Goal: Feedback & Contribution: Contribute content

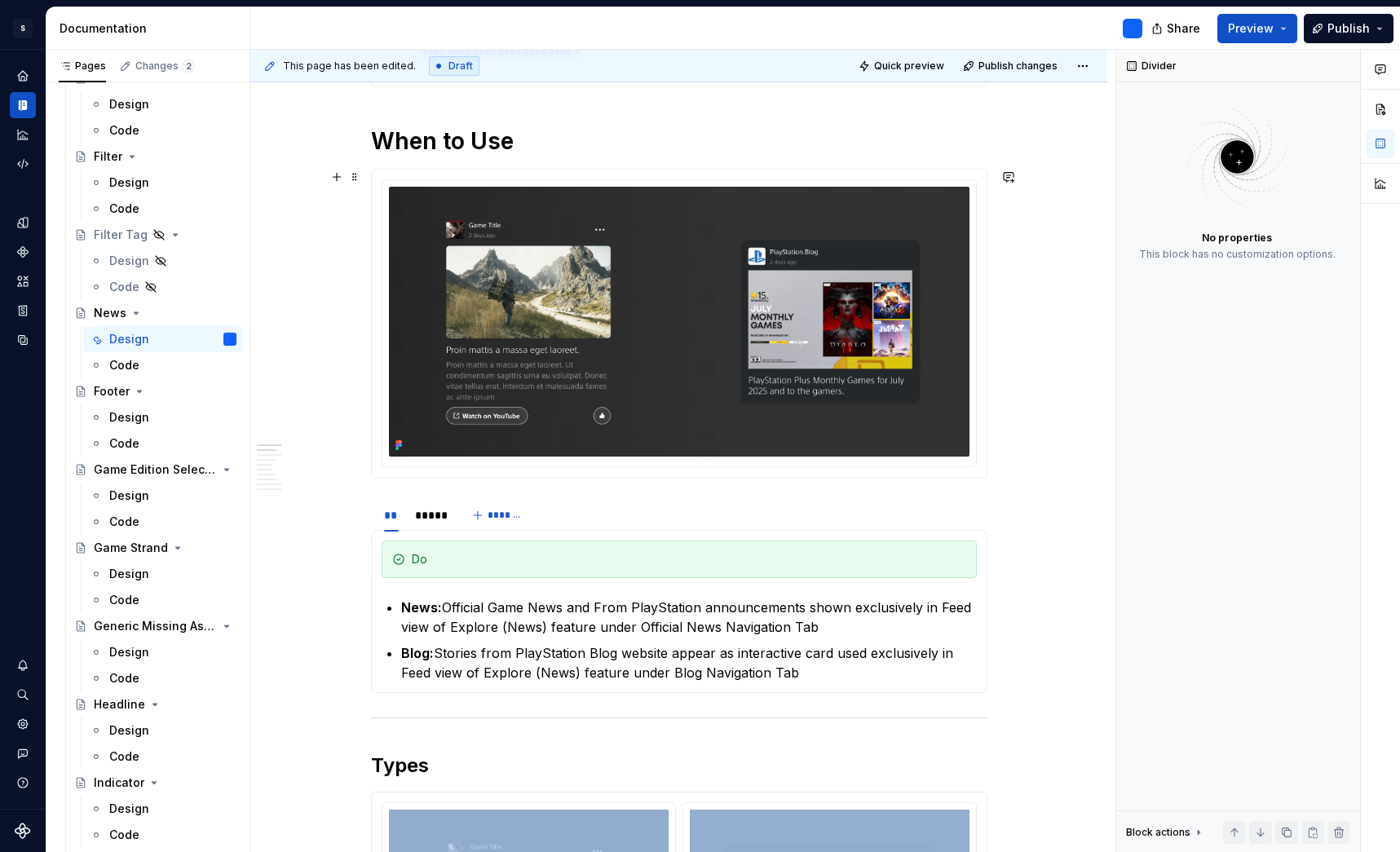
scroll to position [499, 0]
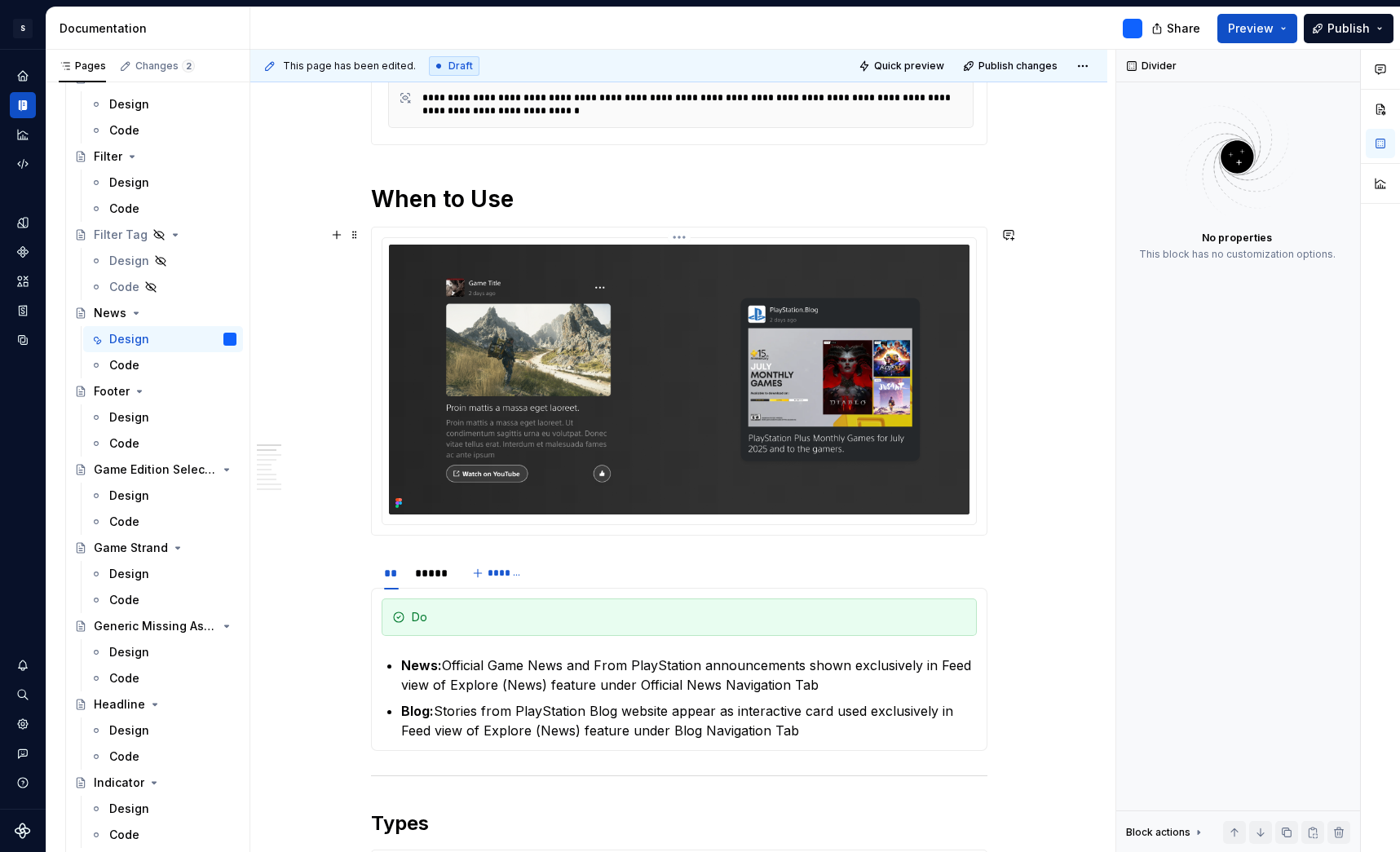
click at [935, 283] on img at bounding box center [679, 379] width 580 height 270
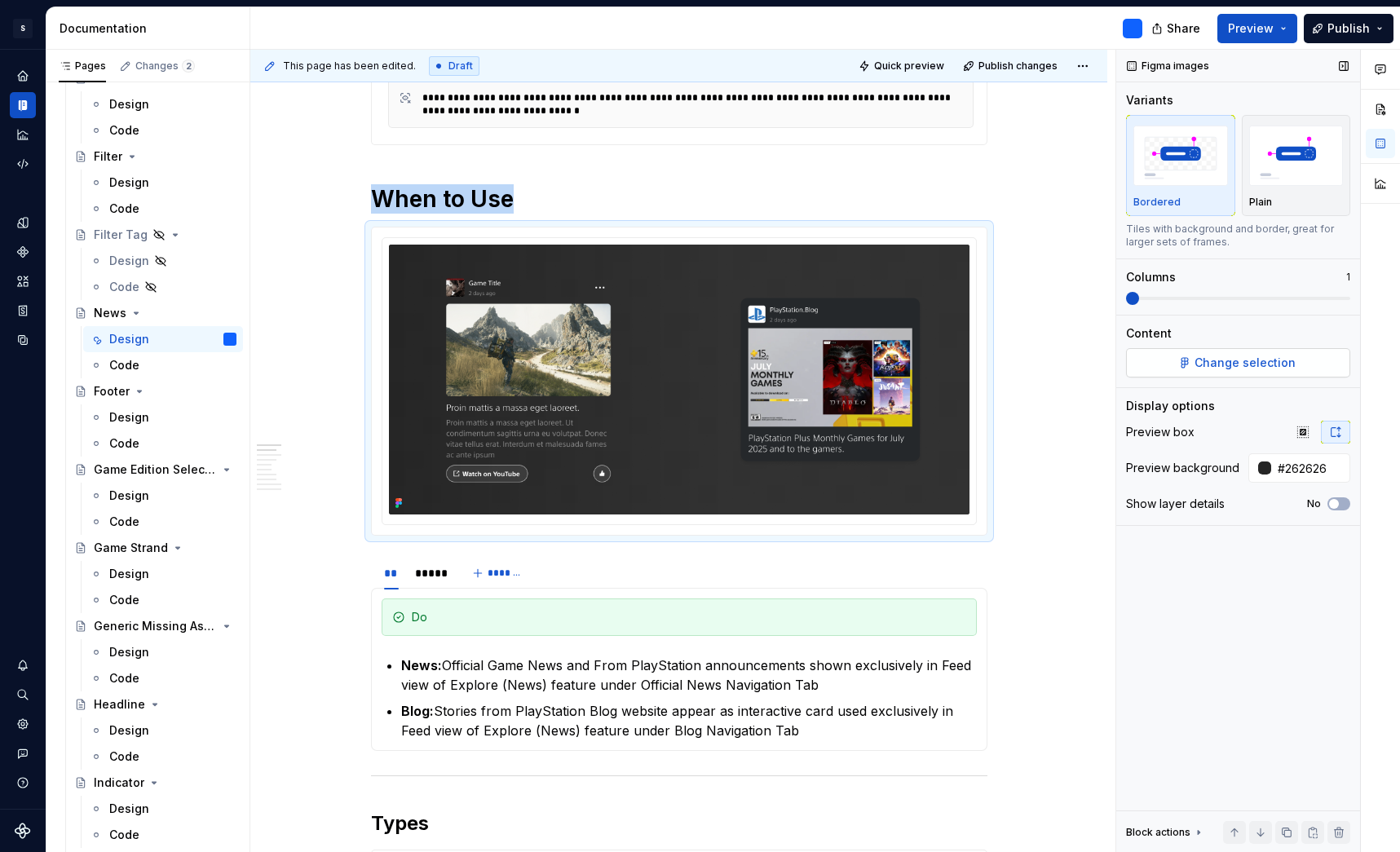
click at [1291, 362] on span "Change selection" at bounding box center [1245, 362] width 101 height 16
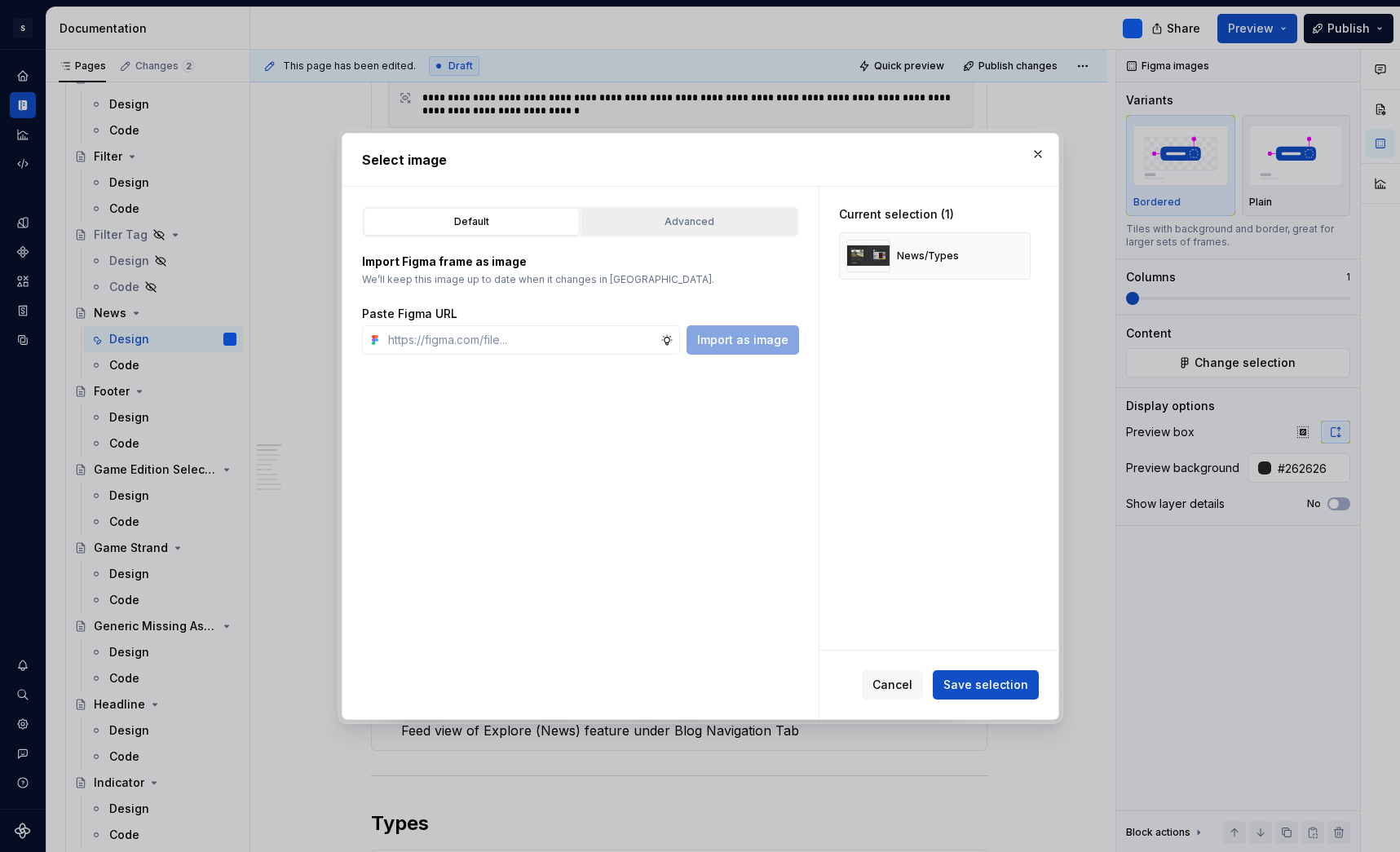
click at [743, 216] on div "Advanced" at bounding box center [690, 221] width 204 height 16
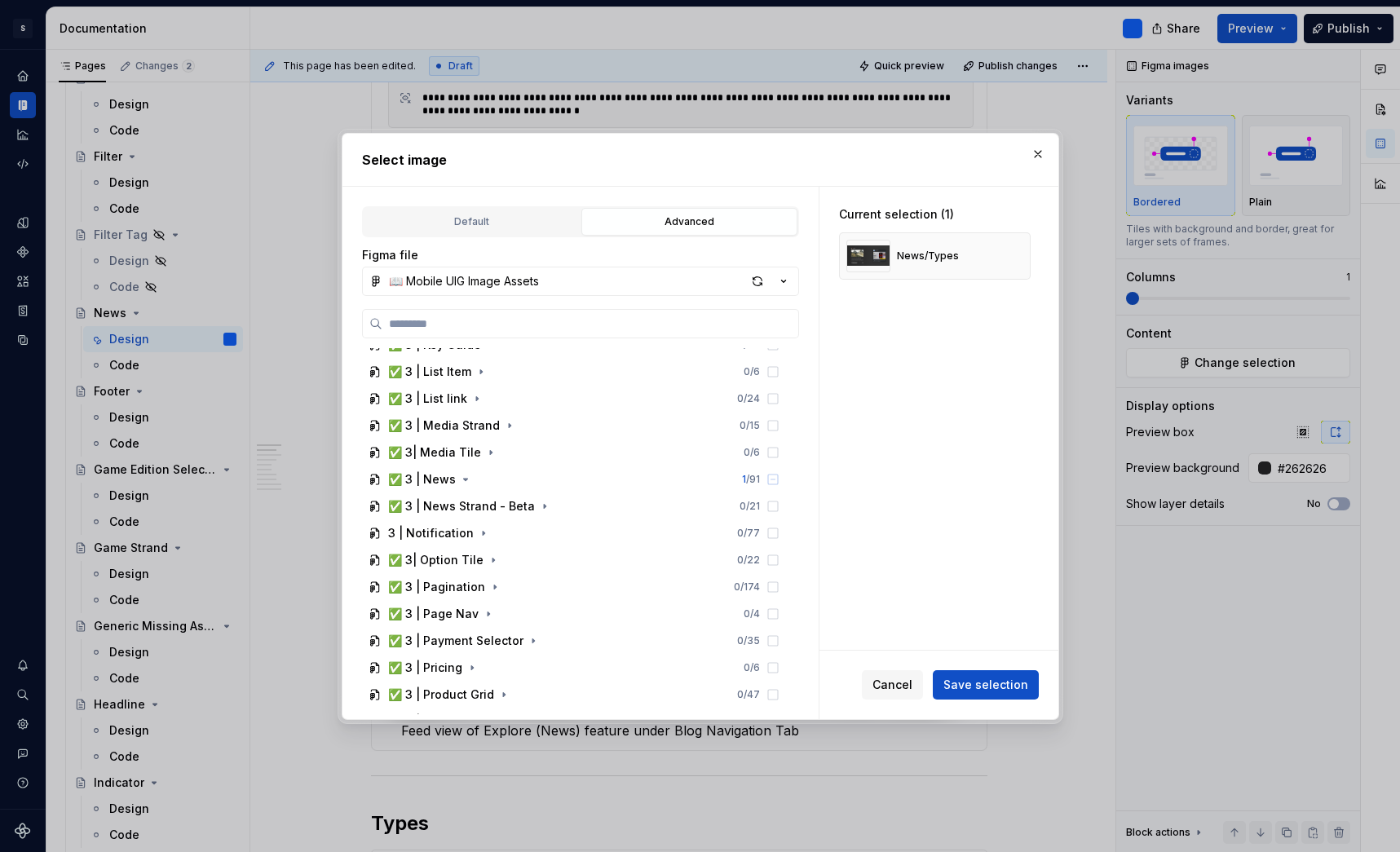
scroll to position [1108, 0]
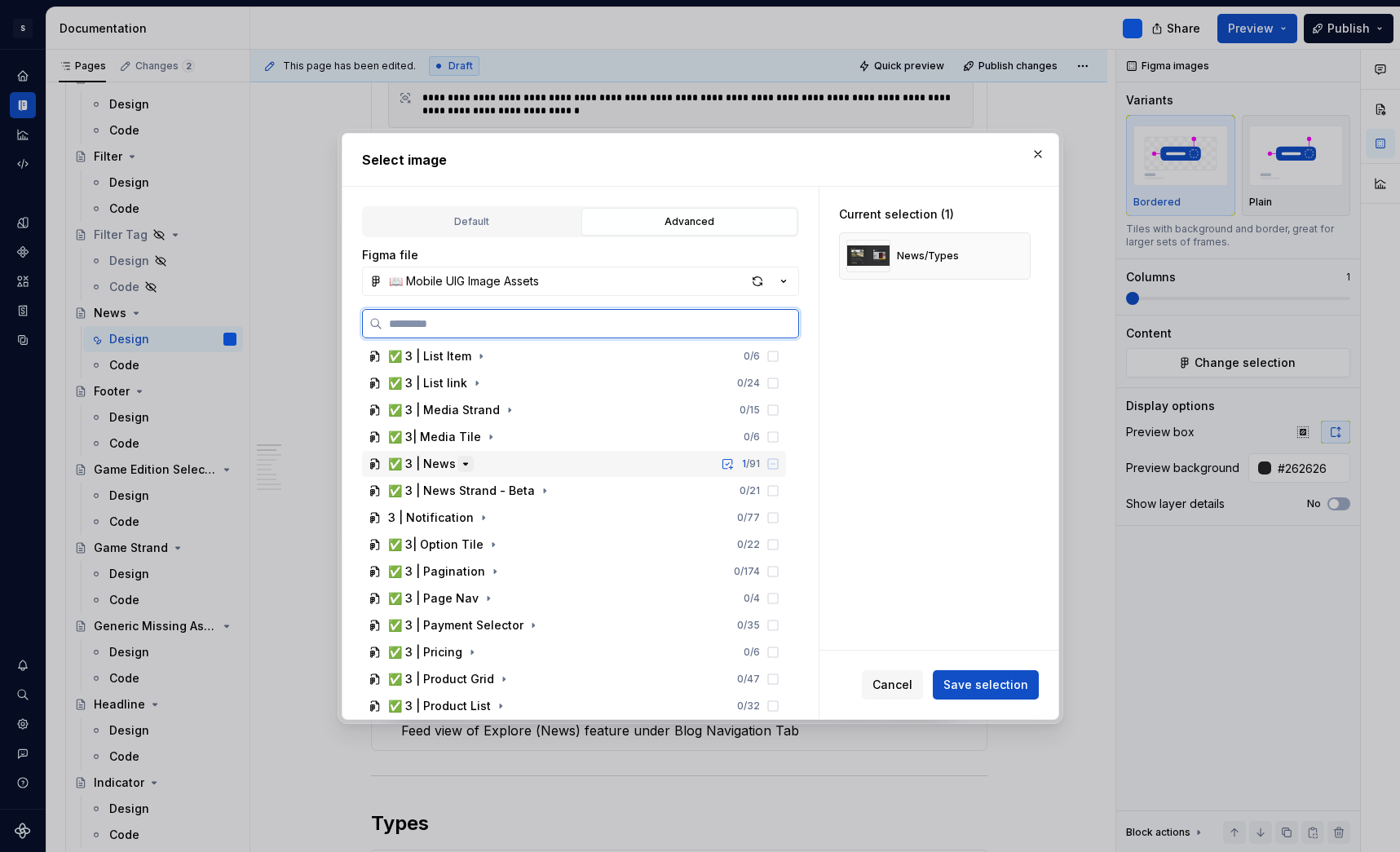
click at [466, 466] on icon "button" at bounding box center [466, 464] width 13 height 13
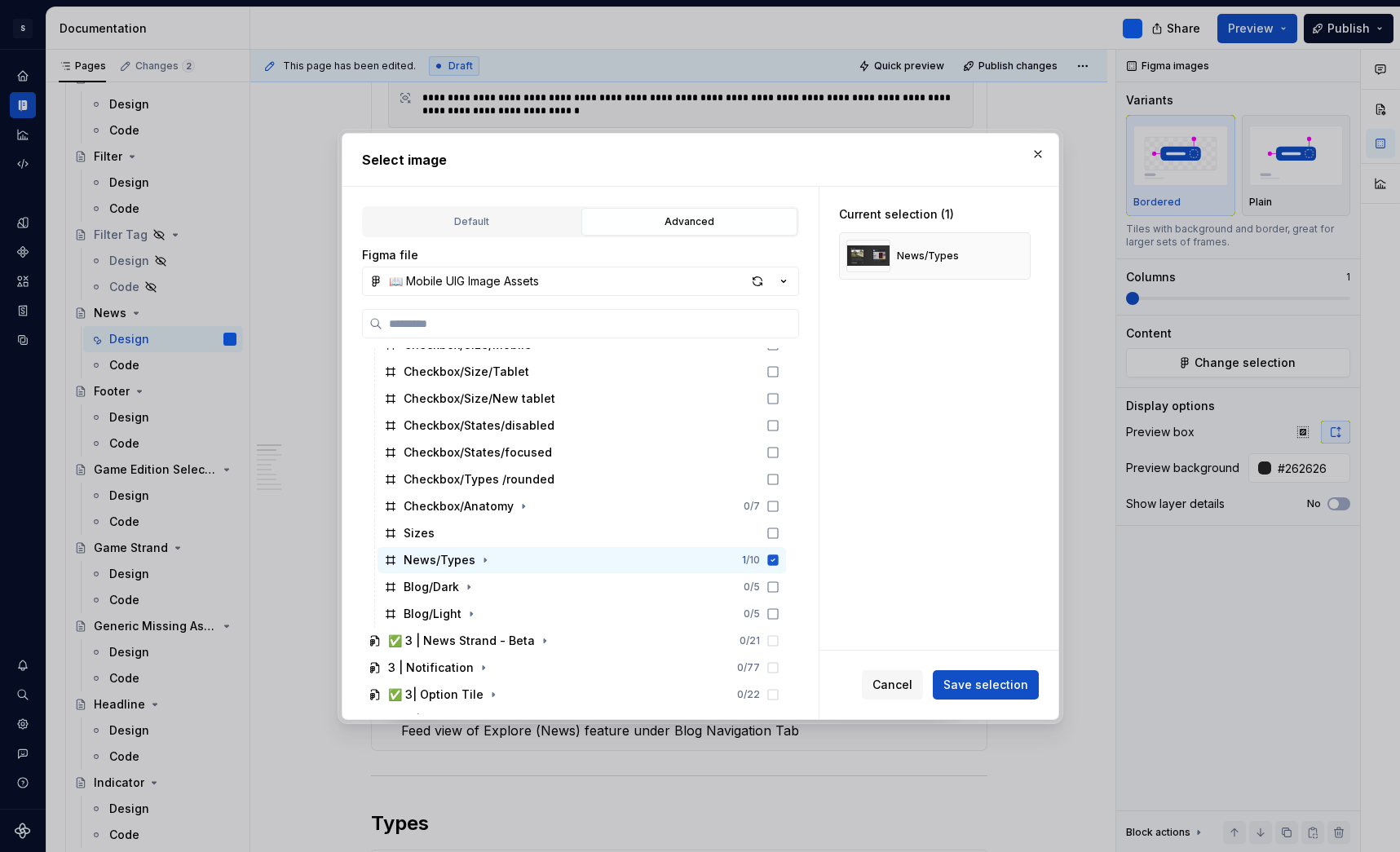
scroll to position [1664, 0]
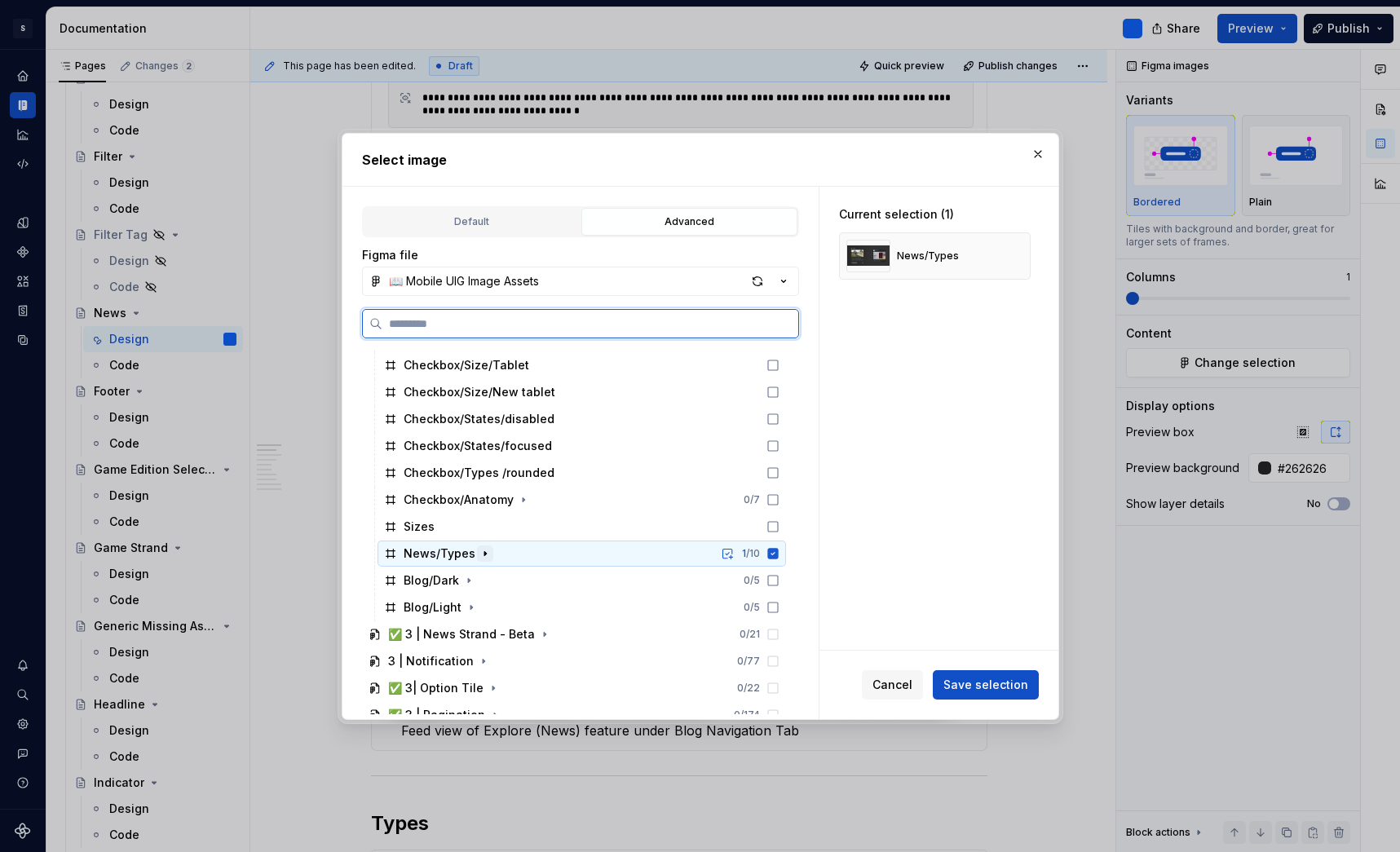
click at [484, 551] on icon "button" at bounding box center [485, 553] width 13 height 13
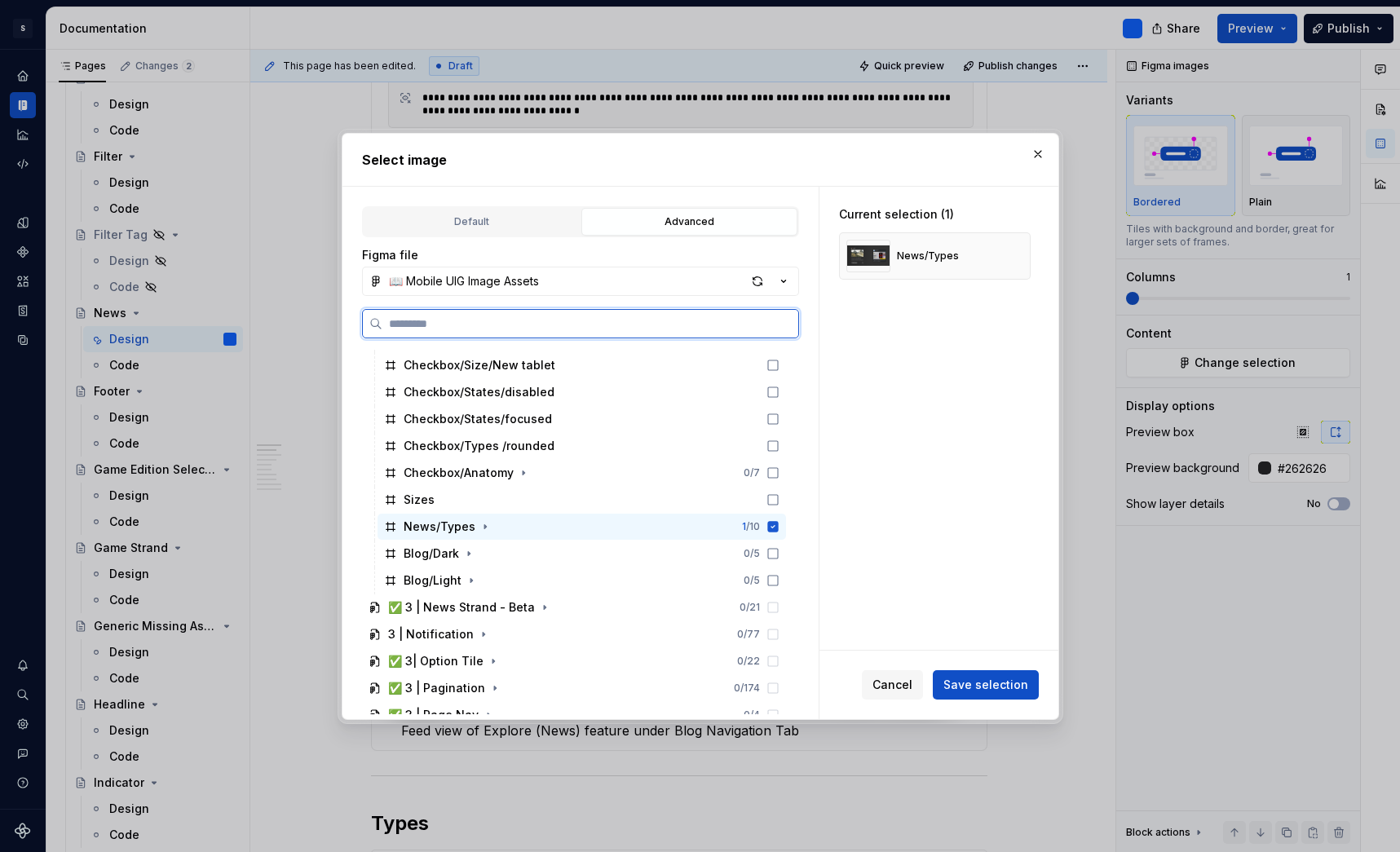
scroll to position [1702, 0]
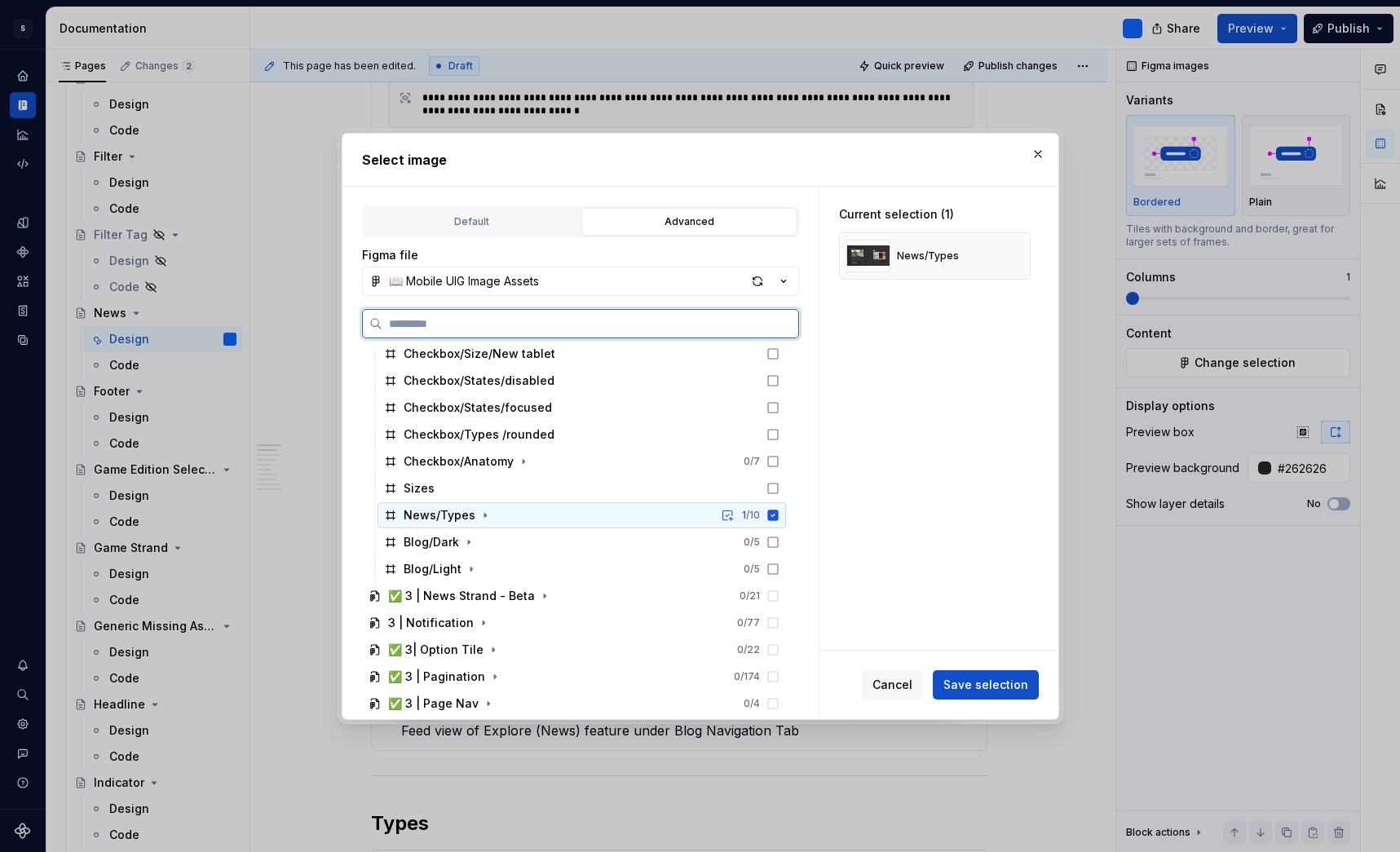
click at [451, 517] on div "News/Types" at bounding box center [439, 515] width 72 height 16
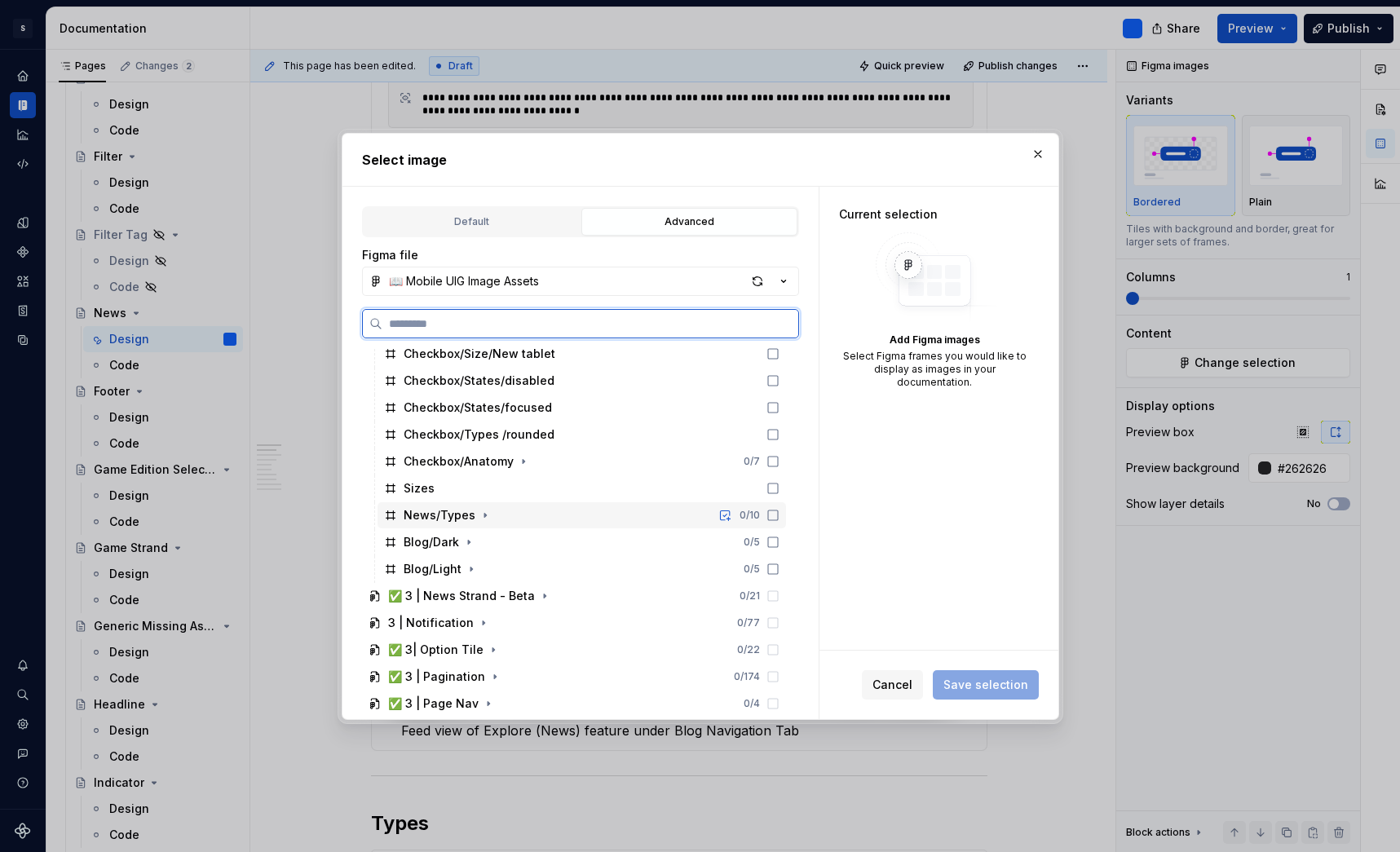
click at [451, 517] on div "News/Types" at bounding box center [439, 515] width 72 height 16
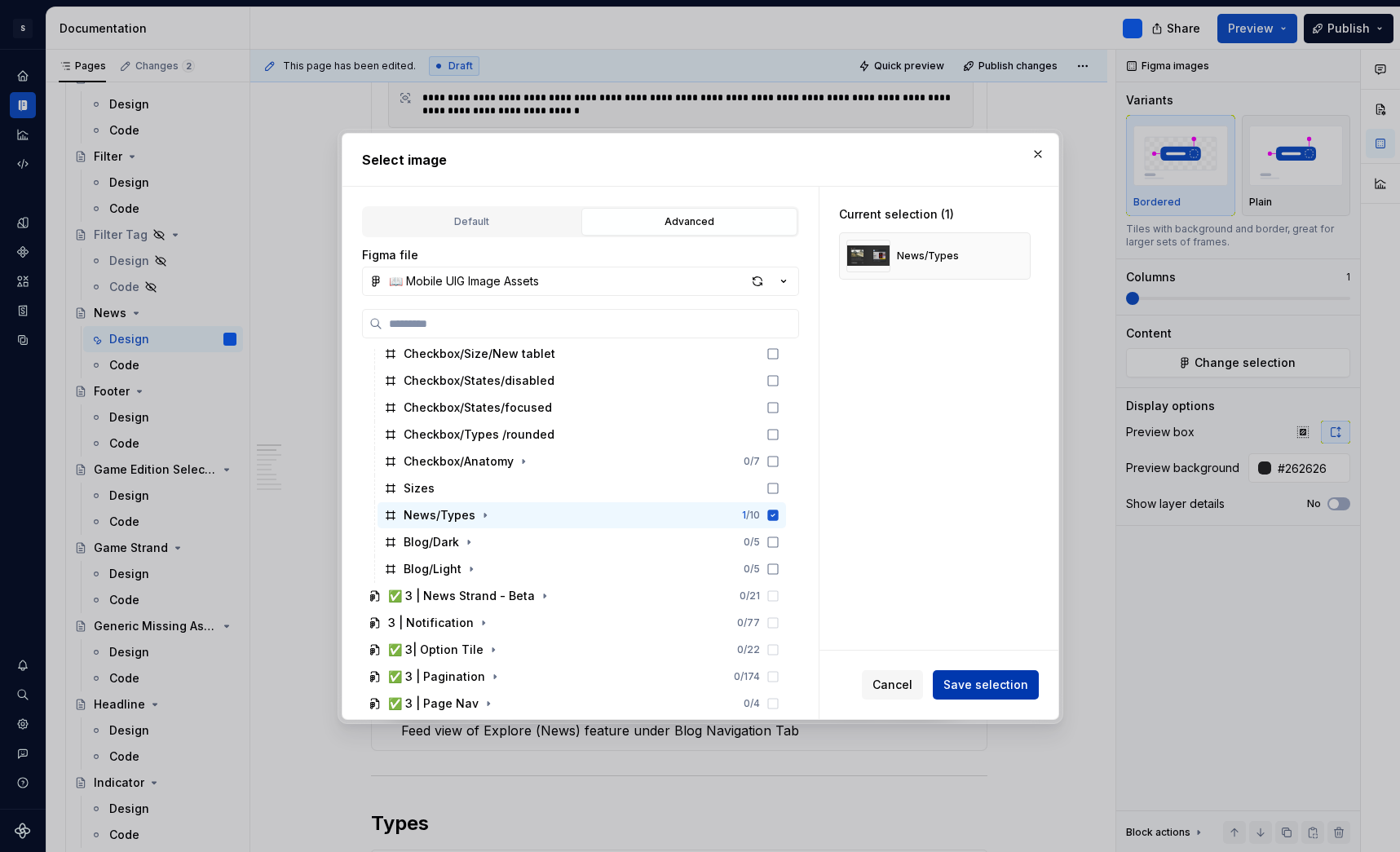
click at [1008, 680] on span "Save selection" at bounding box center [986, 685] width 84 height 16
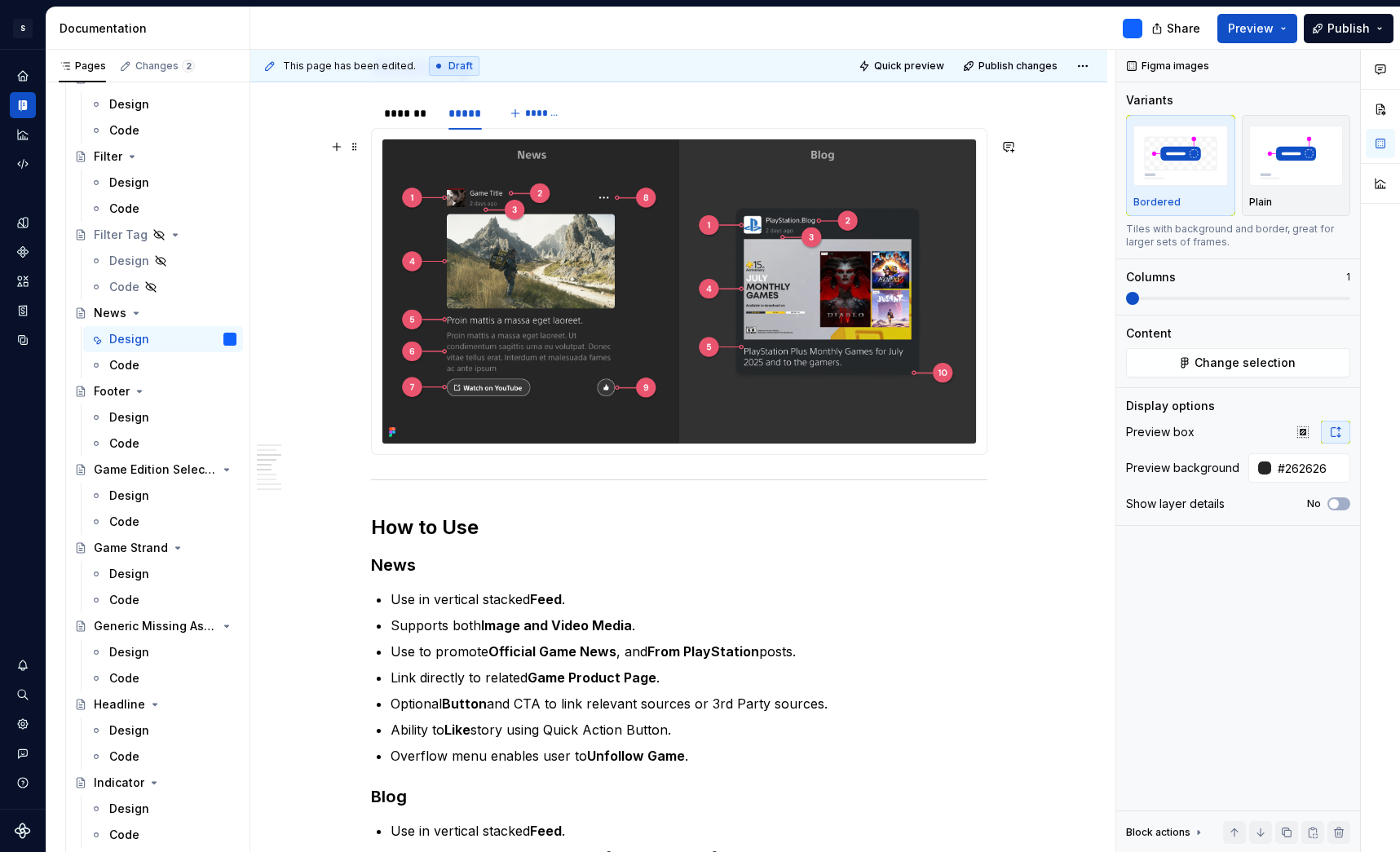
scroll to position [1709, 0]
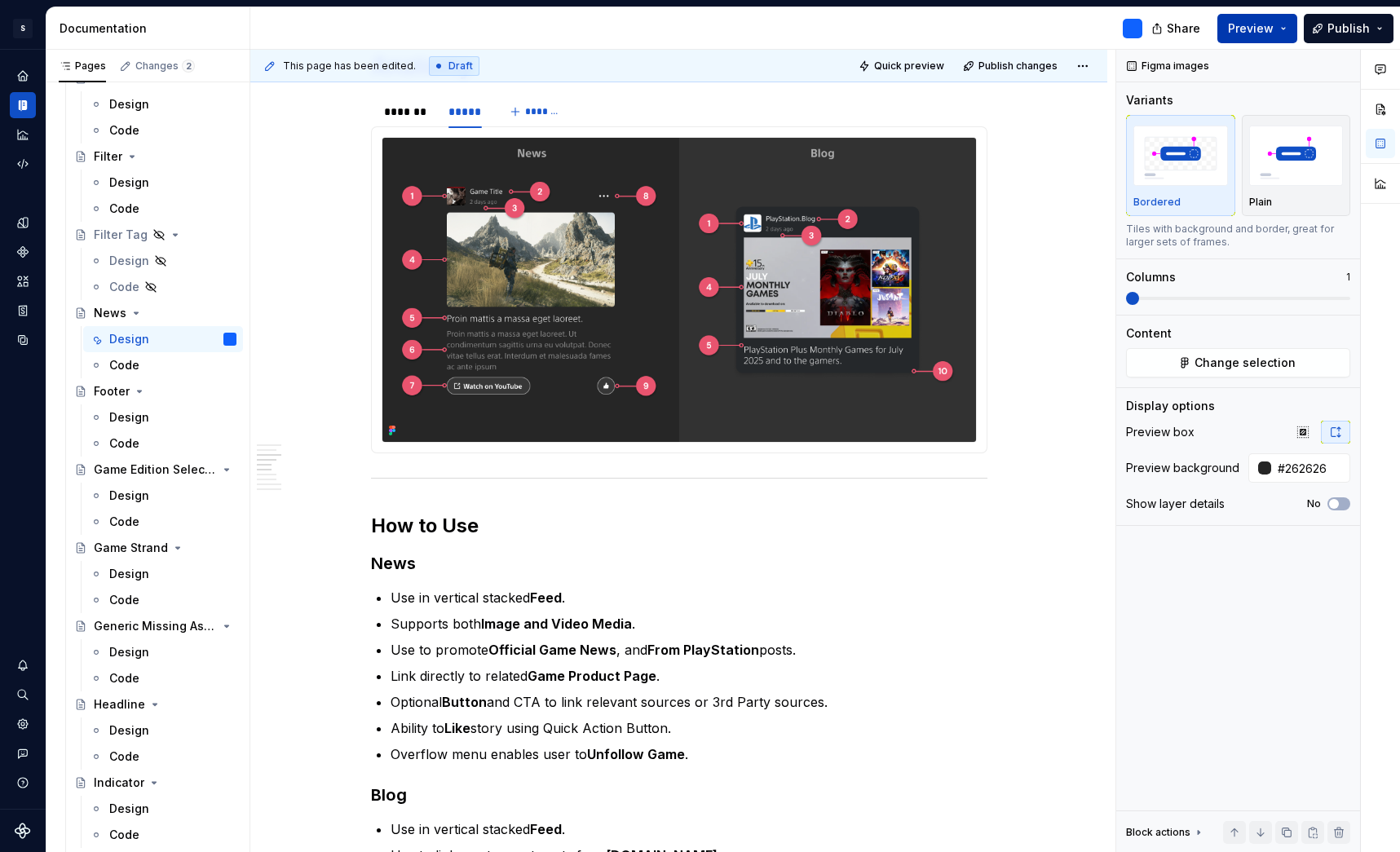
click at [1287, 31] on button "Preview" at bounding box center [1258, 28] width 80 height 29
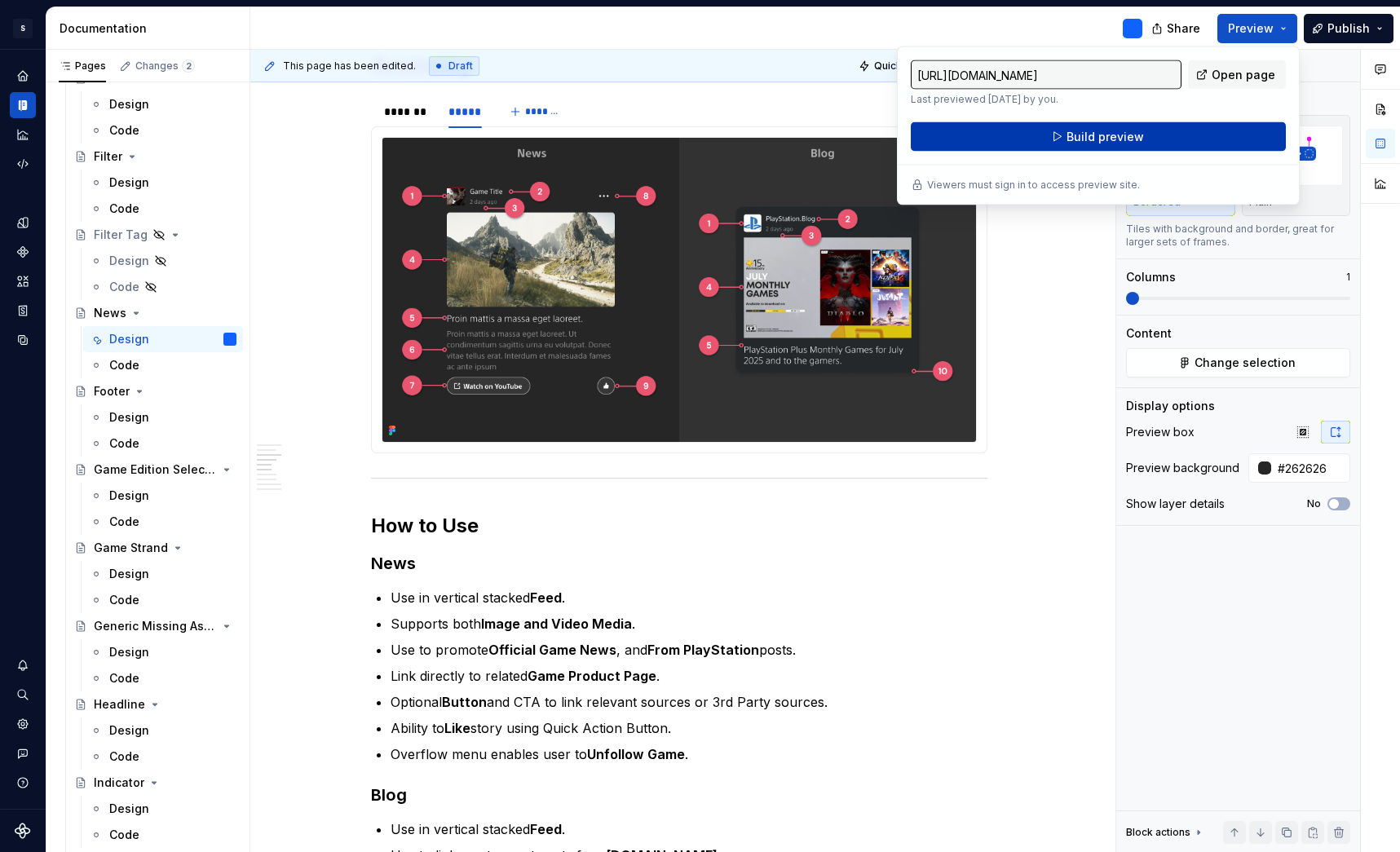
click at [1138, 139] on span "Build preview" at bounding box center [1105, 137] width 77 height 16
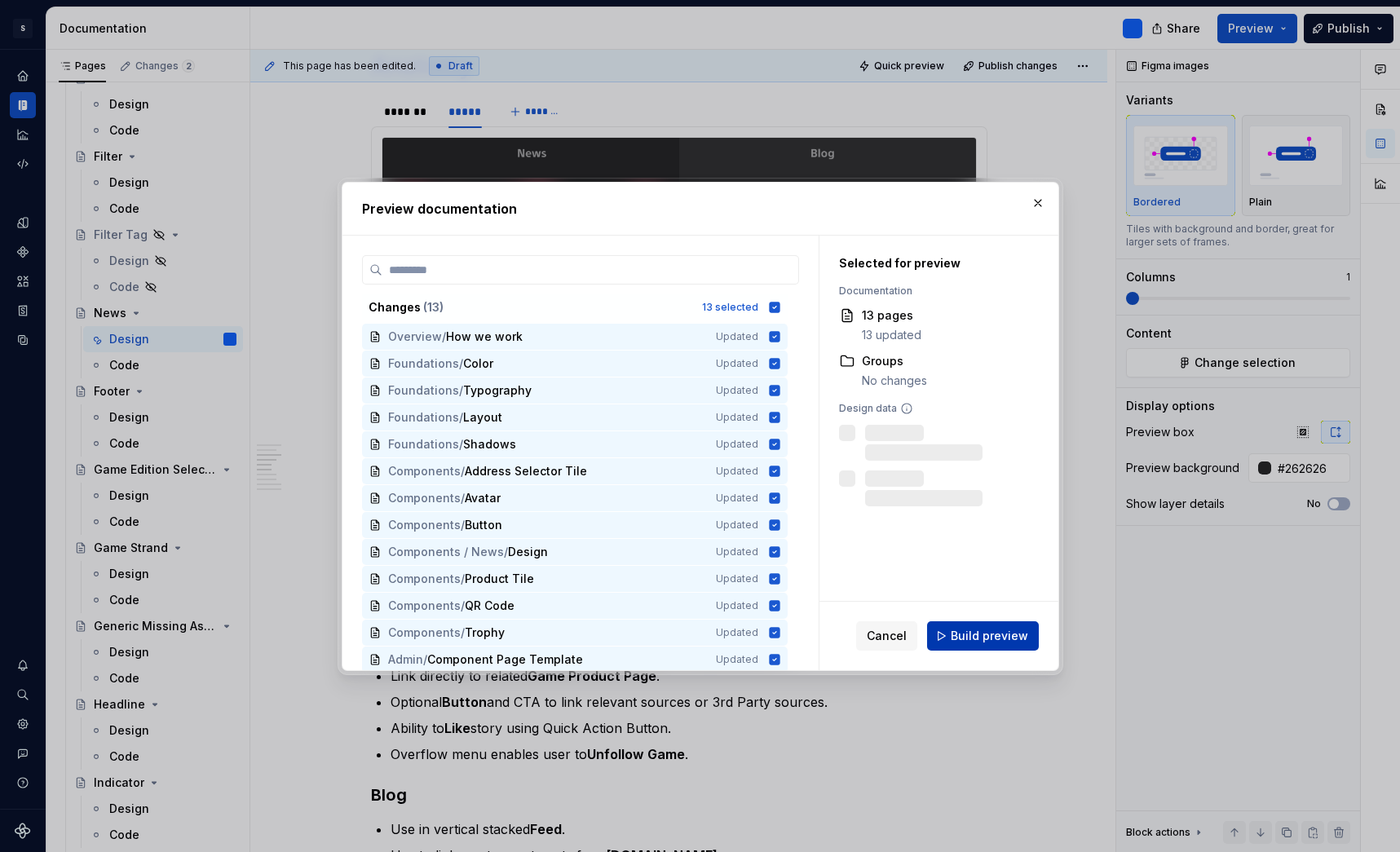
click at [979, 631] on span "Build preview" at bounding box center [989, 636] width 77 height 16
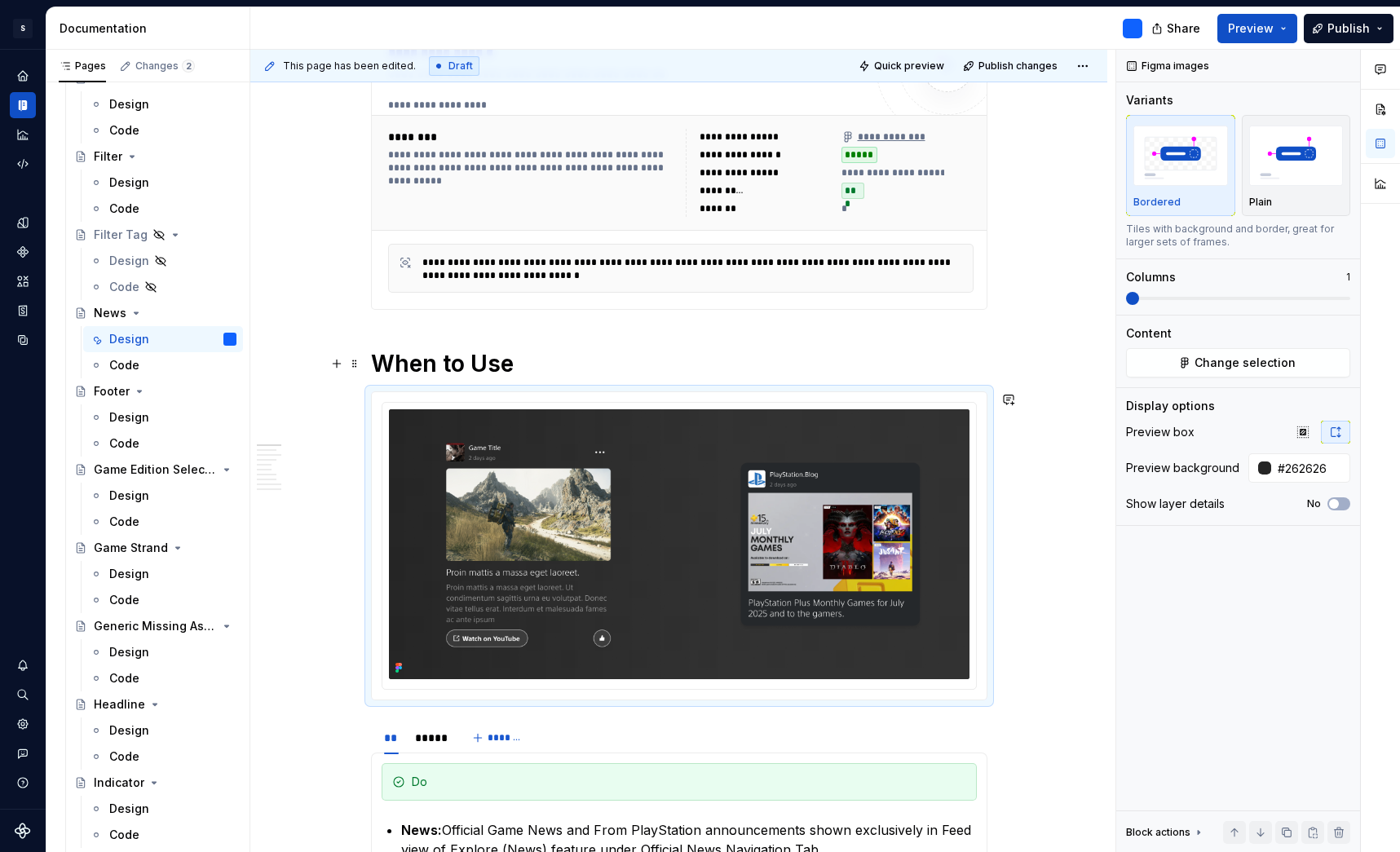
scroll to position [296, 0]
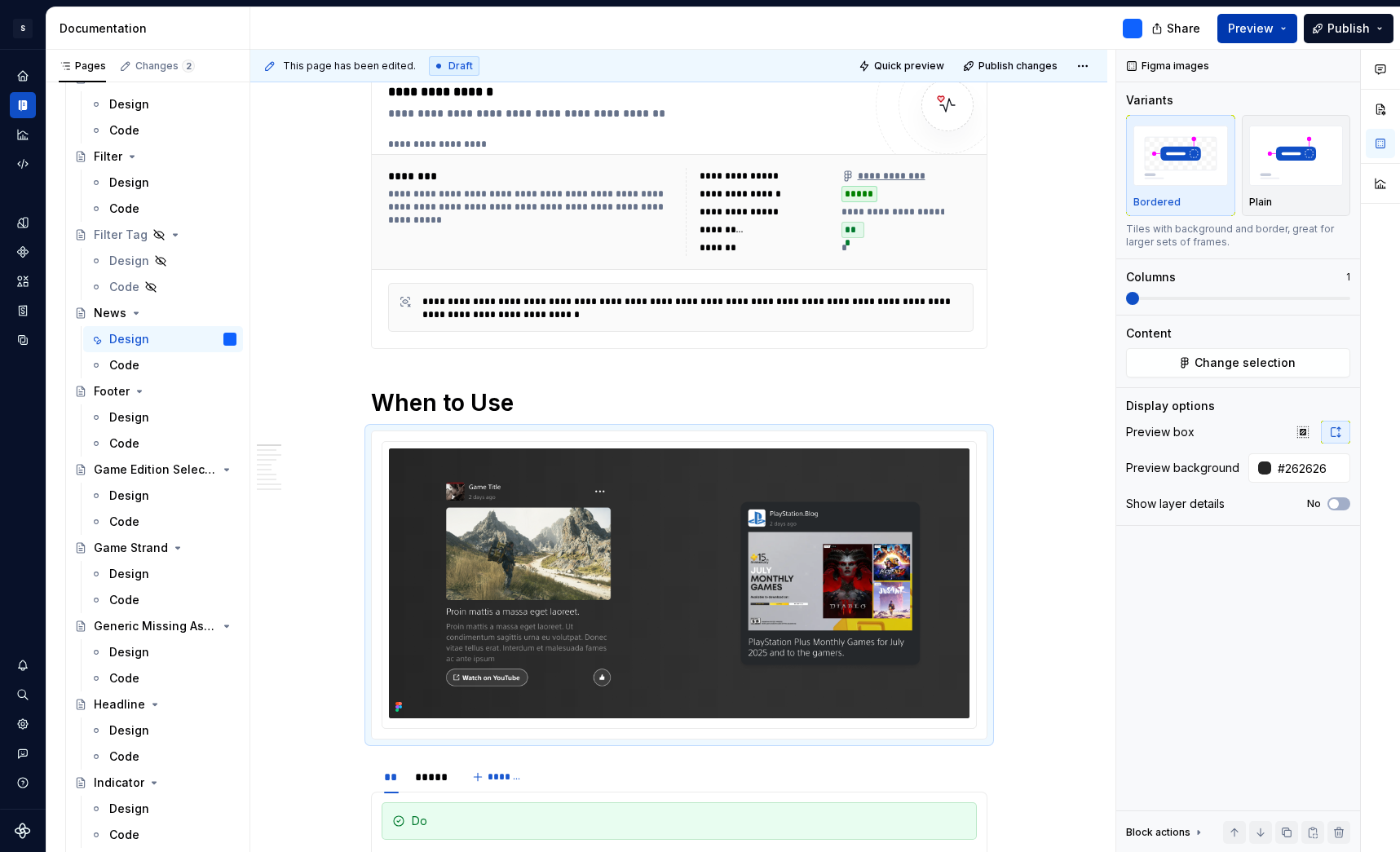
click at [1292, 28] on button "Preview" at bounding box center [1258, 28] width 80 height 29
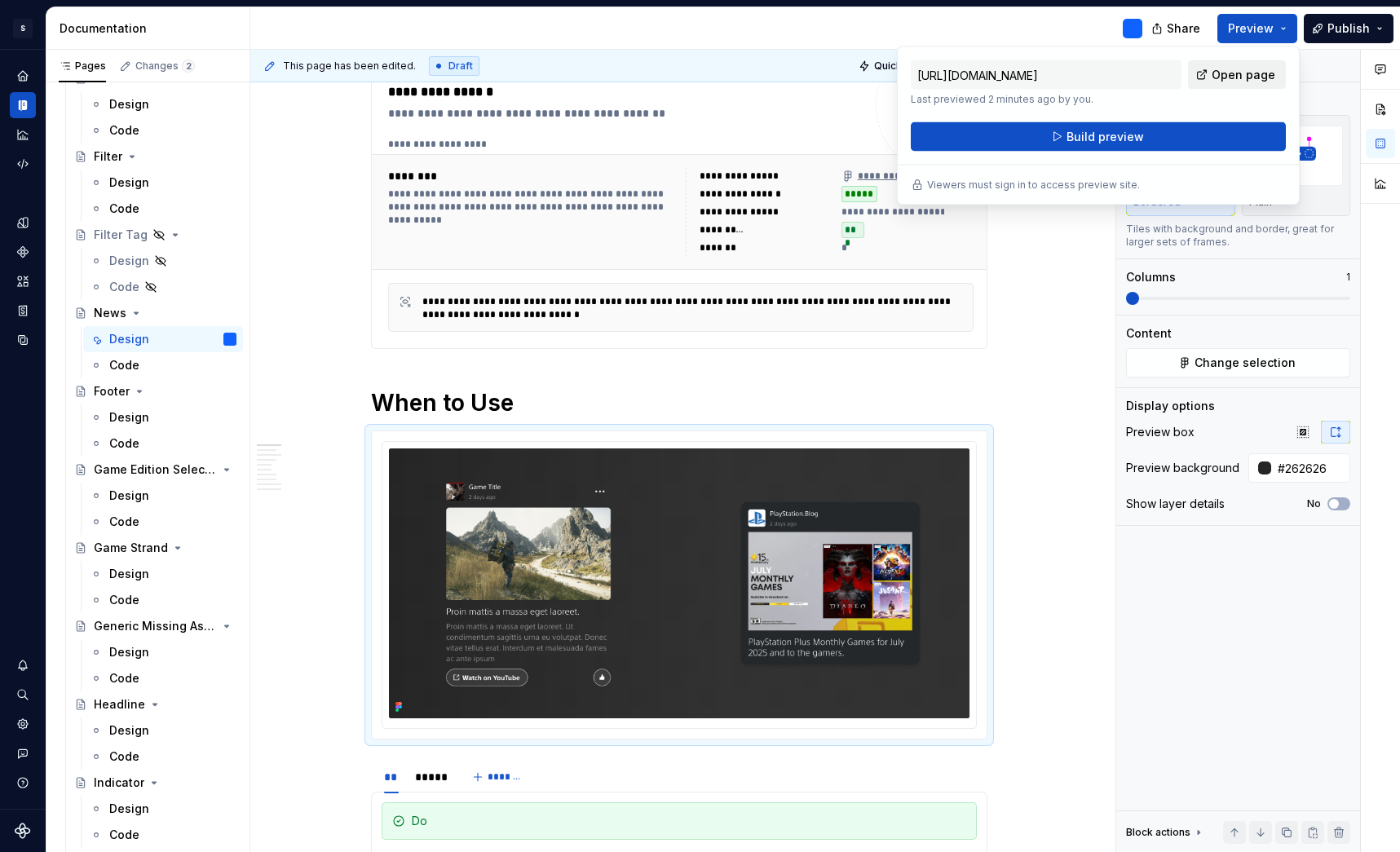
click at [1250, 79] on span "Open page" at bounding box center [1244, 75] width 64 height 16
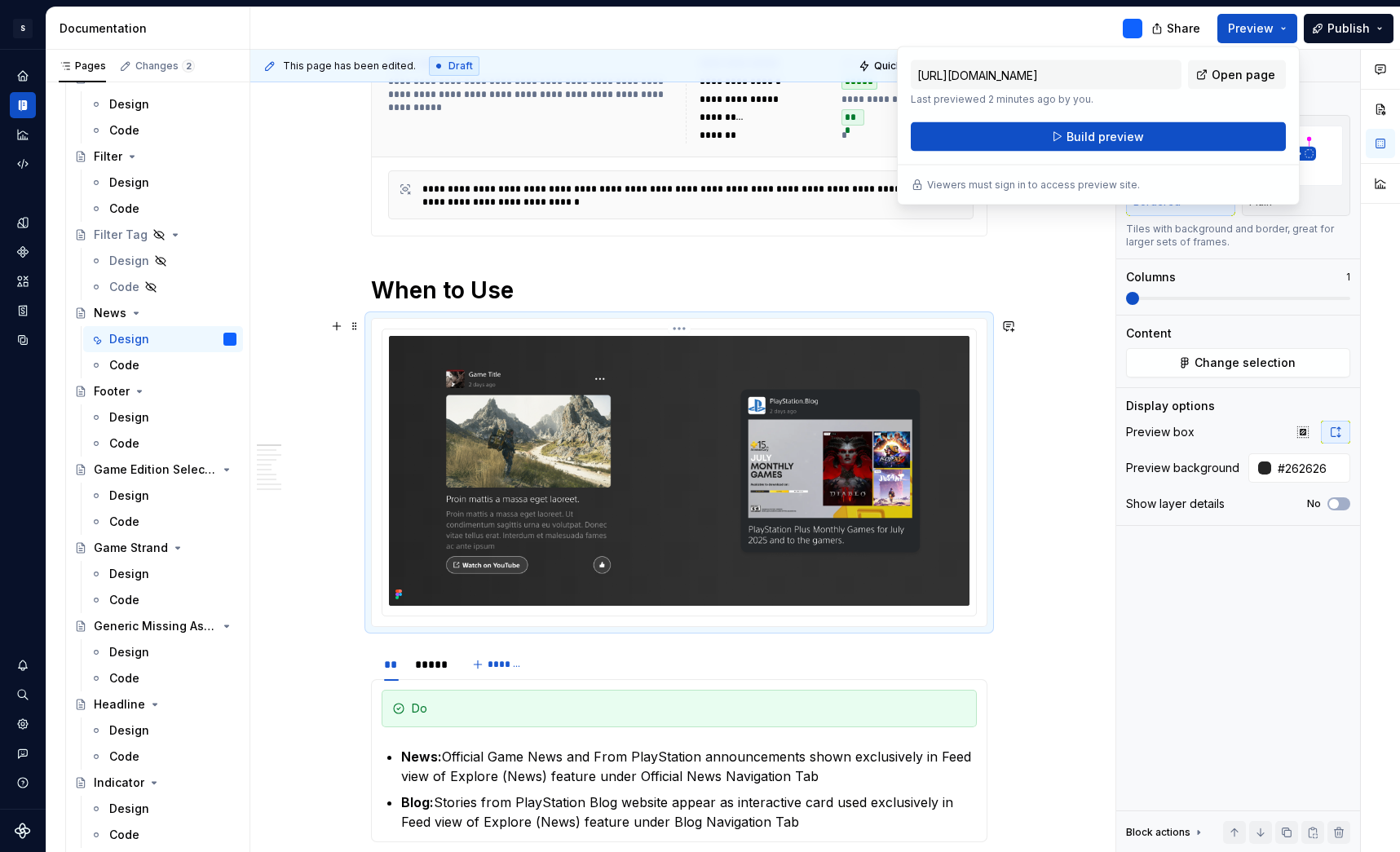
scroll to position [413, 0]
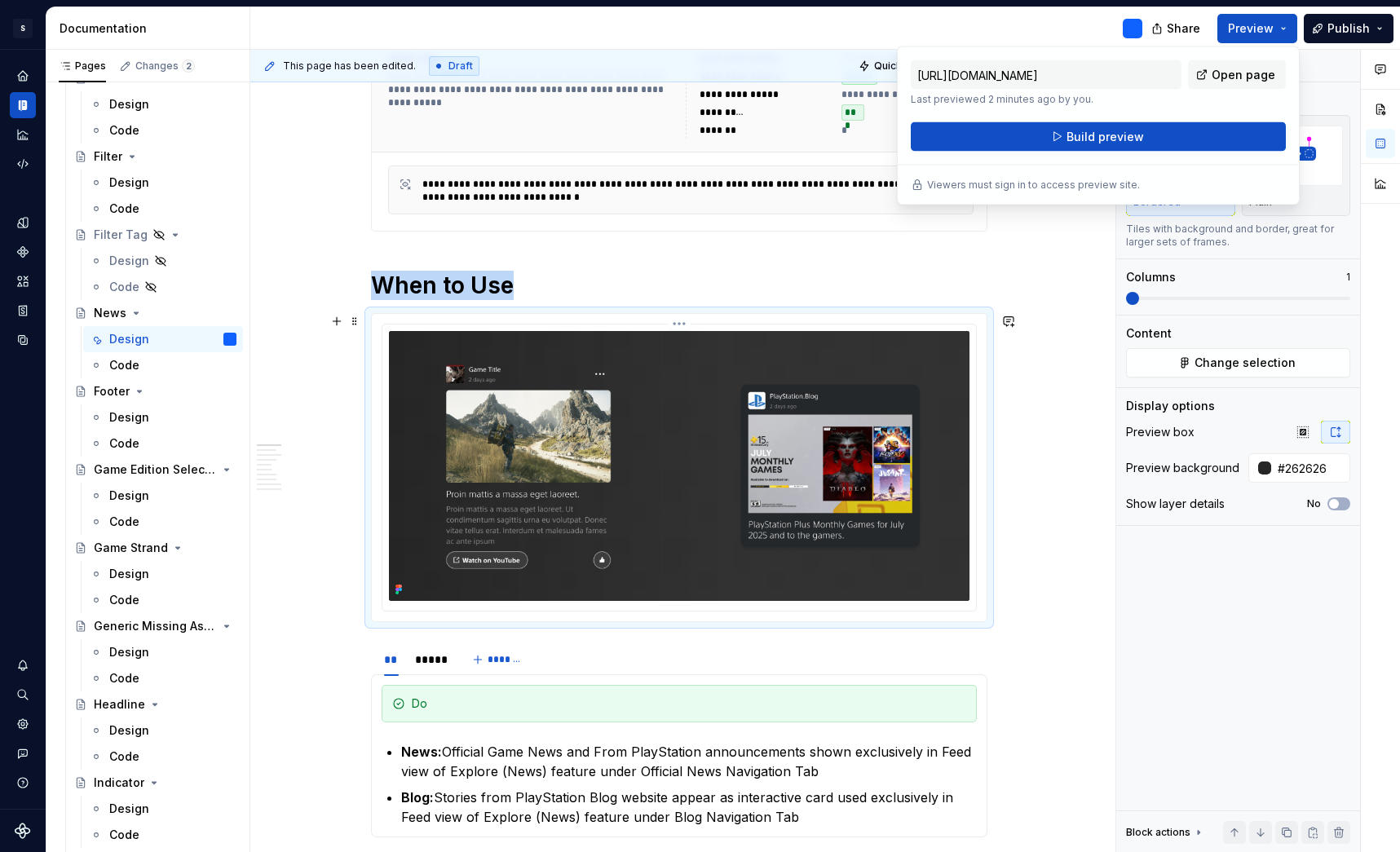
click at [402, 590] on icon at bounding box center [401, 590] width 4 height 4
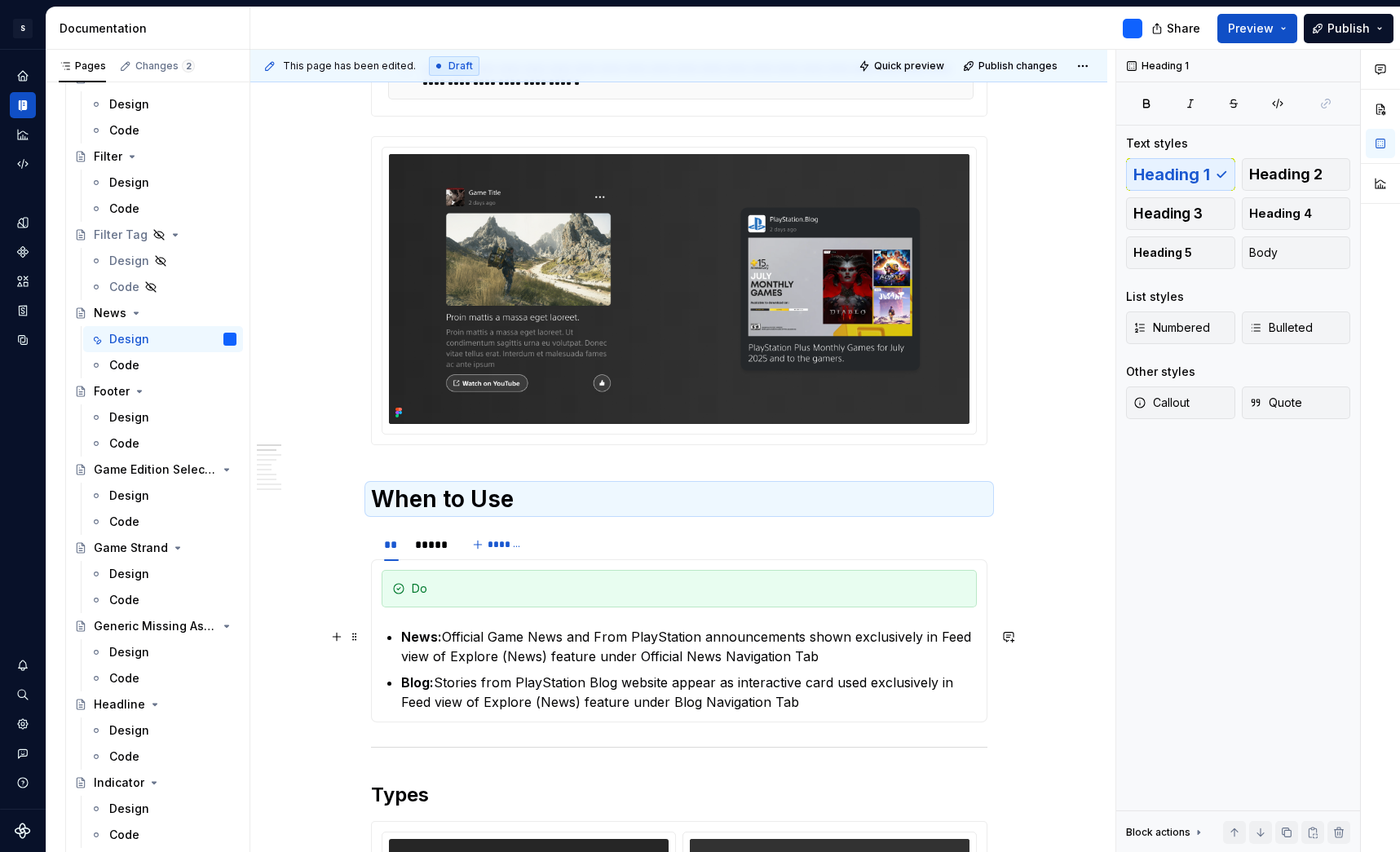
scroll to position [575, 0]
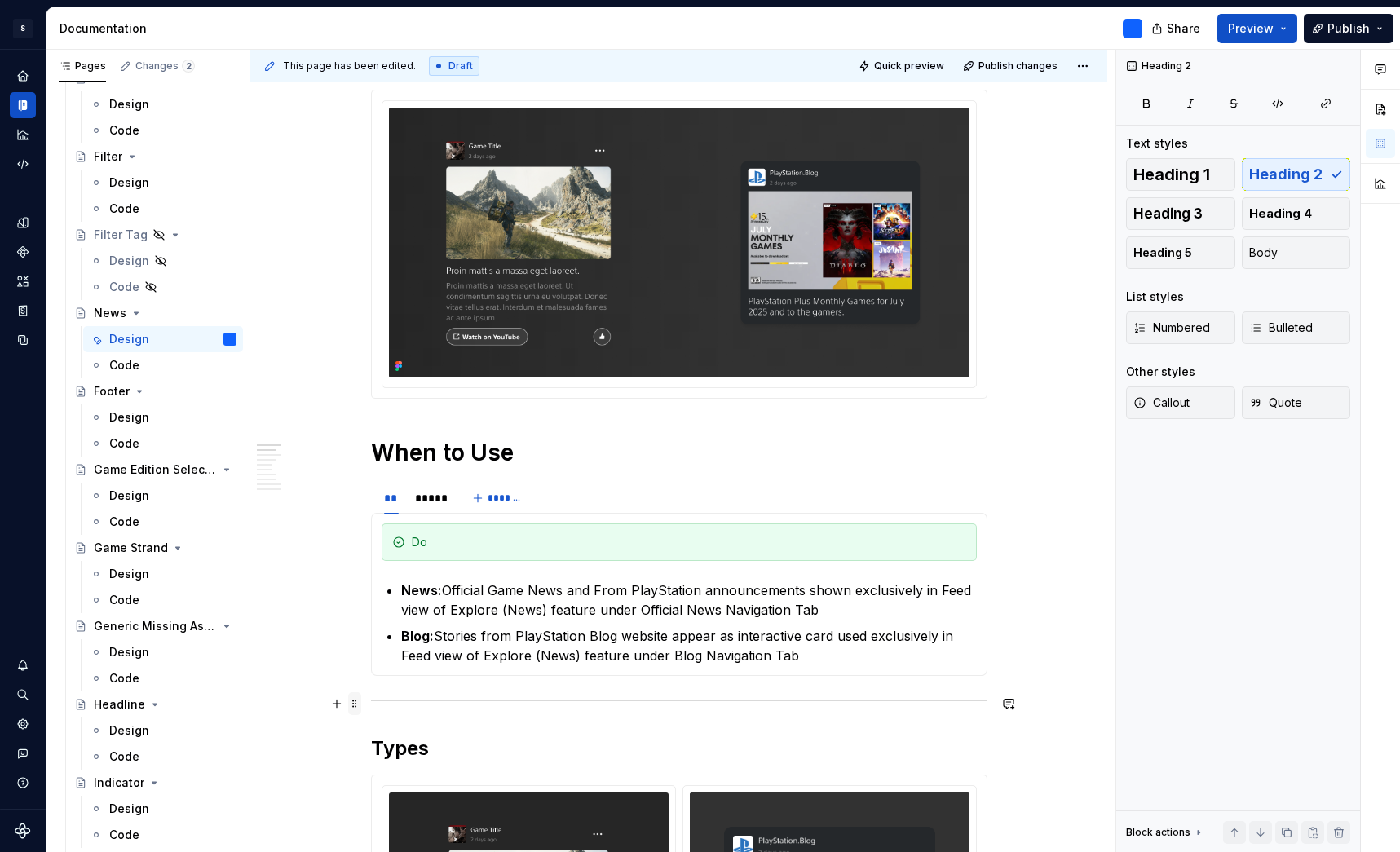
click at [358, 700] on span at bounding box center [355, 704] width 13 height 23
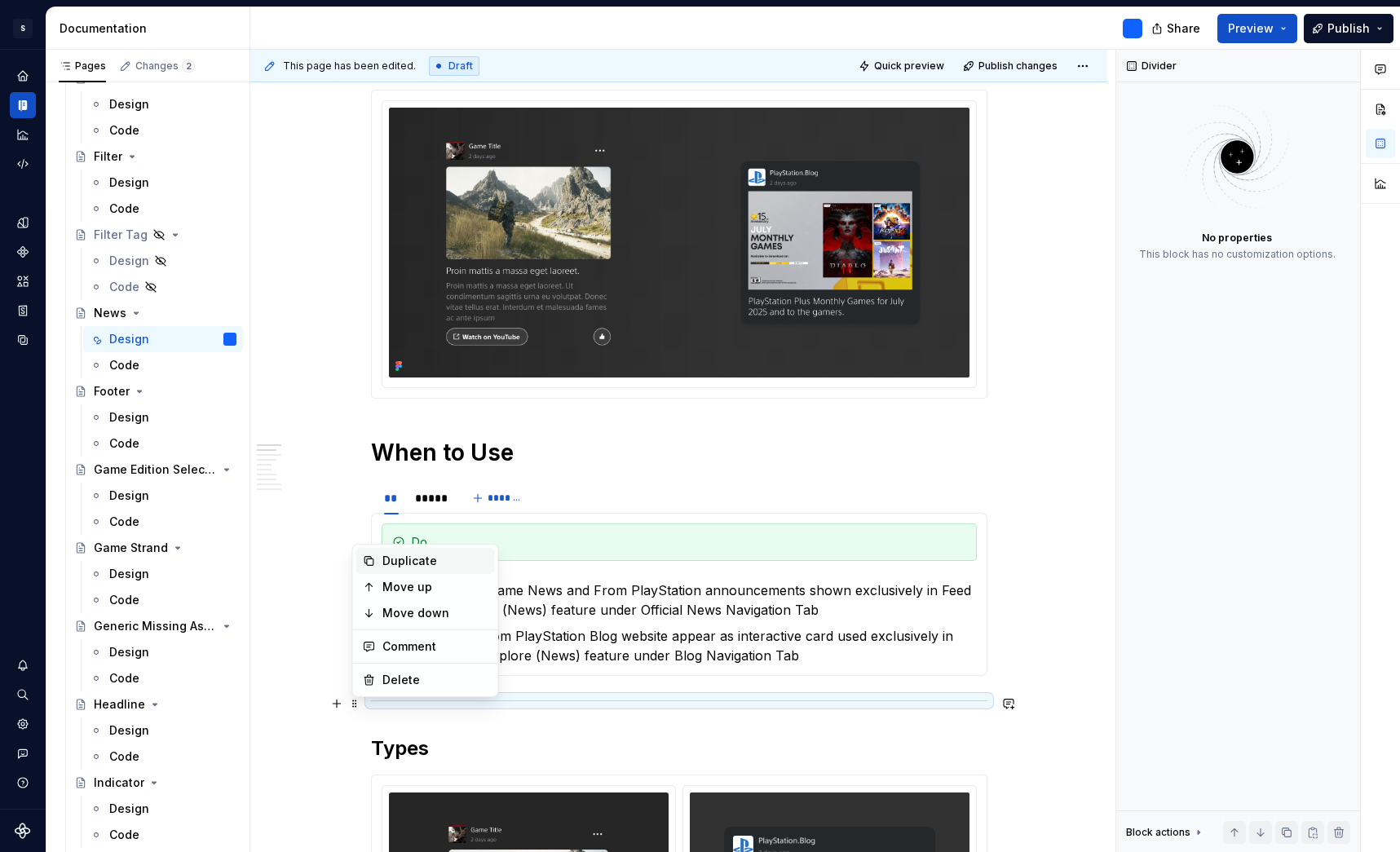
click at [420, 562] on div "Duplicate" at bounding box center [435, 561] width 106 height 16
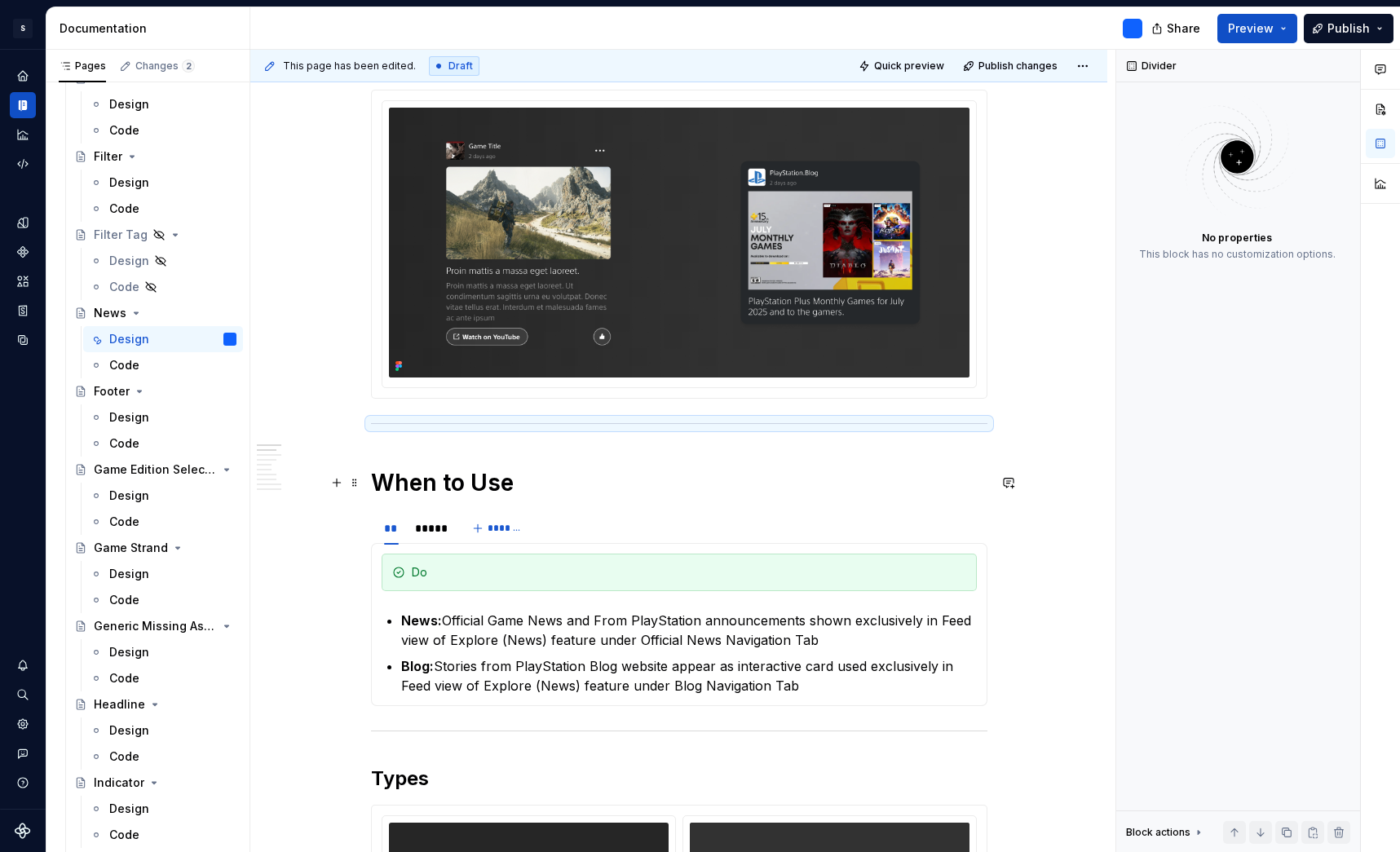
click at [390, 480] on h1 "When to Use" at bounding box center [679, 482] width 617 height 29
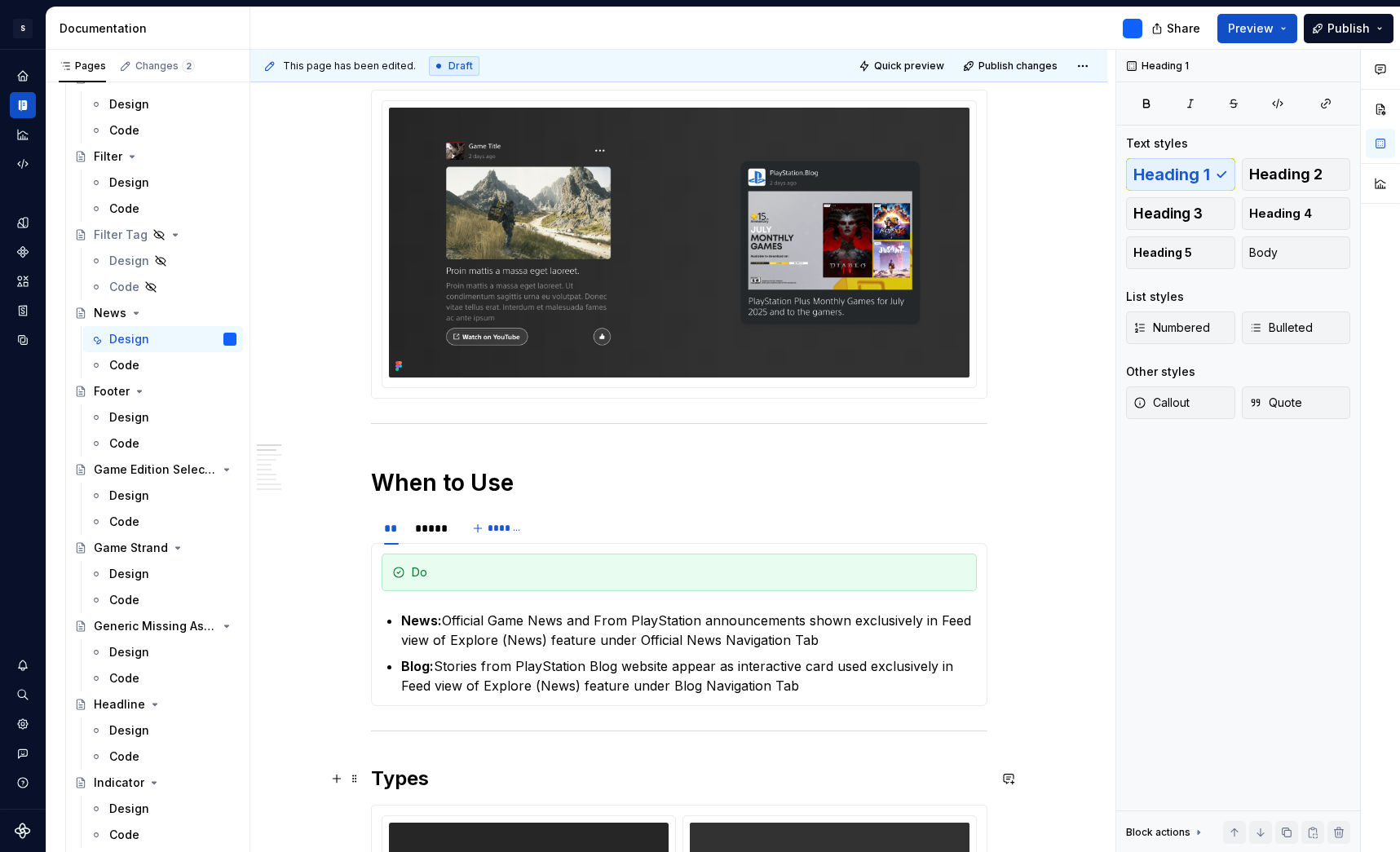
click at [390, 775] on h2 "Types" at bounding box center [679, 778] width 617 height 26
click at [374, 486] on h1 "When to Use" at bounding box center [679, 482] width 617 height 29
click at [1283, 173] on span "Heading 2" at bounding box center [1286, 174] width 74 height 16
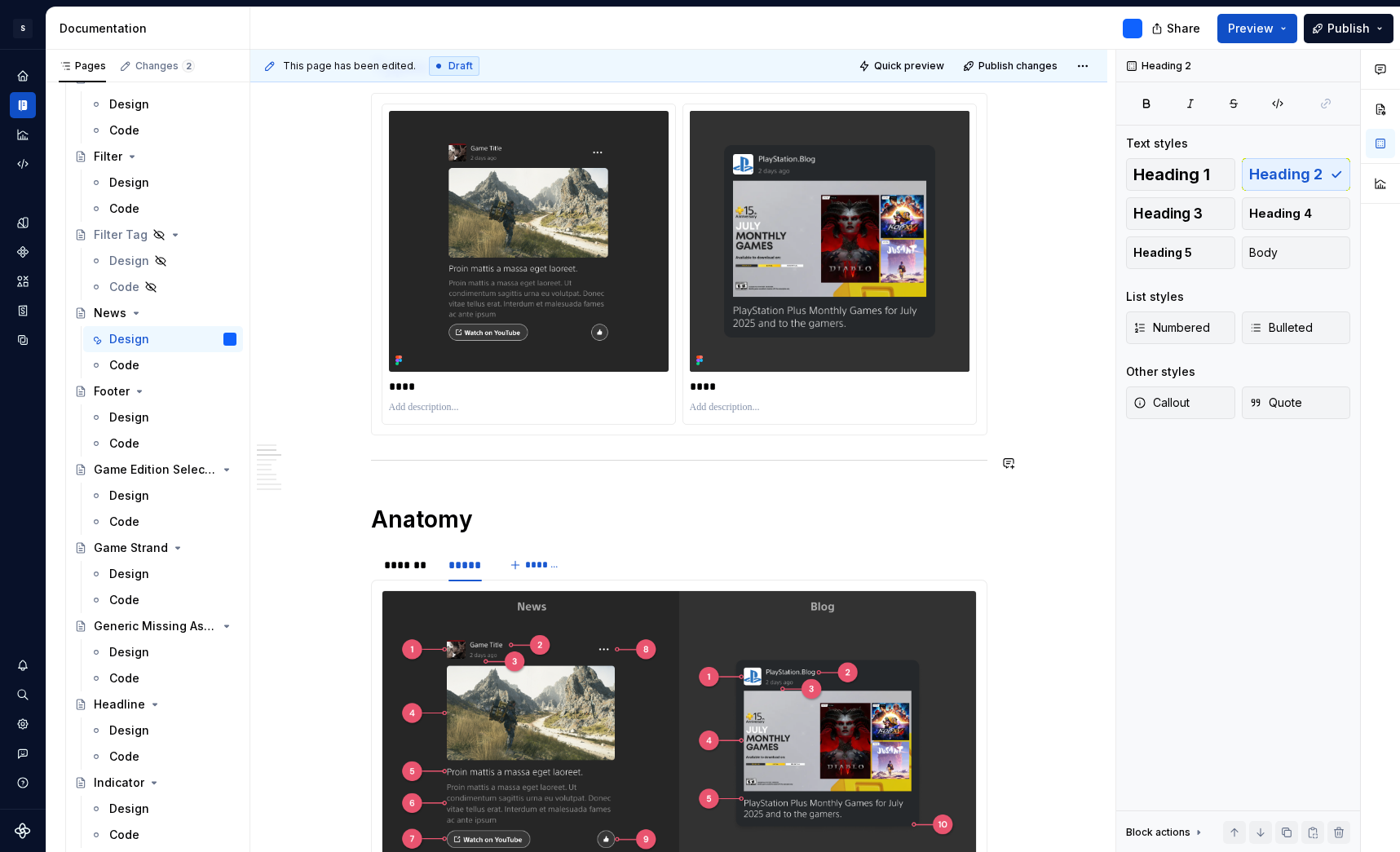
scroll to position [1298, 0]
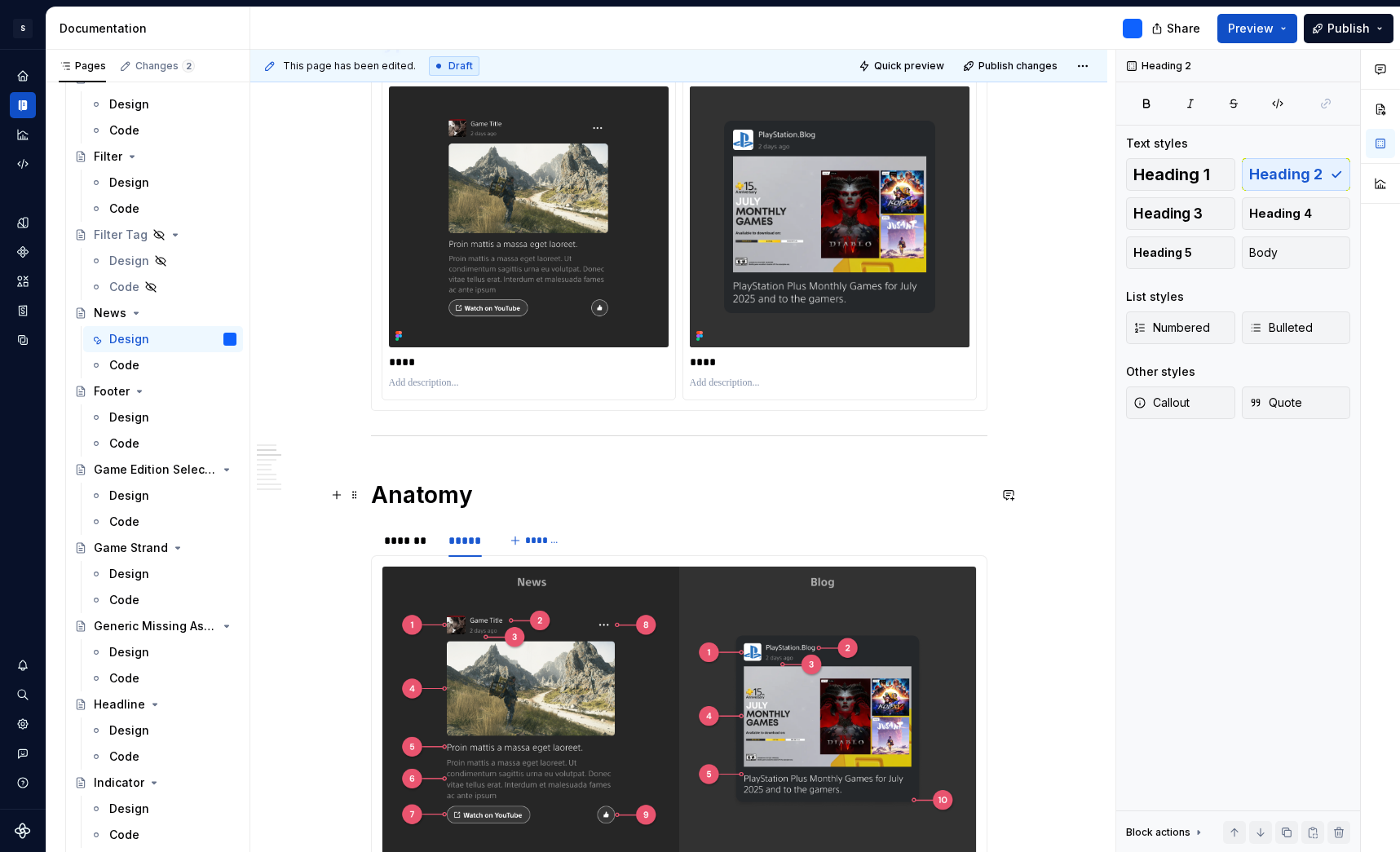
click at [433, 491] on h1 "Anatomy" at bounding box center [679, 494] width 617 height 29
click at [1300, 163] on button "Heading 2" at bounding box center [1296, 174] width 109 height 33
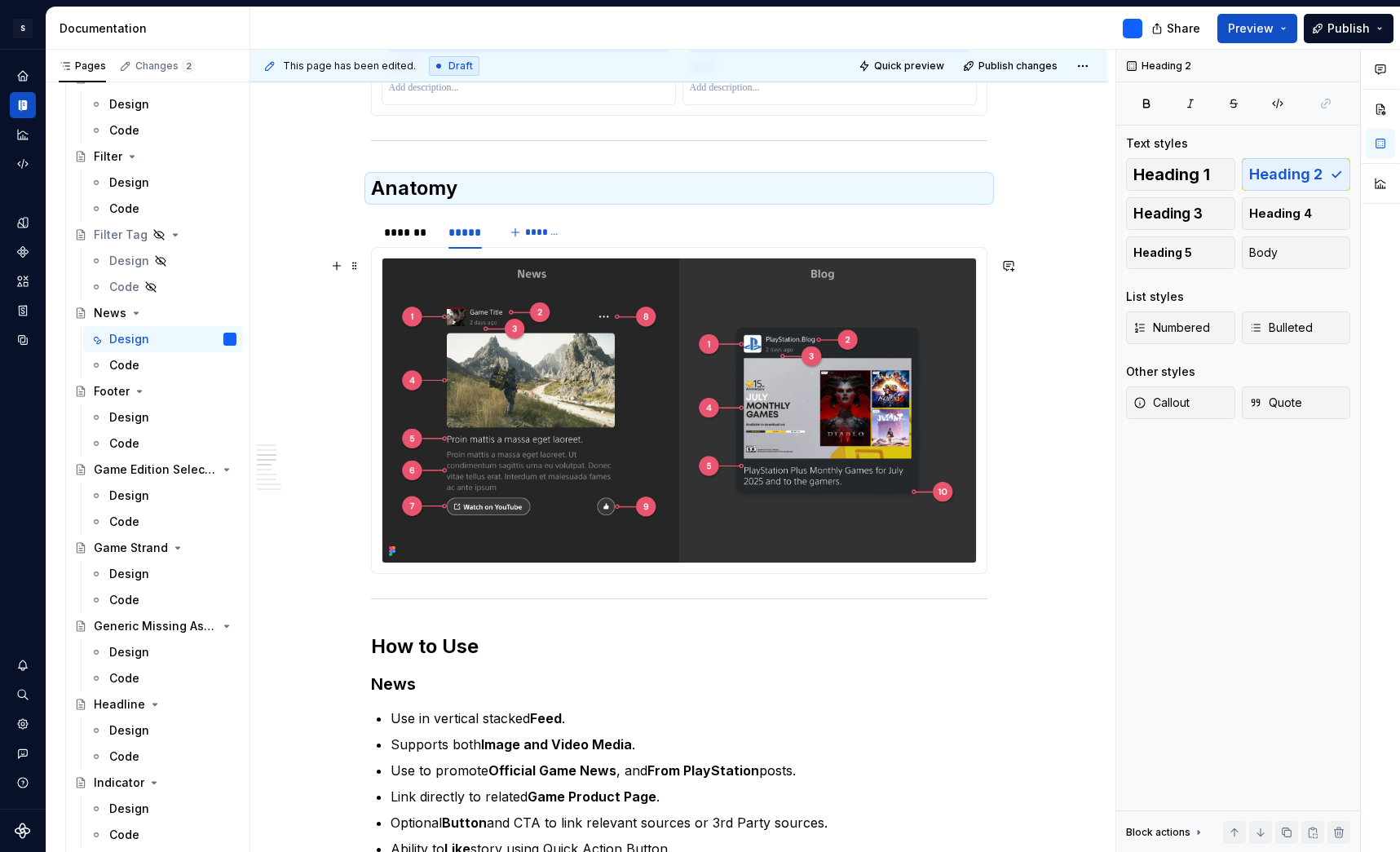
scroll to position [1644, 0]
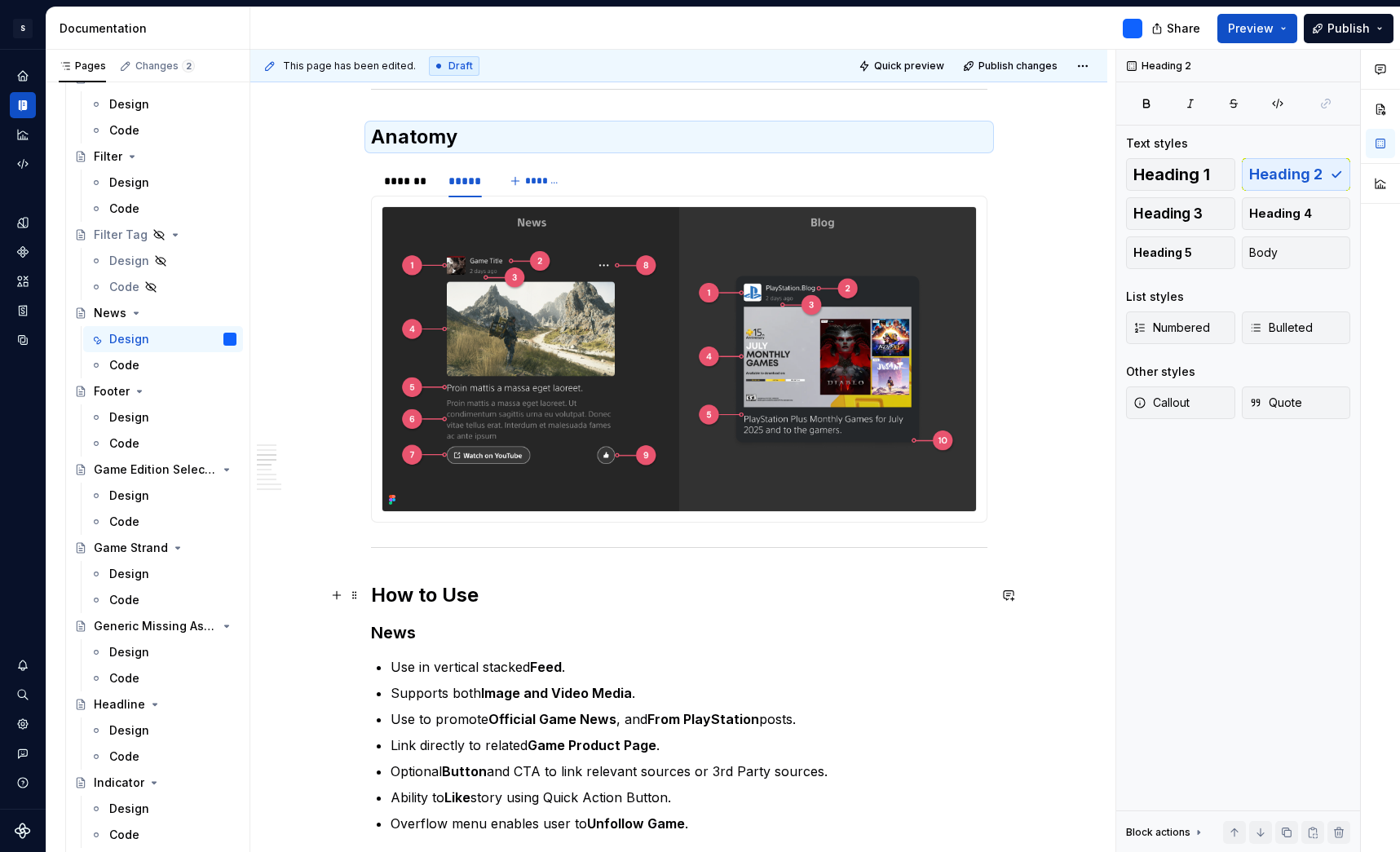
click at [423, 599] on h2 "How to Use" at bounding box center [679, 594] width 617 height 26
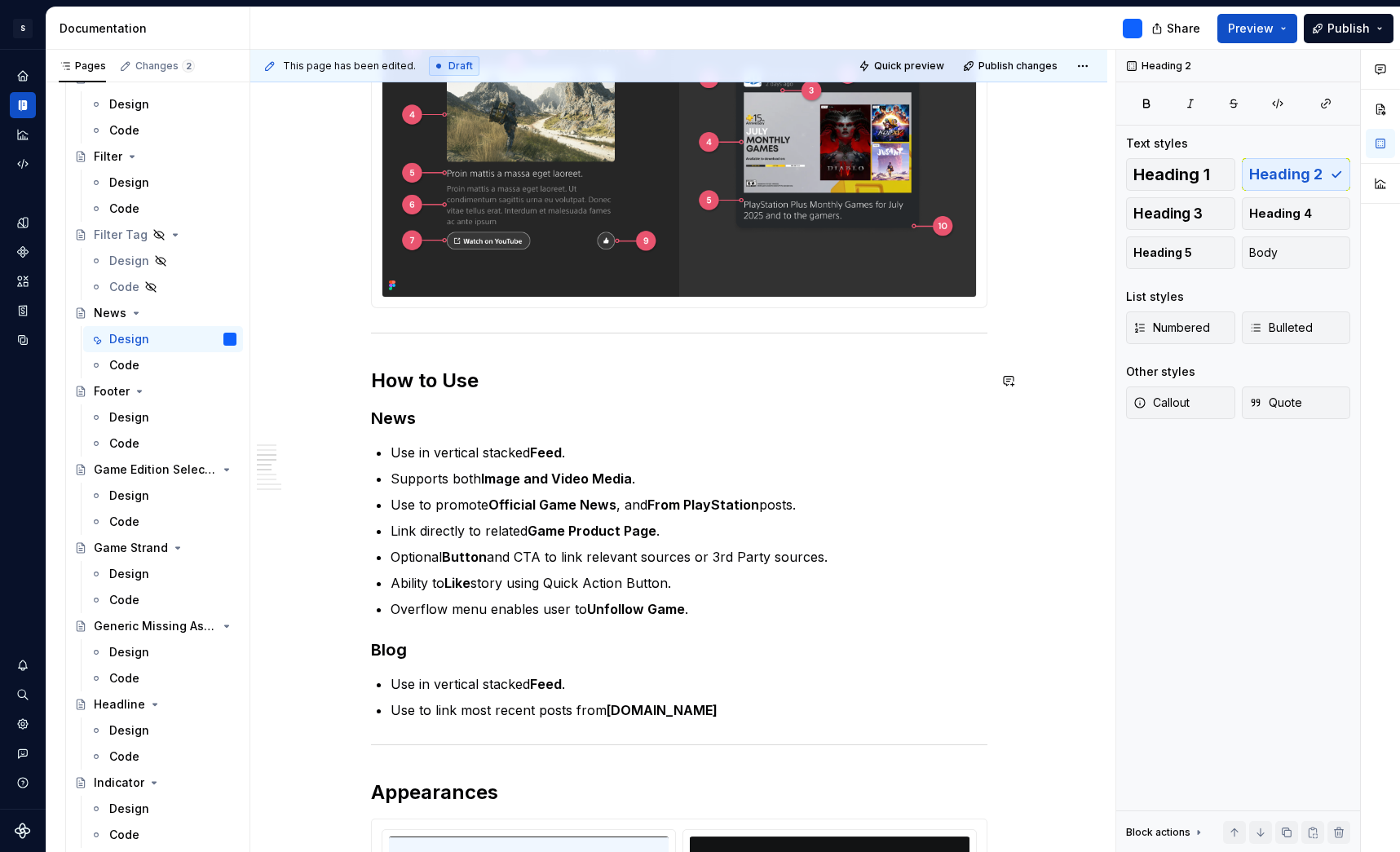
scroll to position [1907, 0]
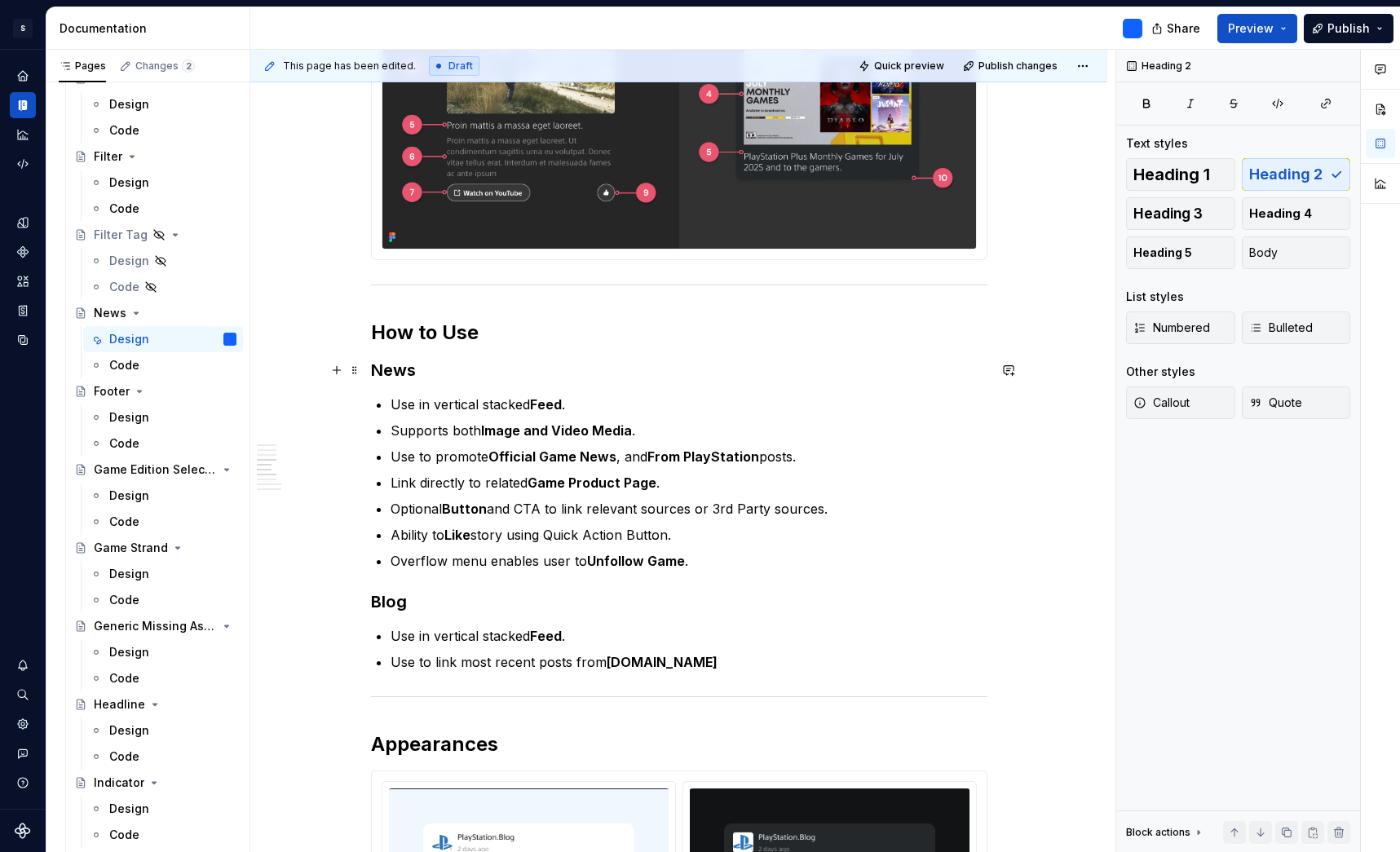
click at [405, 372] on h3 "News" at bounding box center [679, 370] width 617 height 23
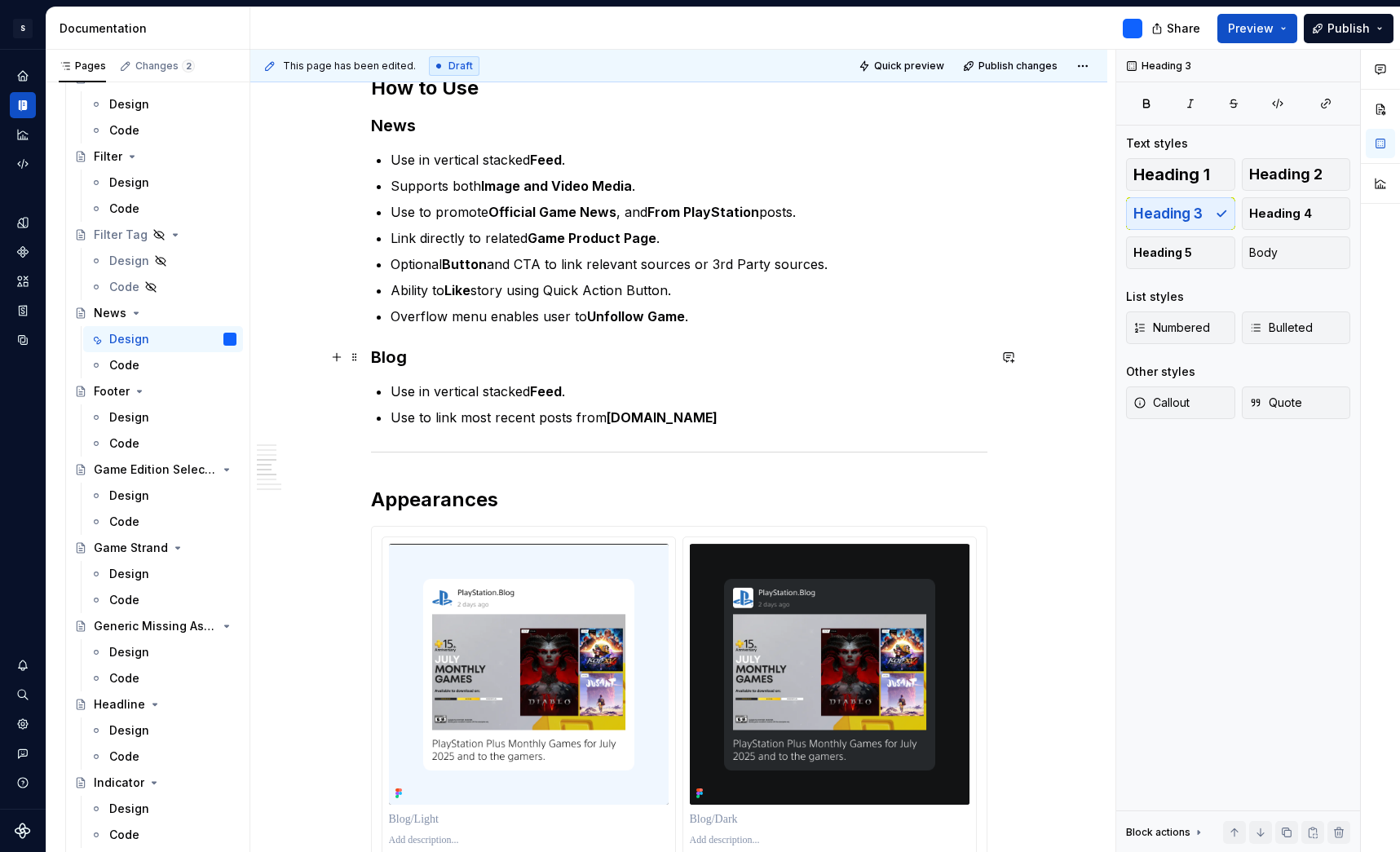
scroll to position [2167, 0]
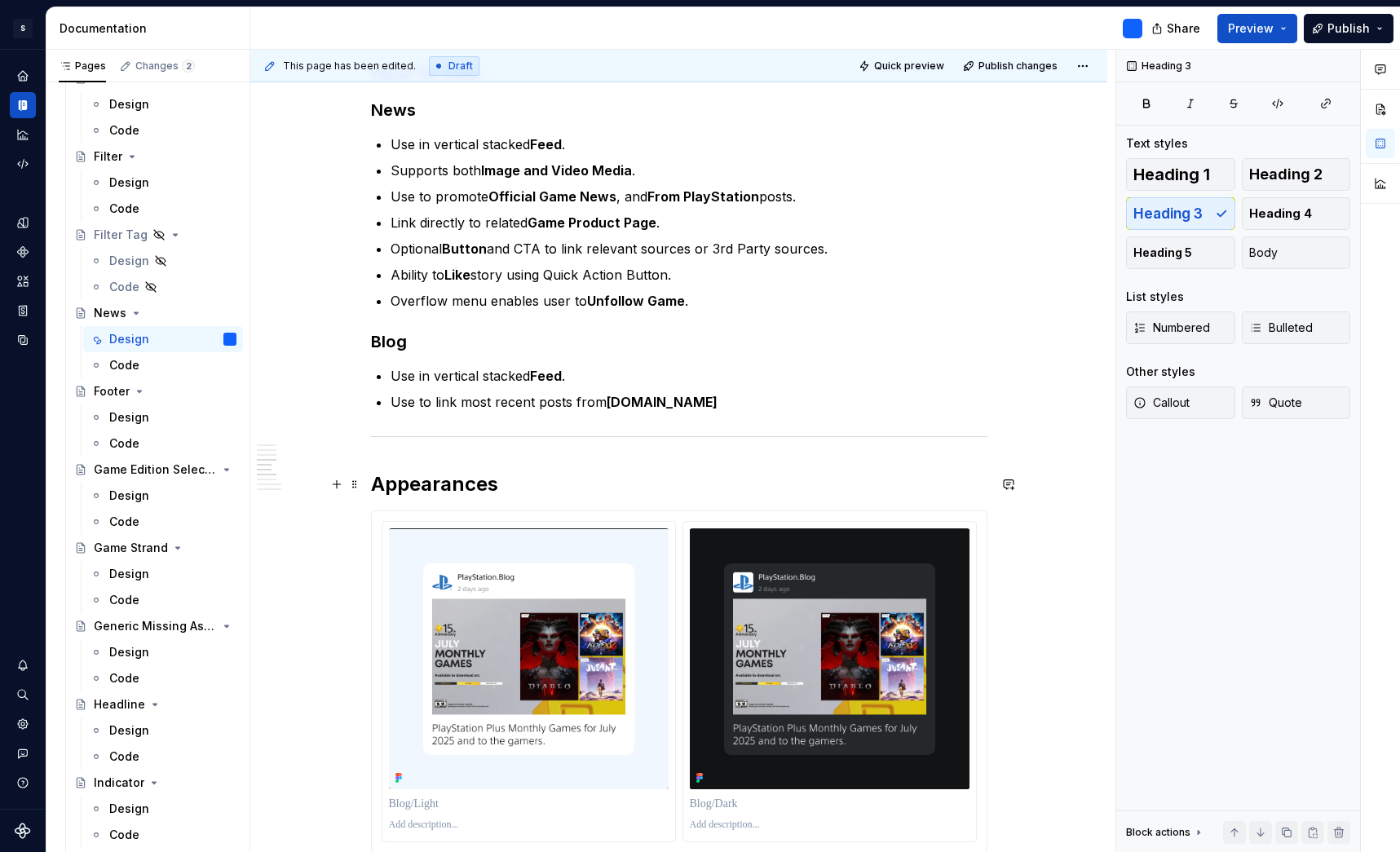
click at [423, 490] on h2 "Appearances" at bounding box center [679, 483] width 617 height 26
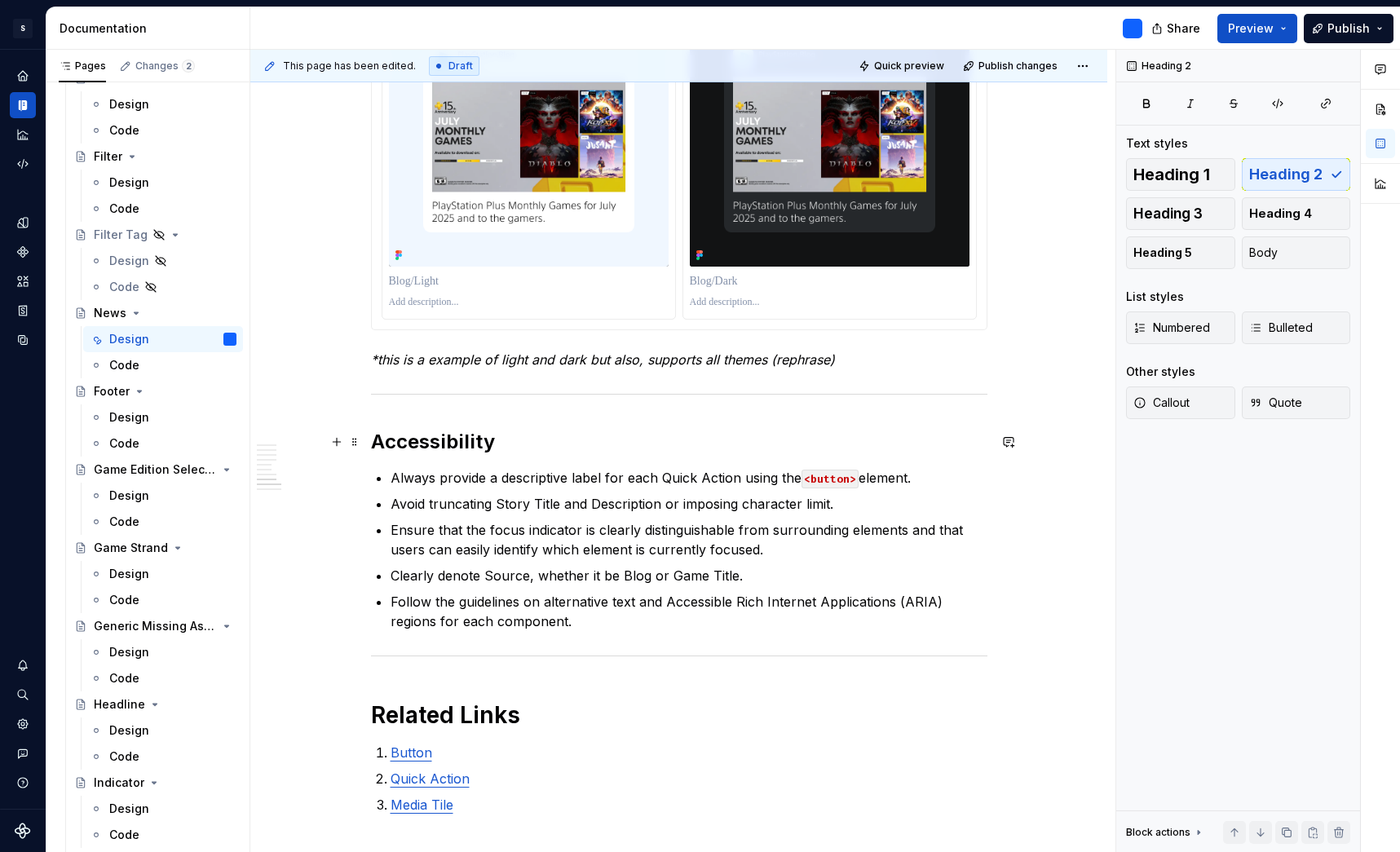
click at [429, 447] on h2 "Accessibility" at bounding box center [679, 442] width 617 height 26
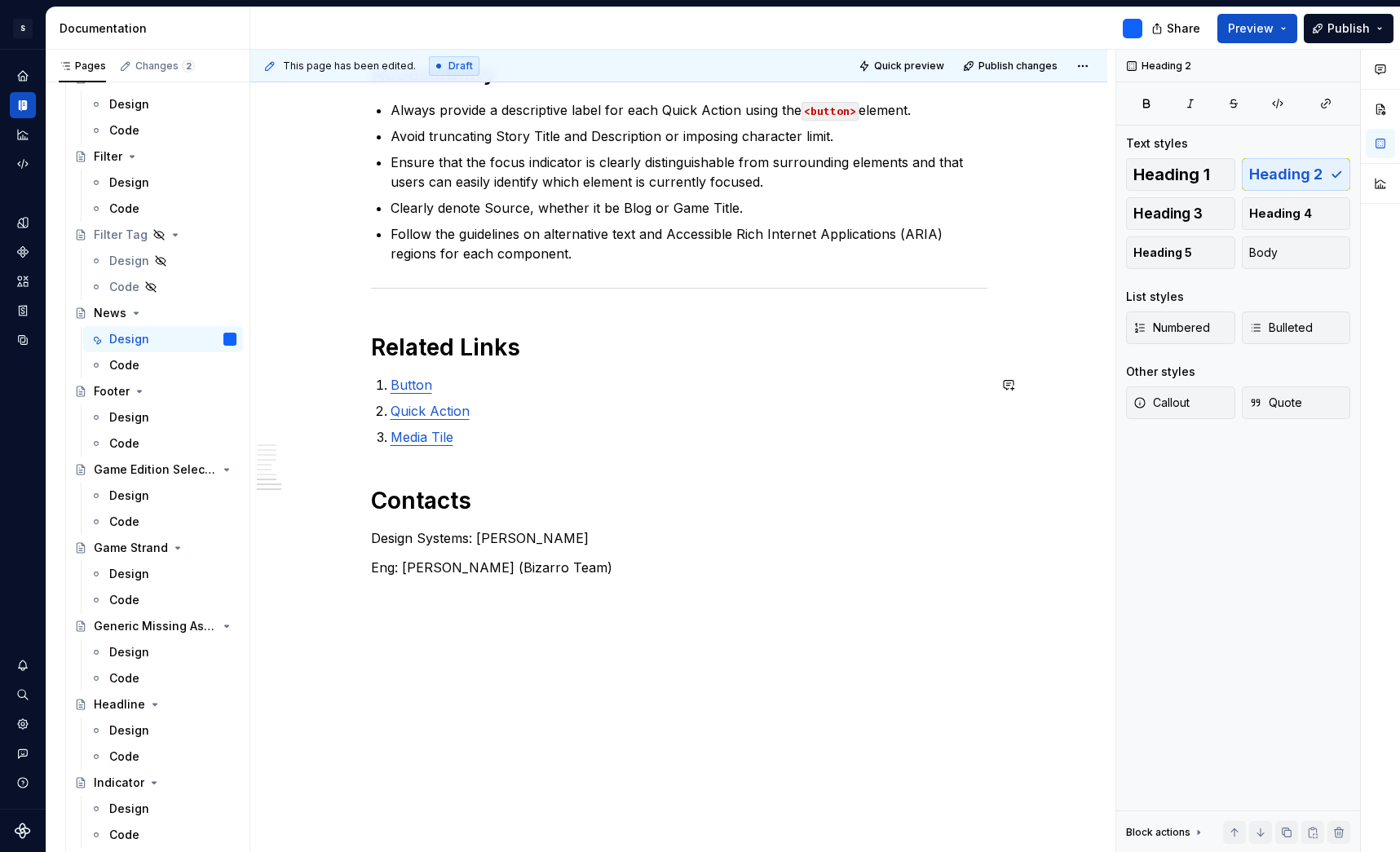
scroll to position [3057, 0]
click at [432, 346] on h1 "Related Links" at bounding box center [679, 346] width 617 height 29
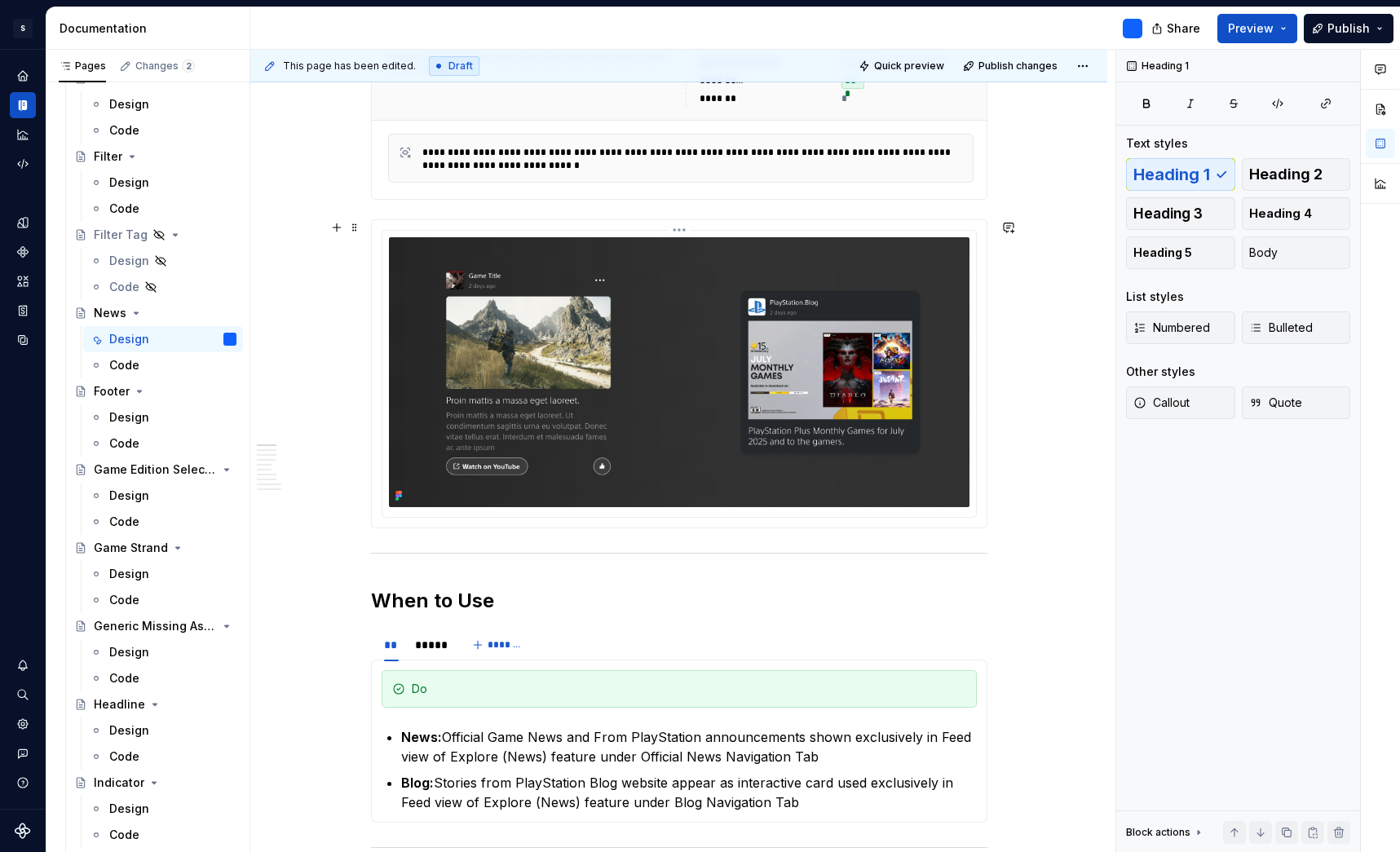
scroll to position [427, 0]
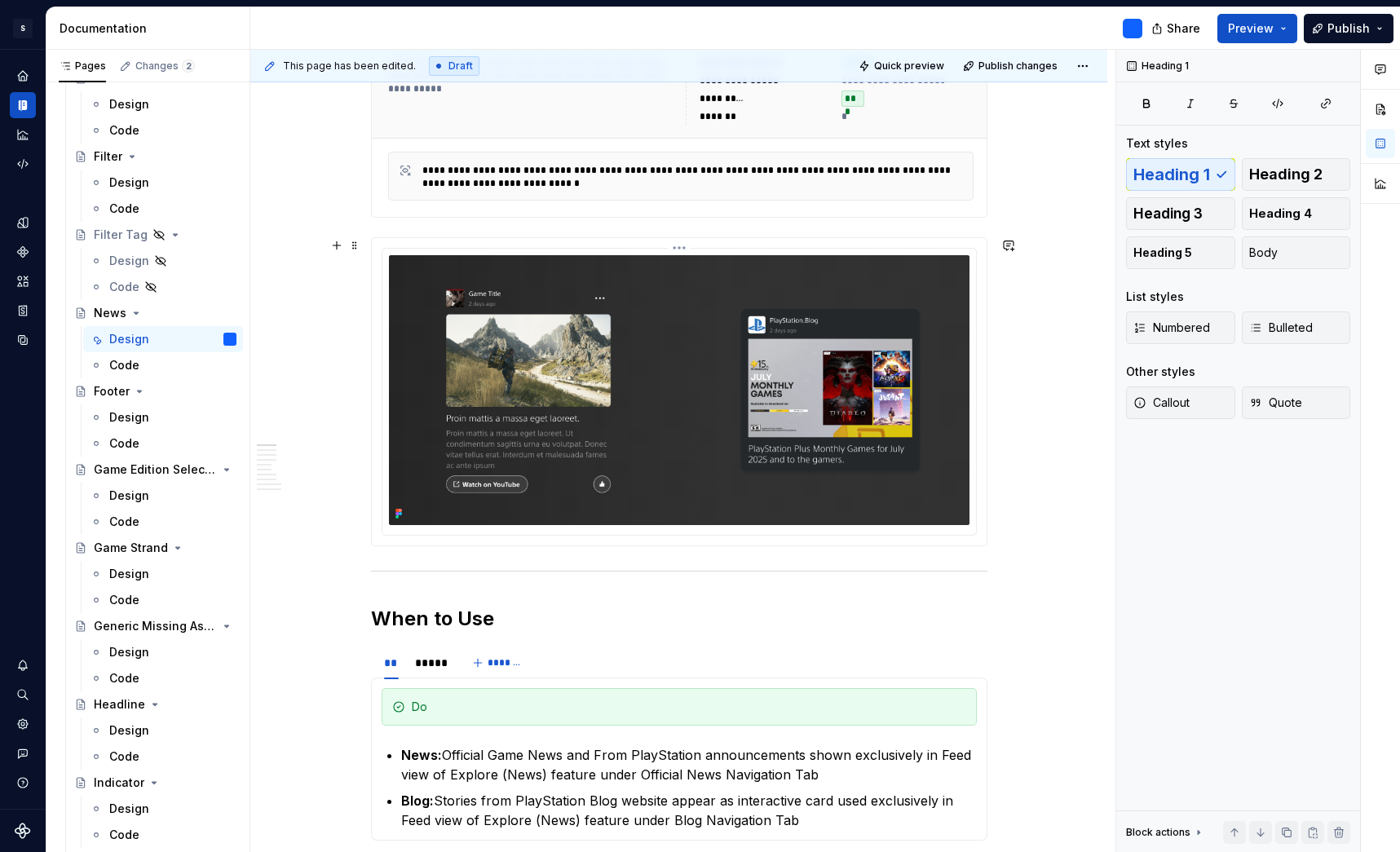
click at [785, 361] on img at bounding box center [679, 390] width 580 height 270
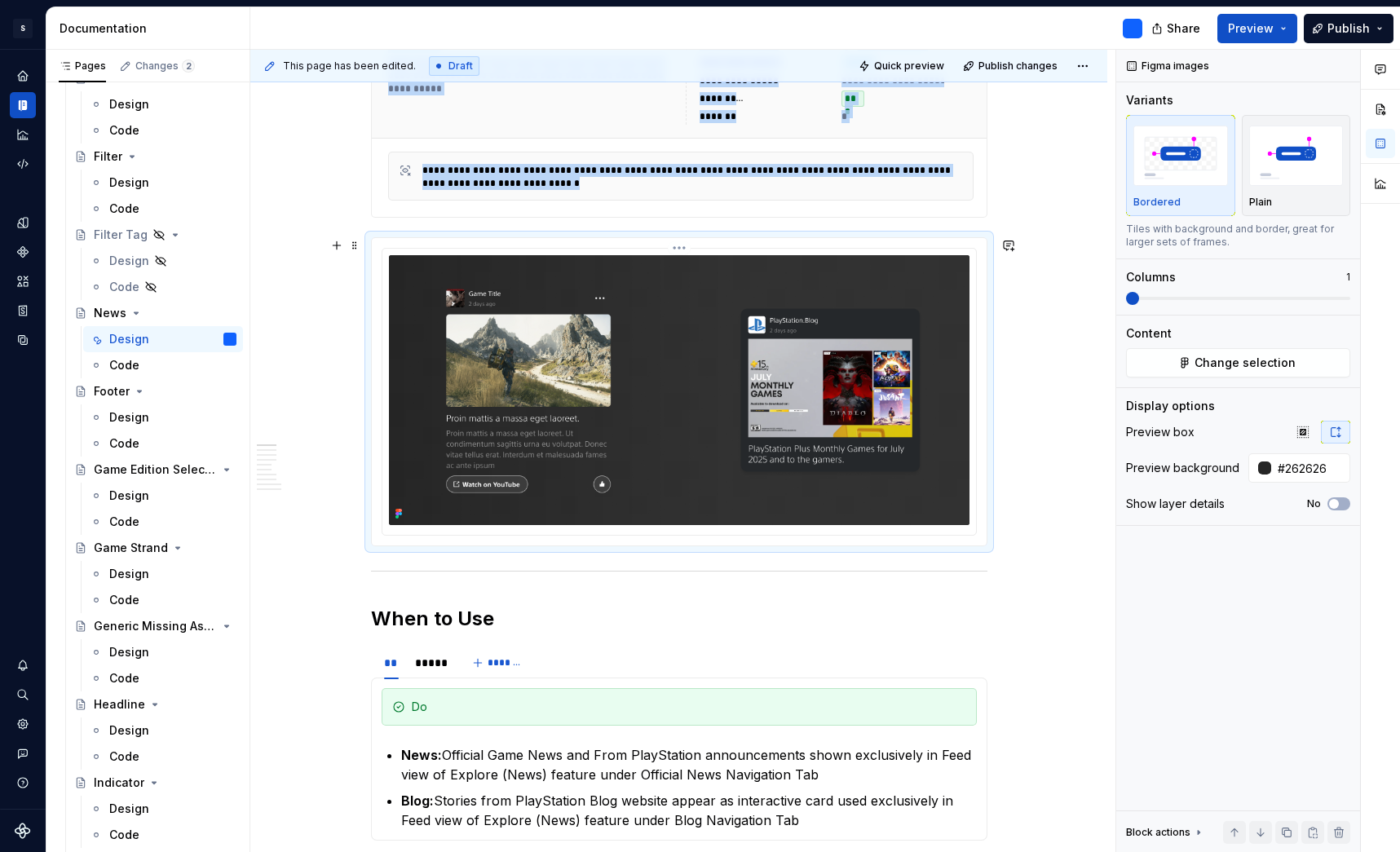
click at [914, 291] on img at bounding box center [679, 390] width 580 height 270
click at [1238, 360] on span "Change selection" at bounding box center [1245, 362] width 101 height 16
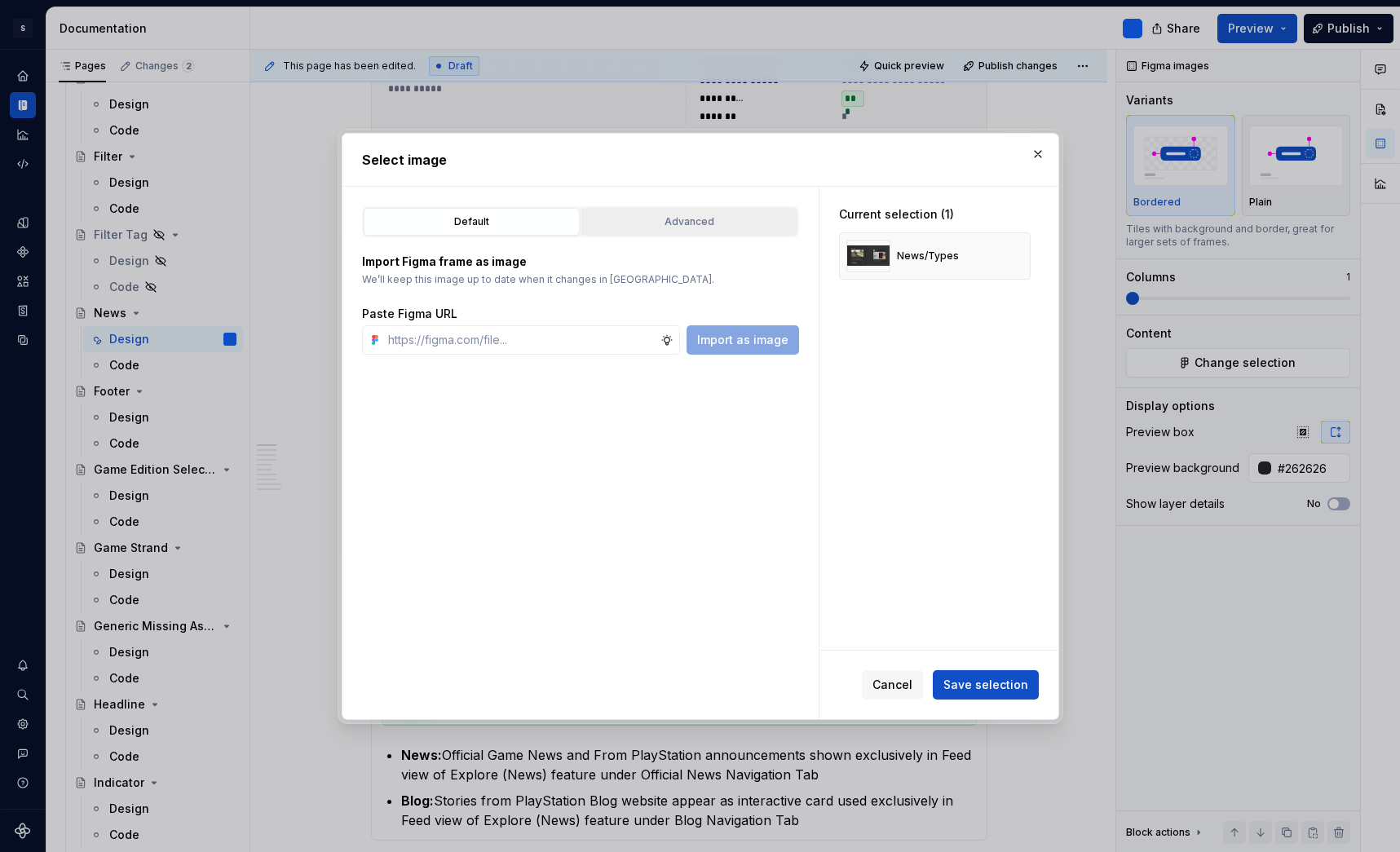
click at [670, 222] on div "Advanced" at bounding box center [690, 221] width 204 height 16
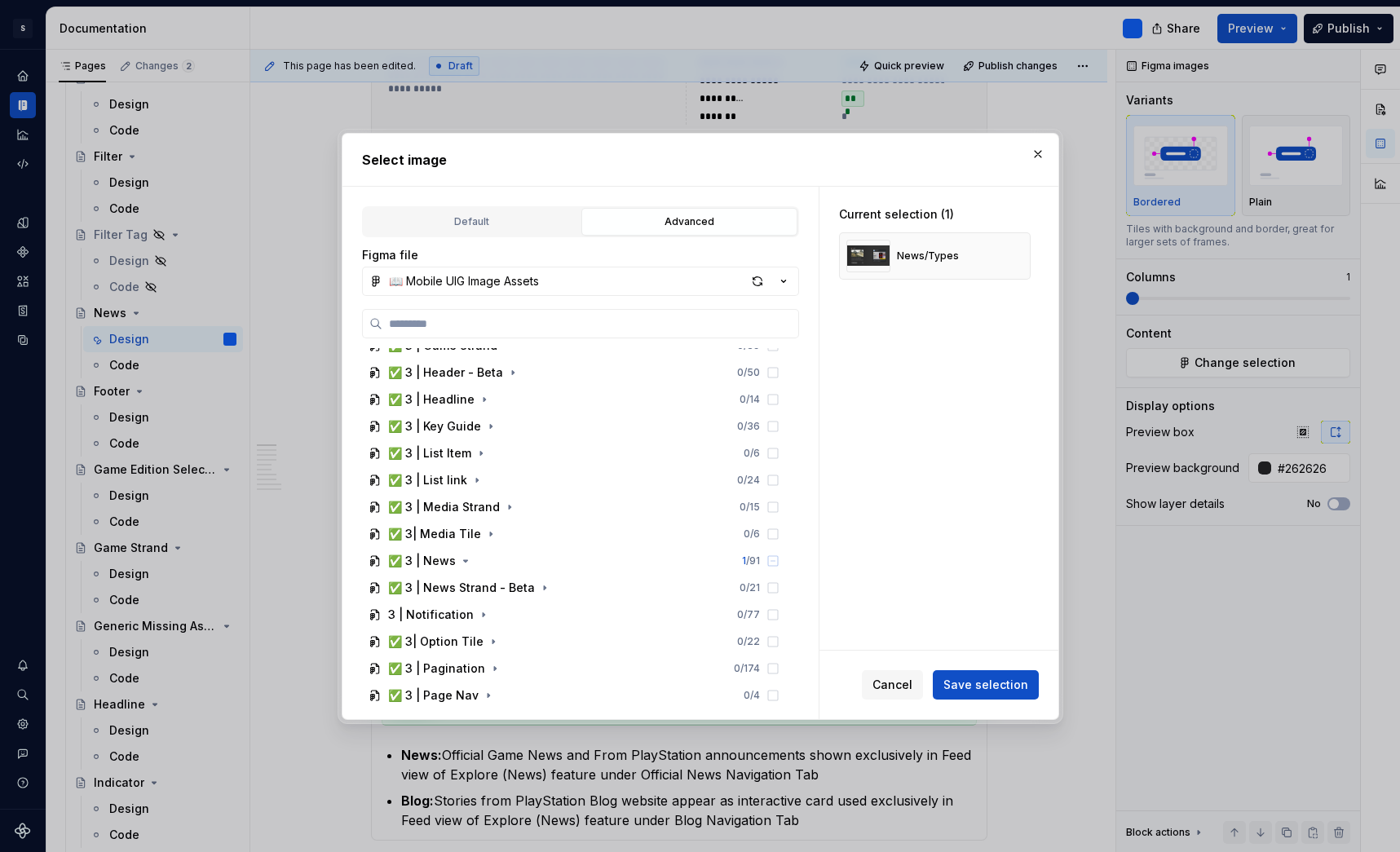
scroll to position [1078, 0]
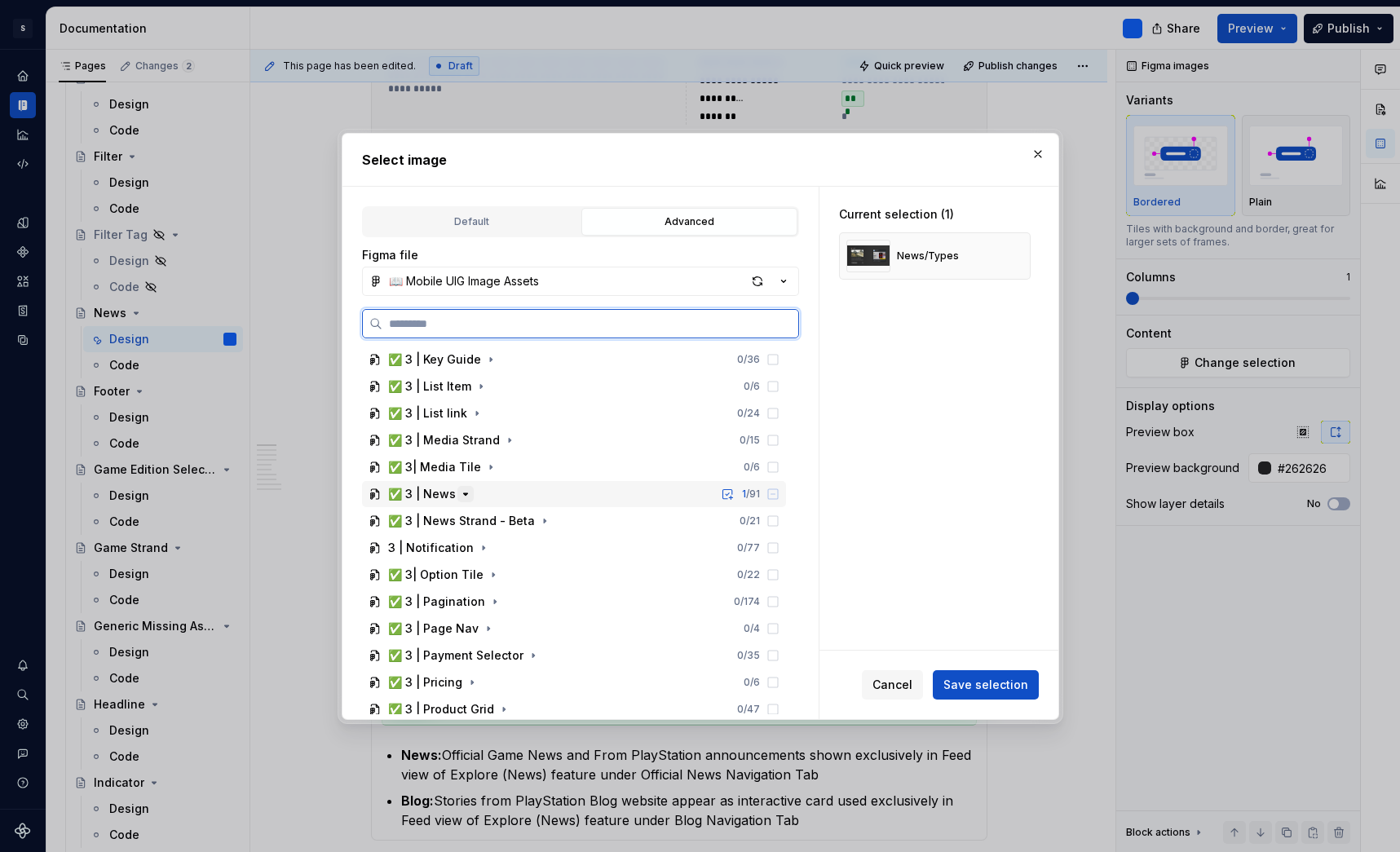
click at [463, 492] on icon "button" at bounding box center [466, 494] width 13 height 13
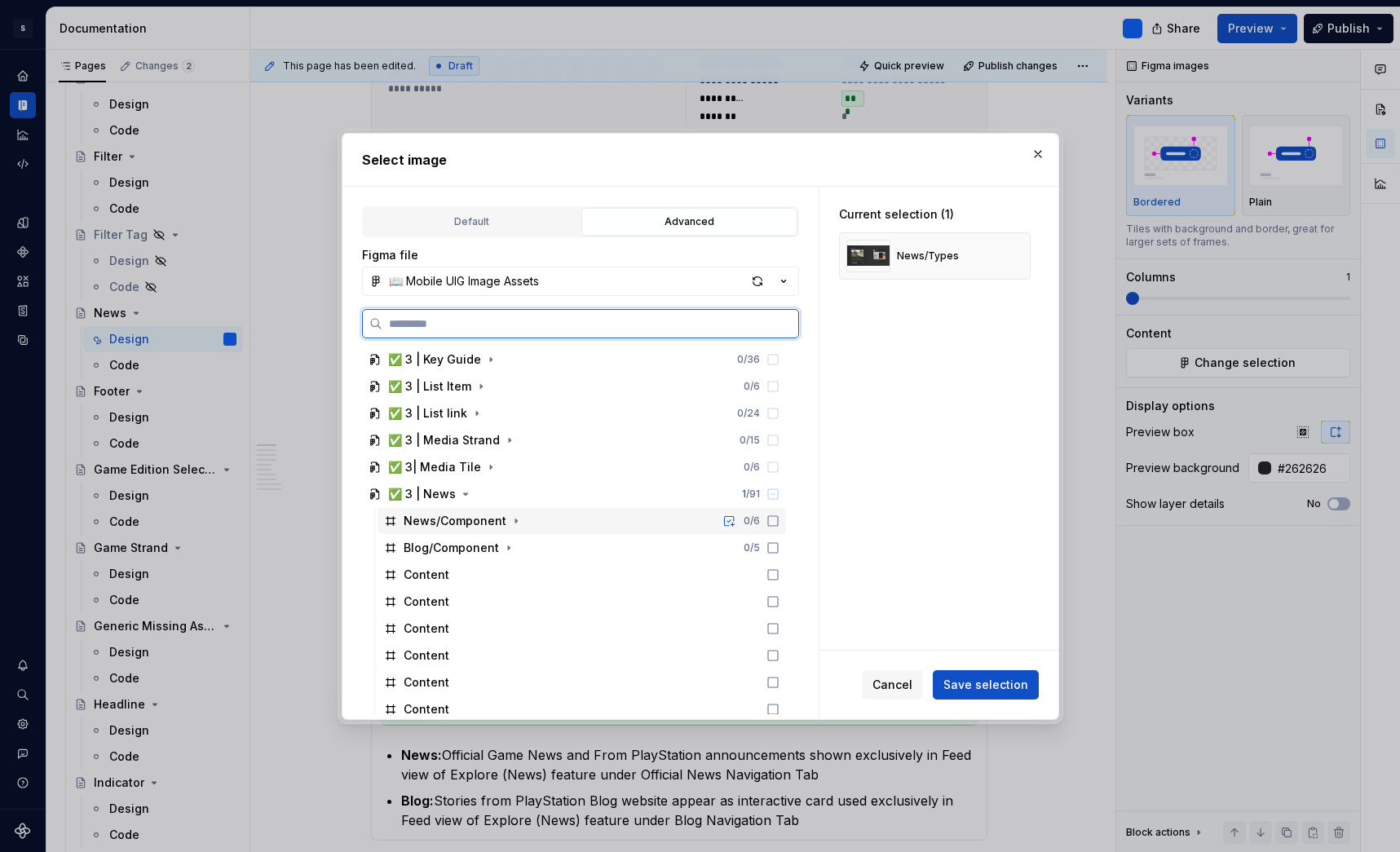
click at [472, 524] on div "News/Component" at bounding box center [455, 521] width 103 height 16
click at [472, 548] on div "Blog/Component" at bounding box center [451, 547] width 95 height 16
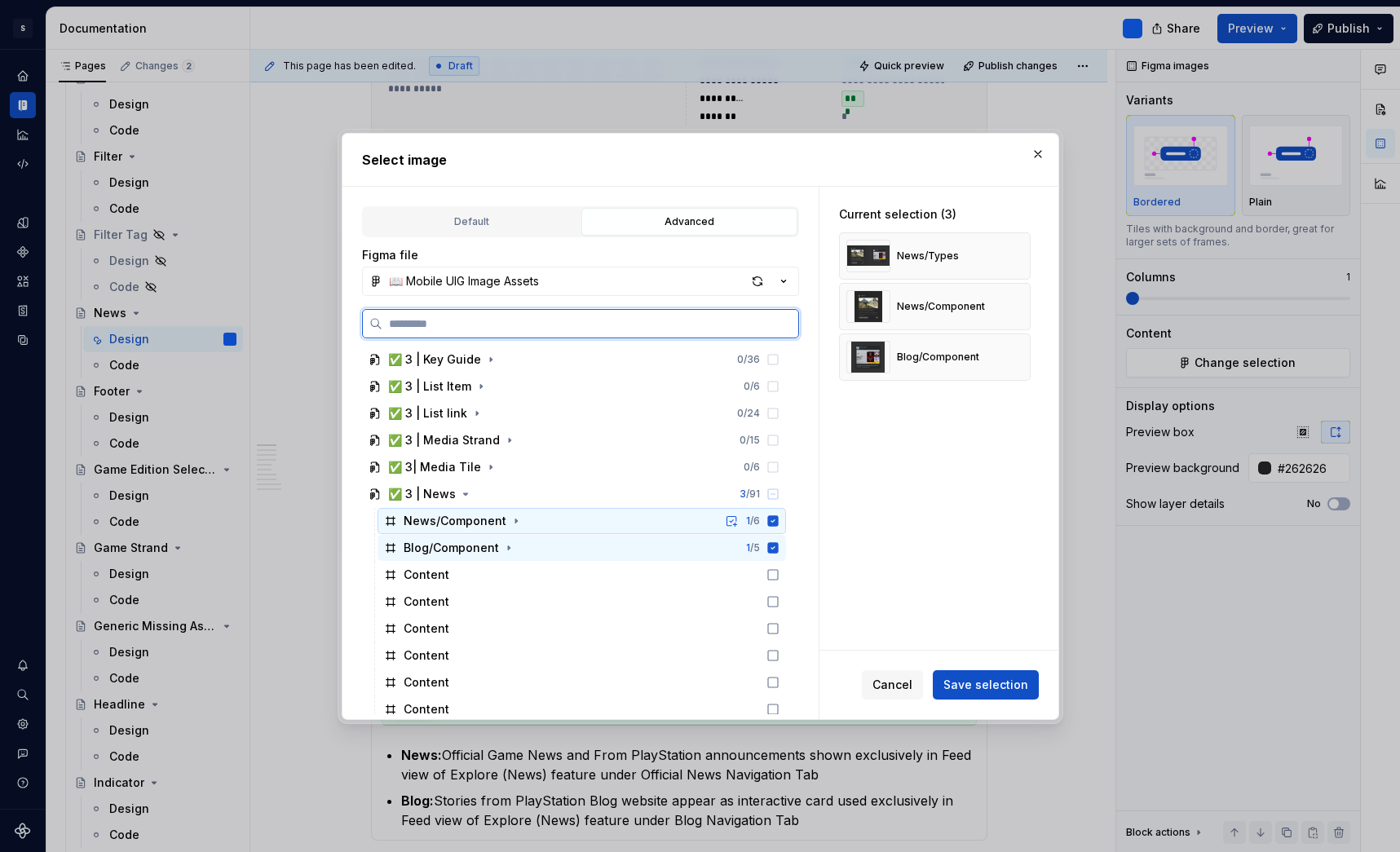
click at [778, 518] on icon at bounding box center [772, 521] width 11 height 11
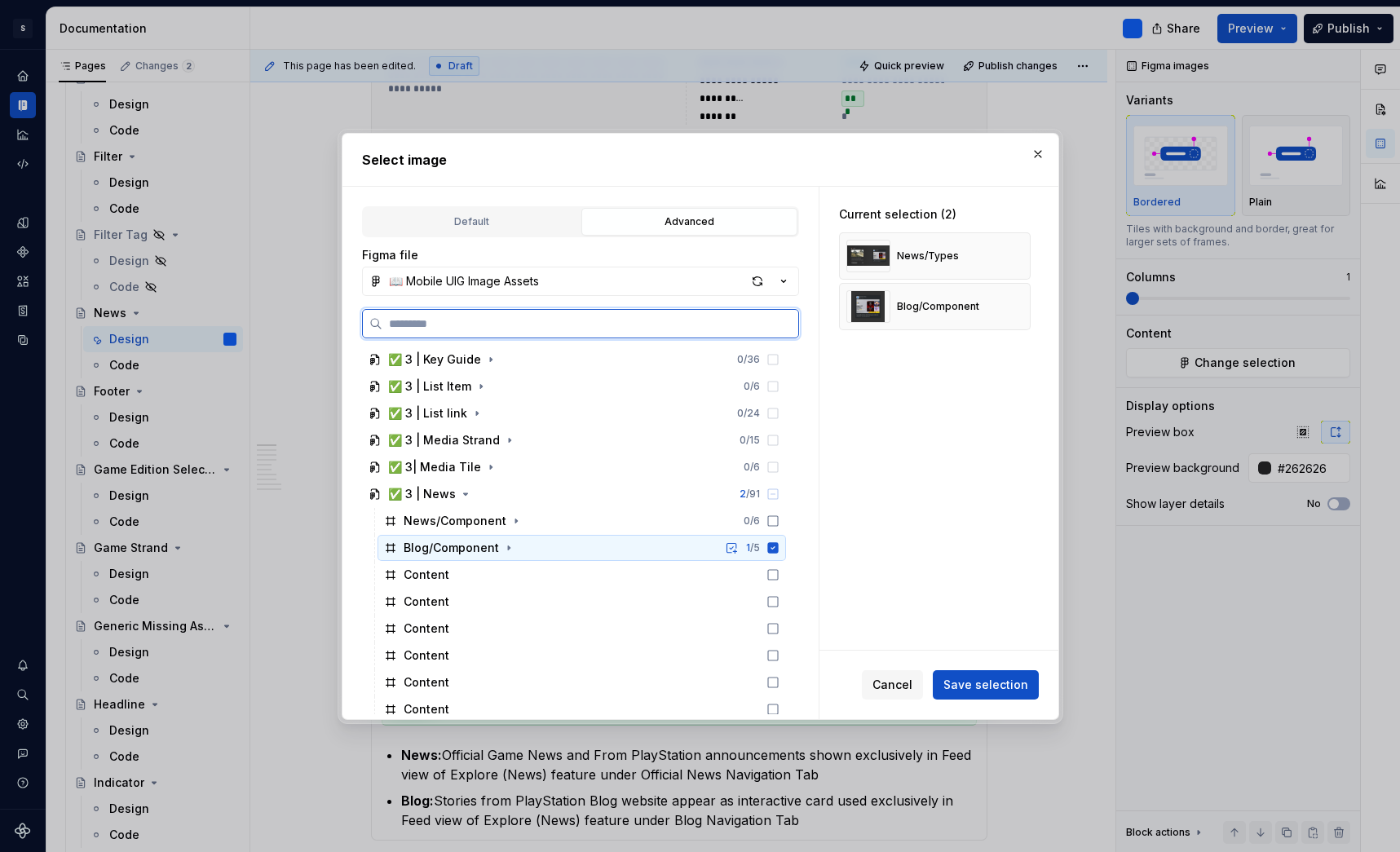
click at [778, 546] on icon at bounding box center [772, 547] width 11 height 11
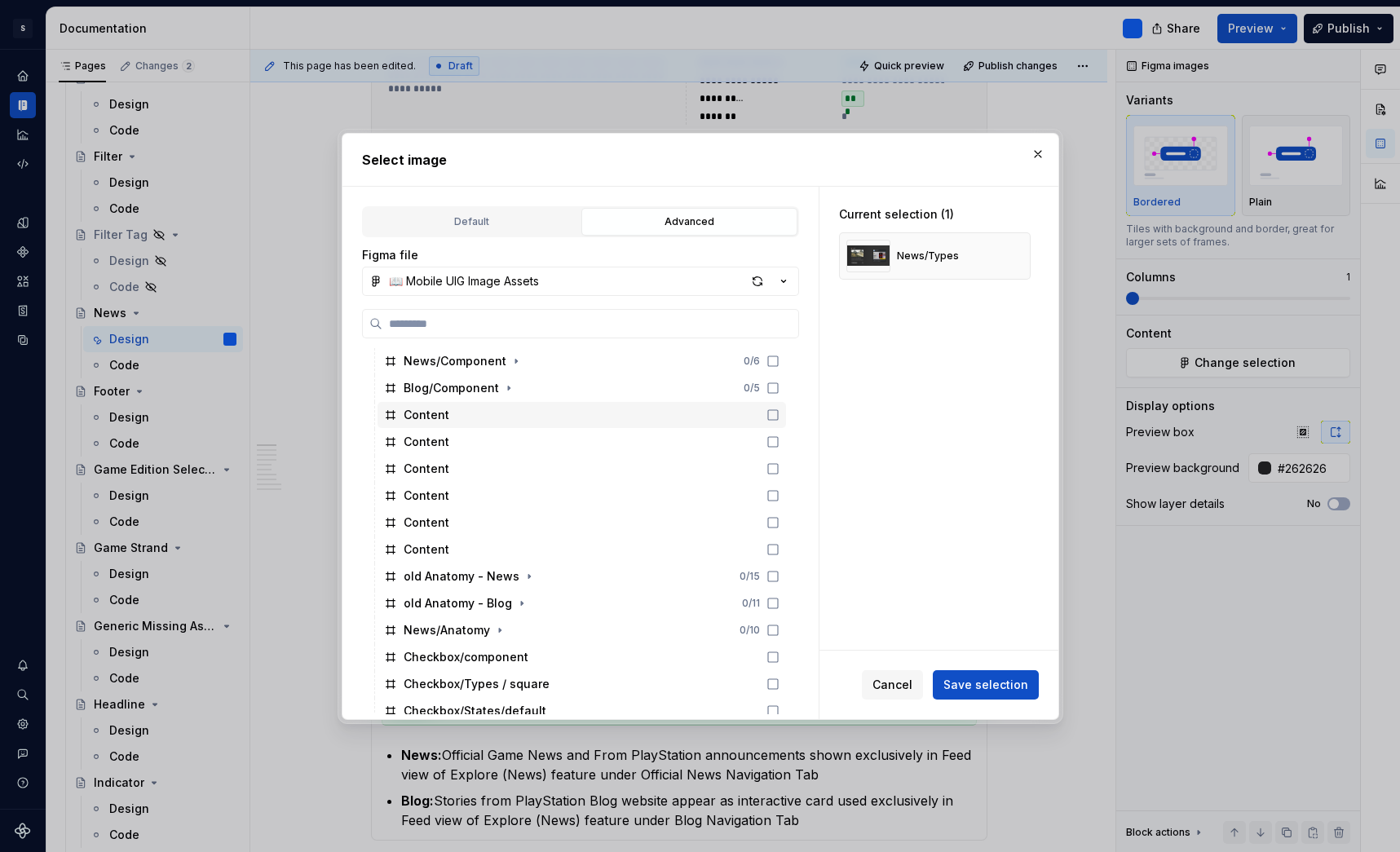
scroll to position [1246, 0]
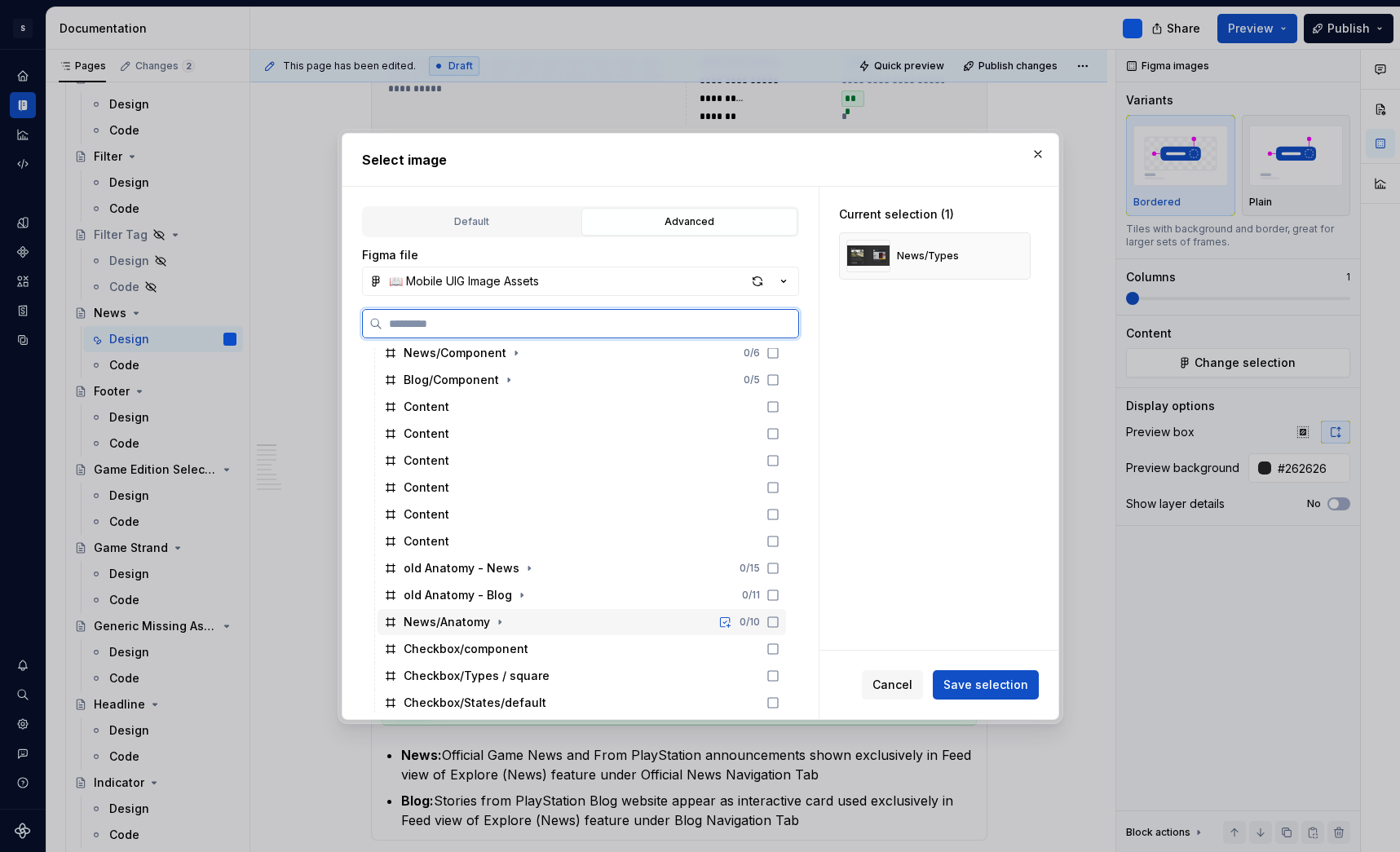
click at [562, 624] on div "News/Anatomy 0 / 10" at bounding box center [582, 621] width 409 height 26
click at [778, 620] on icon at bounding box center [772, 622] width 11 height 11
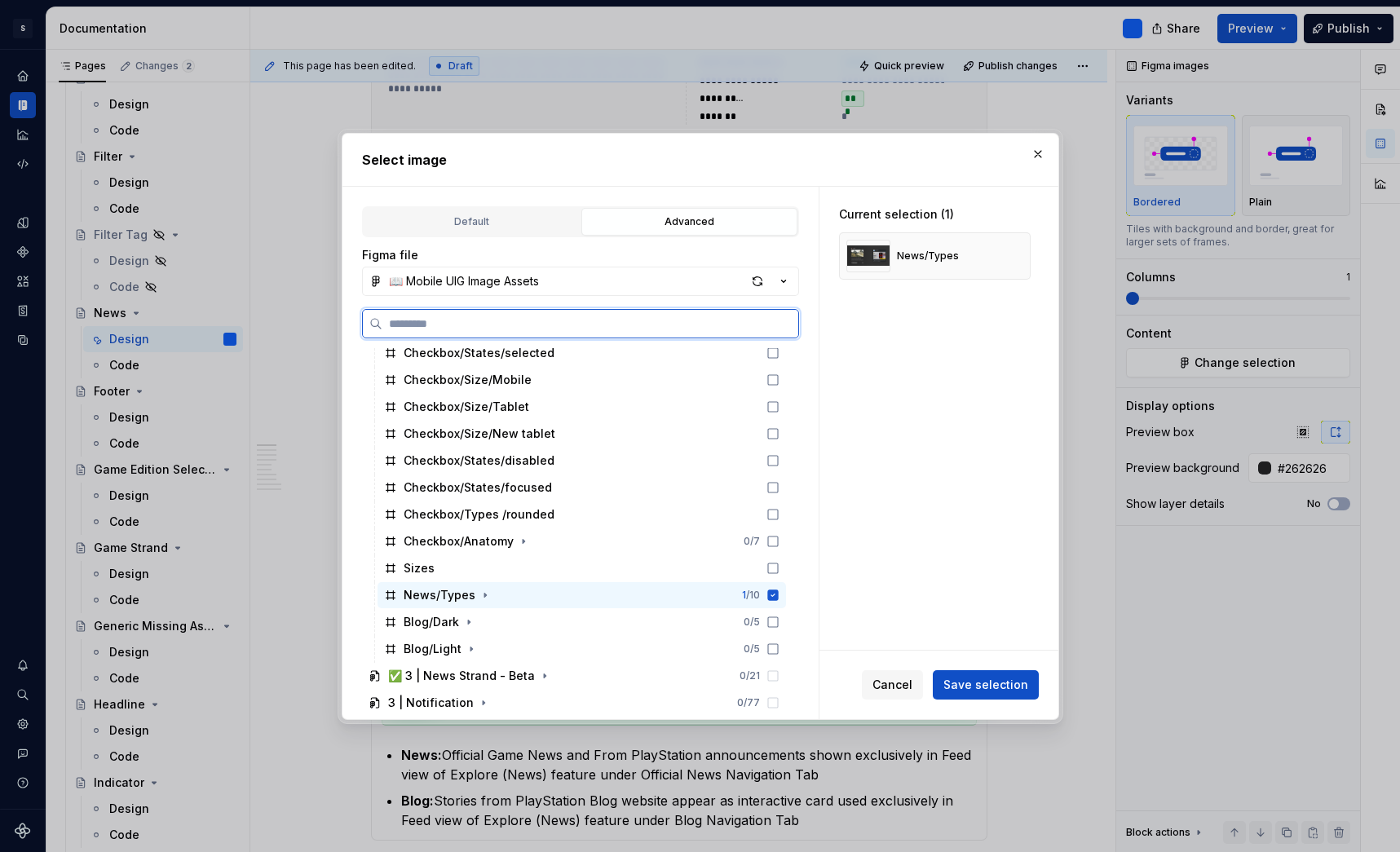
scroll to position [1632, 0]
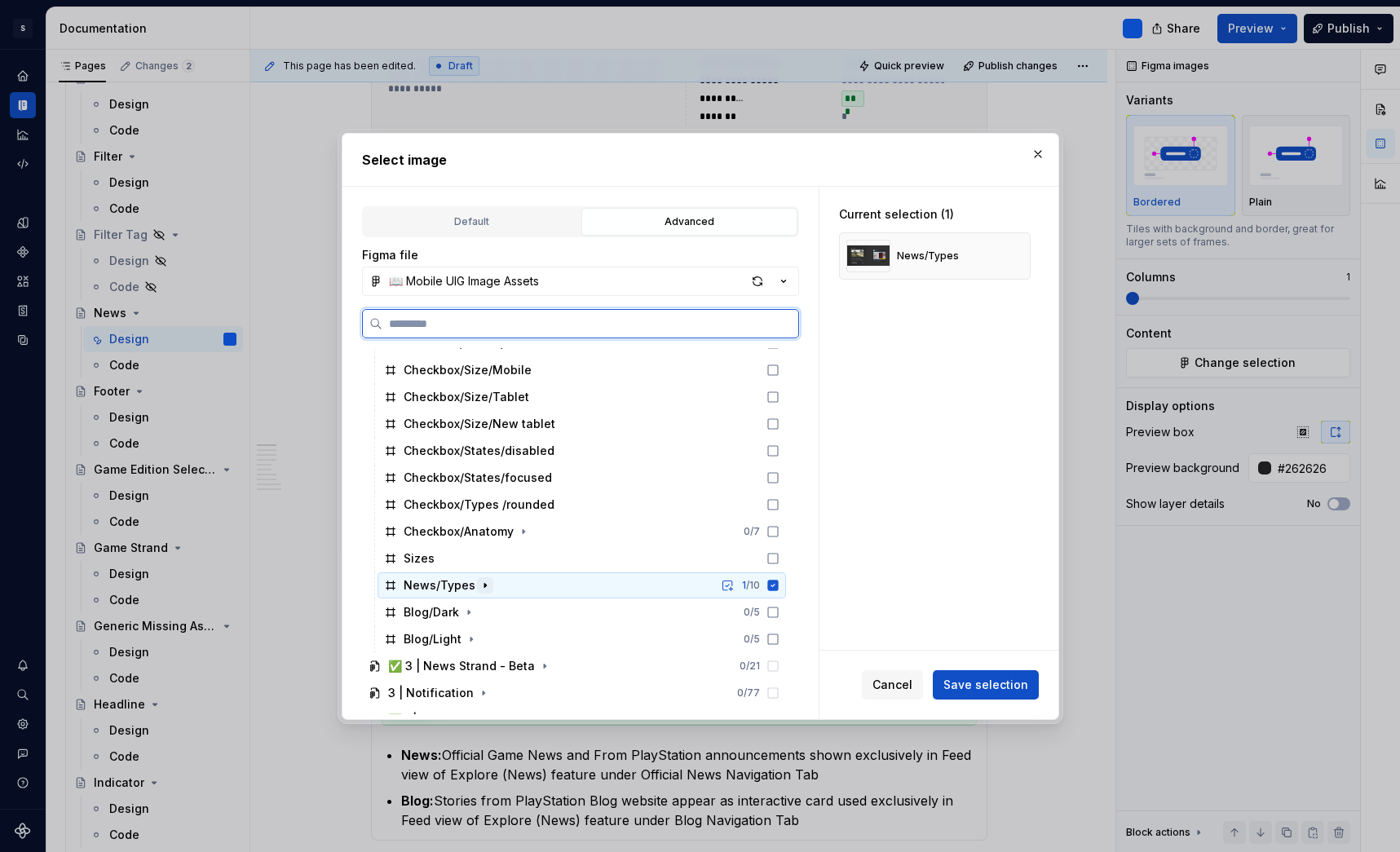
click at [483, 578] on icon "button" at bounding box center [485, 585] width 13 height 13
click at [516, 590] on div "News/Types 1 / 10" at bounding box center [582, 585] width 409 height 26
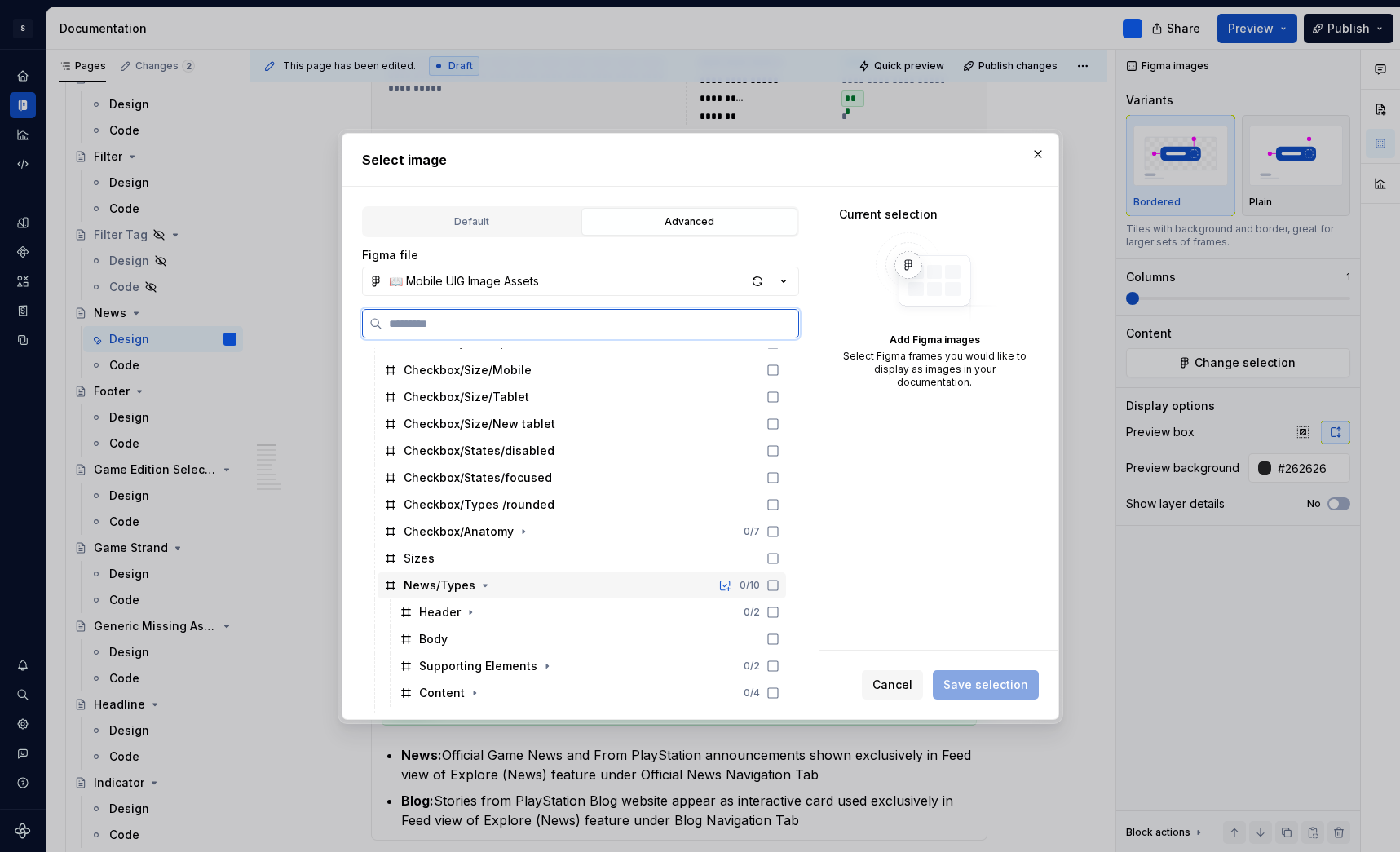
click at [519, 587] on div "News/Types 0 / 10" at bounding box center [582, 585] width 409 height 26
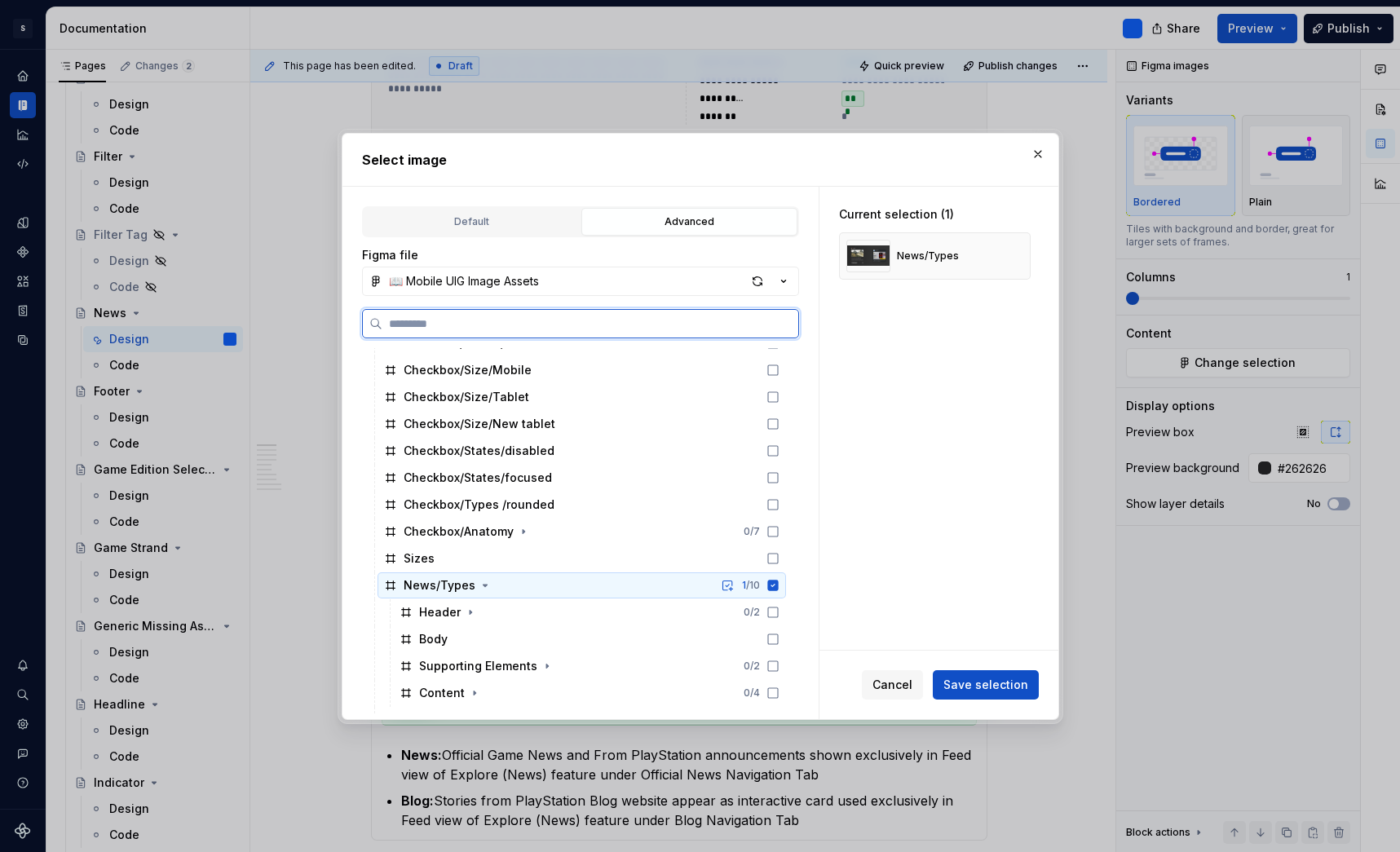
click at [519, 587] on div "News/Types 1 / 10" at bounding box center [582, 585] width 409 height 26
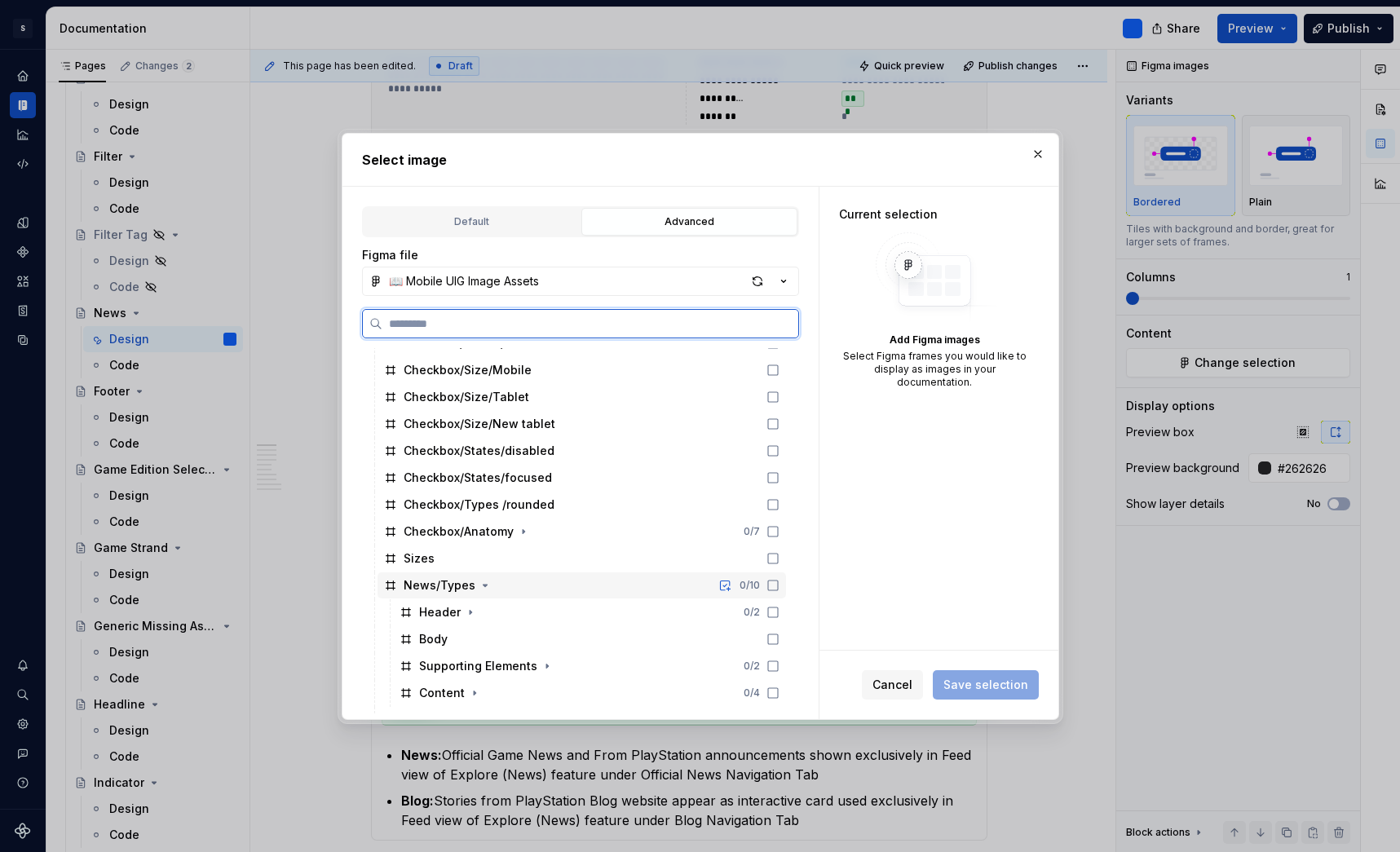
click at [519, 587] on div "News/Types 0 / 10" at bounding box center [582, 585] width 409 height 26
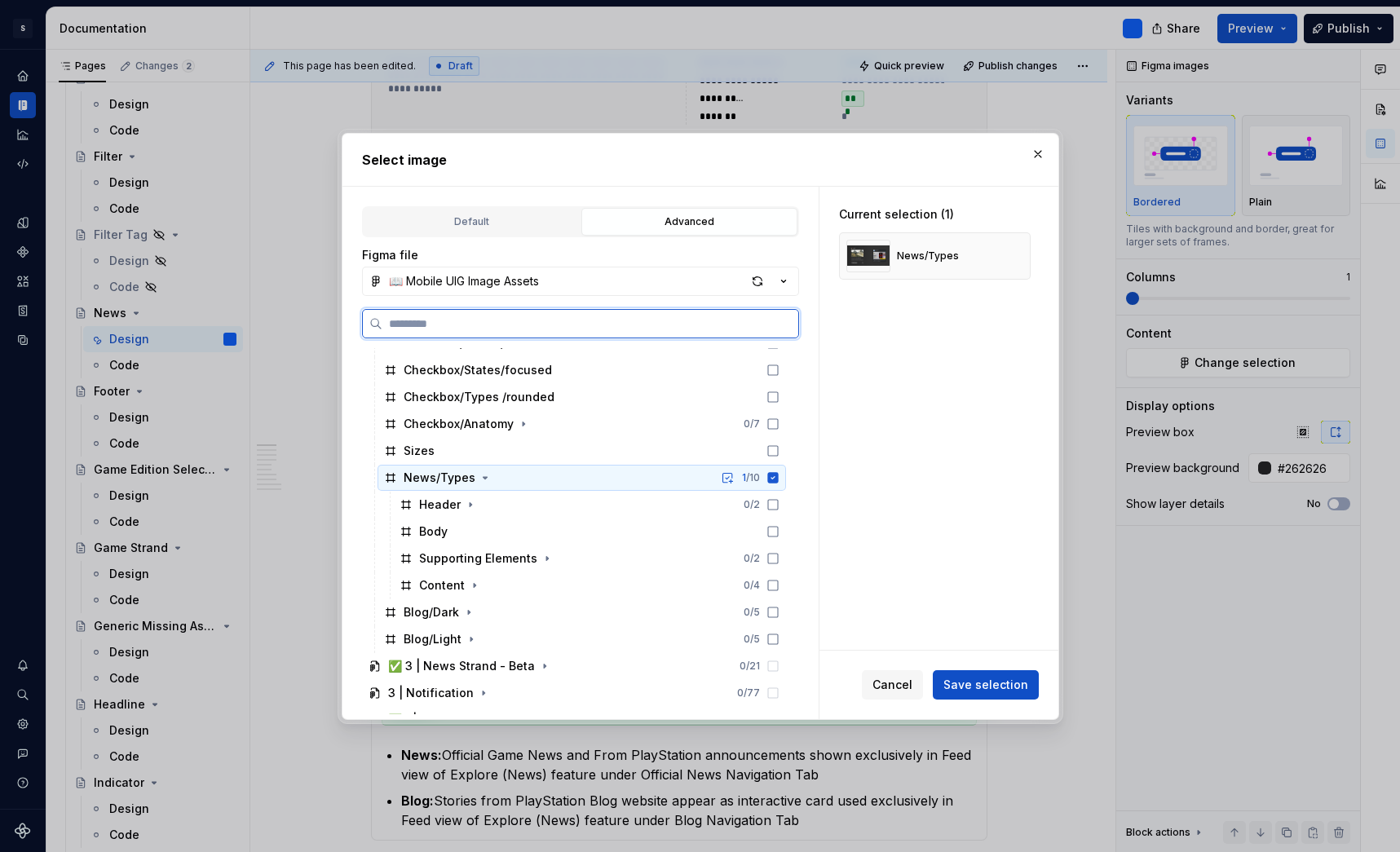
scroll to position [1780, 0]
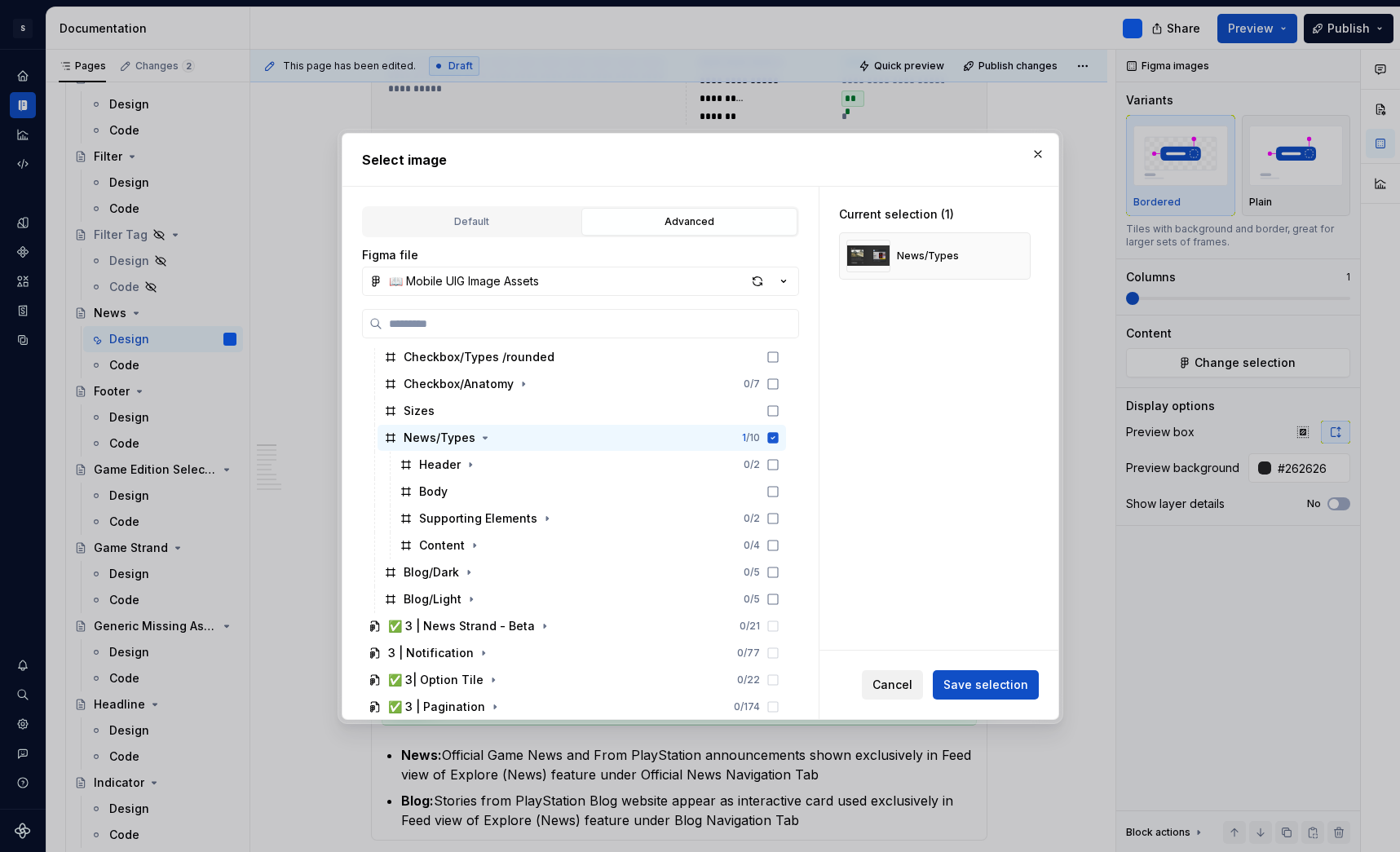
click at [905, 686] on span "Cancel" at bounding box center [892, 685] width 40 height 16
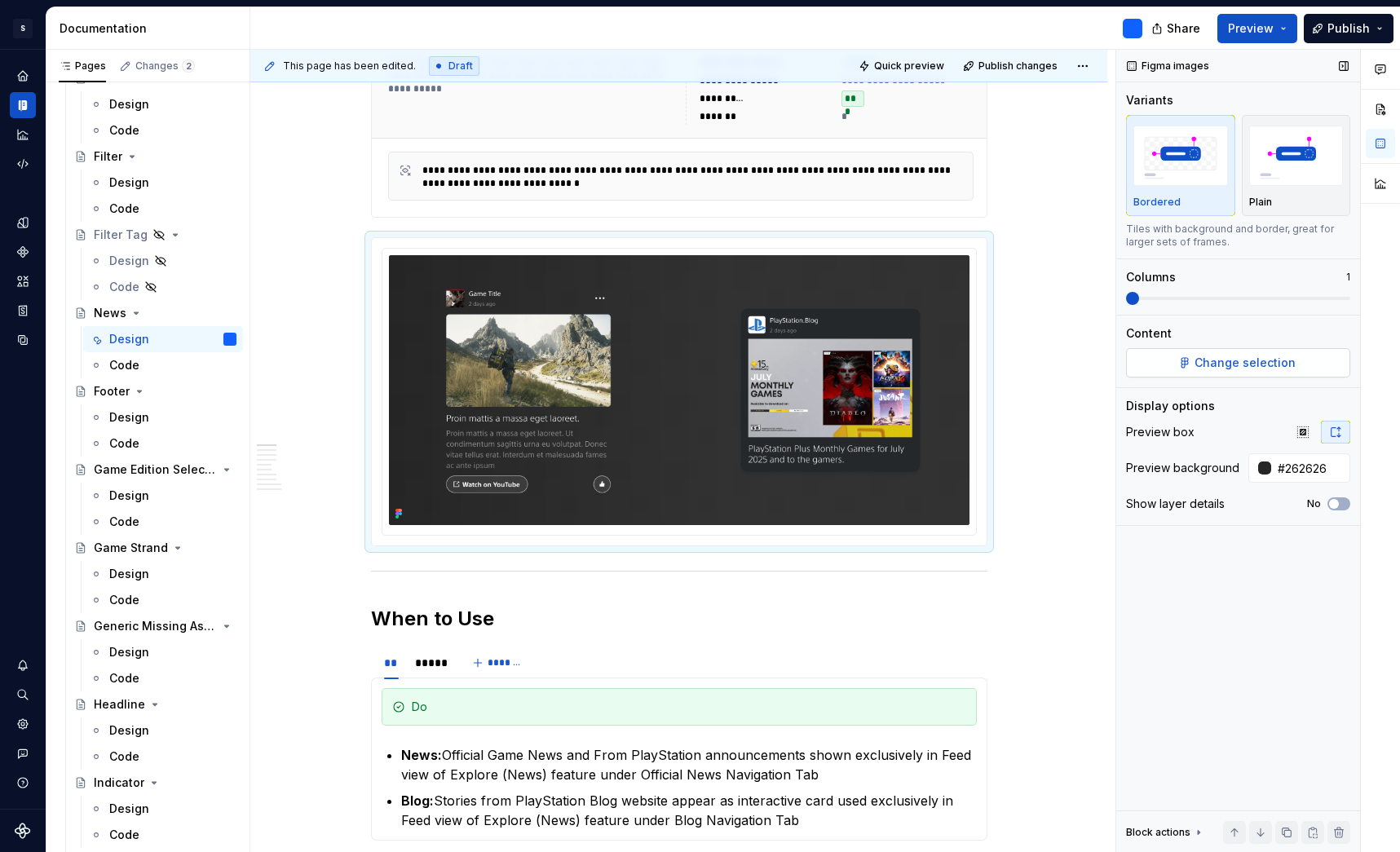
click at [1225, 362] on span "Change selection" at bounding box center [1245, 362] width 101 height 16
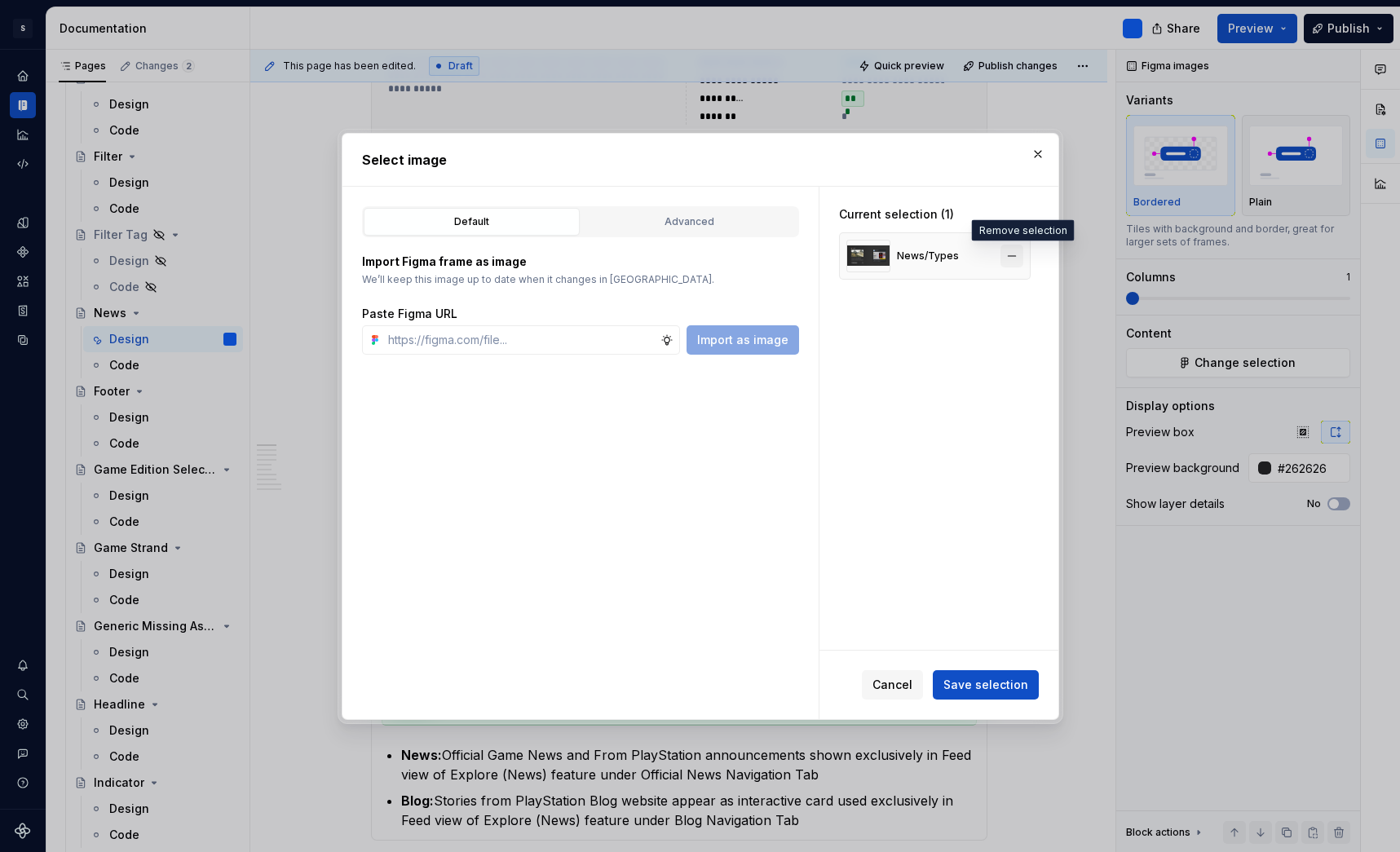
click at [1019, 257] on button "button" at bounding box center [1012, 256] width 23 height 23
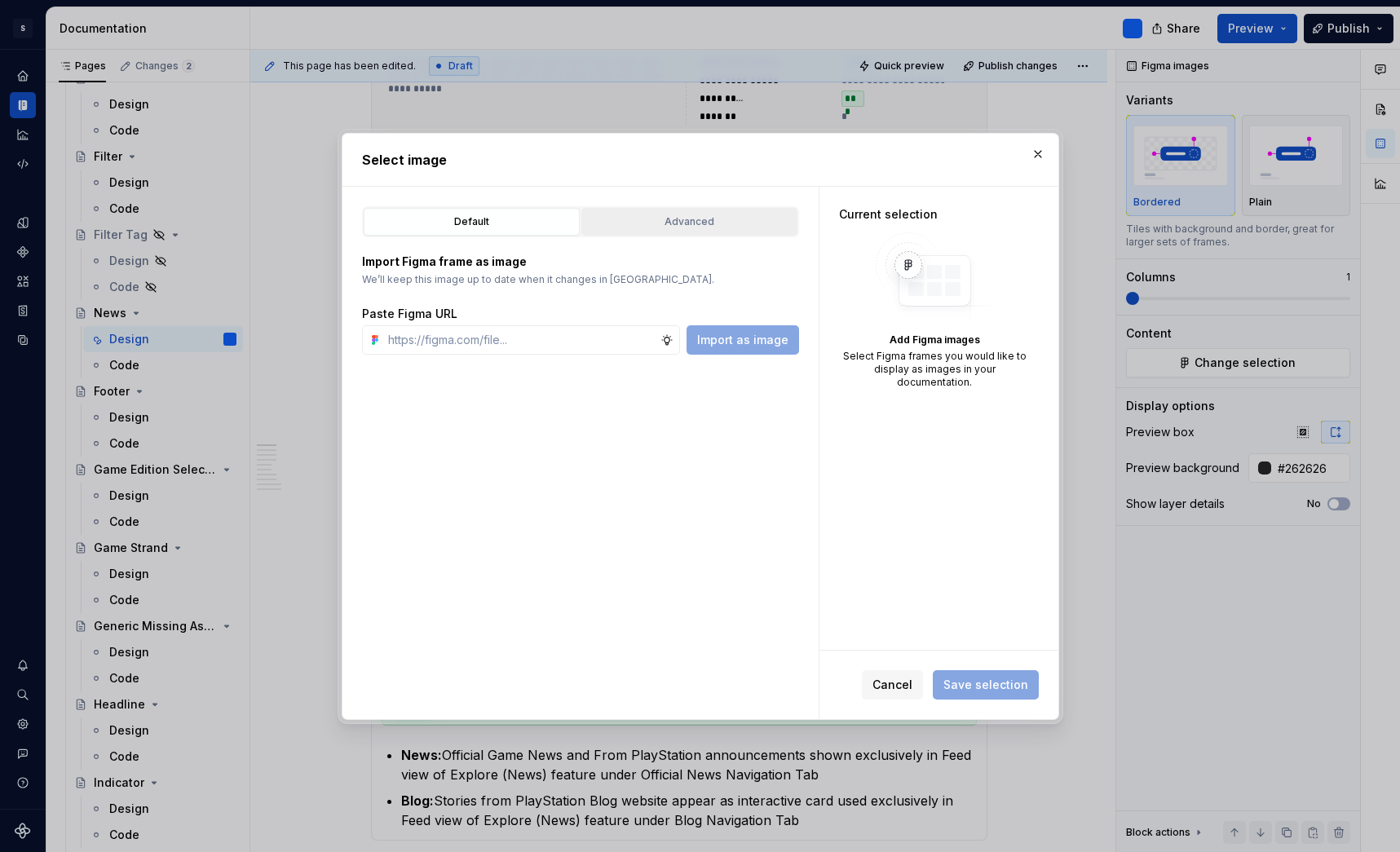
click at [700, 208] on button "Advanced" at bounding box center [689, 221] width 216 height 28
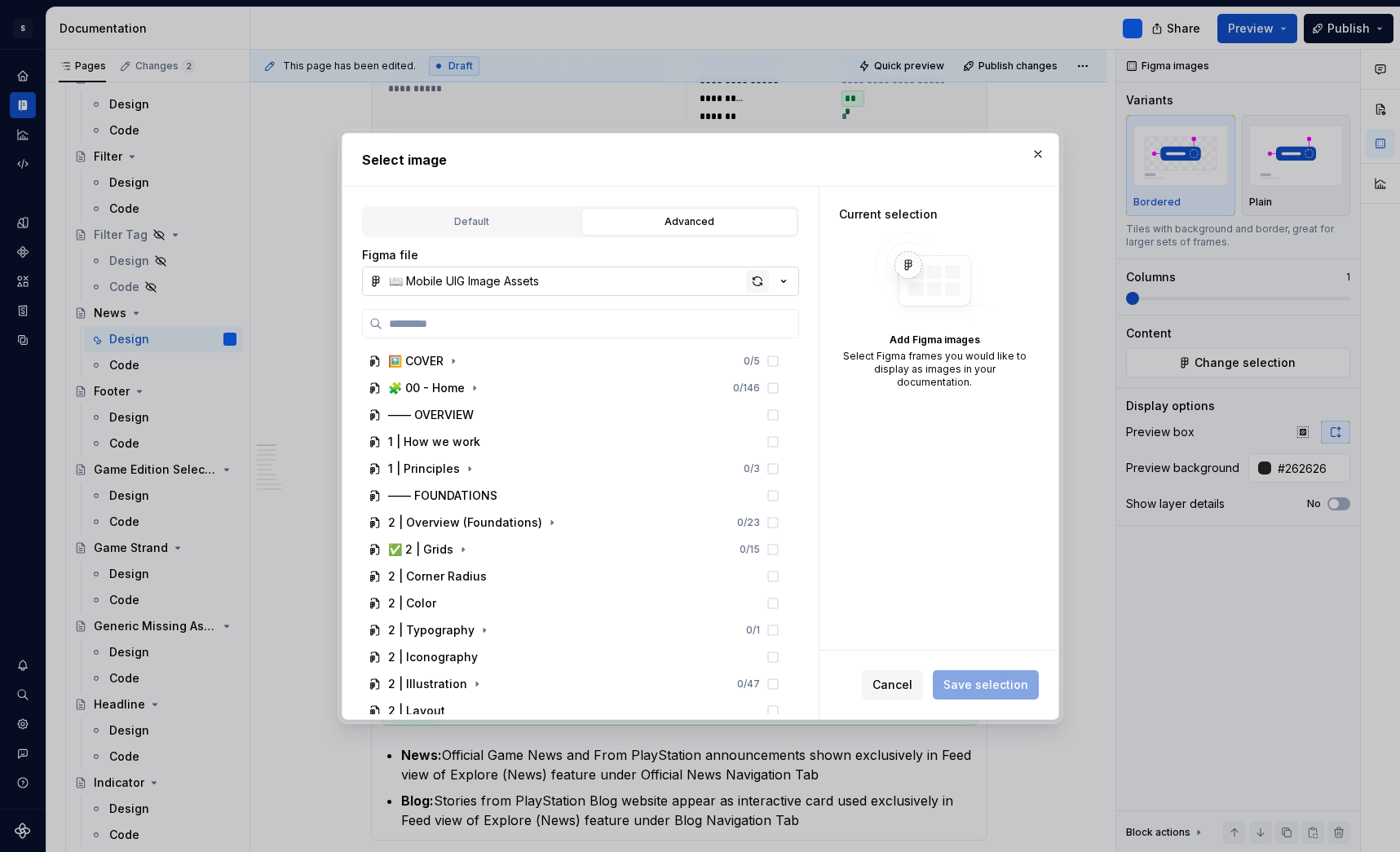
click at [759, 277] on div "button" at bounding box center [758, 282] width 23 height 23
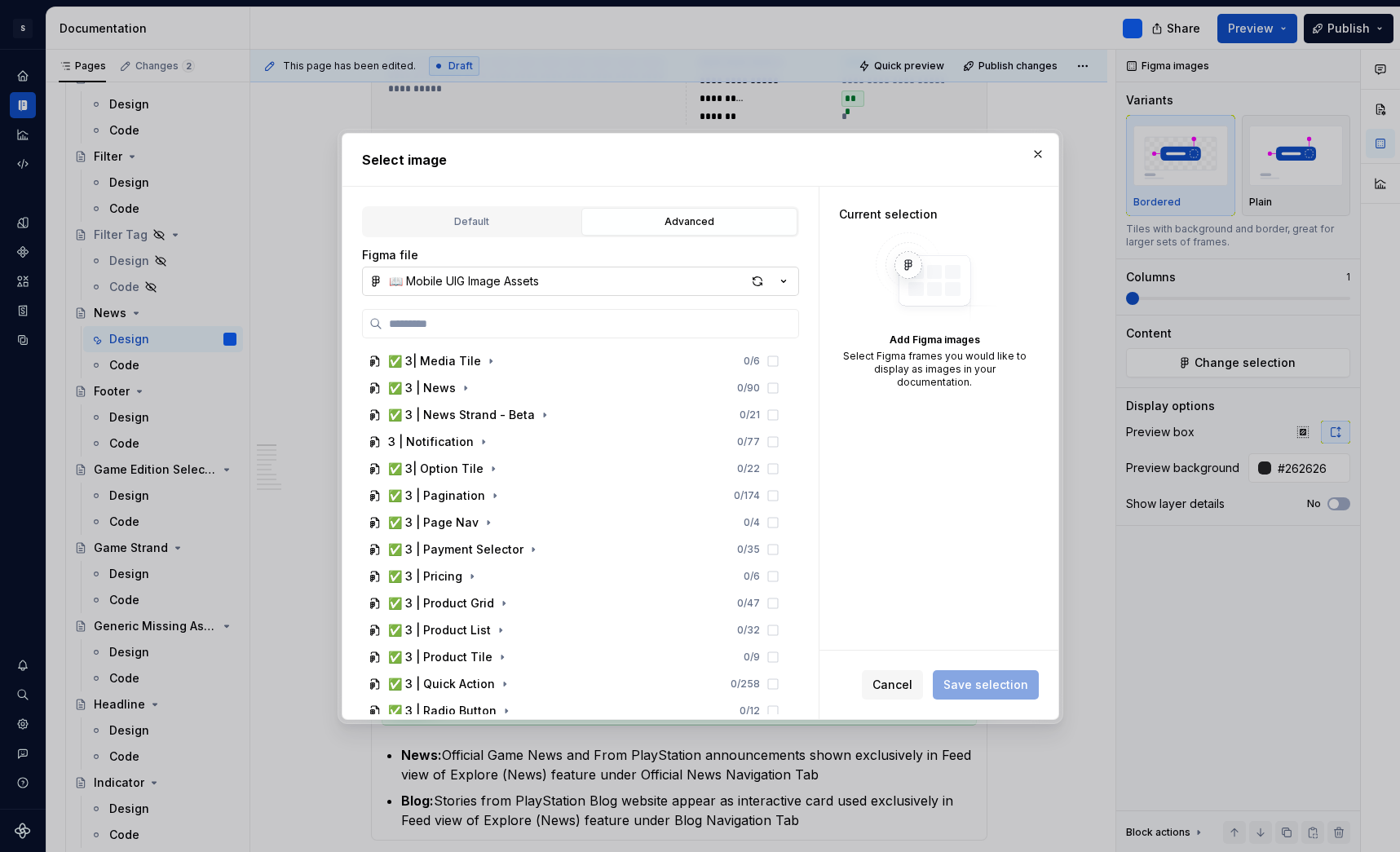
scroll to position [1145, 0]
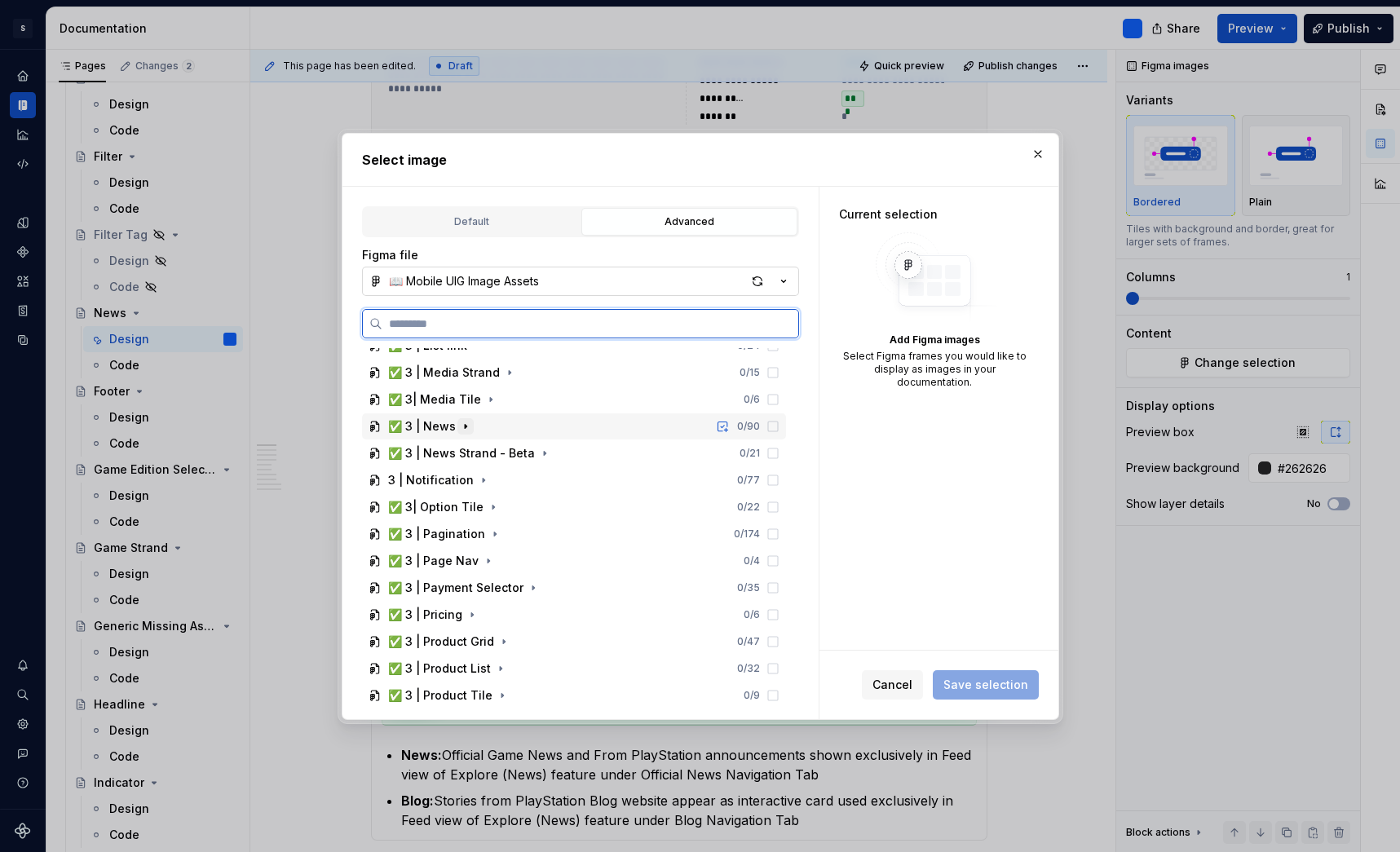
click at [462, 430] on icon "button" at bounding box center [466, 426] width 13 height 13
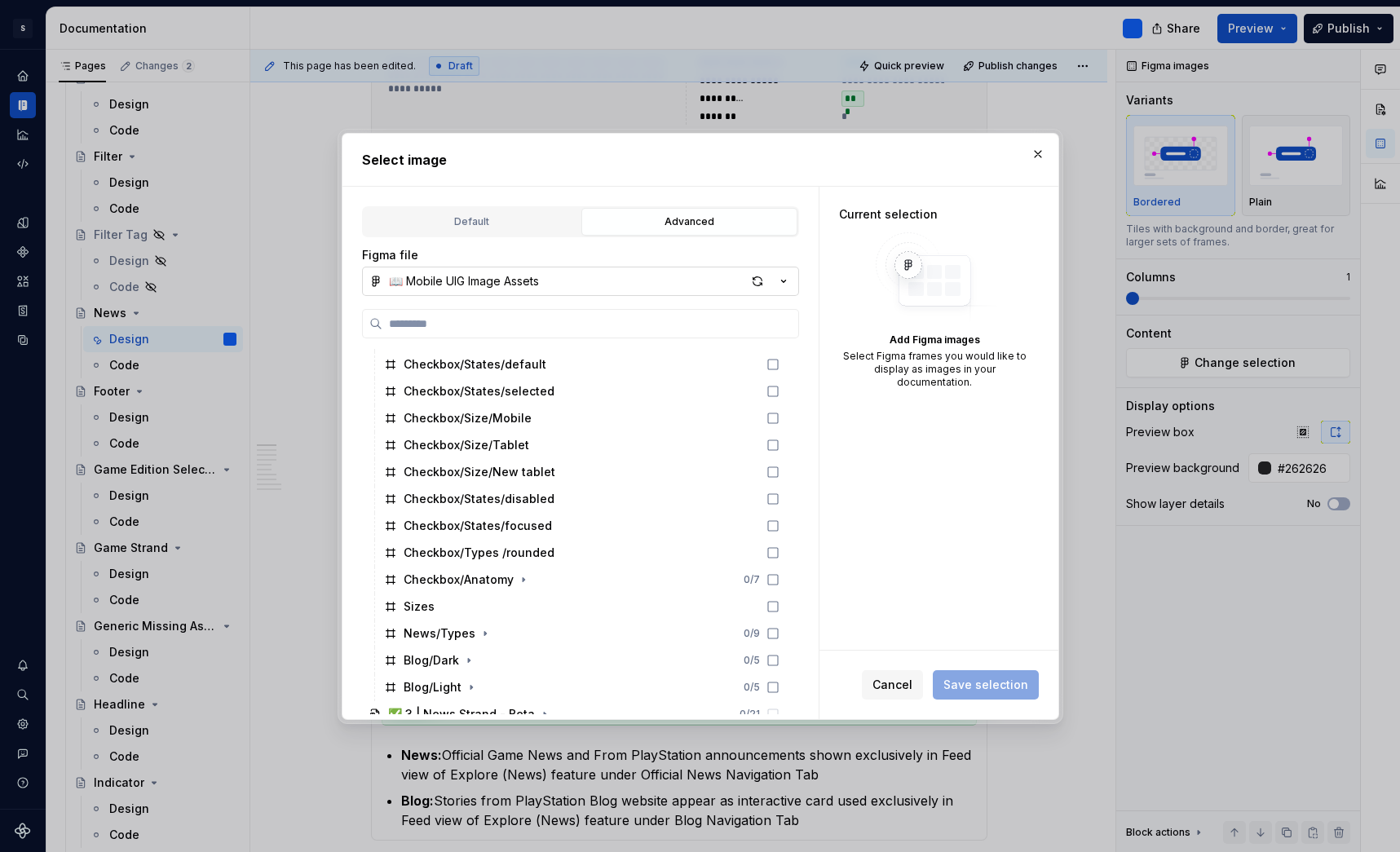
scroll to position [1635, 0]
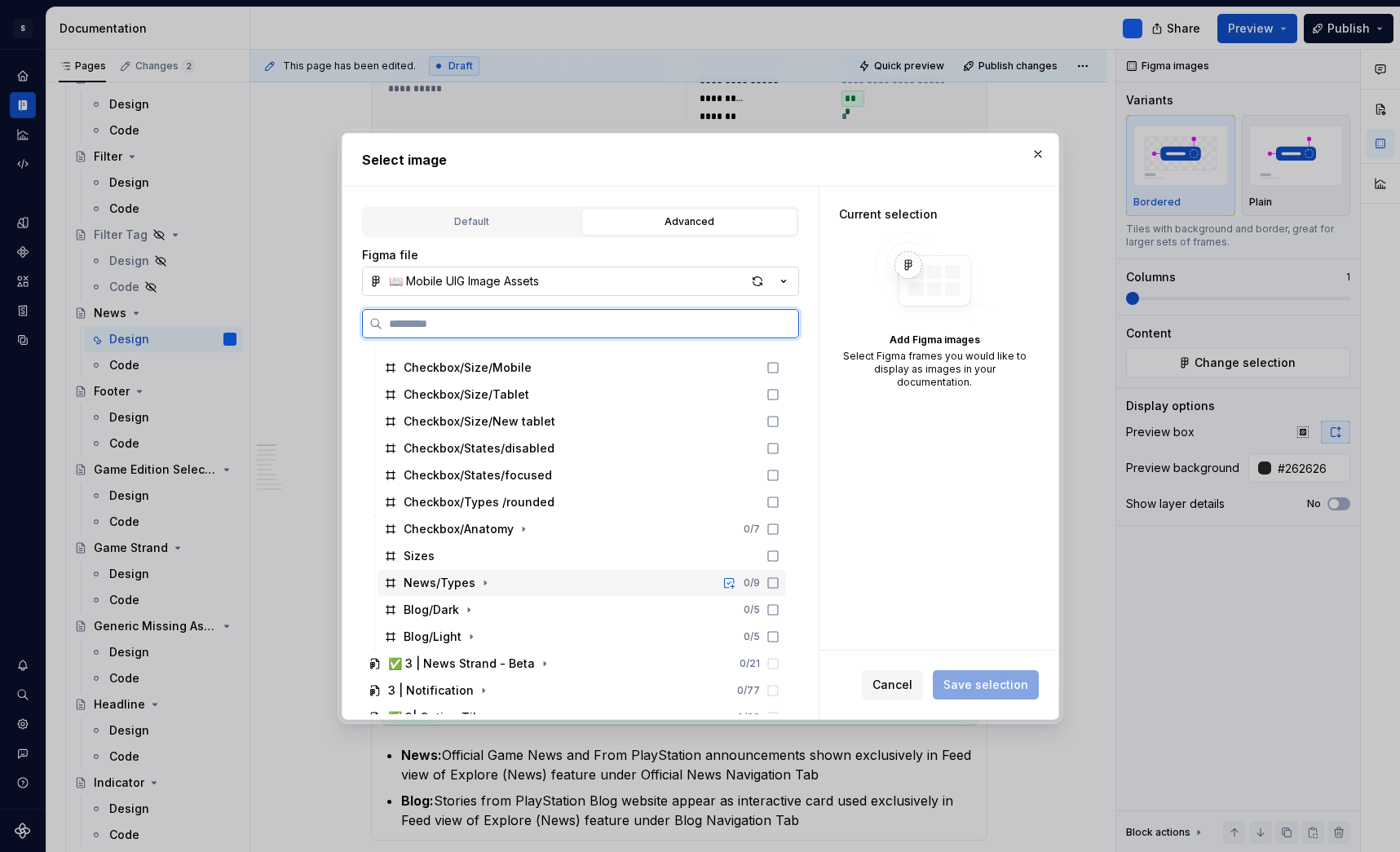
click at [449, 586] on div "News/Types" at bounding box center [439, 583] width 72 height 16
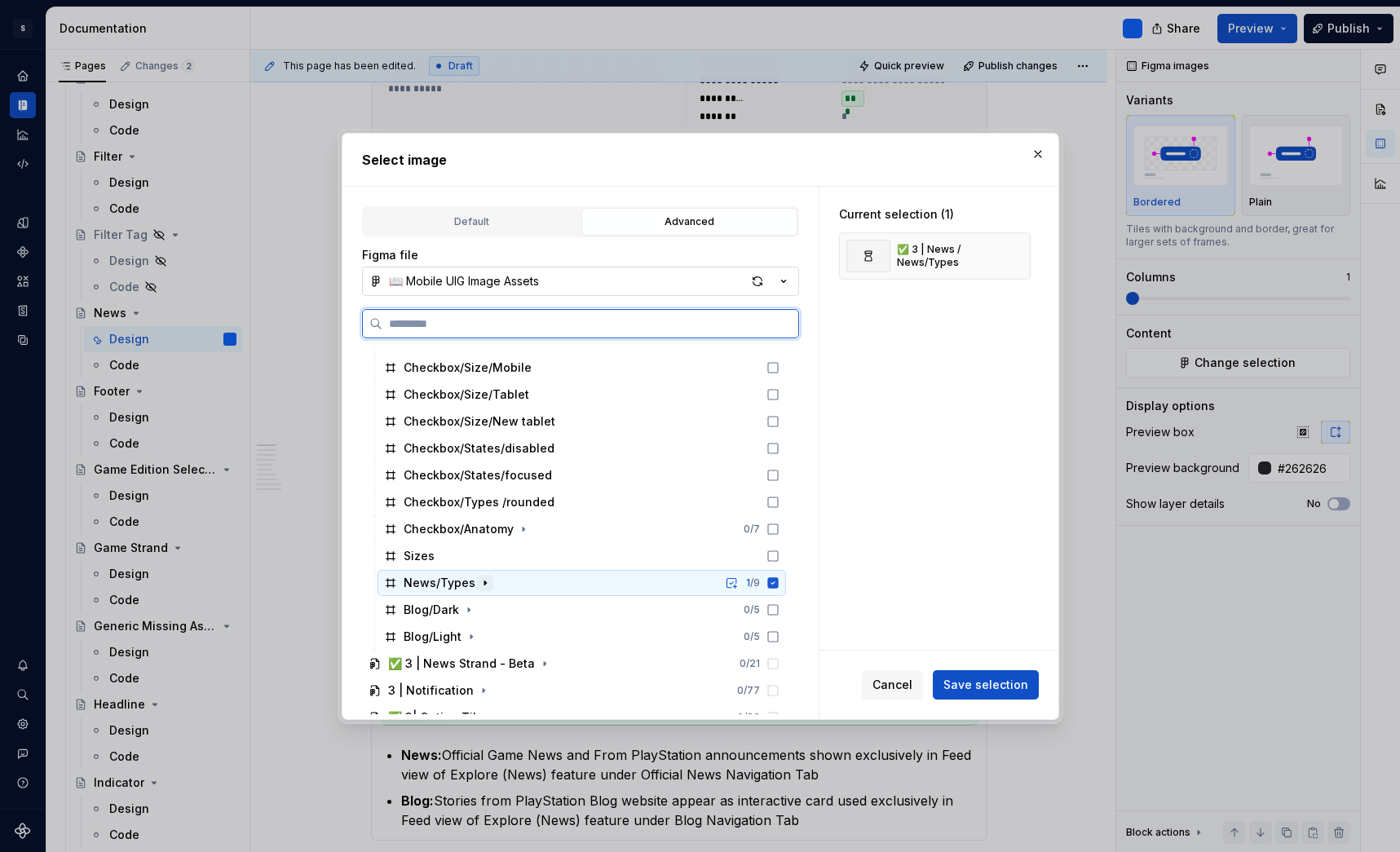
click at [484, 584] on icon "button" at bounding box center [485, 583] width 13 height 13
click at [471, 607] on div "News/Types" at bounding box center [455, 609] width 72 height 16
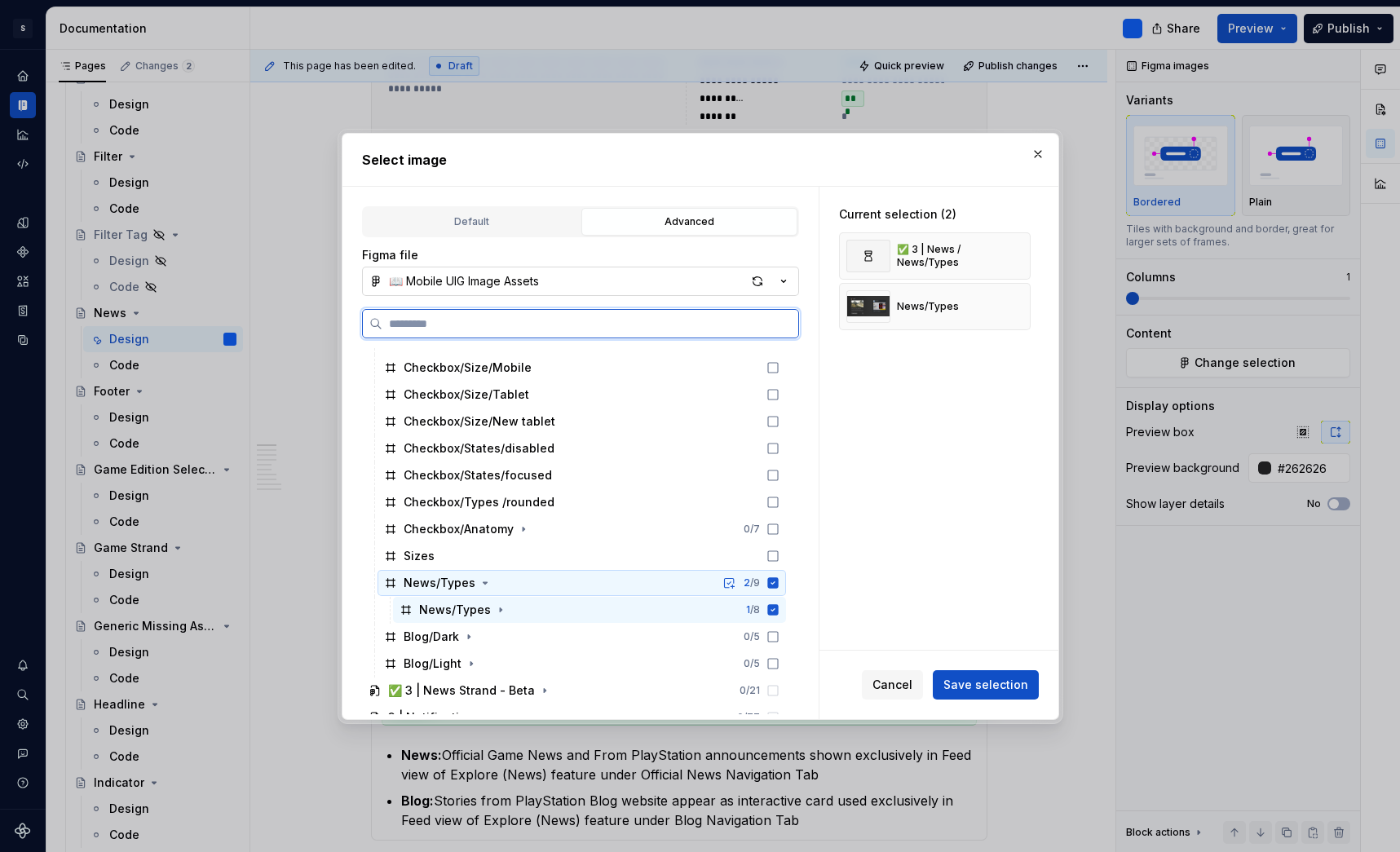
click at [778, 578] on icon at bounding box center [772, 583] width 11 height 11
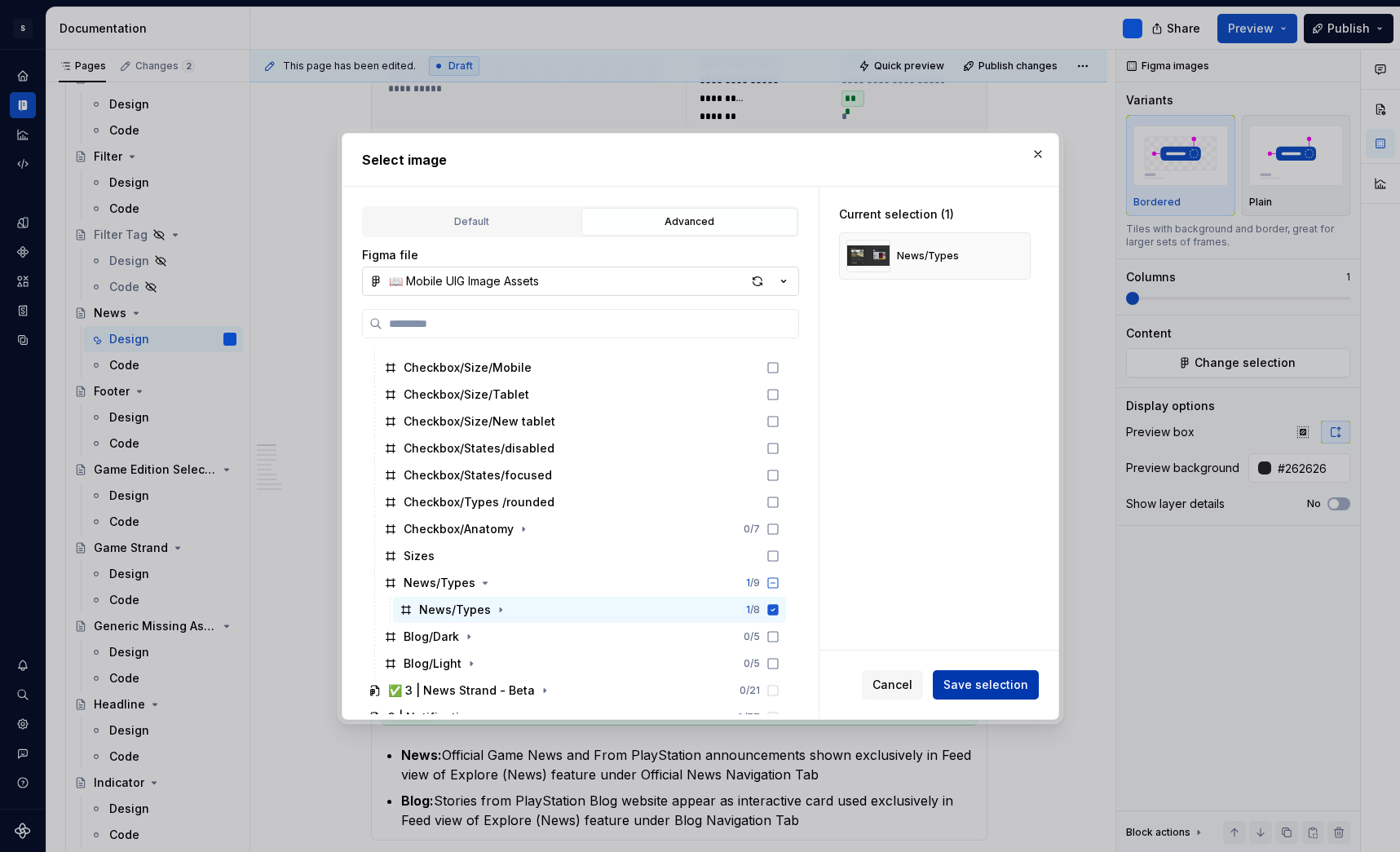
click at [992, 680] on span "Save selection" at bounding box center [986, 685] width 84 height 16
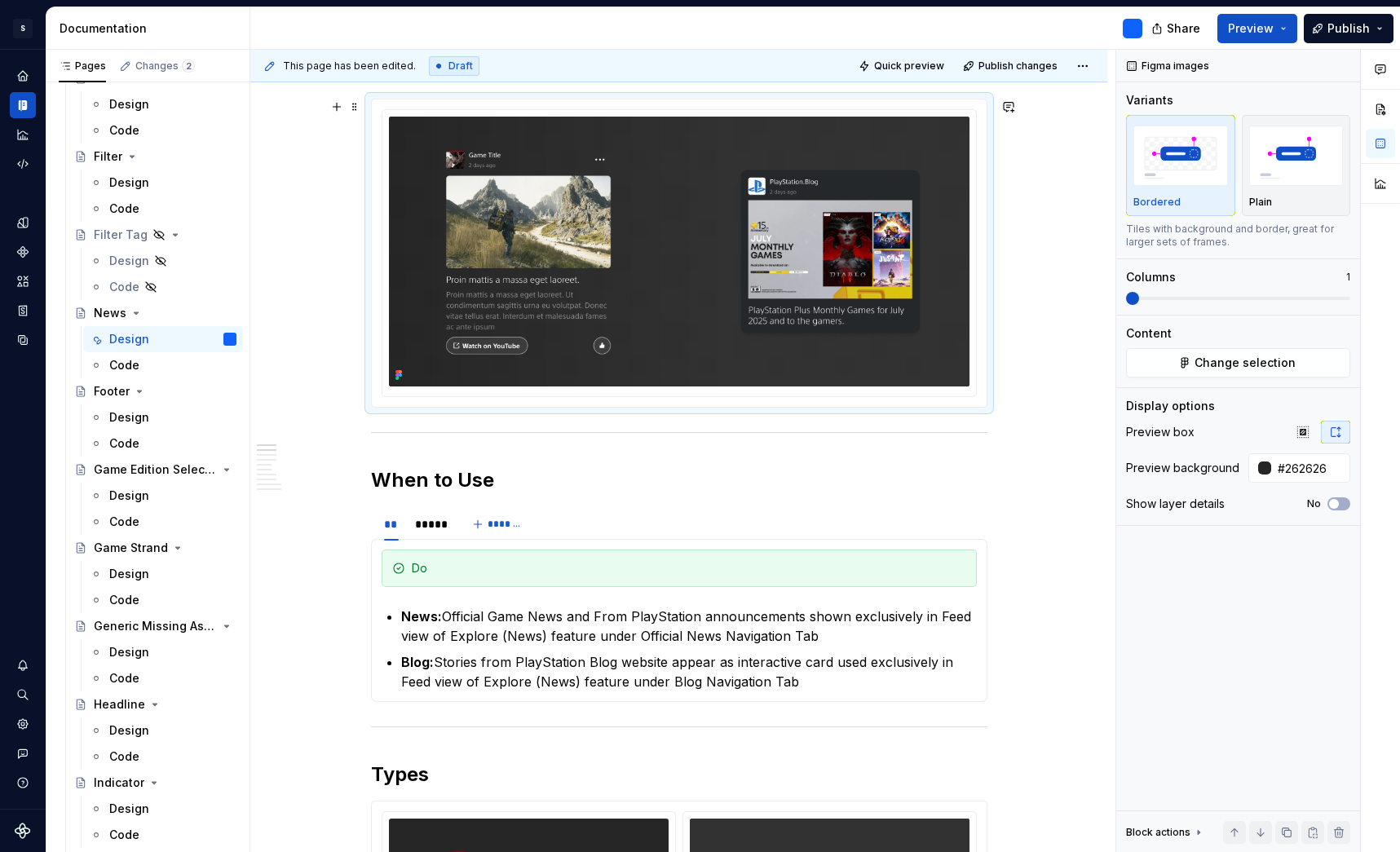
scroll to position [569, 0]
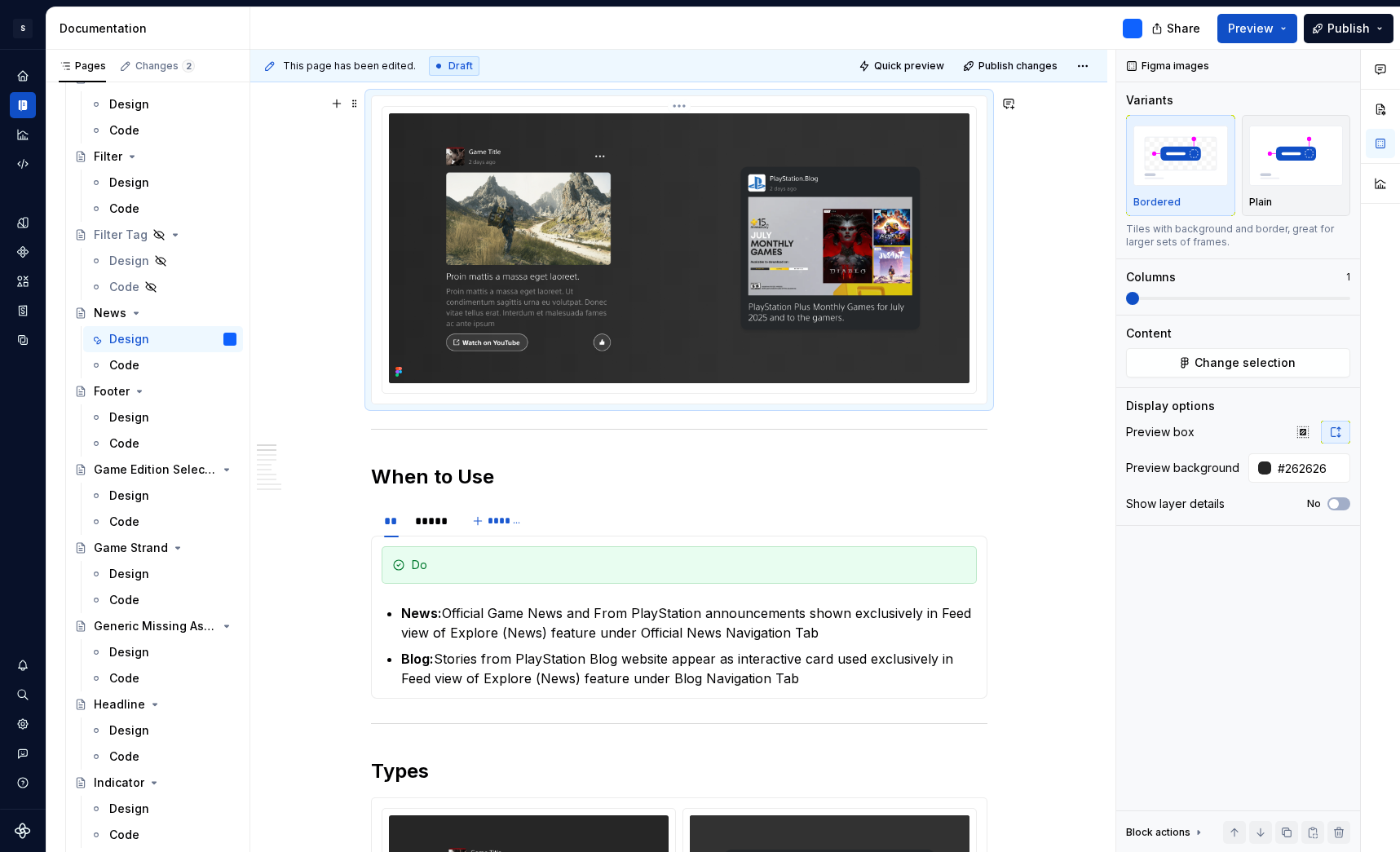
click at [698, 231] on img at bounding box center [679, 249] width 580 height 270
click at [970, 174] on img at bounding box center [679, 249] width 580 height 270
click at [1260, 369] on span "Change selection" at bounding box center [1245, 362] width 101 height 16
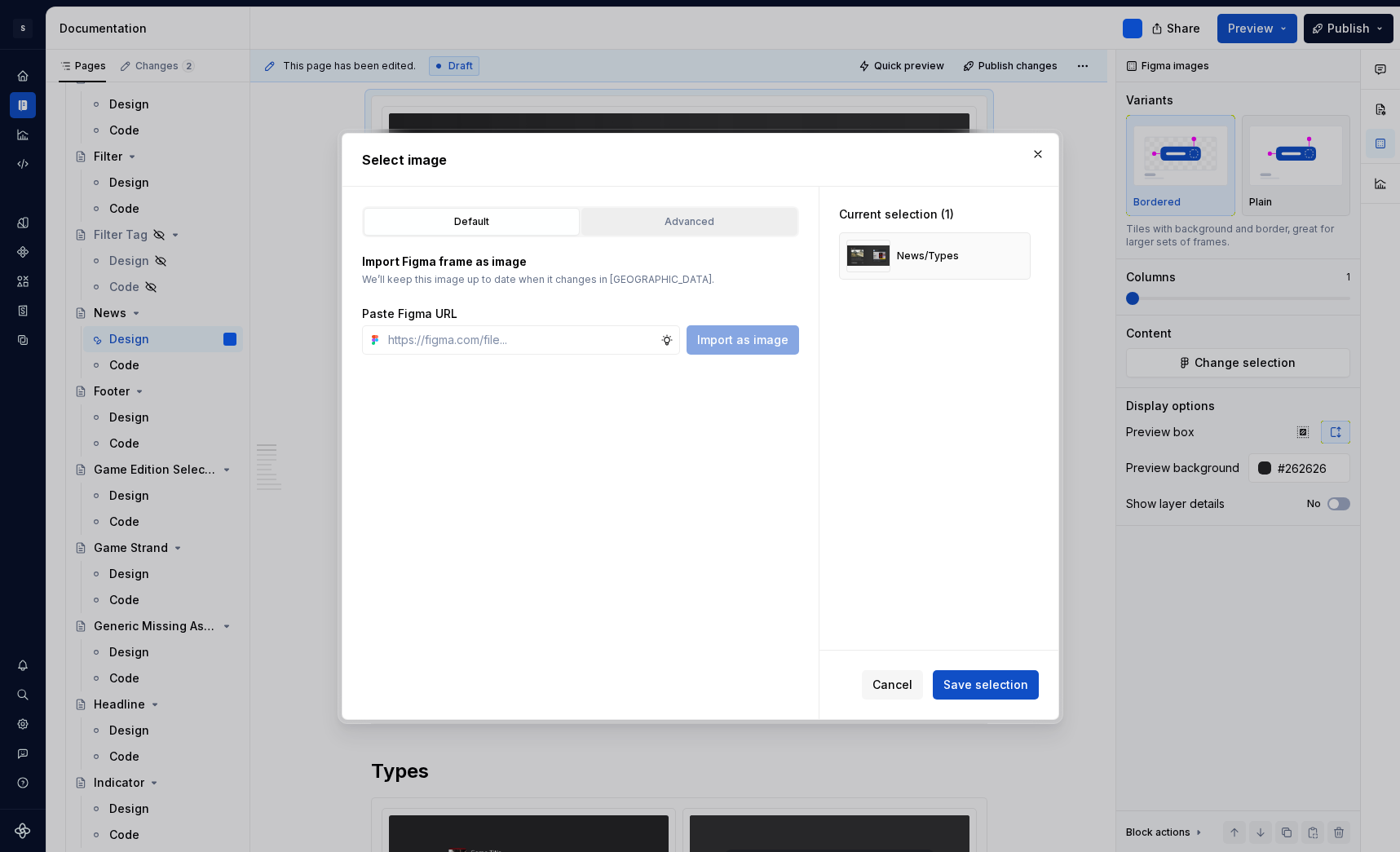
click at [675, 225] on div "Advanced" at bounding box center [690, 221] width 204 height 16
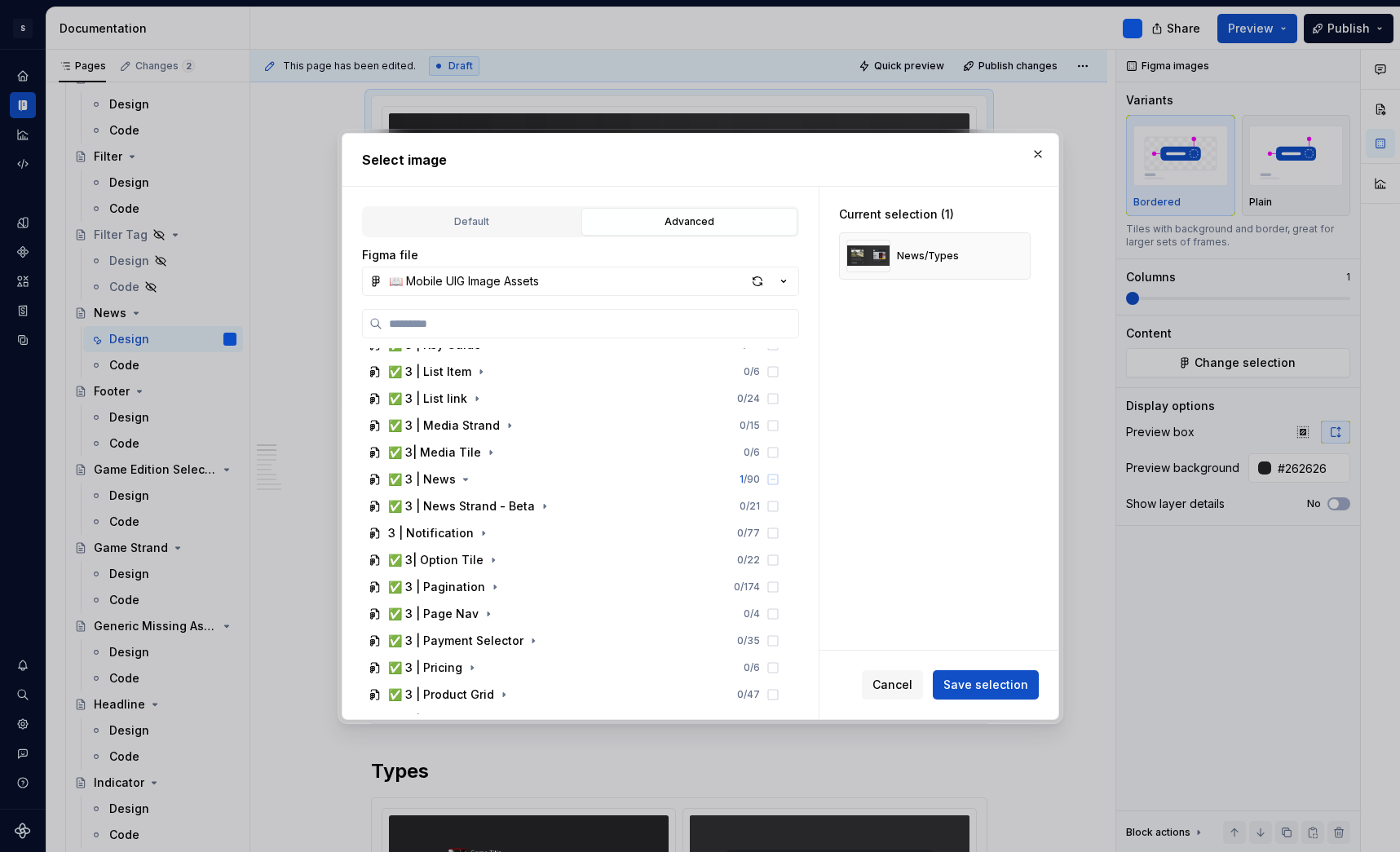
scroll to position [1070, 0]
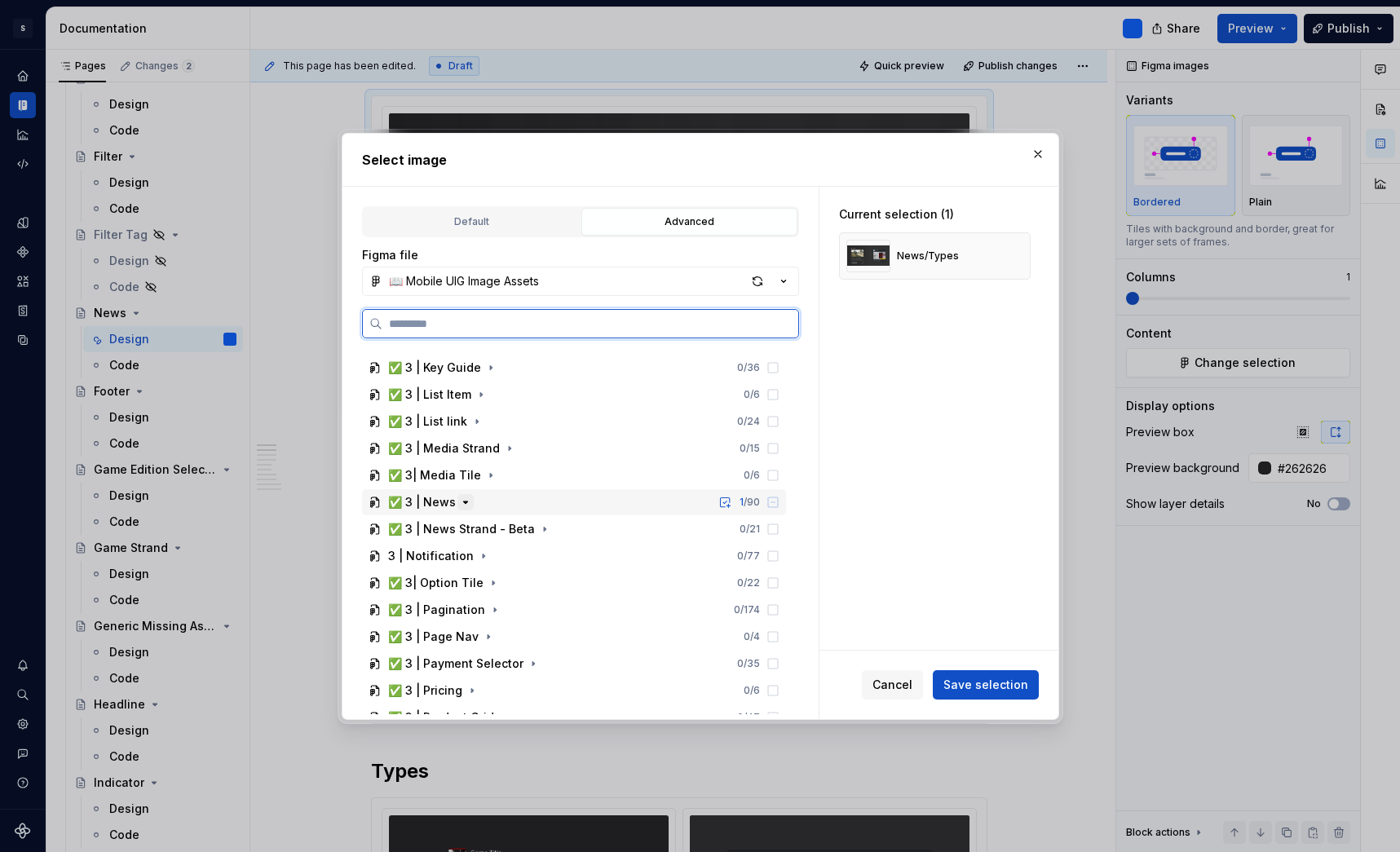
click at [461, 502] on icon "button" at bounding box center [466, 502] width 13 height 13
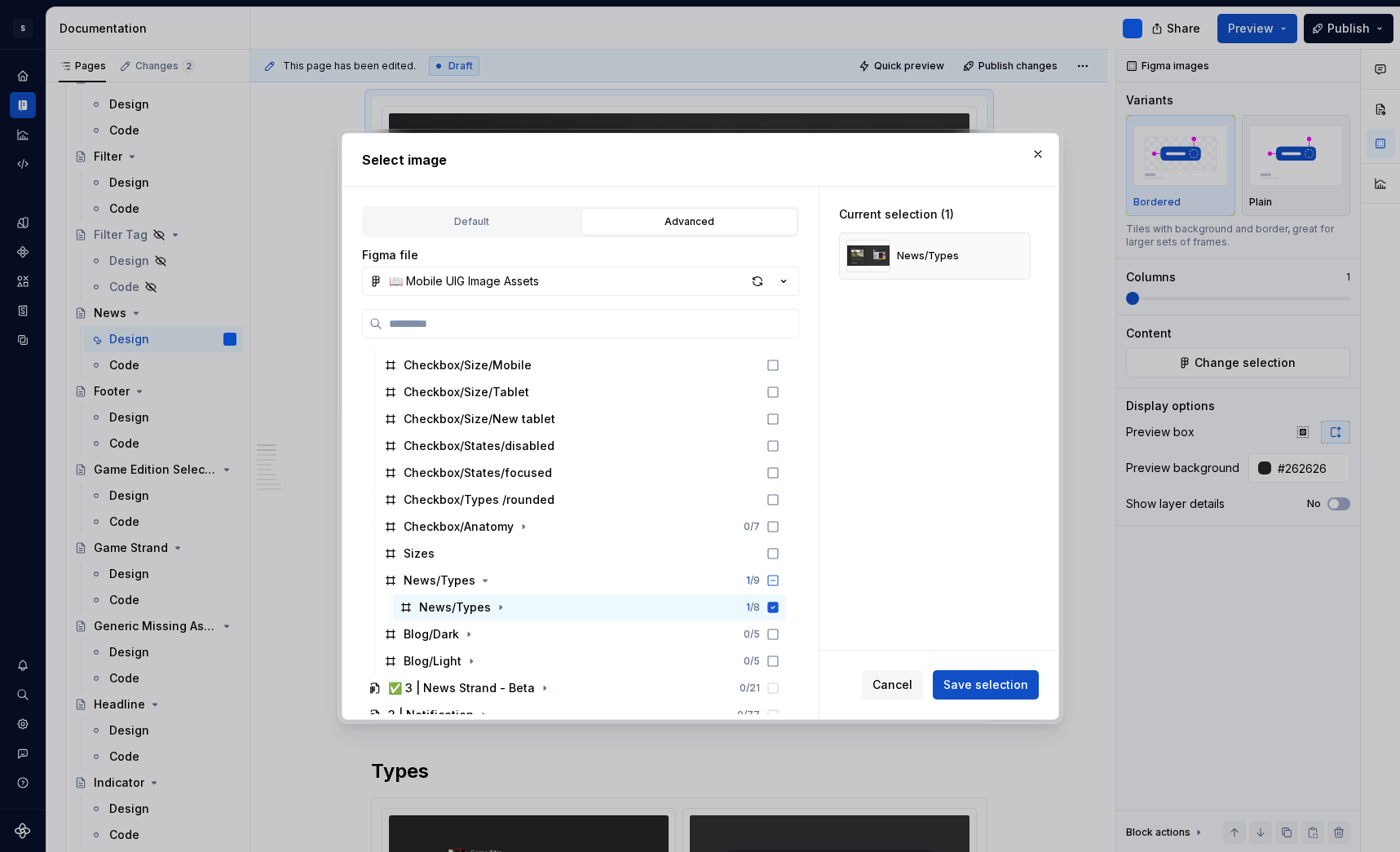
scroll to position [1648, 0]
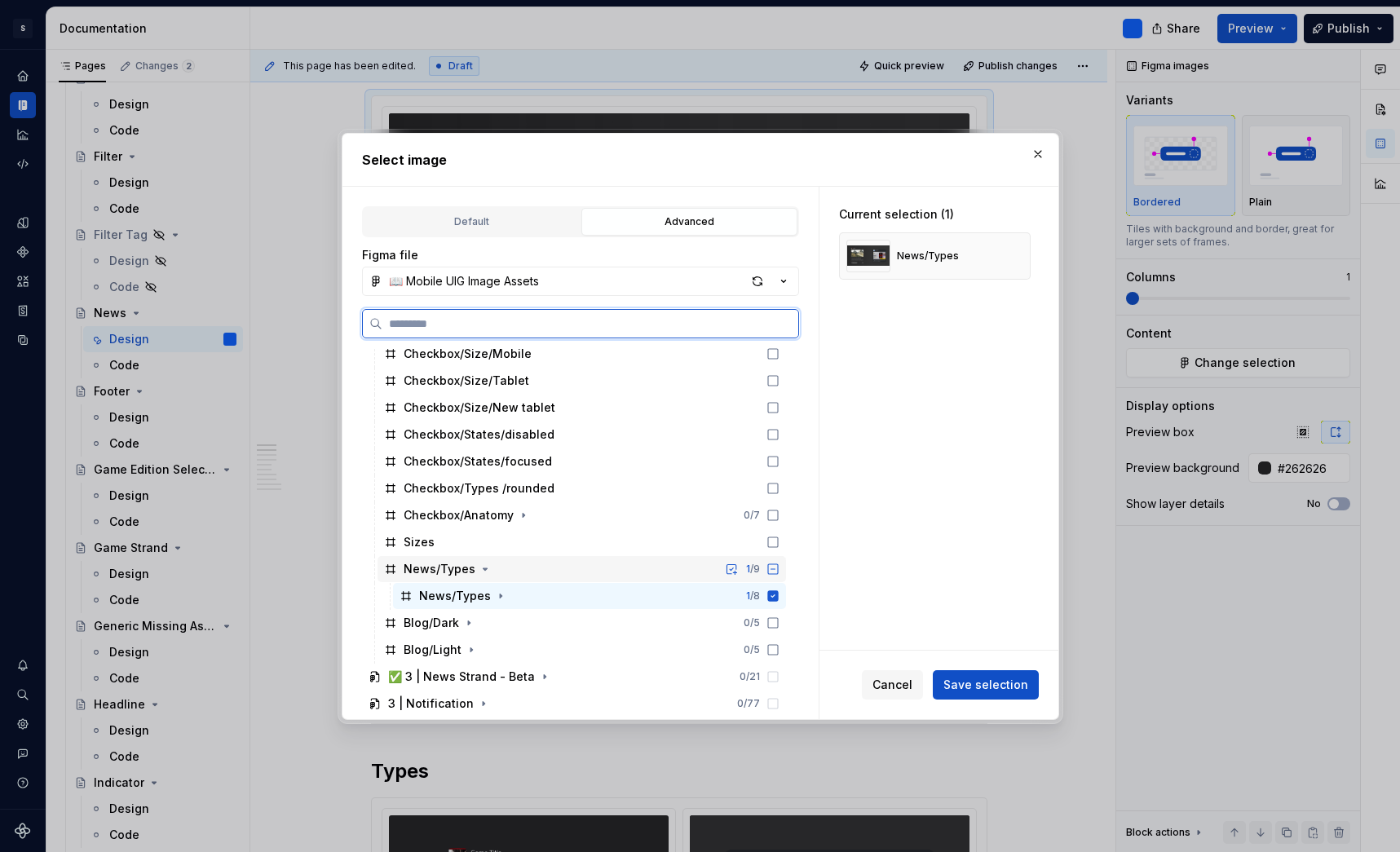
click at [451, 575] on div "News/Types" at bounding box center [439, 569] width 72 height 16
click at [778, 593] on icon at bounding box center [772, 595] width 11 height 11
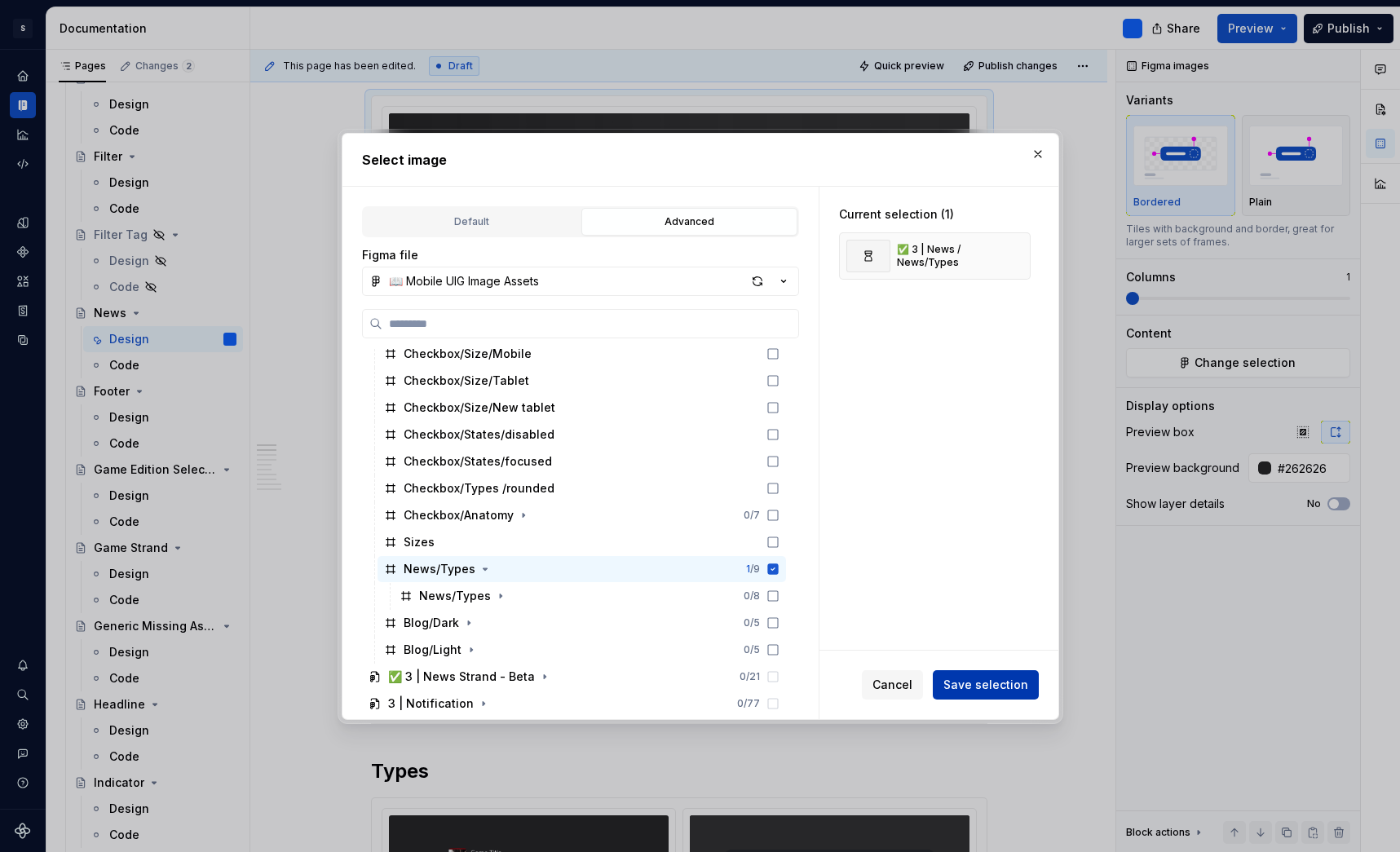
click at [991, 682] on span "Save selection" at bounding box center [986, 685] width 84 height 16
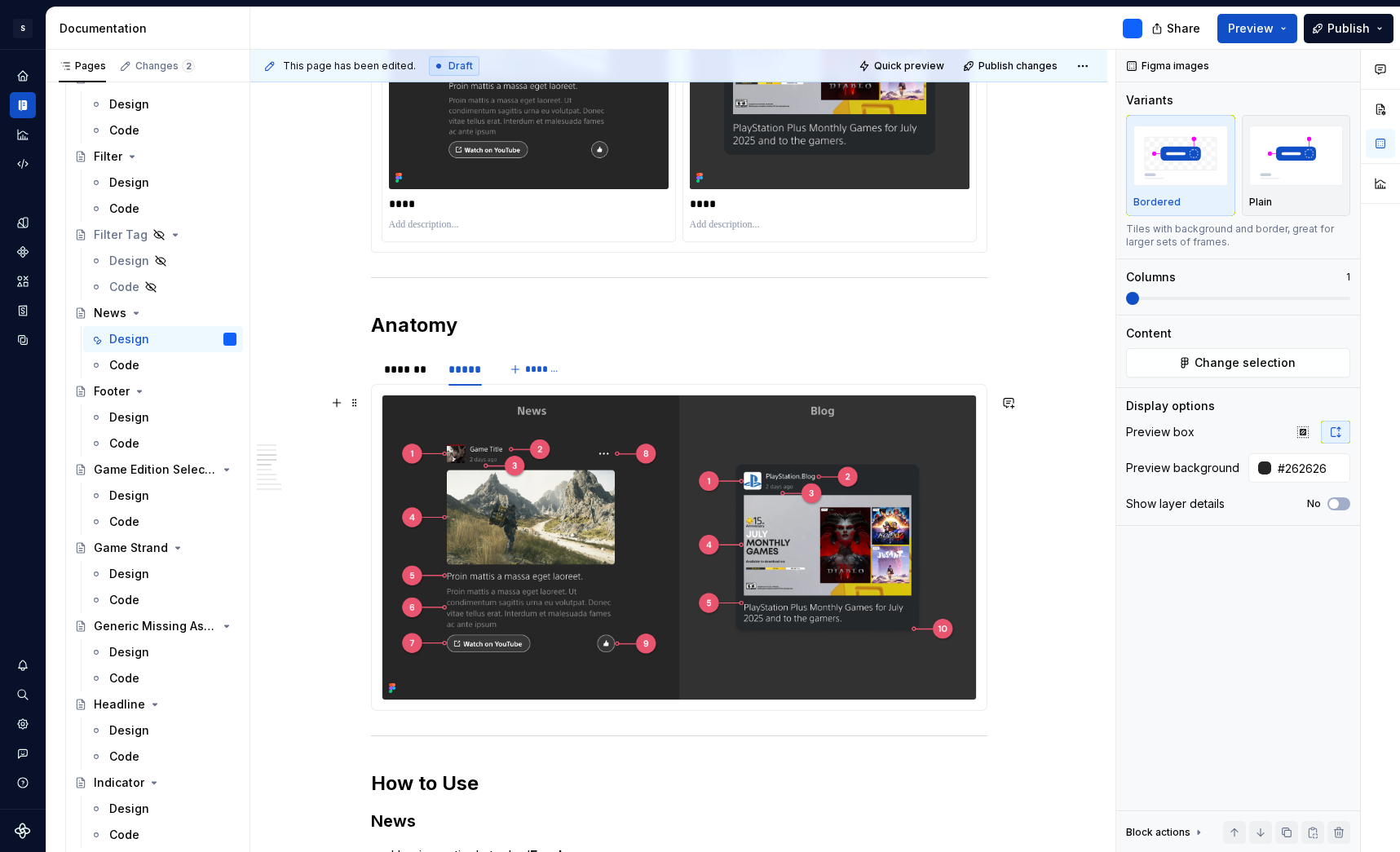
scroll to position [1451, 0]
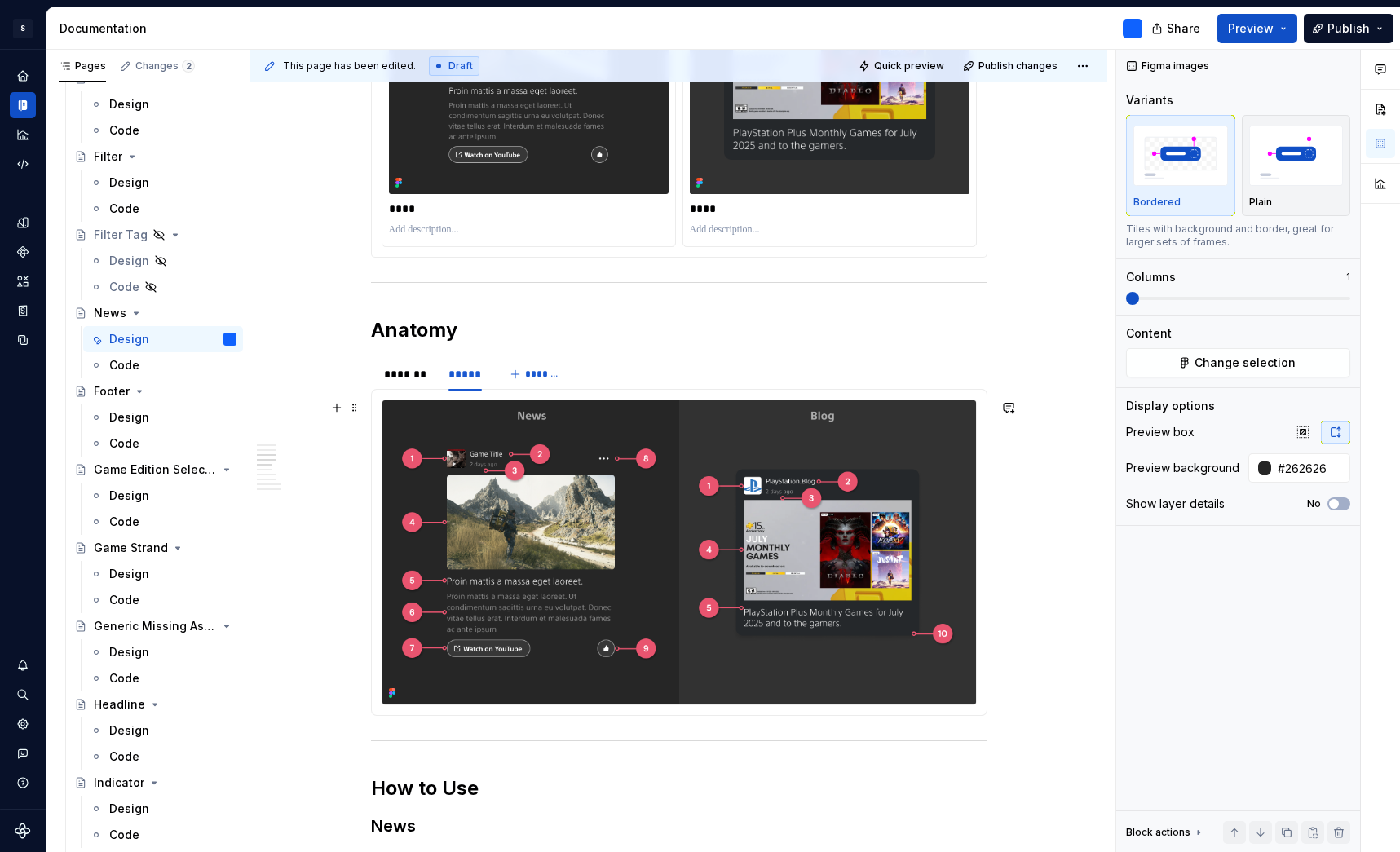
click at [940, 450] on img at bounding box center [679, 553] width 594 height 304
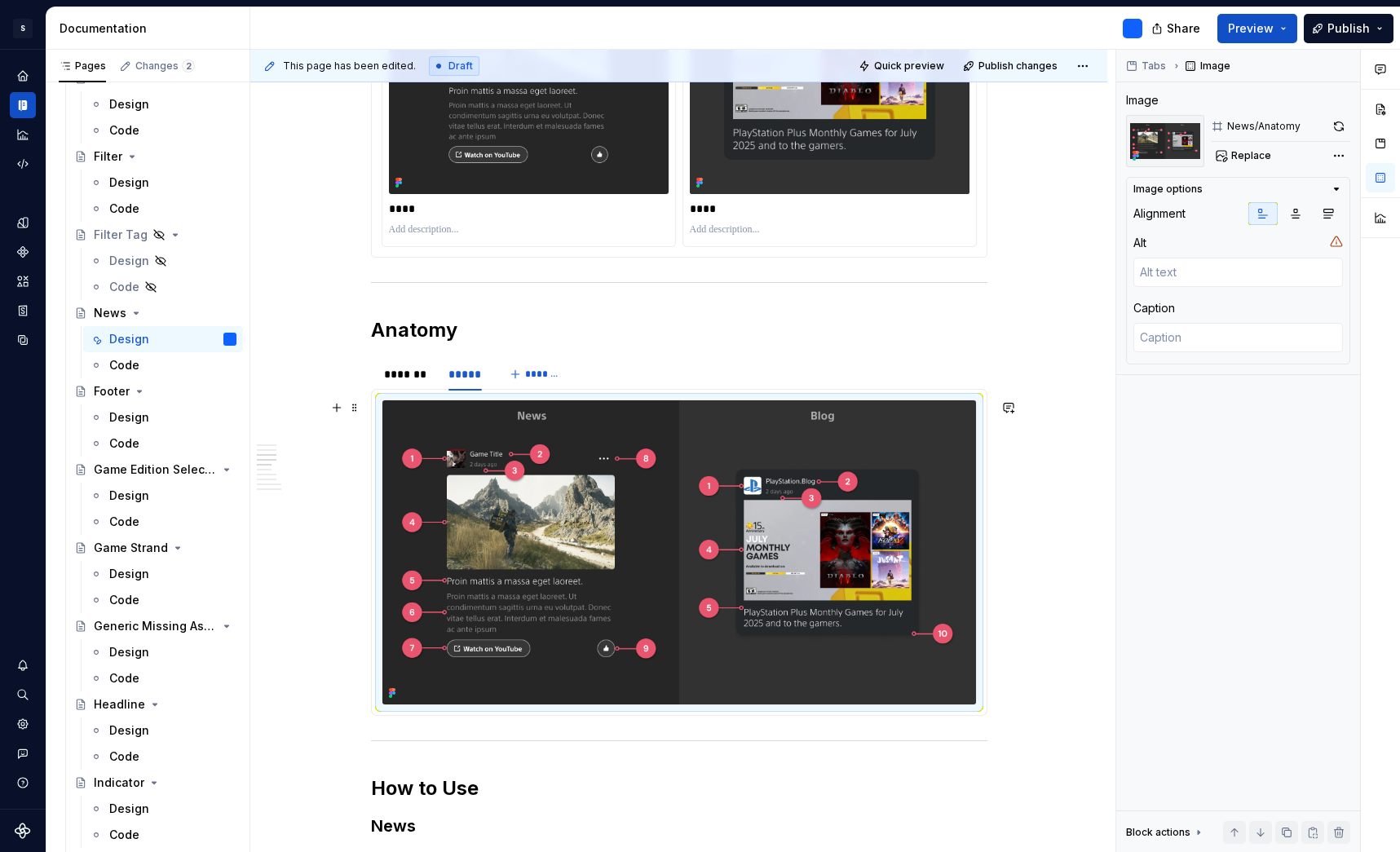
click at [937, 458] on img at bounding box center [679, 553] width 594 height 304
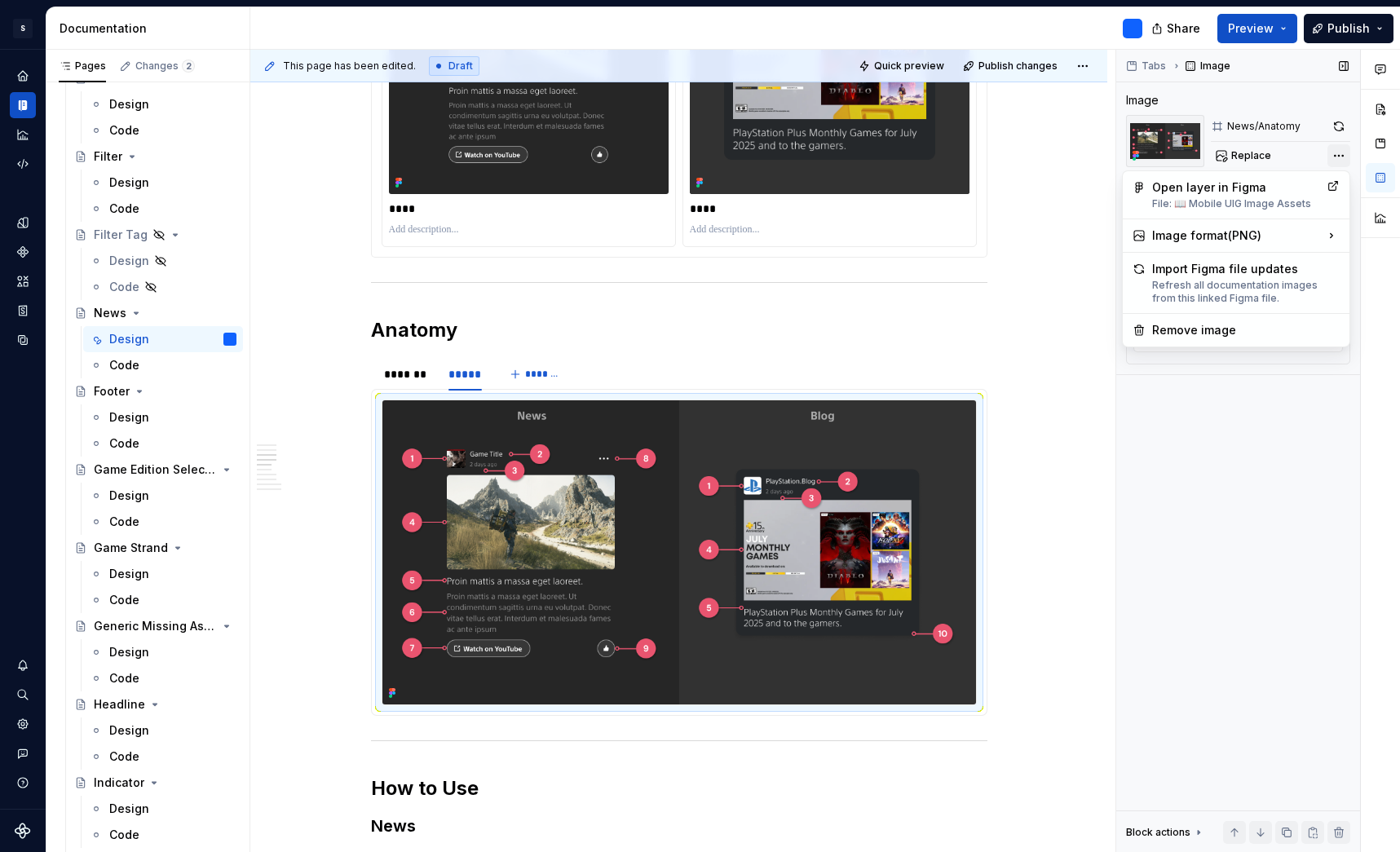
click at [1343, 161] on div "Comments Open comments No comments yet Select ‘Comment’ from the block context …" at bounding box center [1258, 451] width 284 height 803
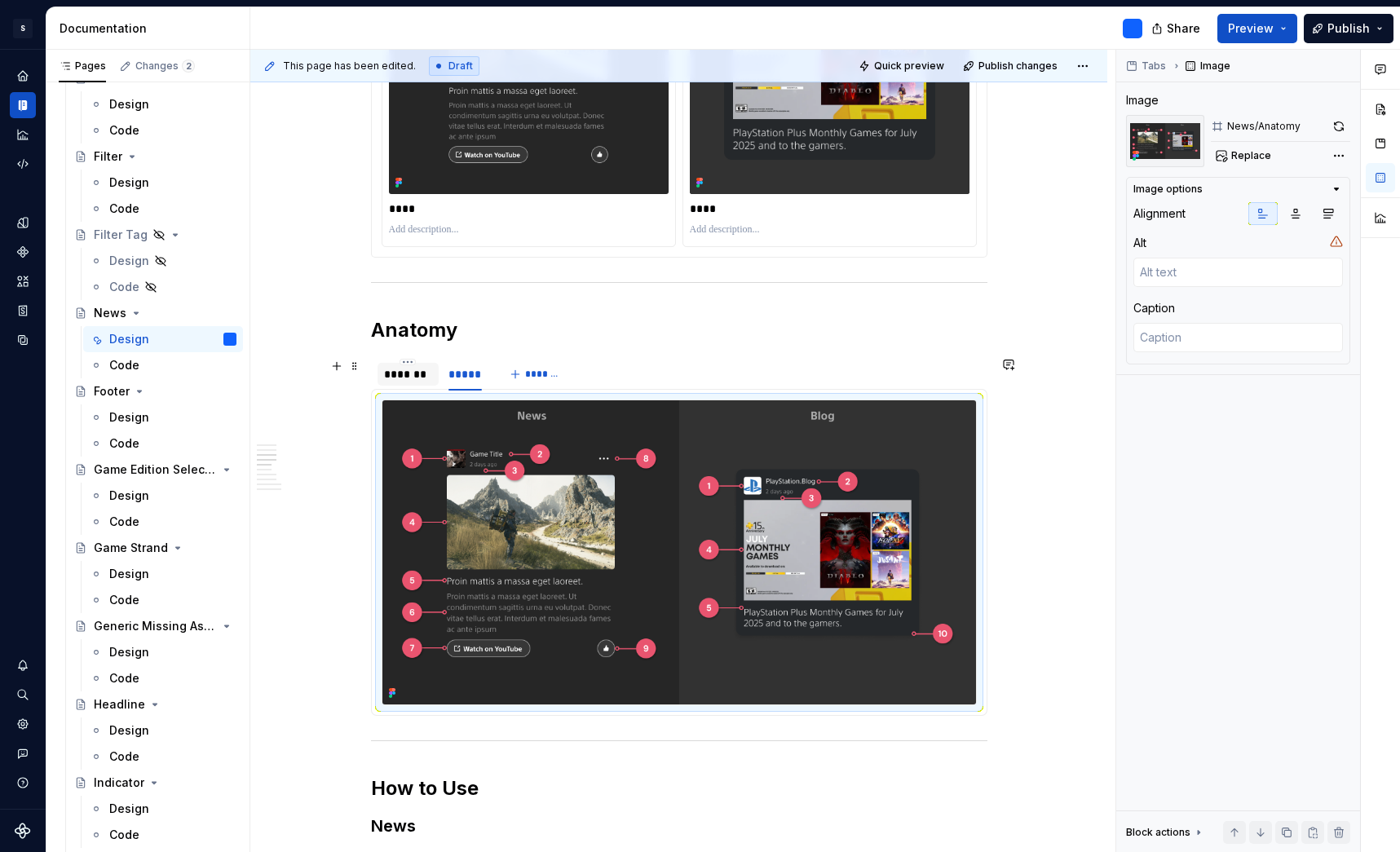
click at [415, 378] on div "*******" at bounding box center [408, 374] width 49 height 16
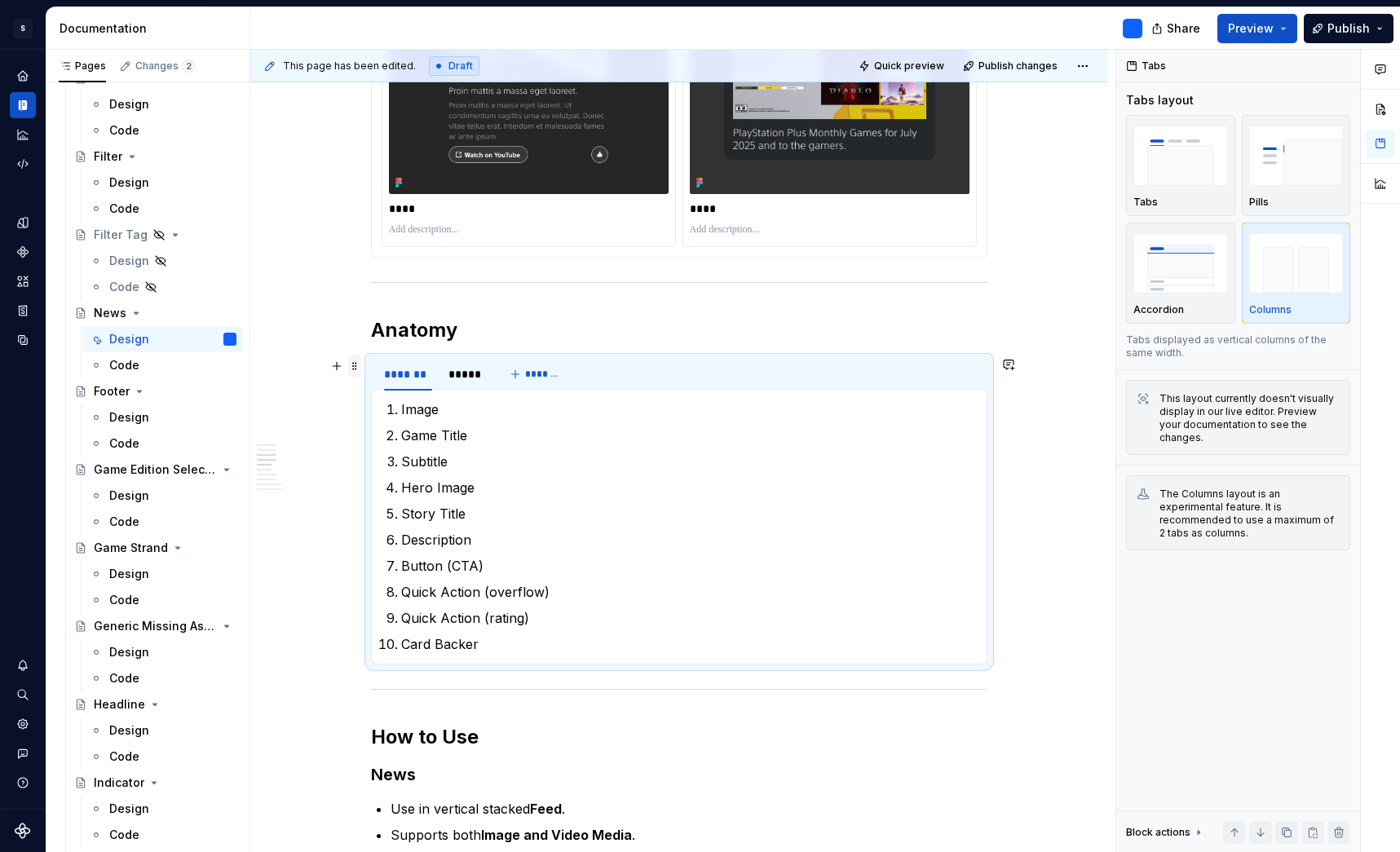
click at [356, 366] on span at bounding box center [355, 366] width 13 height 23
click at [1191, 272] on img "button" at bounding box center [1180, 262] width 94 height 60
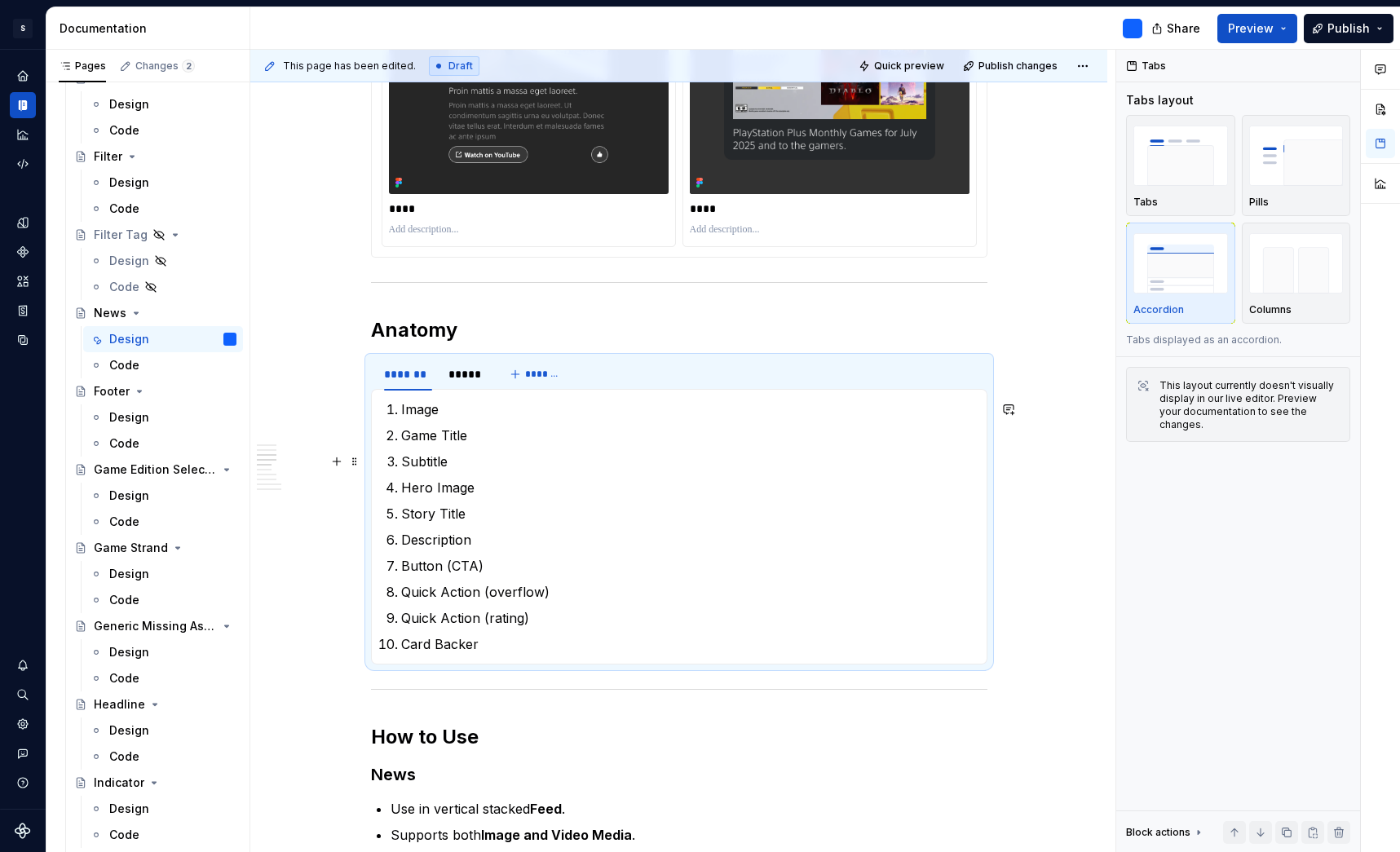
click at [1071, 455] on div "**********" at bounding box center [679, 638] width 857 height 3535
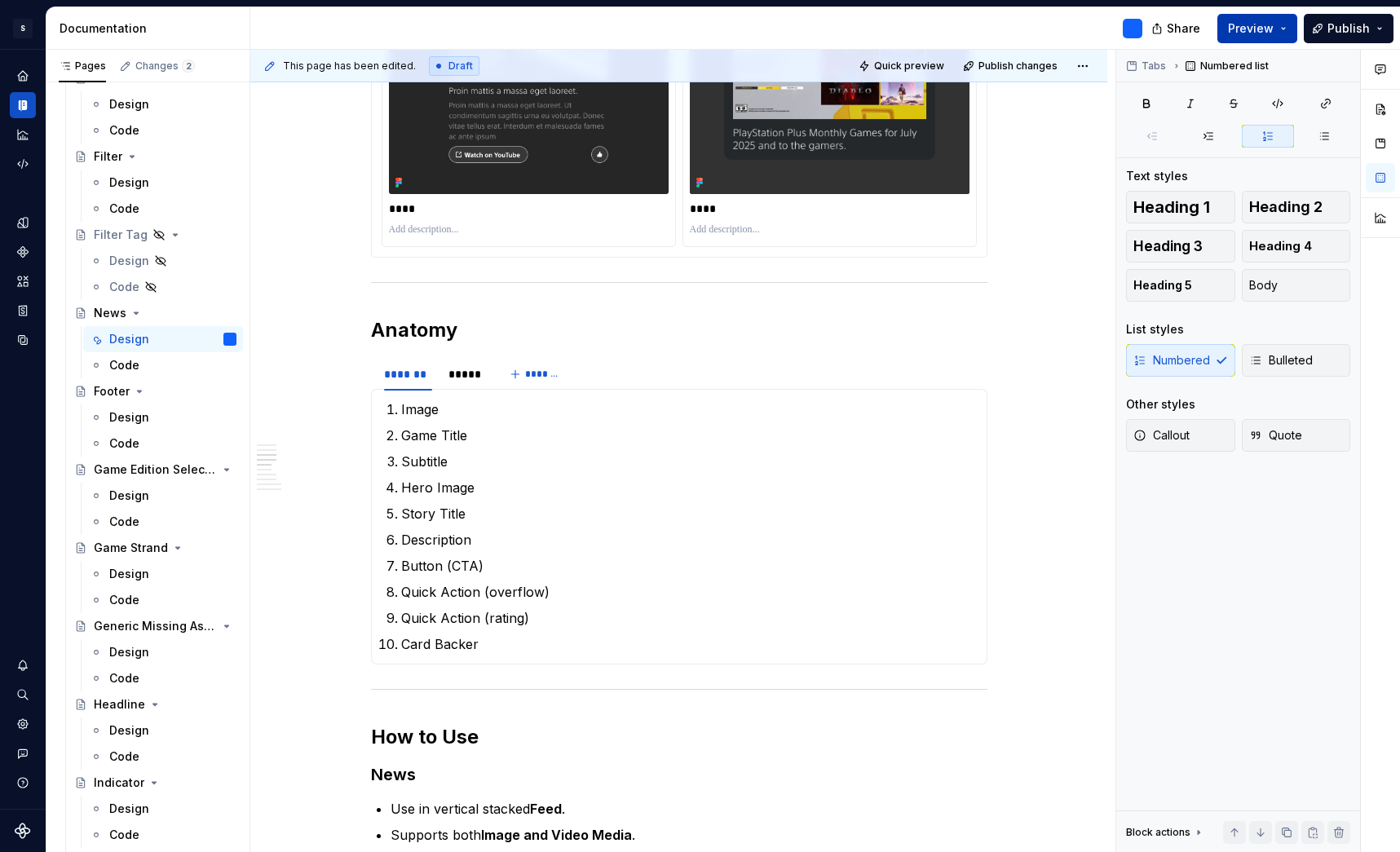
click at [1290, 25] on button "Preview" at bounding box center [1258, 28] width 80 height 29
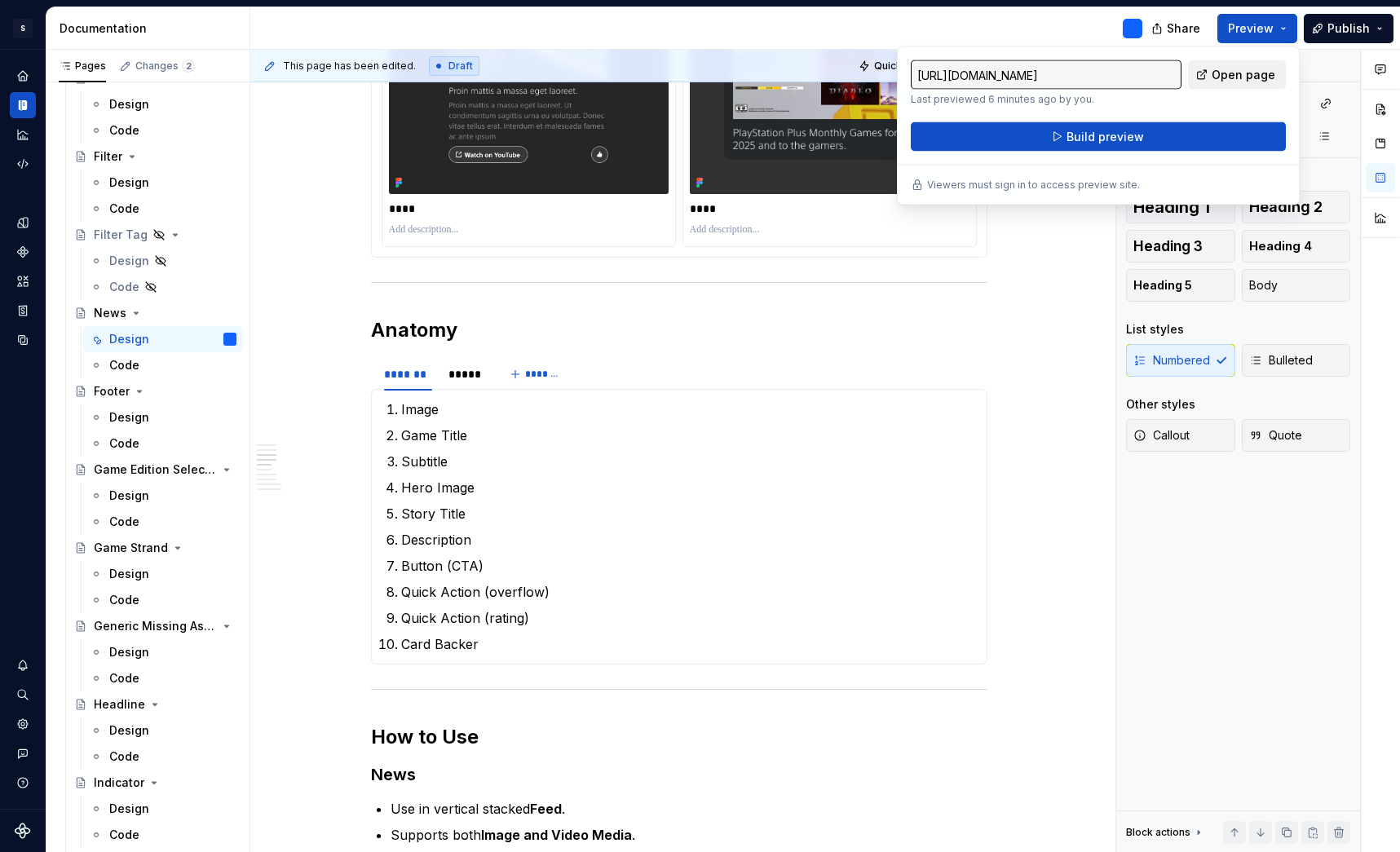
click at [1246, 68] on span "Open page" at bounding box center [1244, 75] width 64 height 16
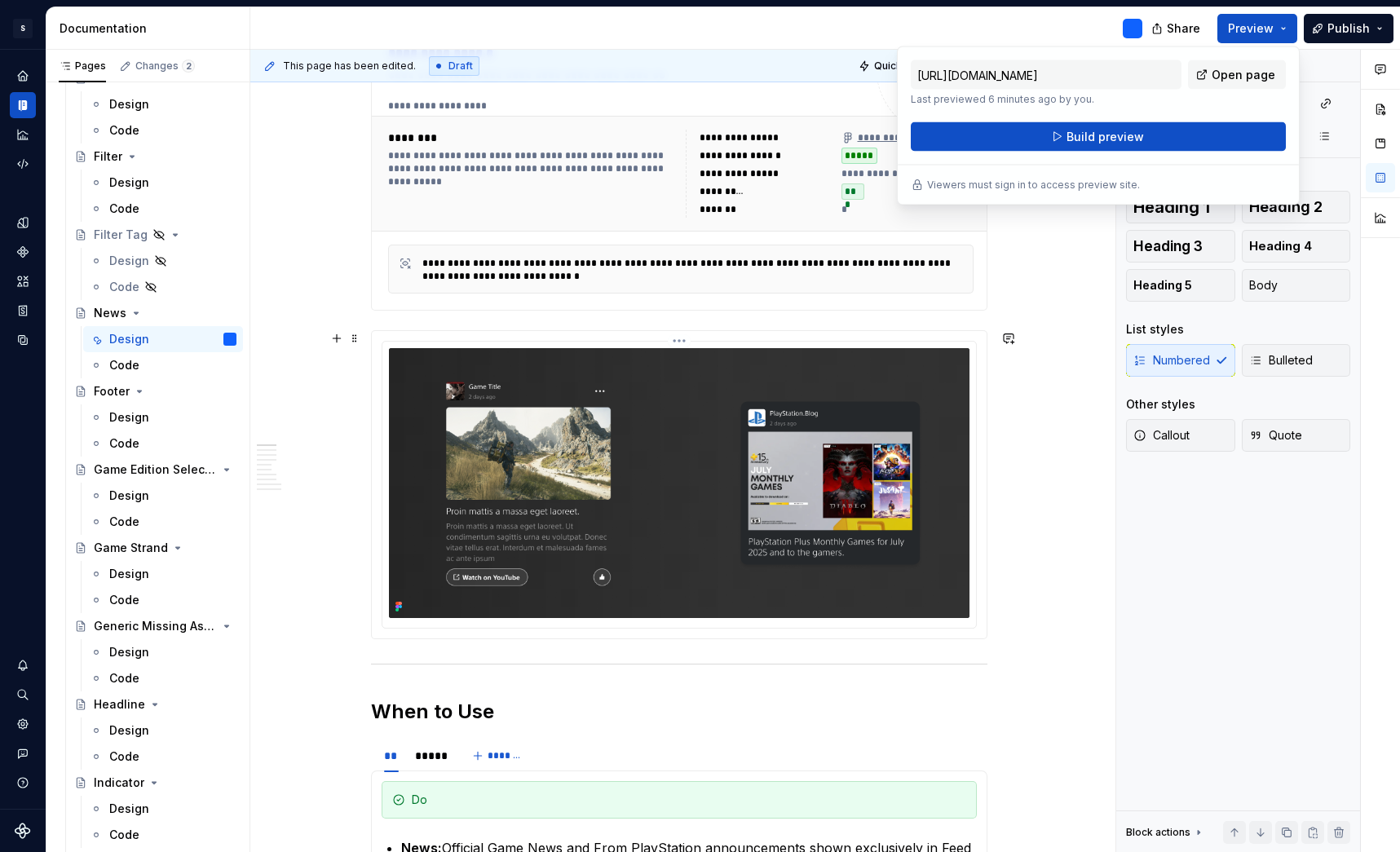
scroll to position [347, 0]
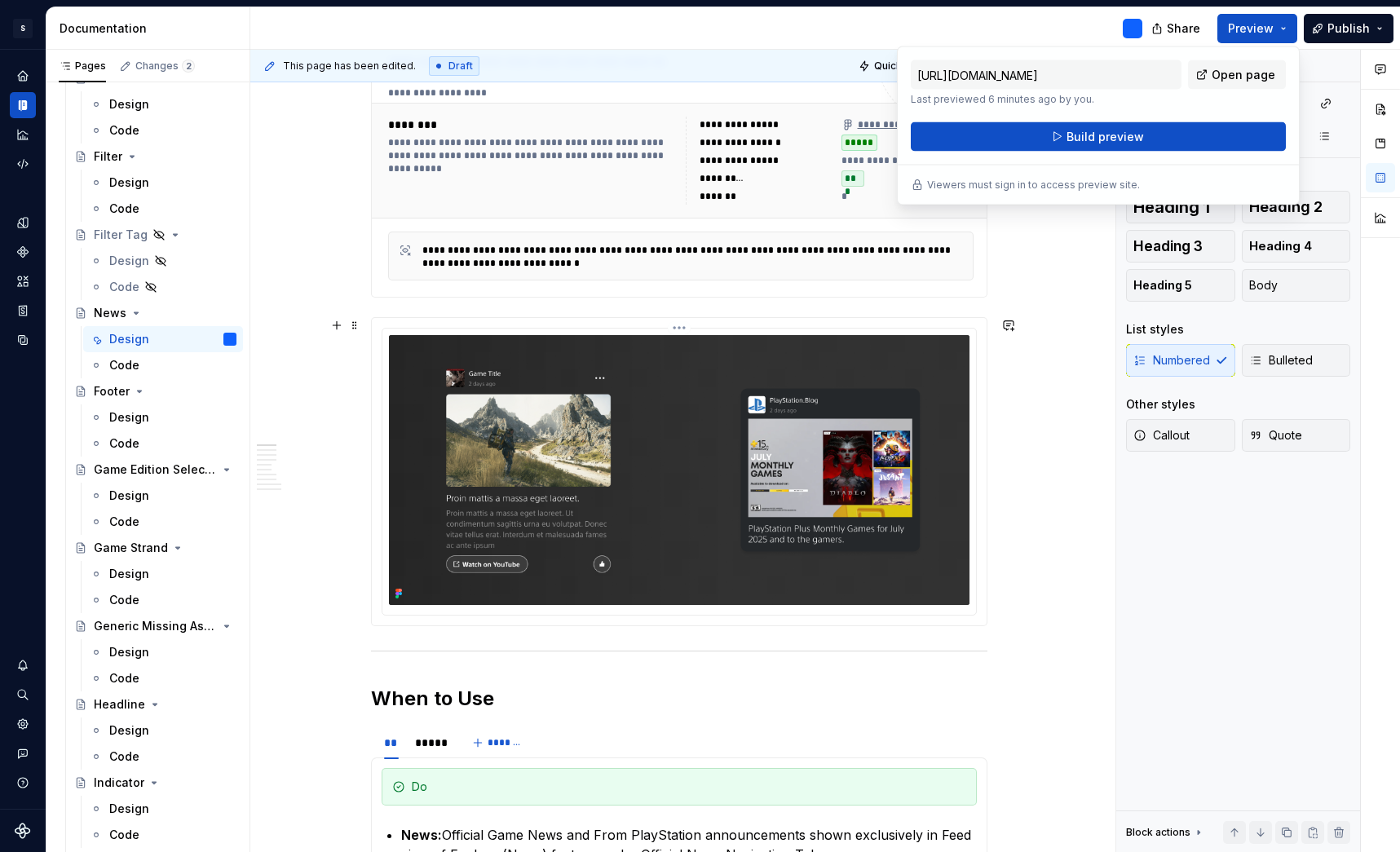
click at [922, 537] on img at bounding box center [679, 470] width 580 height 270
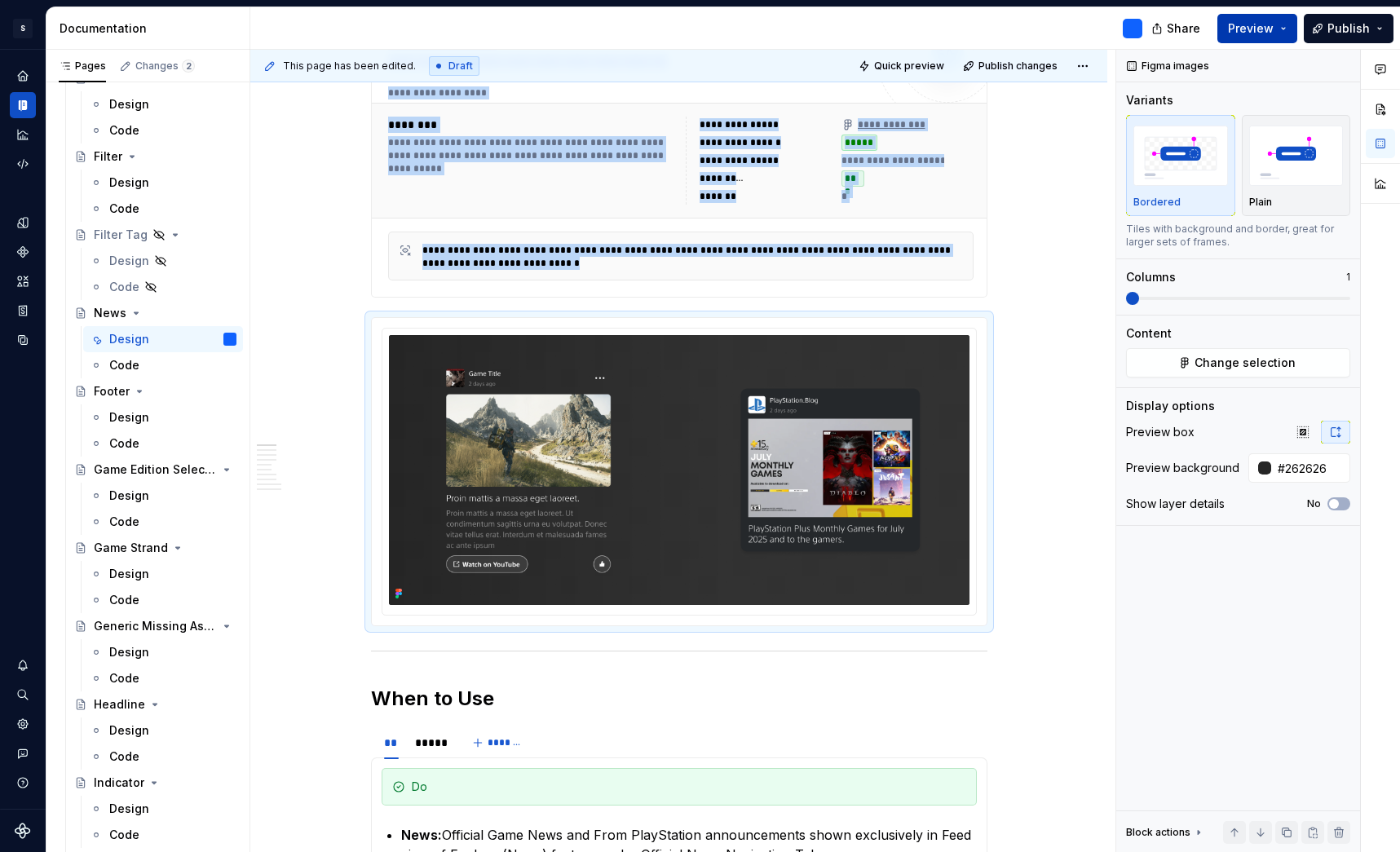
click at [1292, 34] on button "Preview" at bounding box center [1258, 28] width 80 height 29
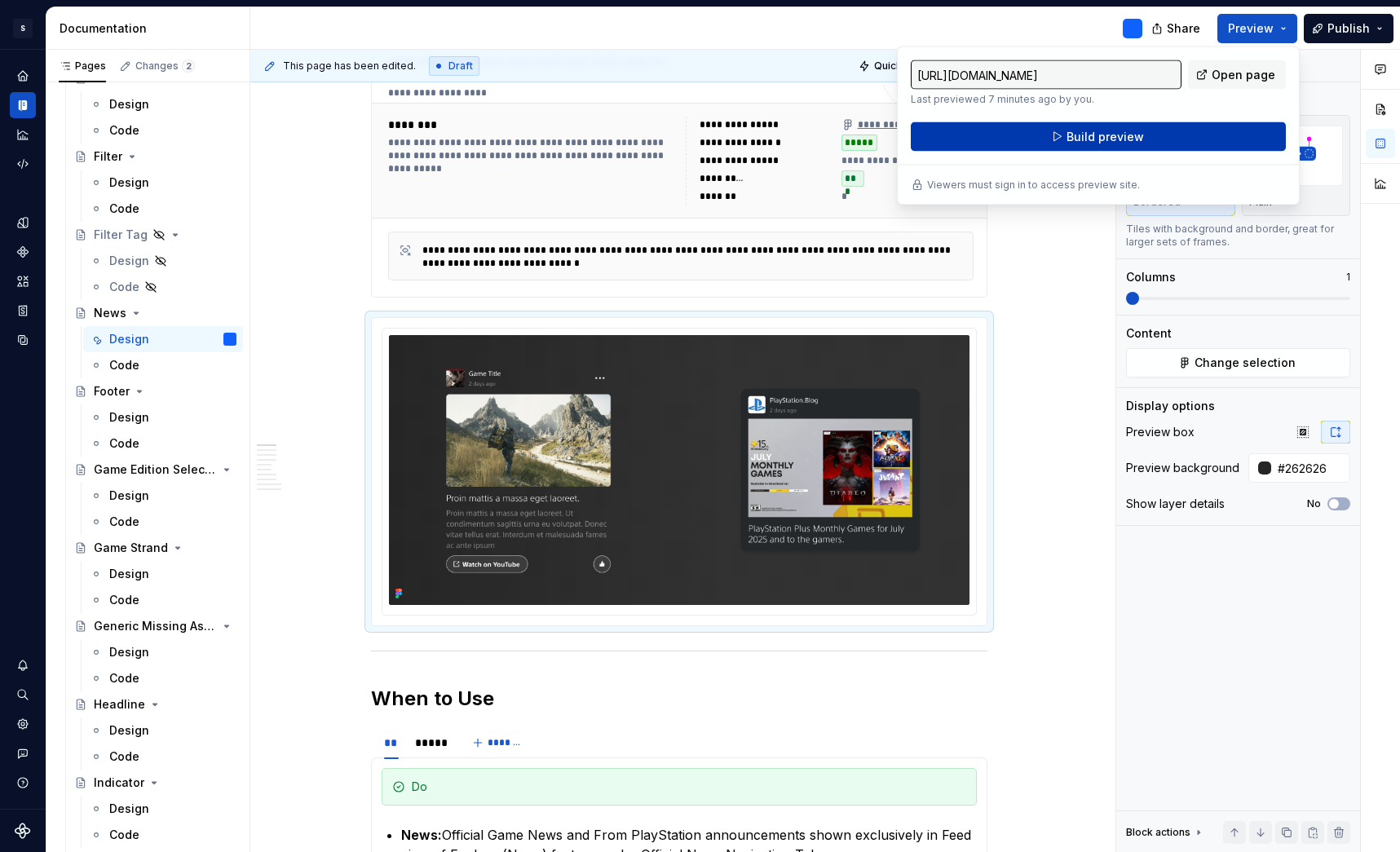
click at [1195, 131] on button "Build preview" at bounding box center [1099, 137] width 375 height 29
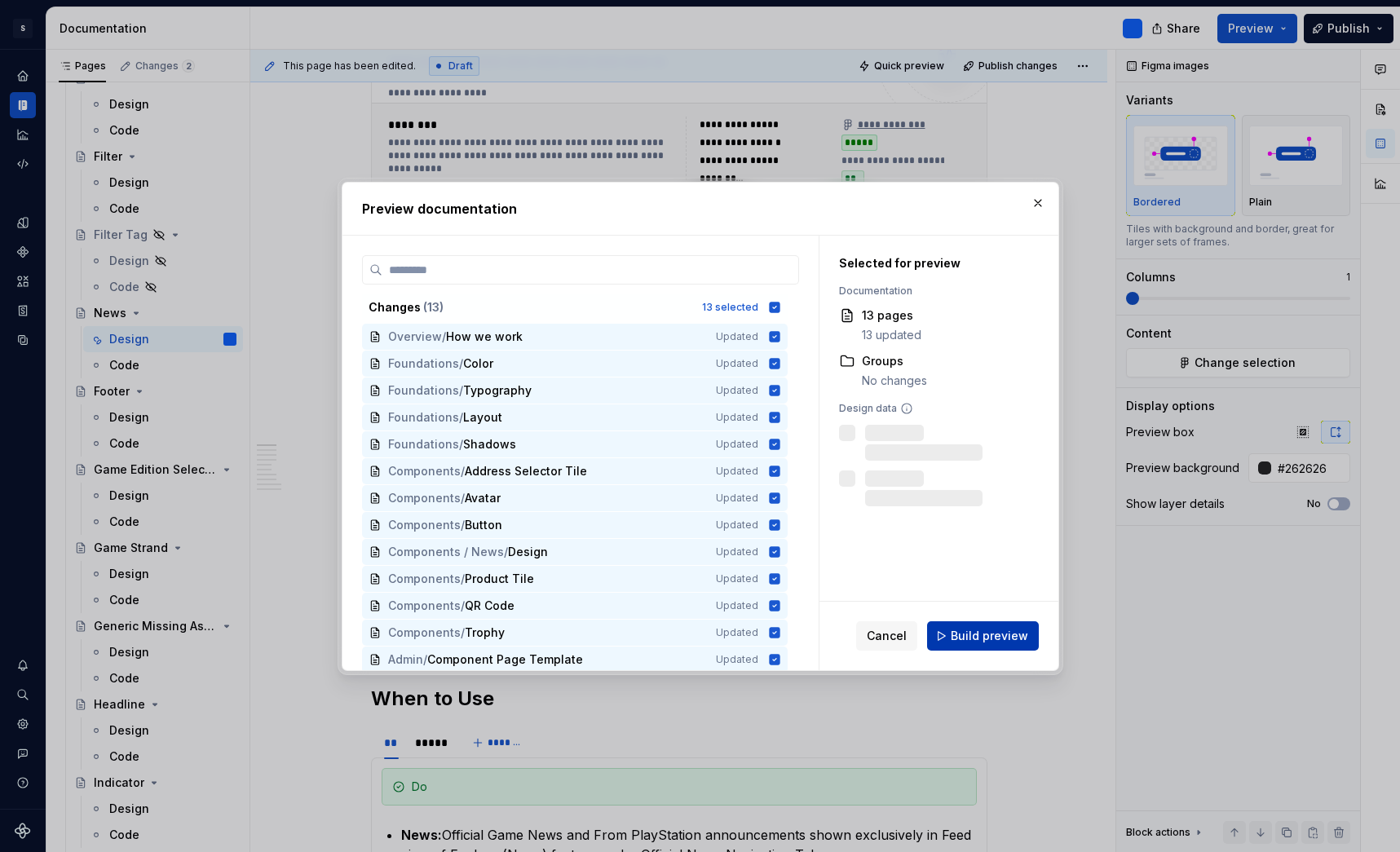
click at [1003, 634] on span "Build preview" at bounding box center [989, 636] width 77 height 16
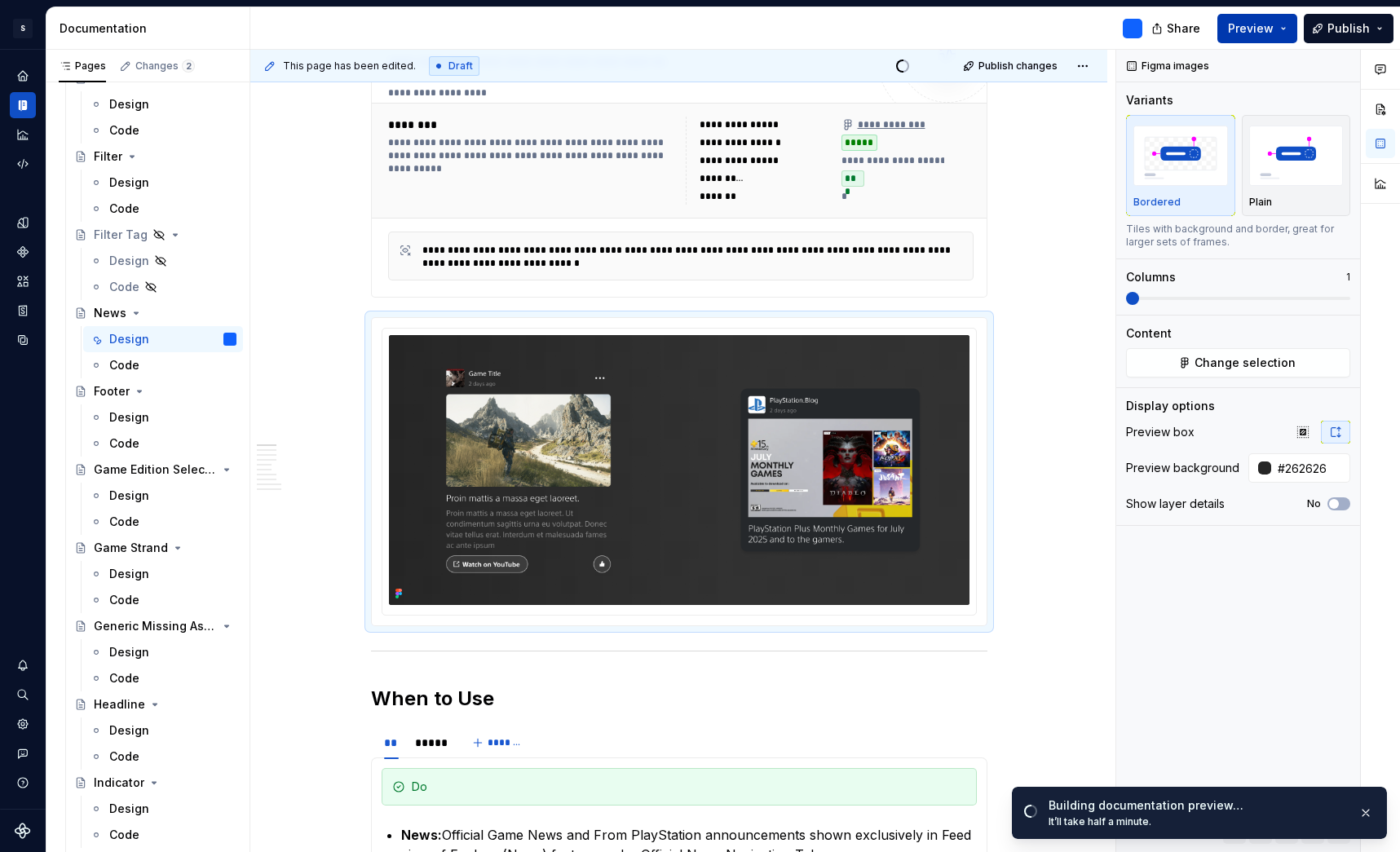
click at [1284, 28] on button "Preview" at bounding box center [1258, 28] width 80 height 29
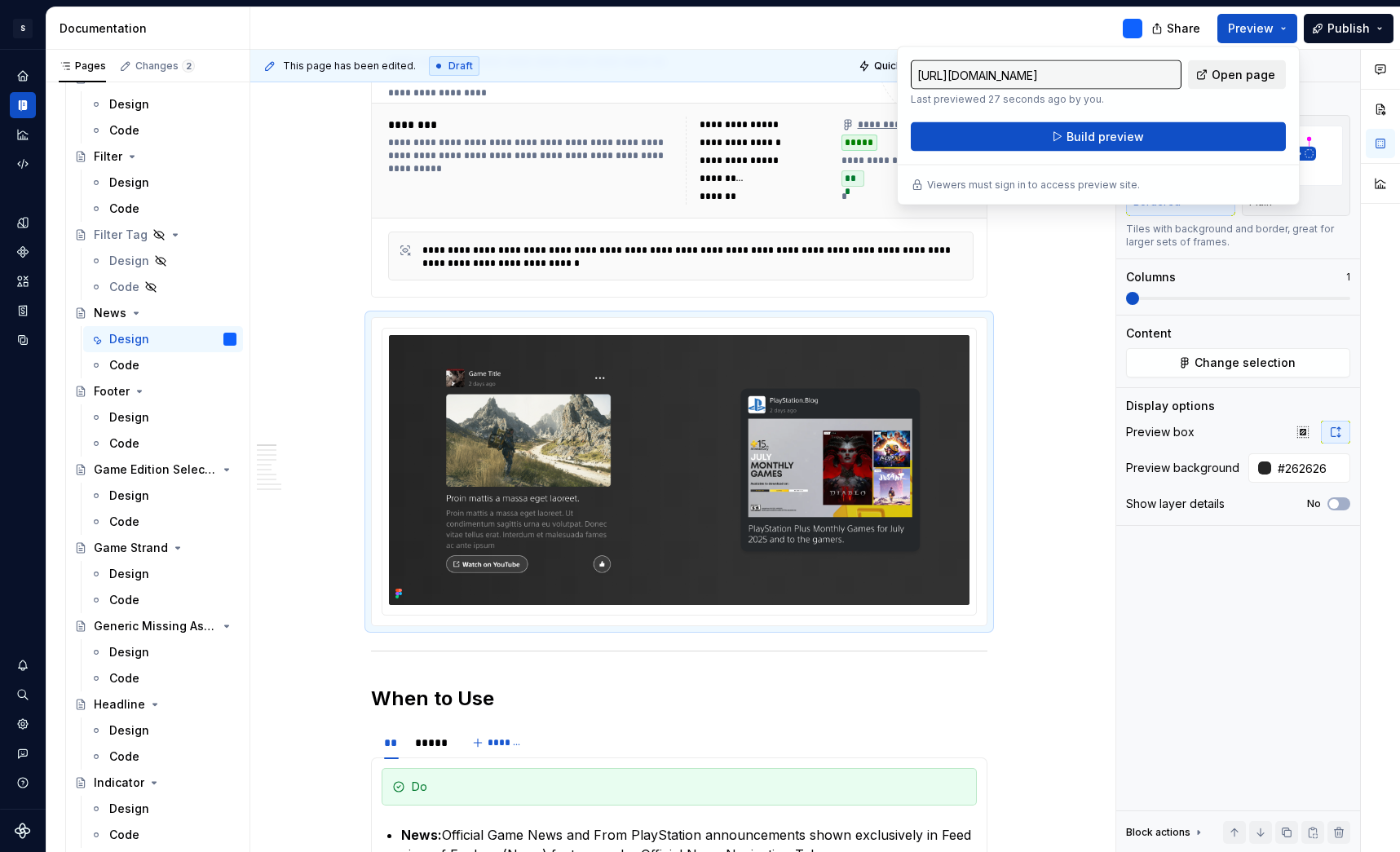
click at [1247, 76] on span "Open page" at bounding box center [1244, 75] width 64 height 16
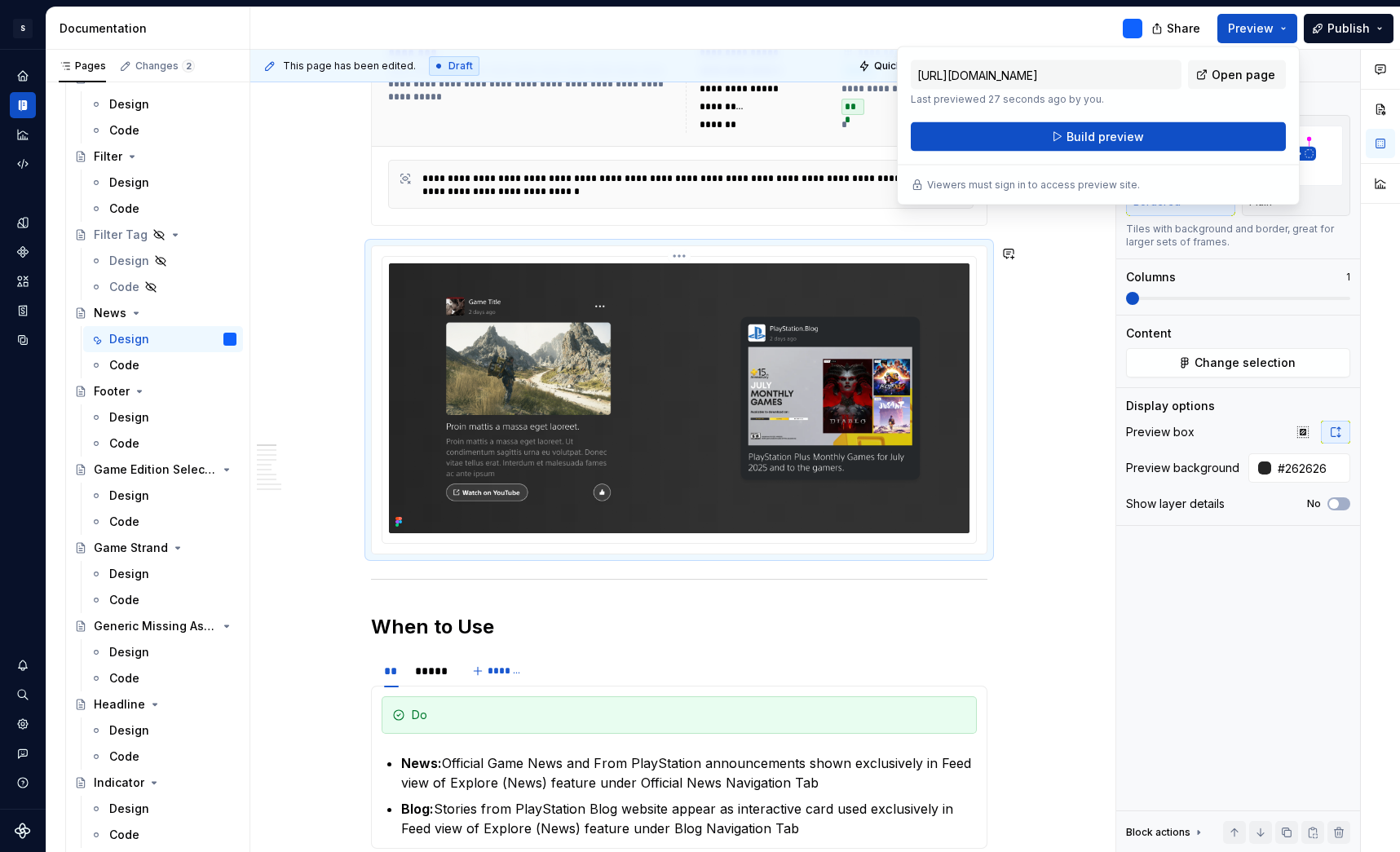
scroll to position [442, 0]
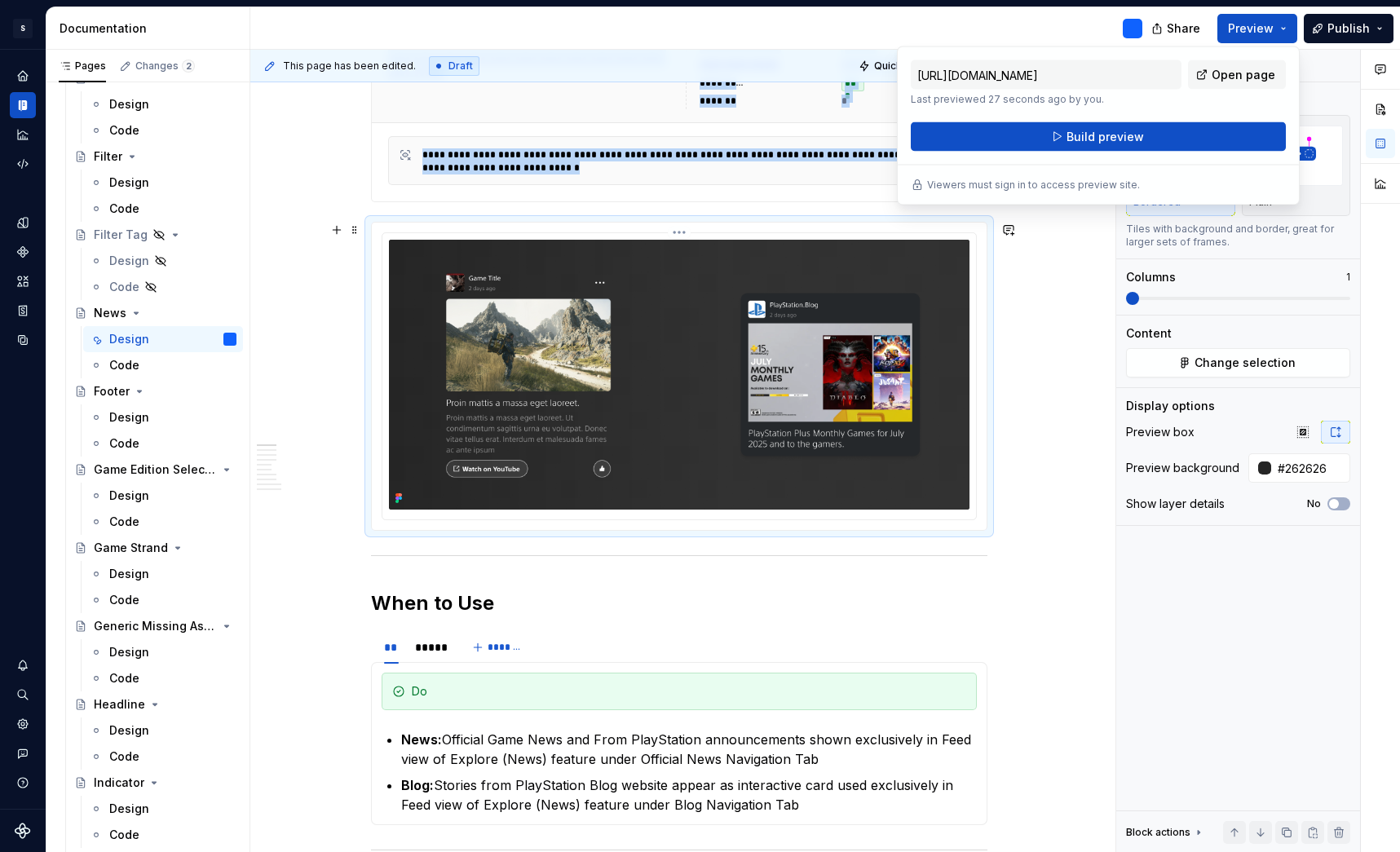
click at [952, 320] on img at bounding box center [679, 375] width 580 height 270
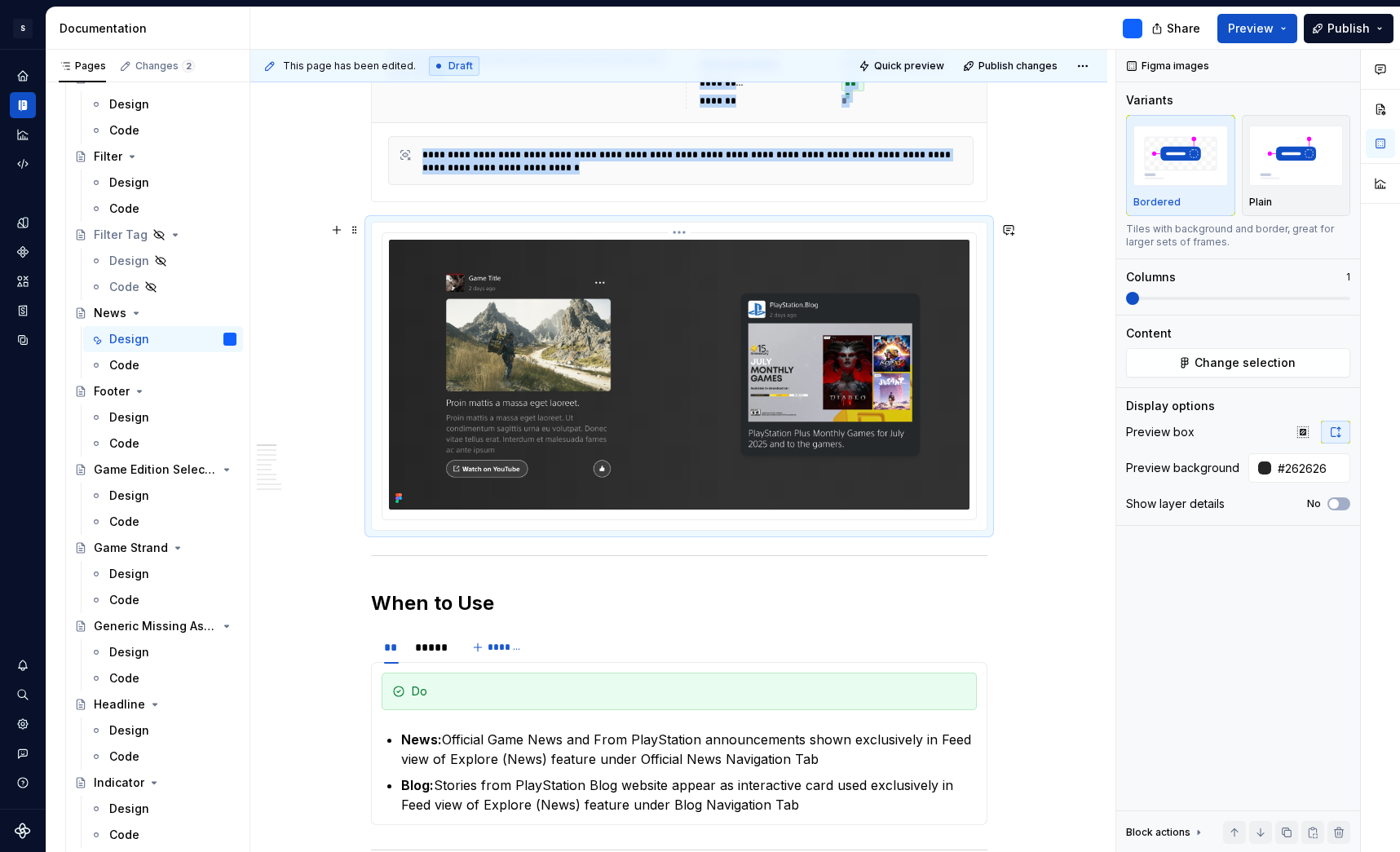
click at [695, 251] on img at bounding box center [679, 375] width 580 height 270
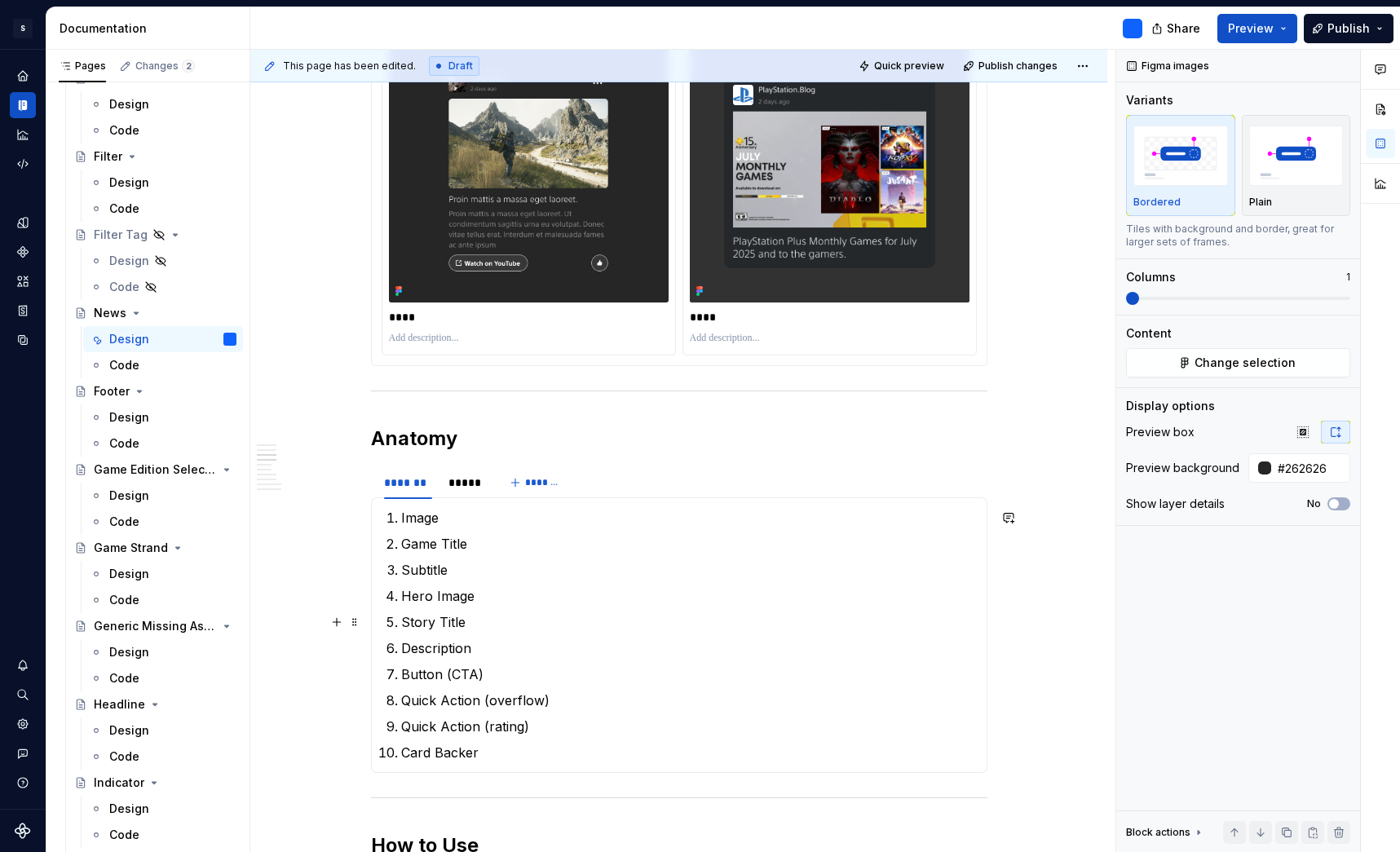
scroll to position [1358, 0]
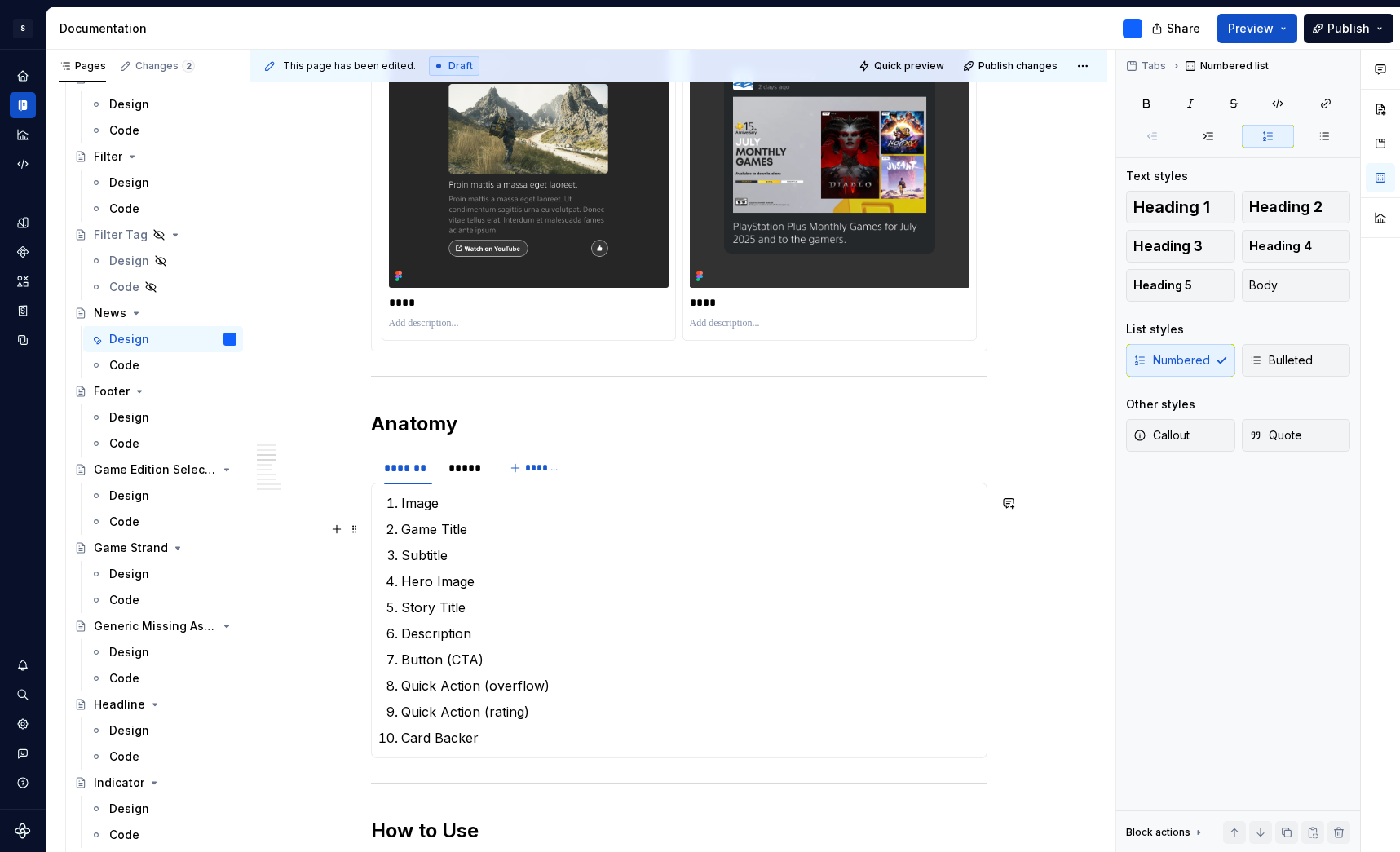
click at [640, 516] on ol "Image Game Title Subtitle Hero Image Story Title Description Button (CTA) Quick…" at bounding box center [689, 620] width 576 height 254
click at [361, 459] on span at bounding box center [355, 460] width 13 height 23
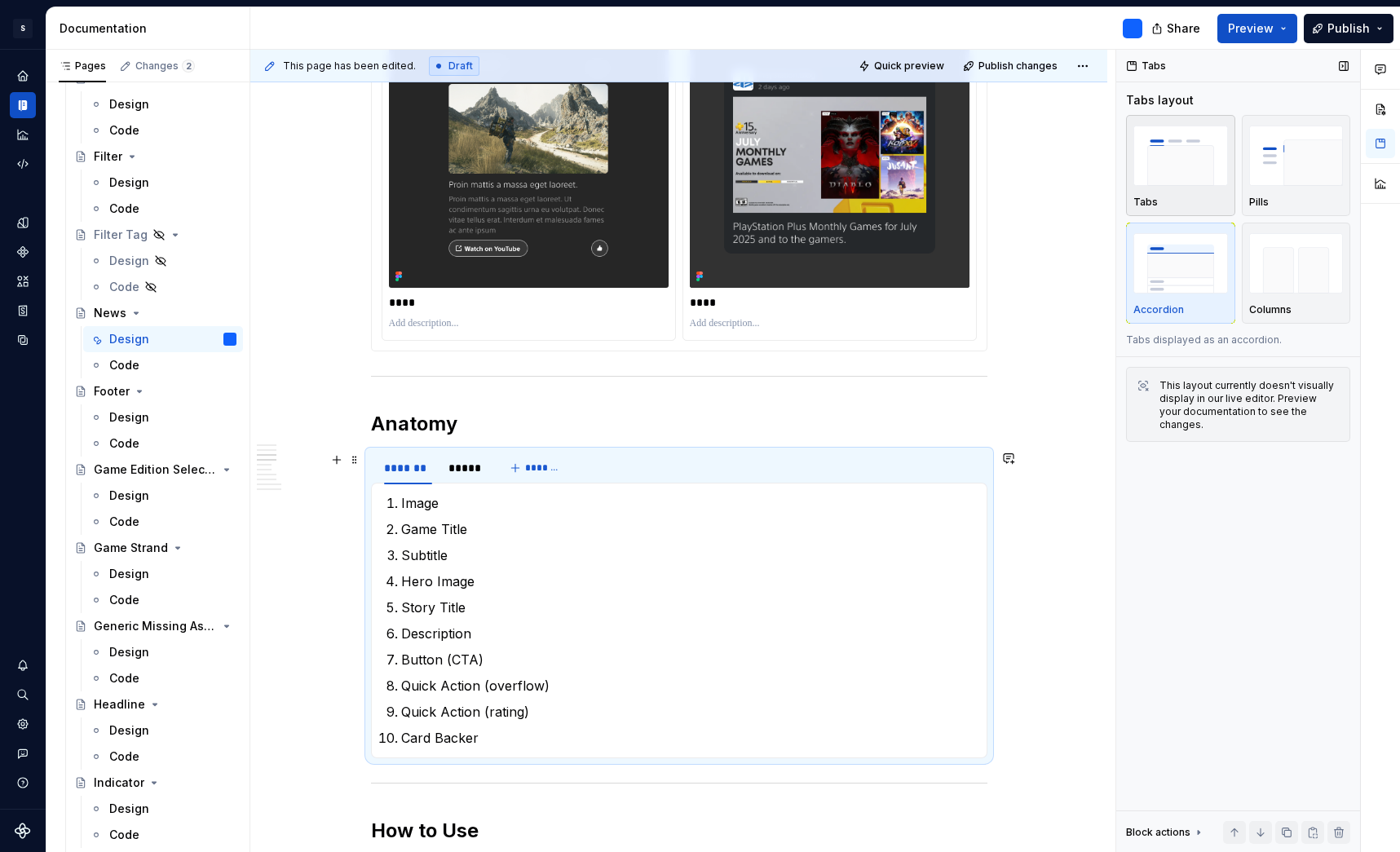
click at [1182, 174] on img "button" at bounding box center [1180, 155] width 94 height 60
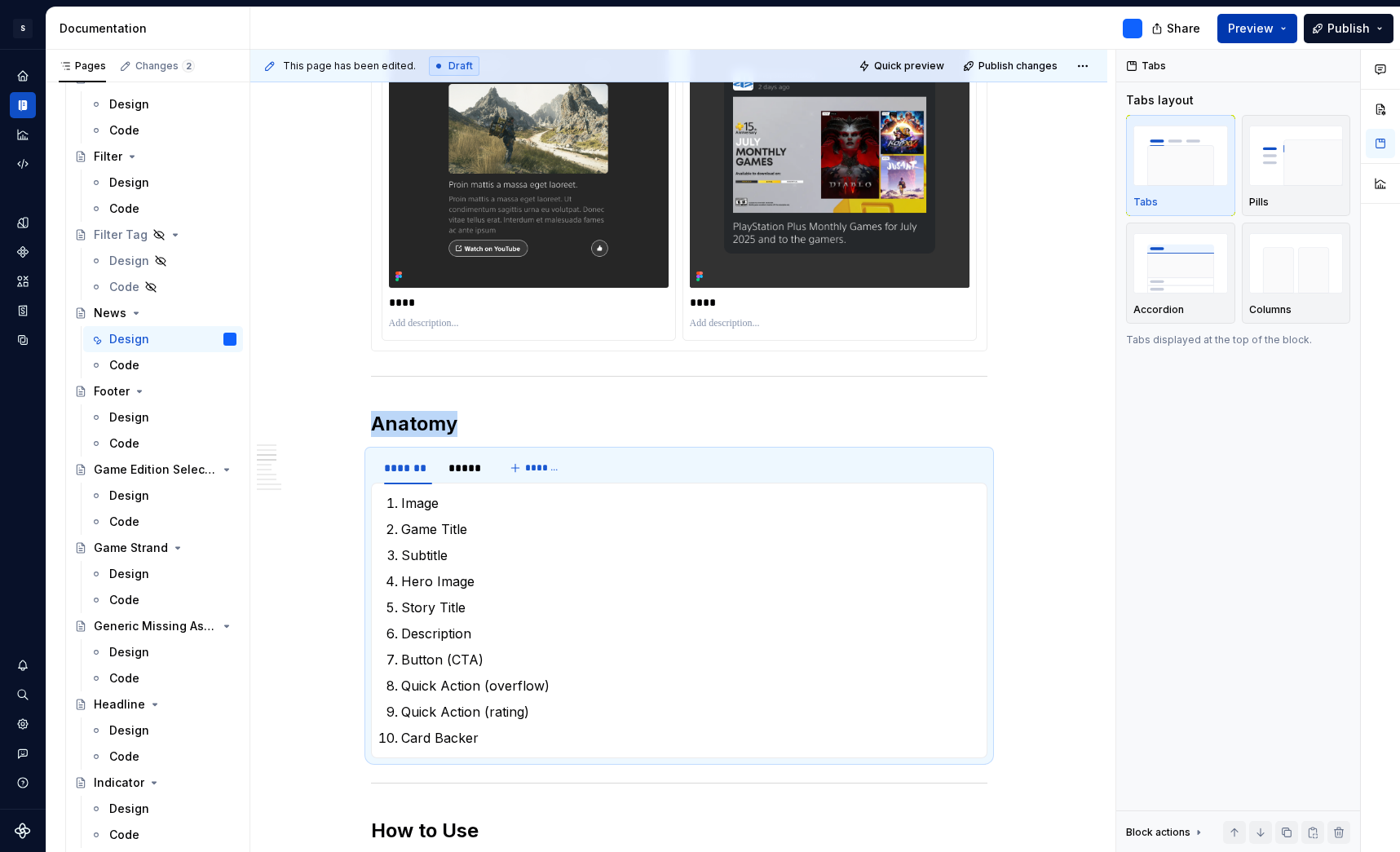
click at [1289, 29] on button "Preview" at bounding box center [1258, 28] width 80 height 29
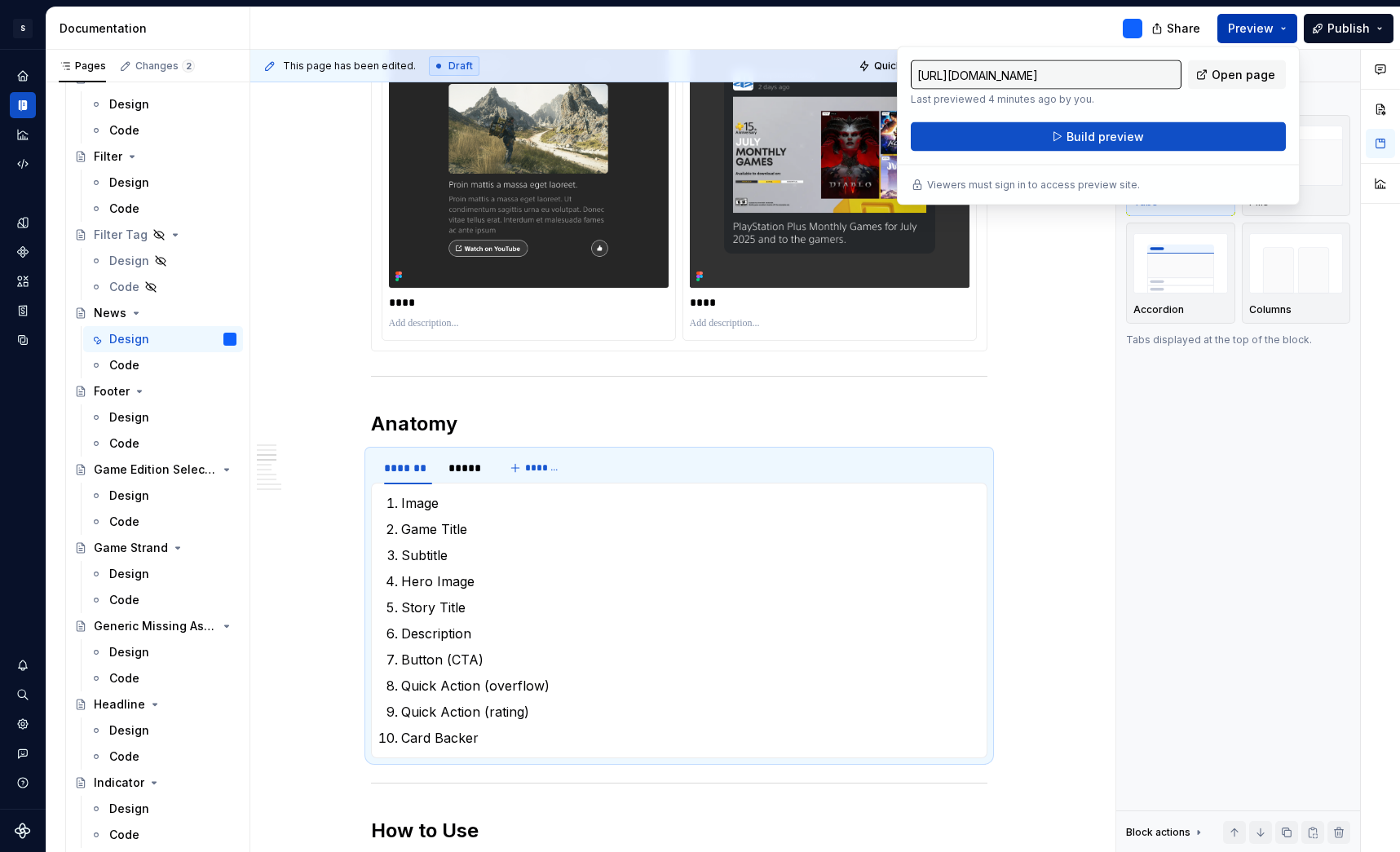
type textarea "*"
click at [1176, 138] on button "Build preview" at bounding box center [1099, 137] width 375 height 29
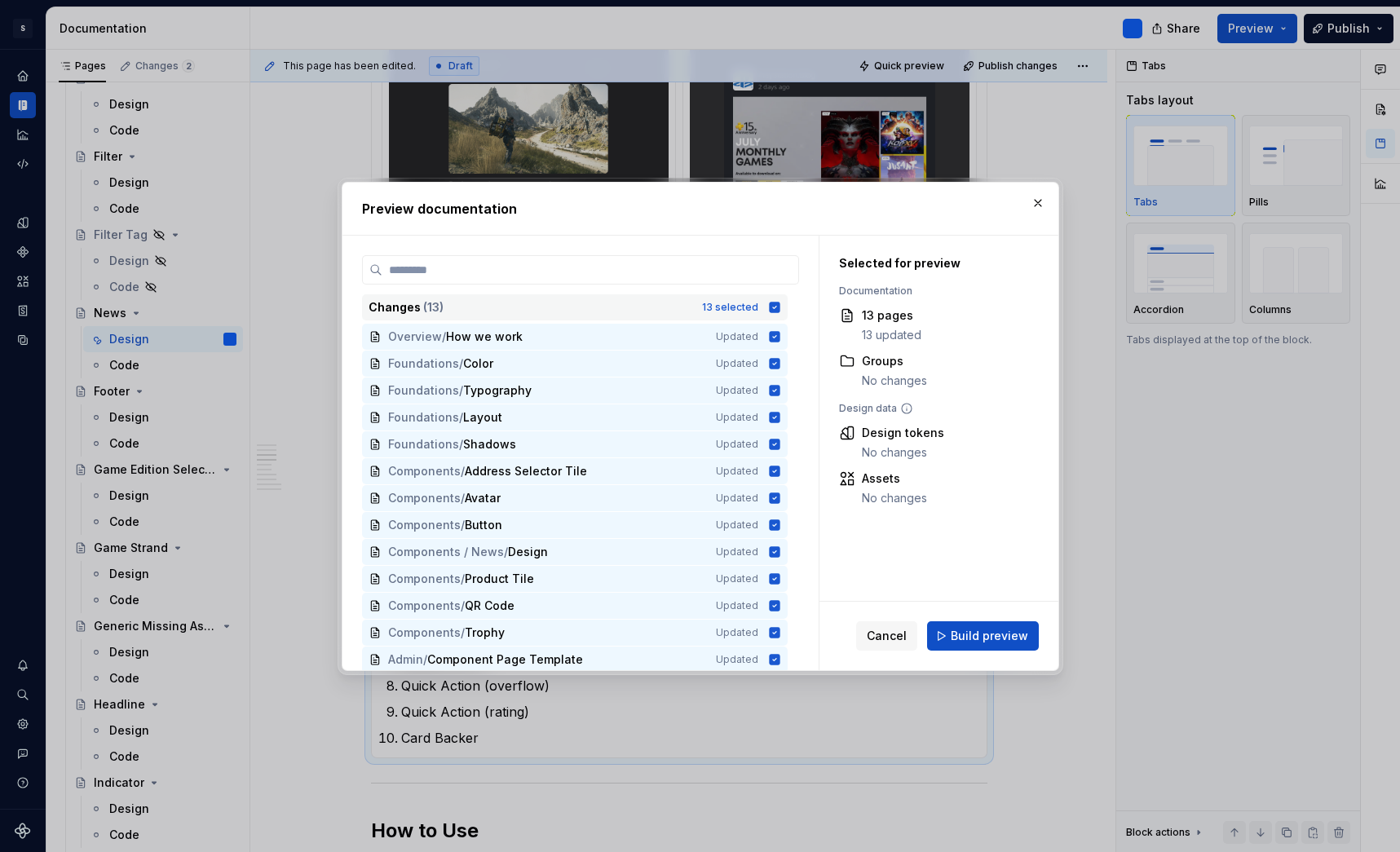
click at [780, 309] on icon at bounding box center [774, 307] width 11 height 11
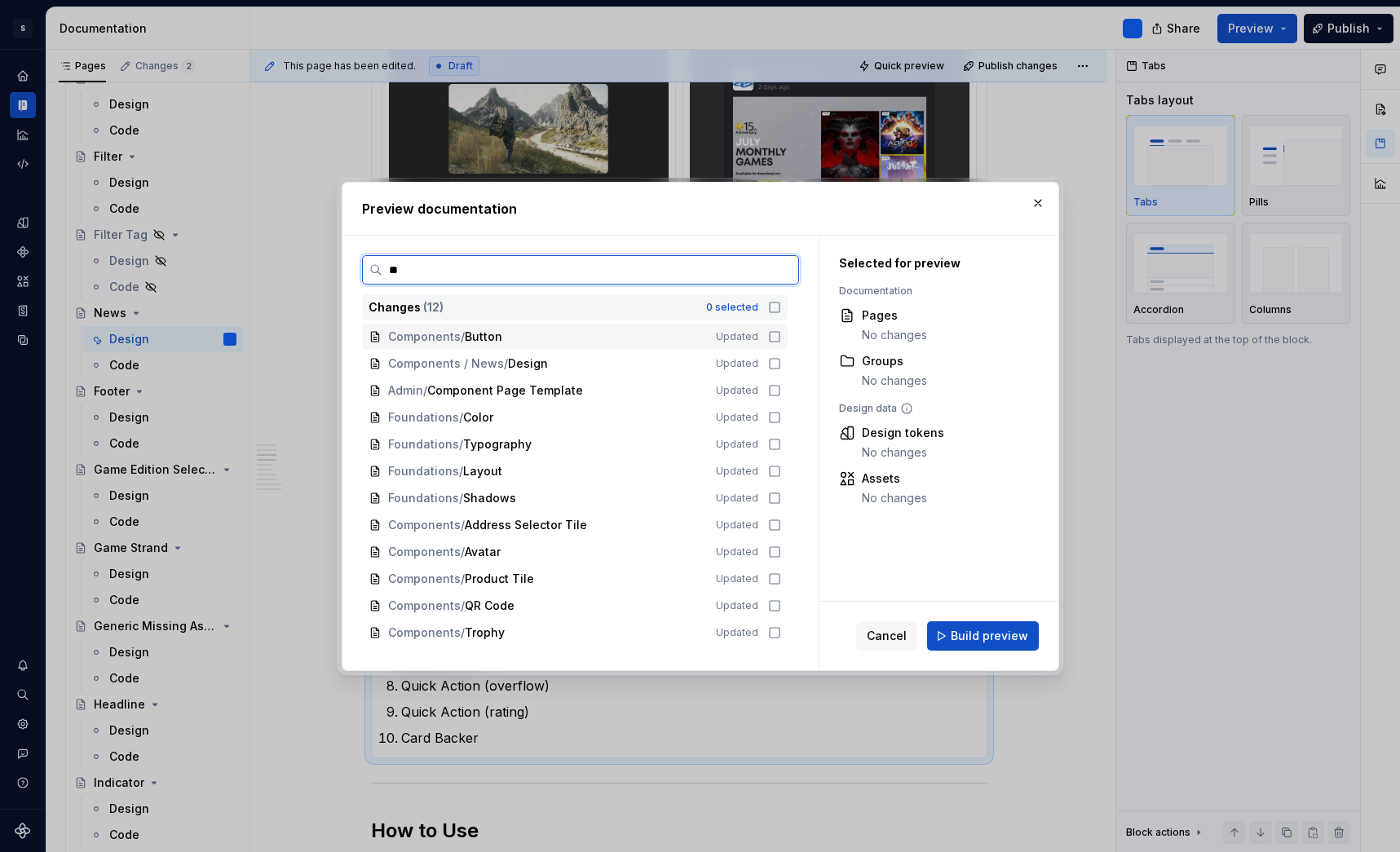
scroll to position [0, 0]
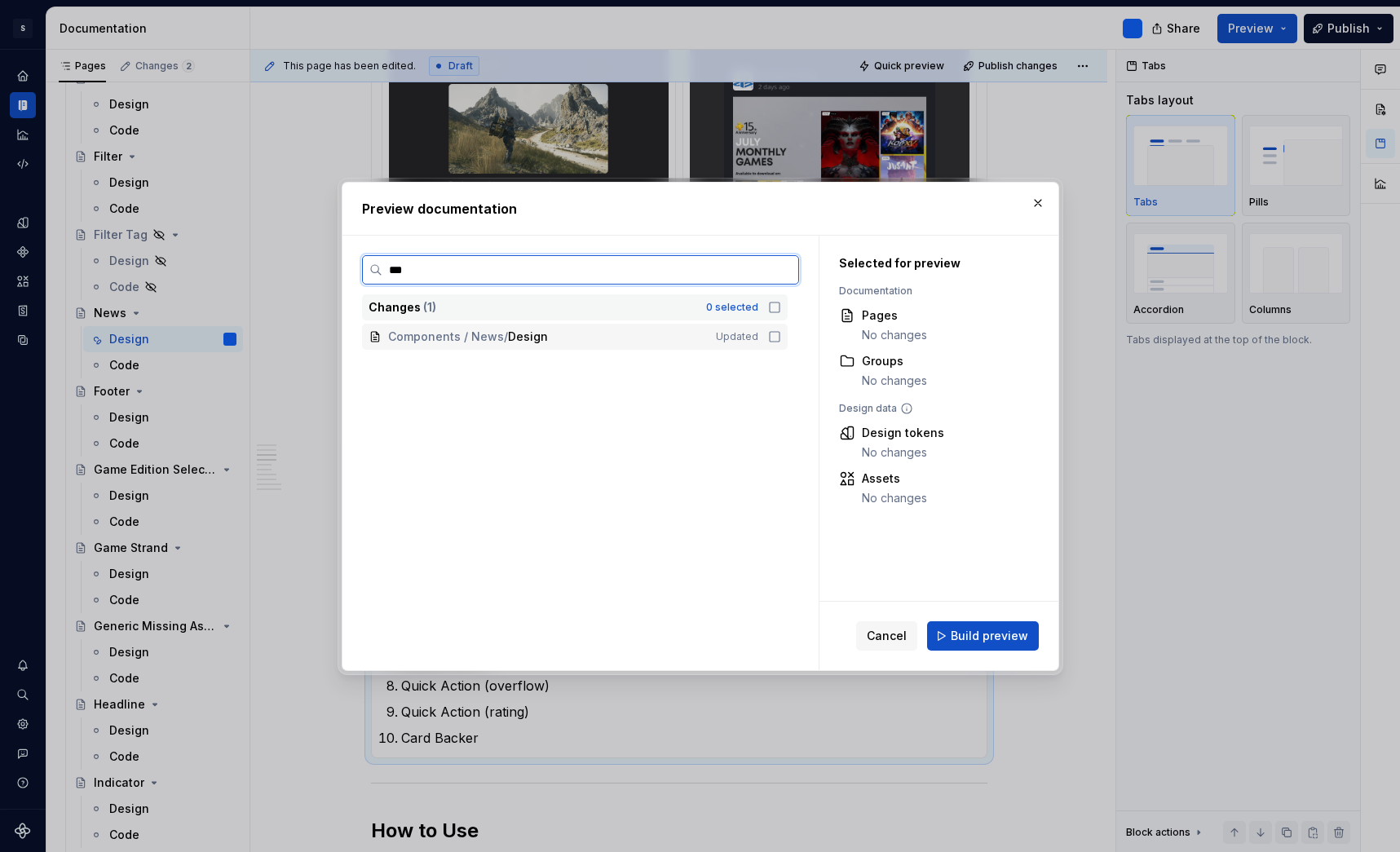
type input "****"
click at [780, 337] on icon at bounding box center [774, 337] width 13 height 13
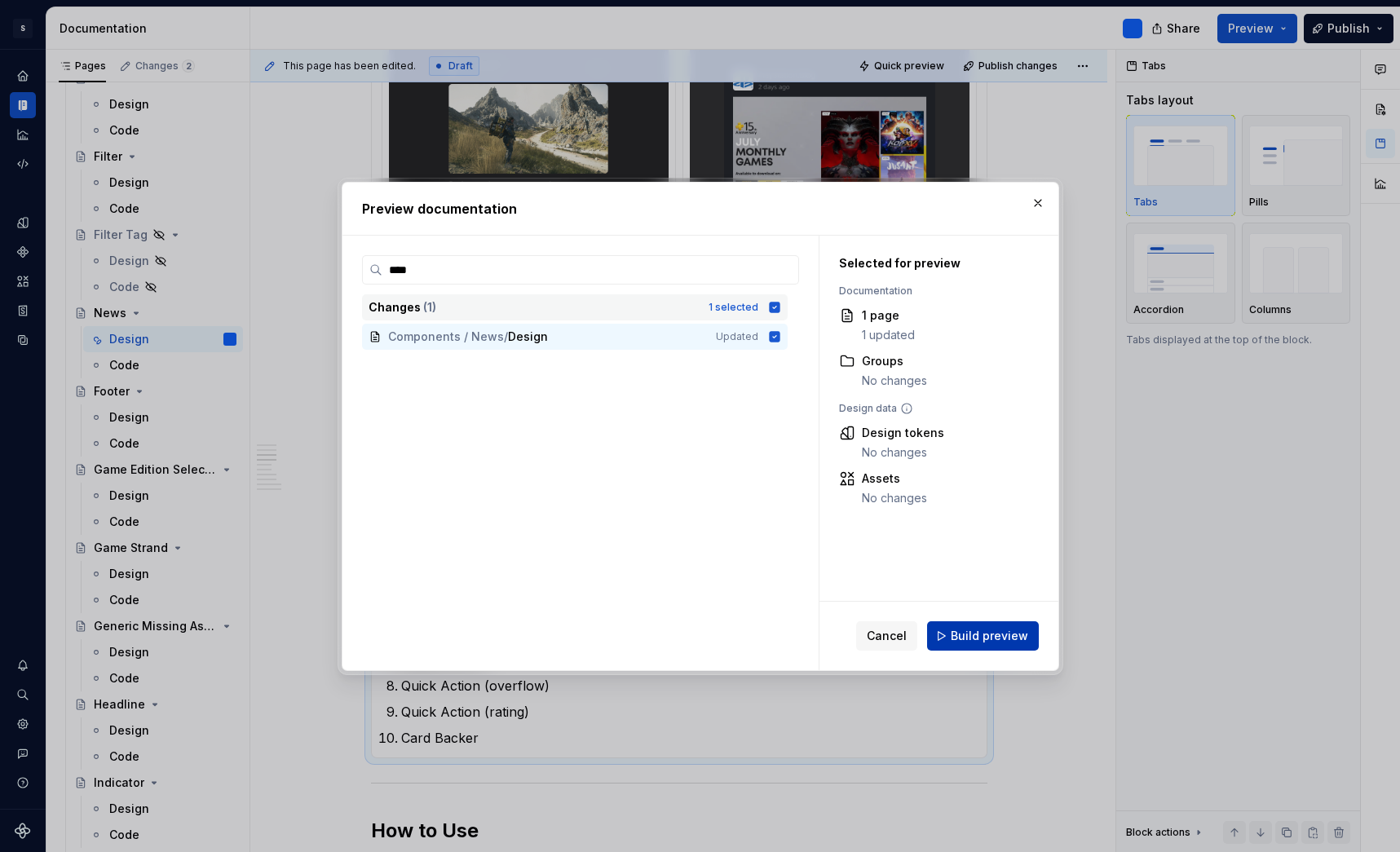
click at [996, 633] on span "Build preview" at bounding box center [989, 636] width 77 height 16
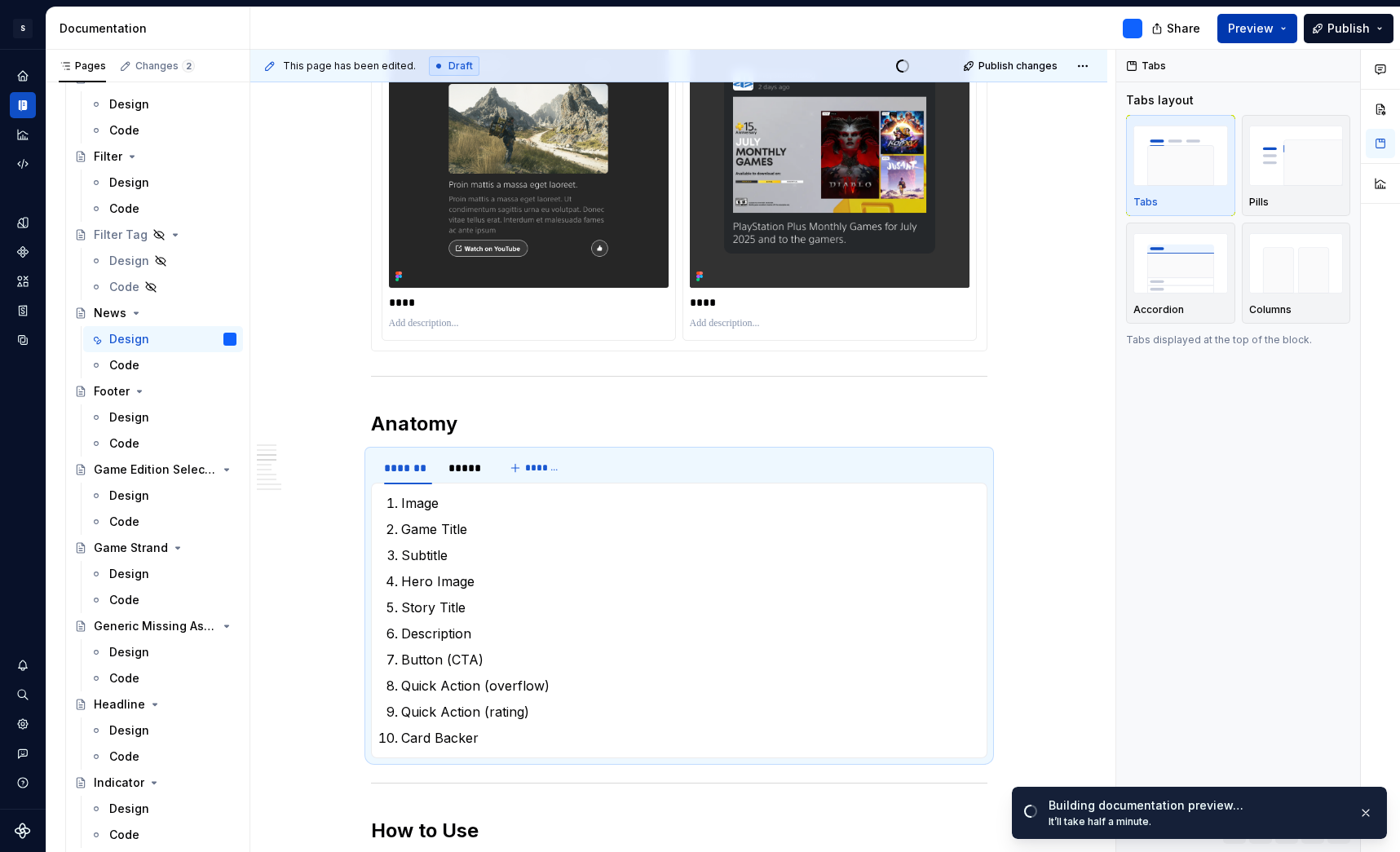
click at [1295, 29] on button "Preview" at bounding box center [1258, 28] width 80 height 29
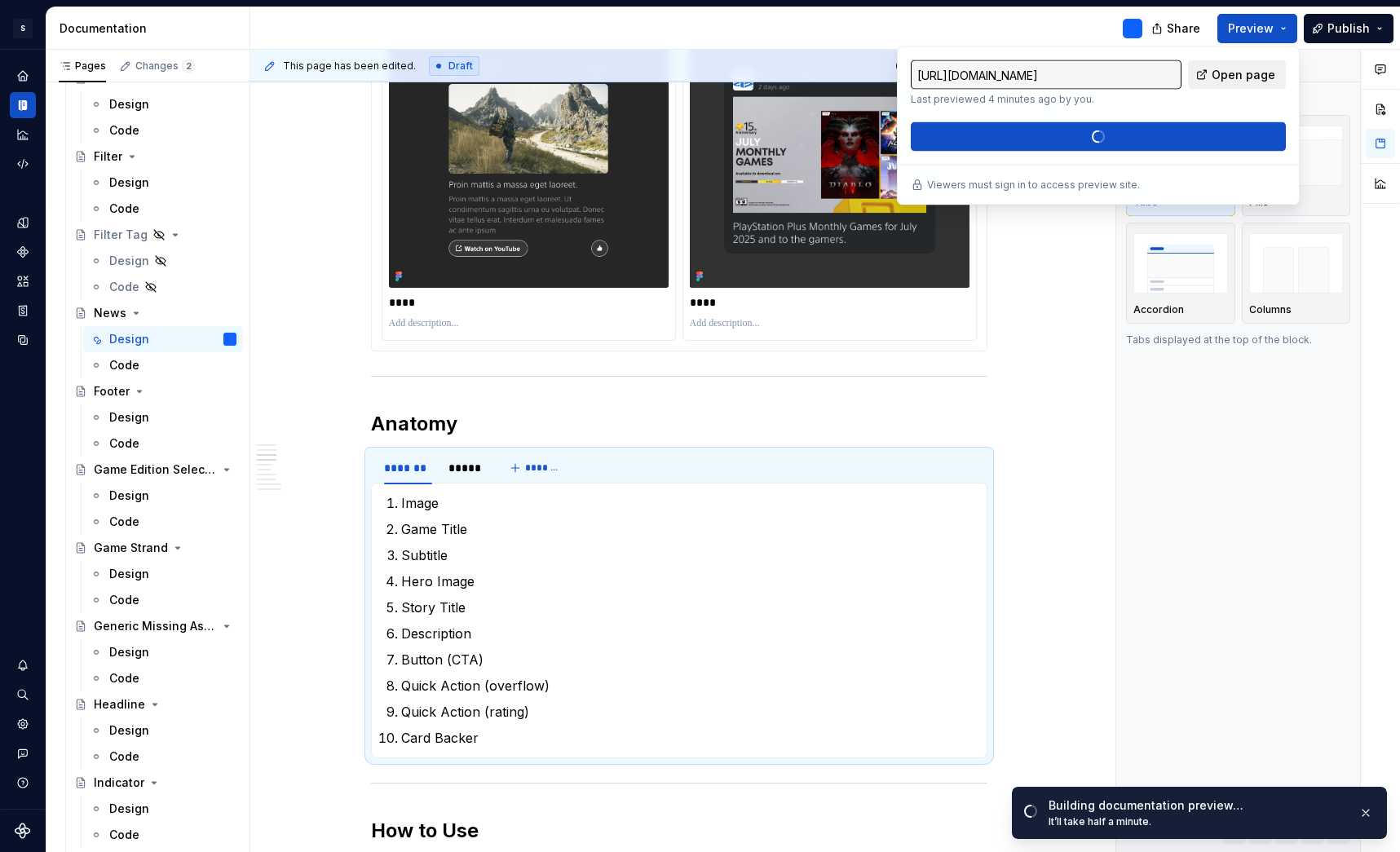
click at [1258, 70] on span "Open page" at bounding box center [1244, 75] width 64 height 16
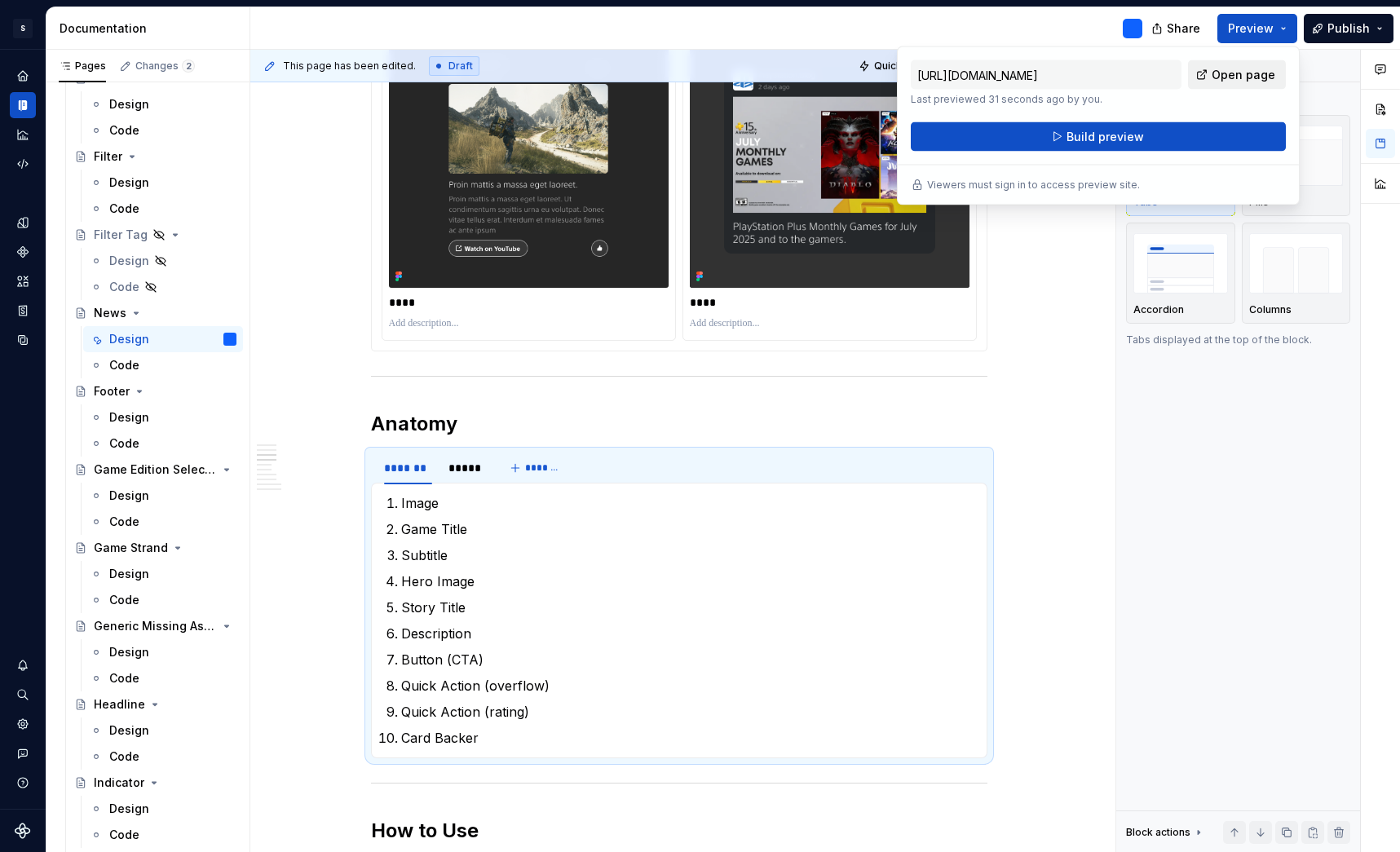
click at [1242, 71] on span "Open page" at bounding box center [1244, 75] width 64 height 16
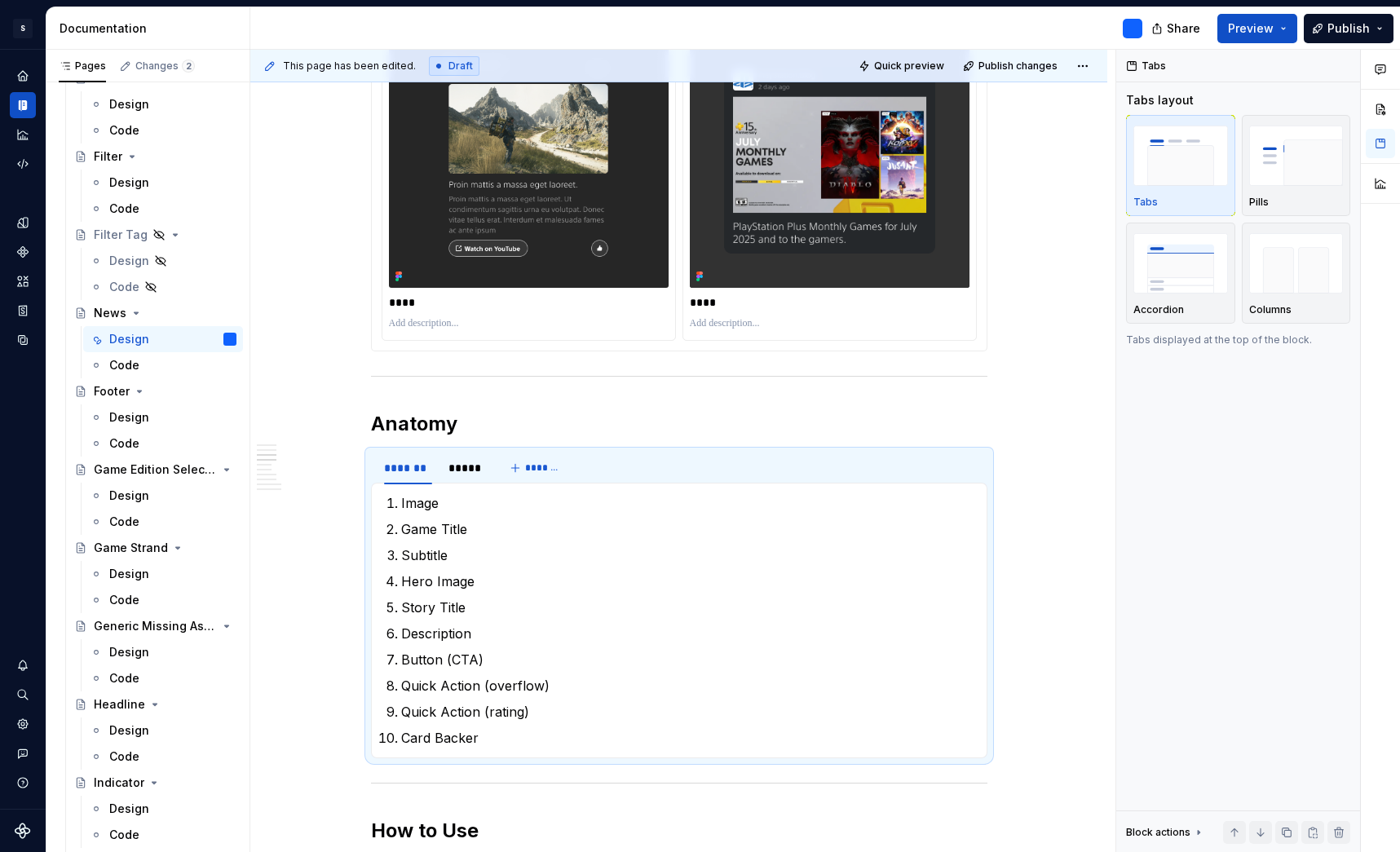
click at [996, 20] on div at bounding box center [703, 28] width 905 height 43
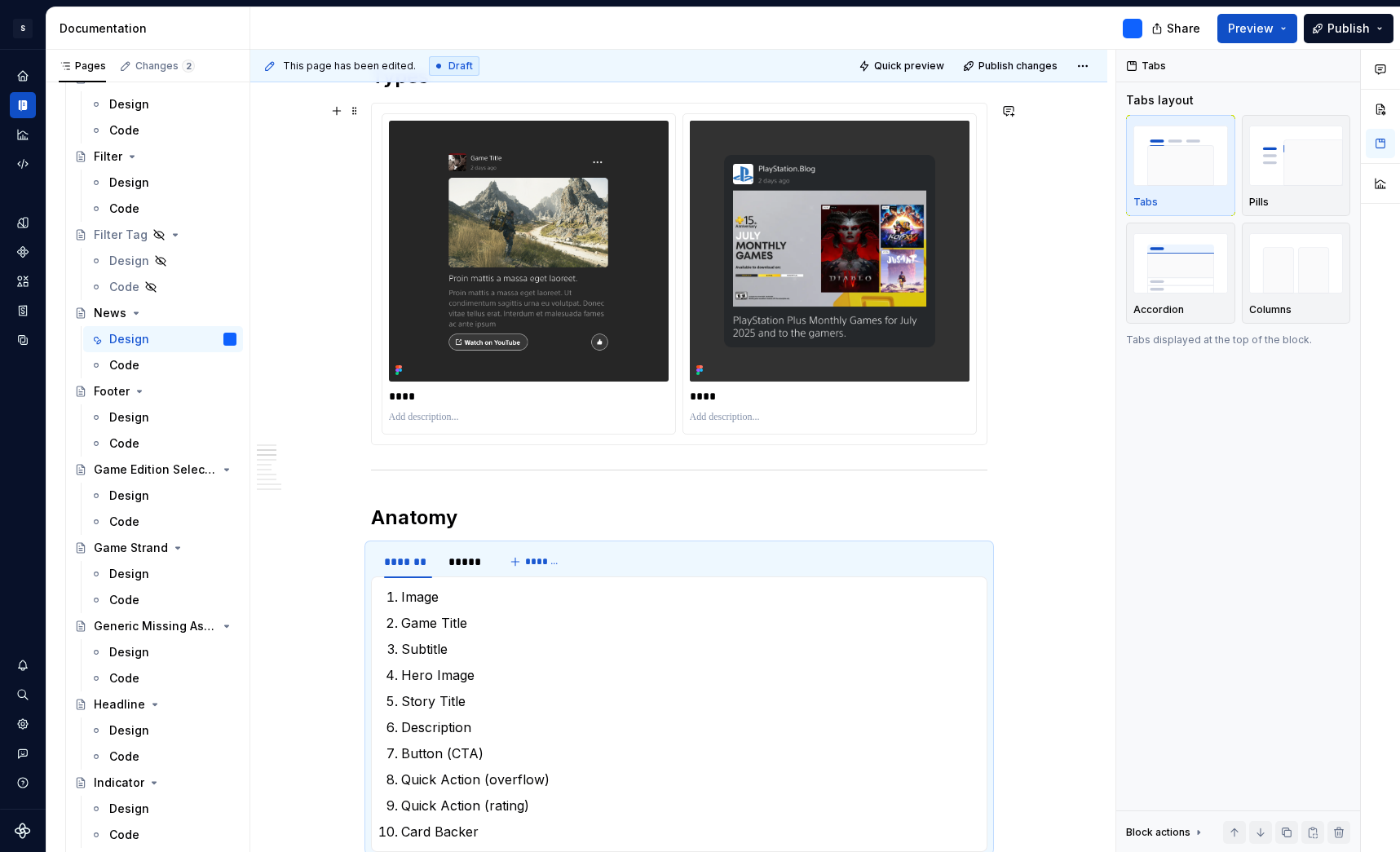
scroll to position [1262, 0]
click at [113, 315] on div "News" at bounding box center [110, 313] width 33 height 16
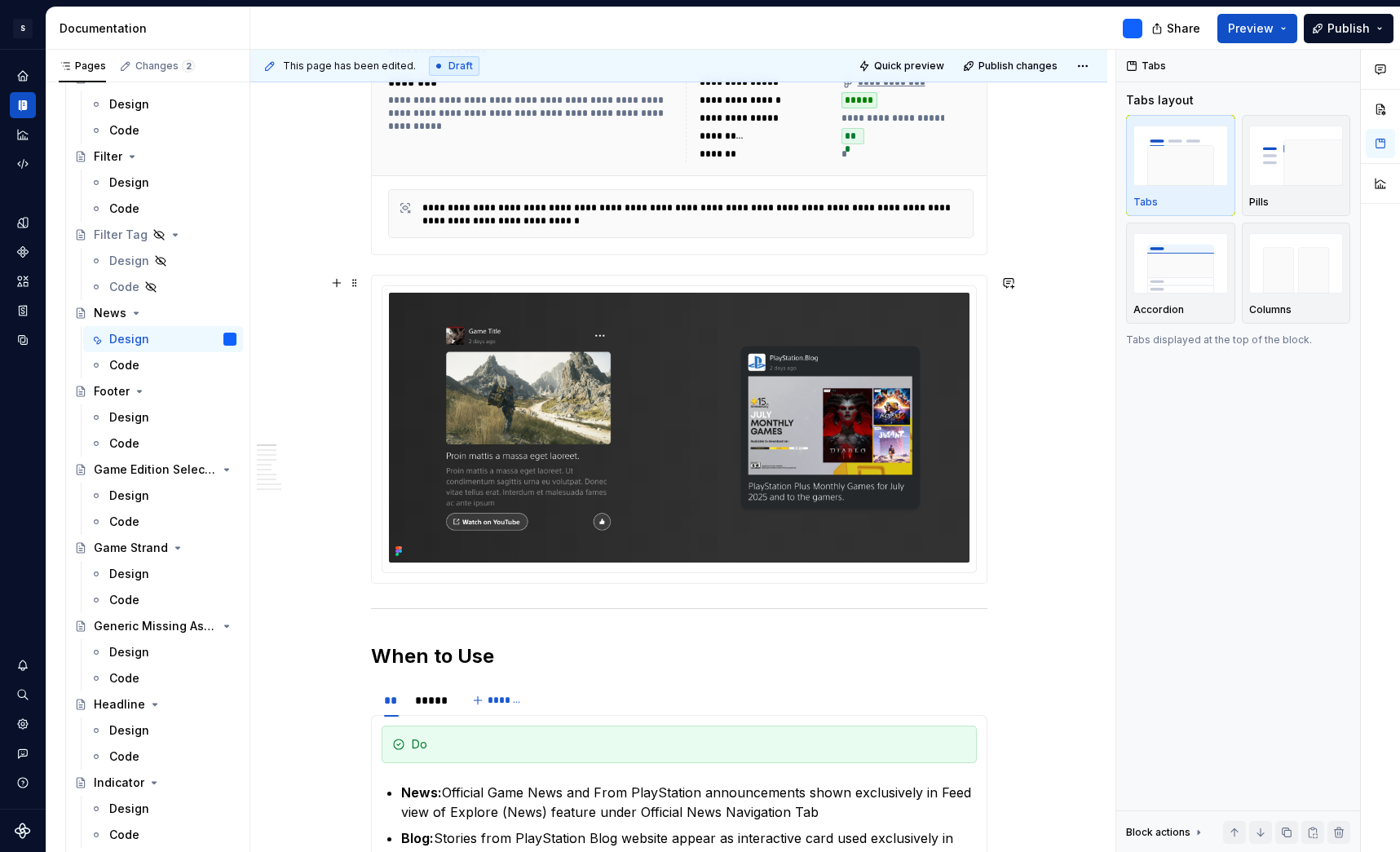
scroll to position [394, 0]
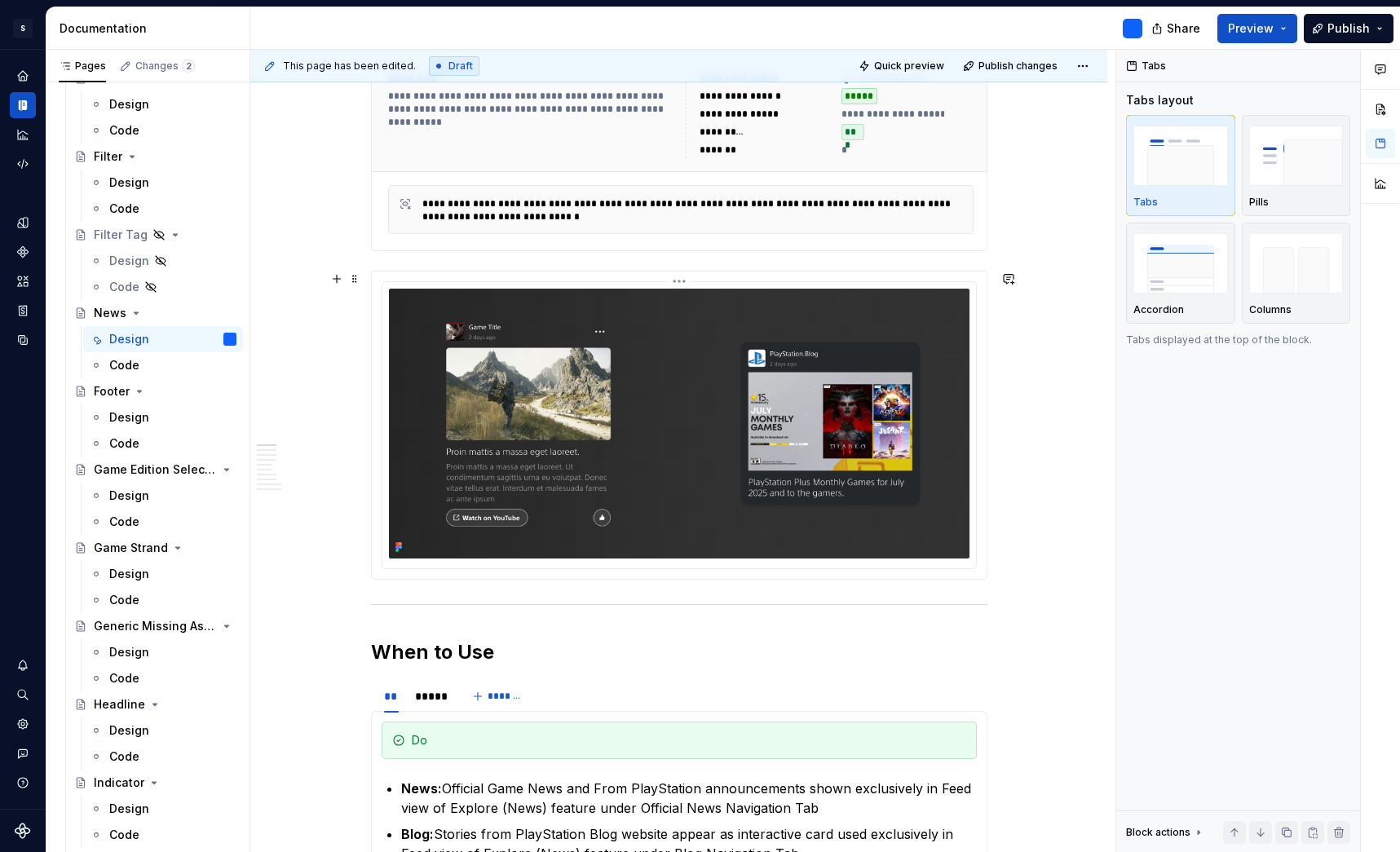
click at [960, 327] on img at bounding box center [679, 424] width 580 height 270
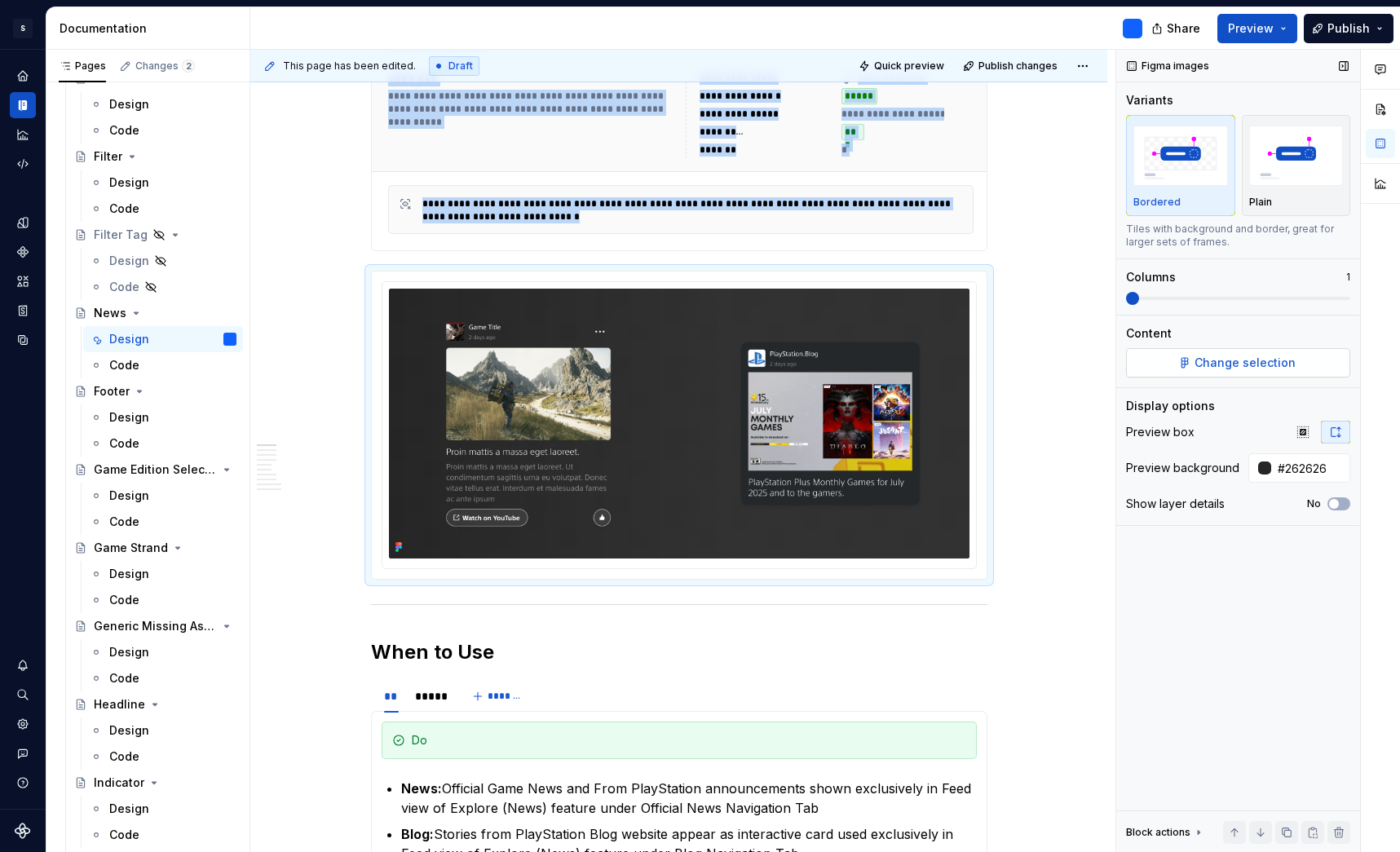
click at [1261, 356] on span "Change selection" at bounding box center [1245, 362] width 101 height 16
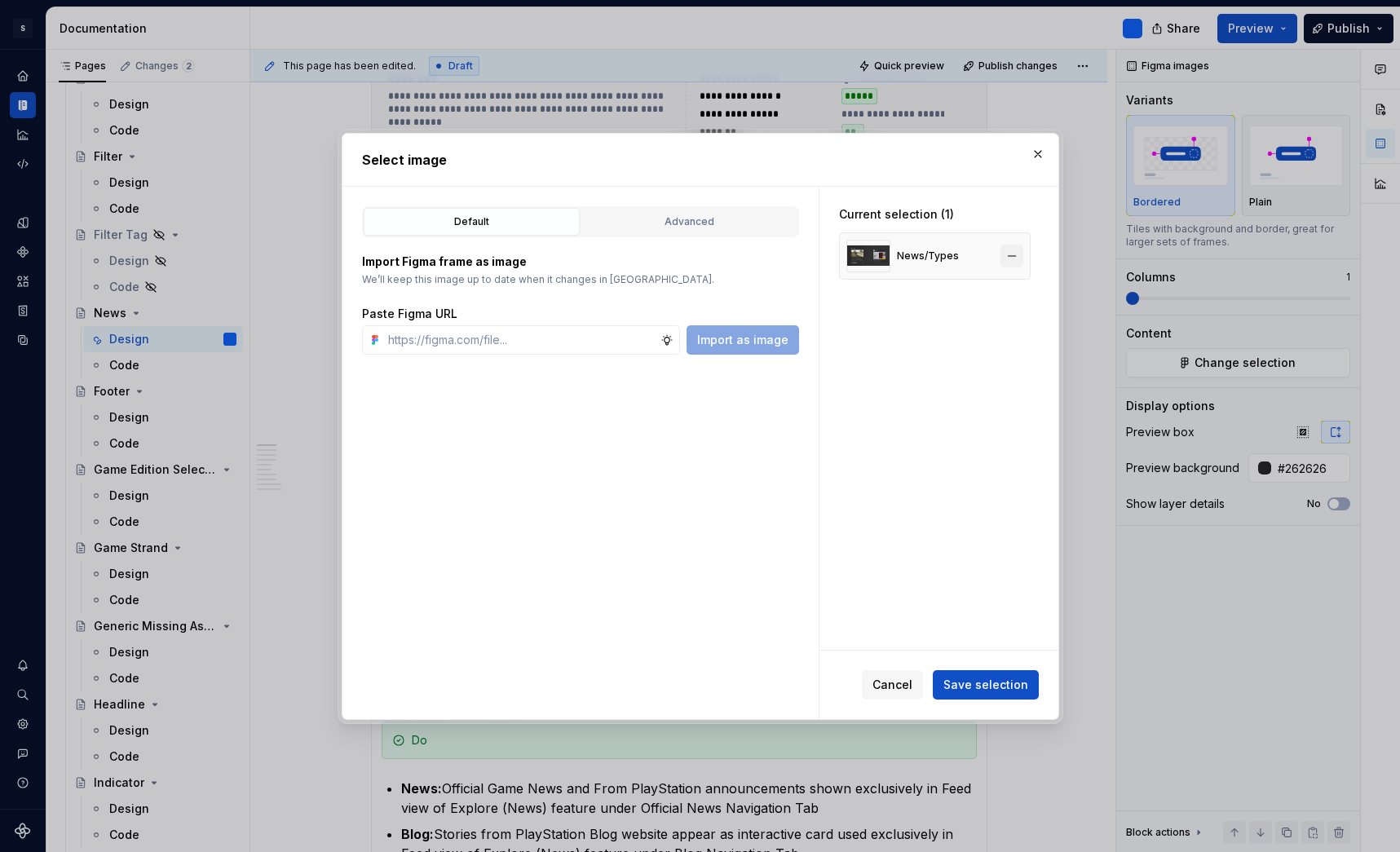
click at [1022, 257] on button "button" at bounding box center [1012, 256] width 23 height 23
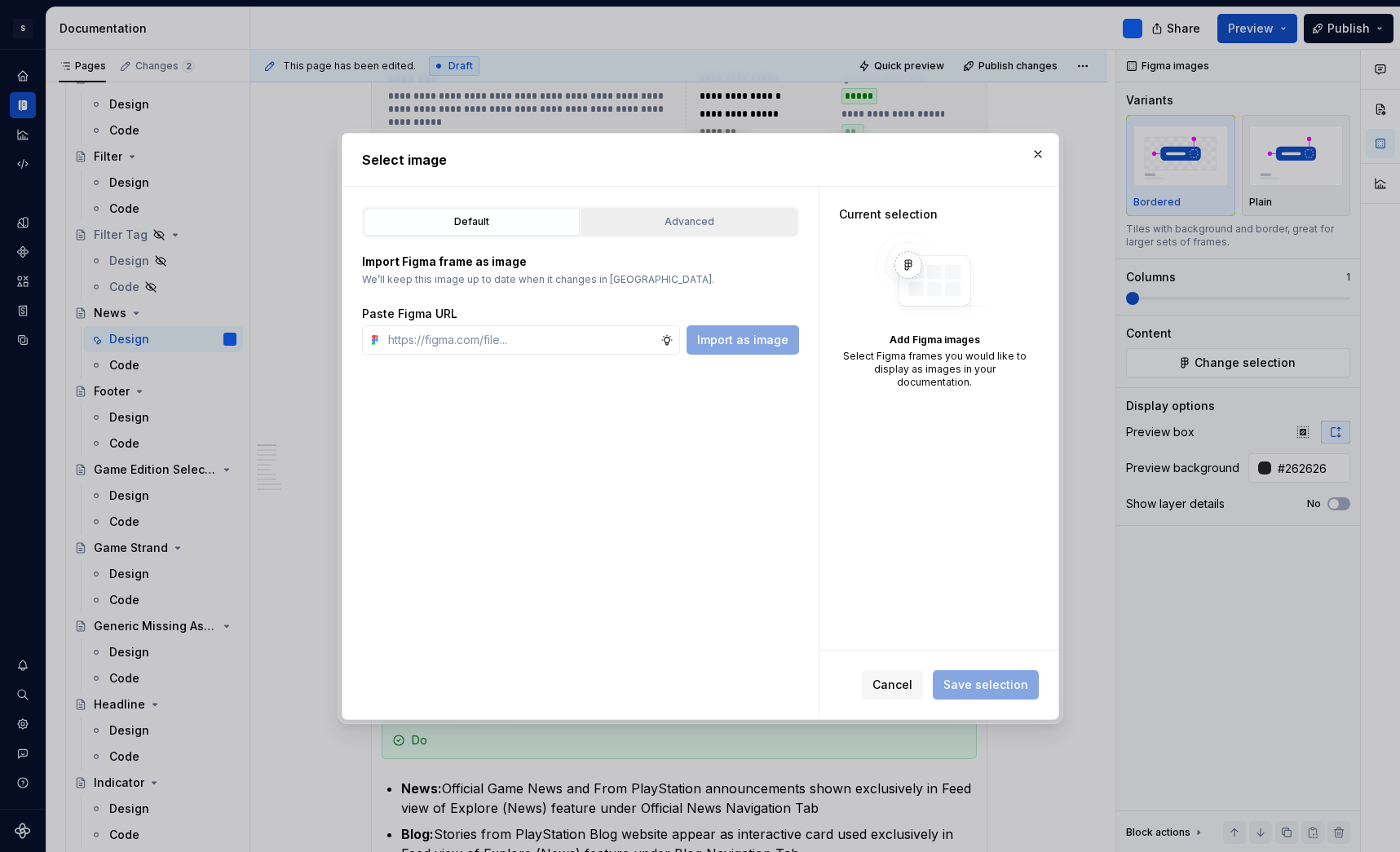
click at [702, 228] on div "Advanced" at bounding box center [690, 221] width 204 height 16
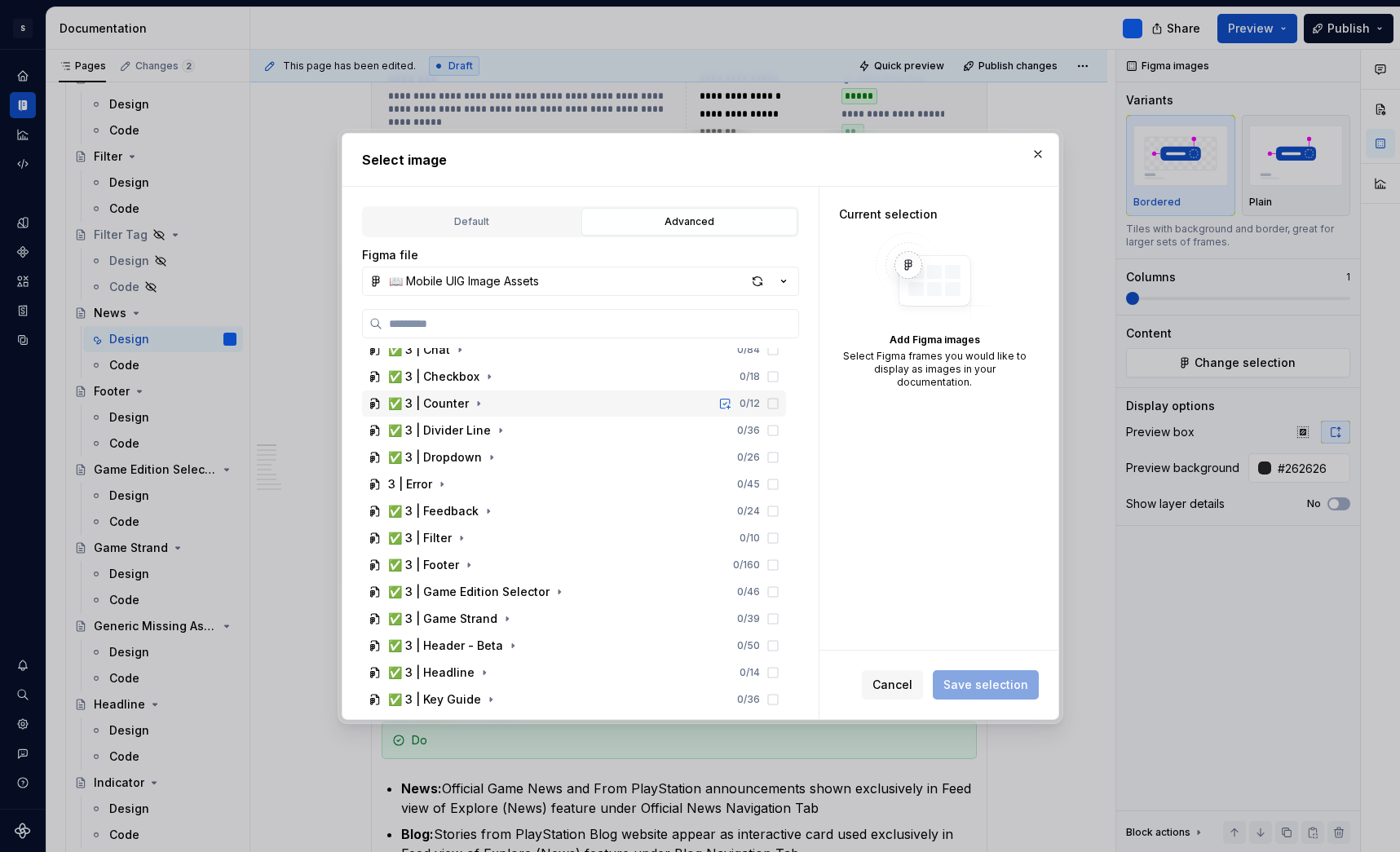
scroll to position [749, 0]
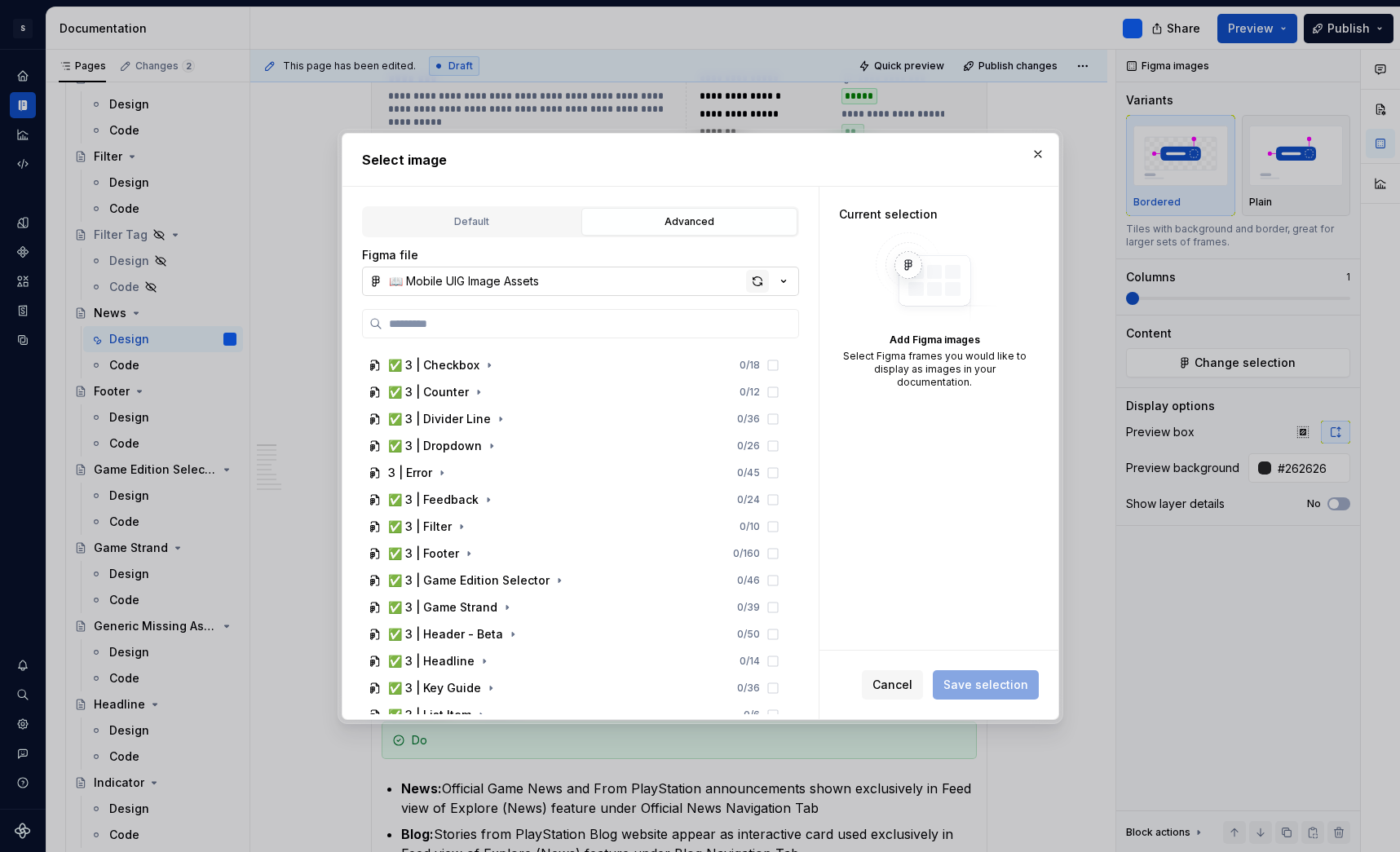
click at [756, 282] on div "button" at bounding box center [758, 282] width 23 height 23
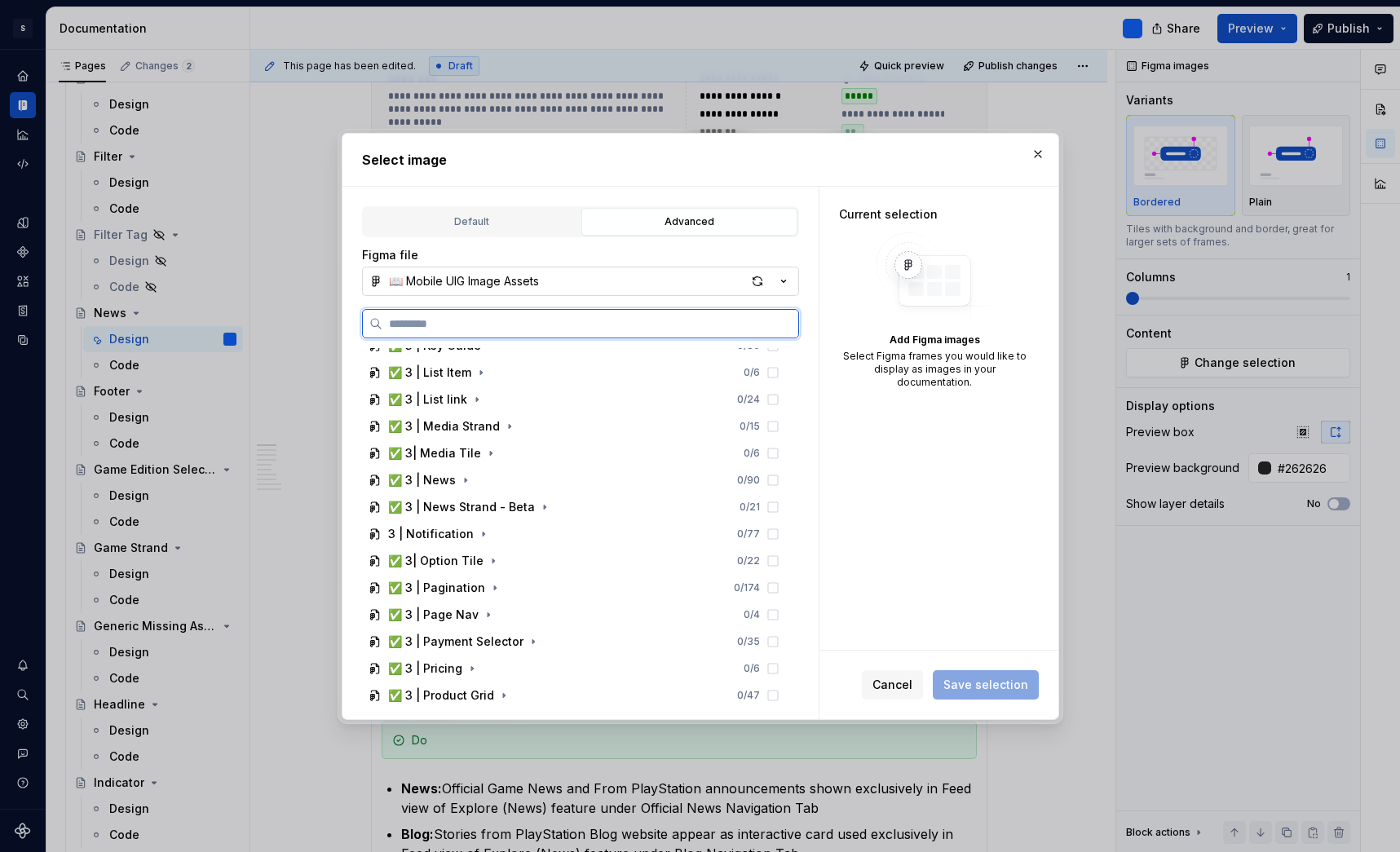
scroll to position [1093, 0]
click at [466, 478] on icon "button" at bounding box center [466, 478] width 13 height 13
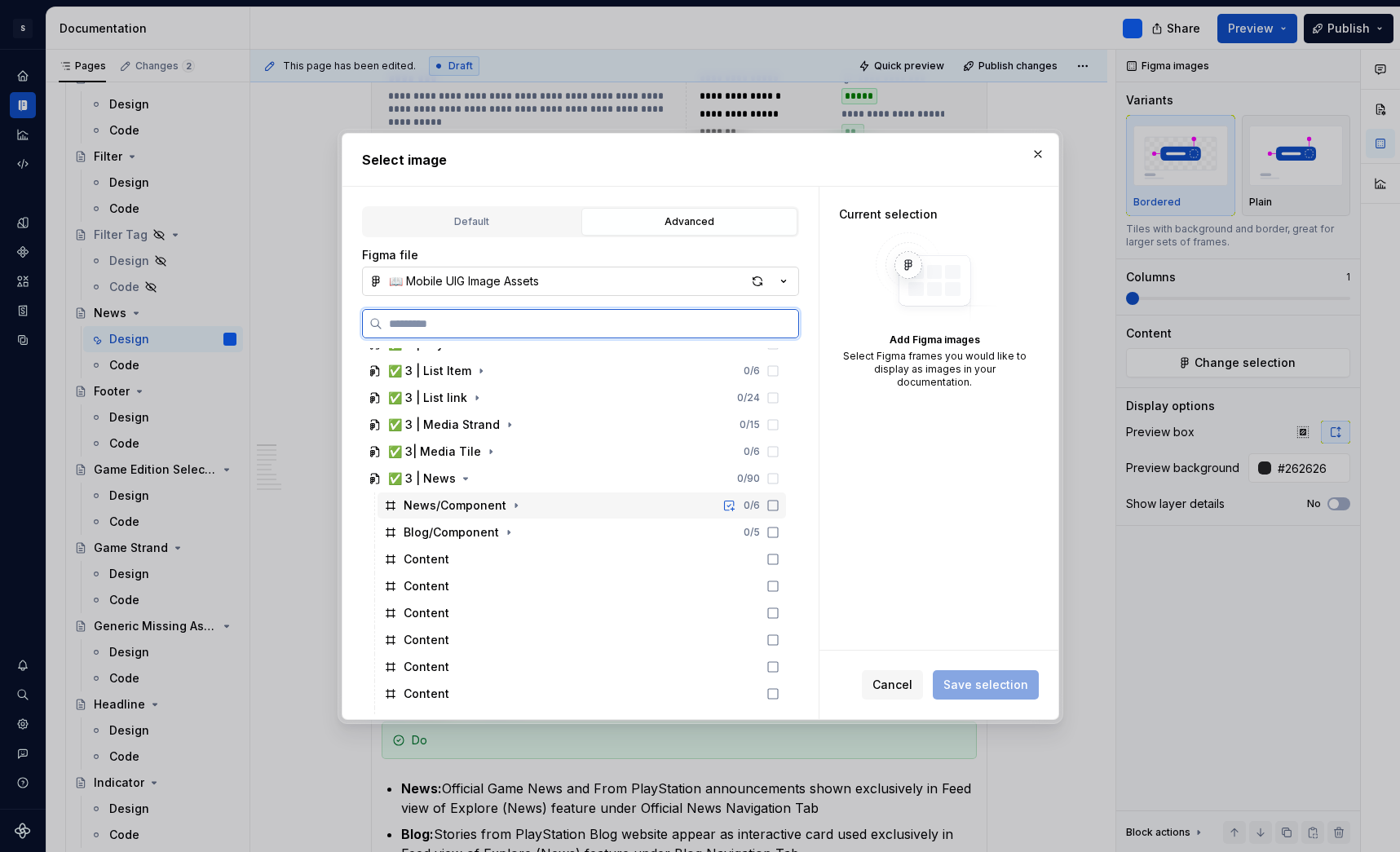
click at [482, 510] on div "News/Component" at bounding box center [455, 506] width 103 height 16
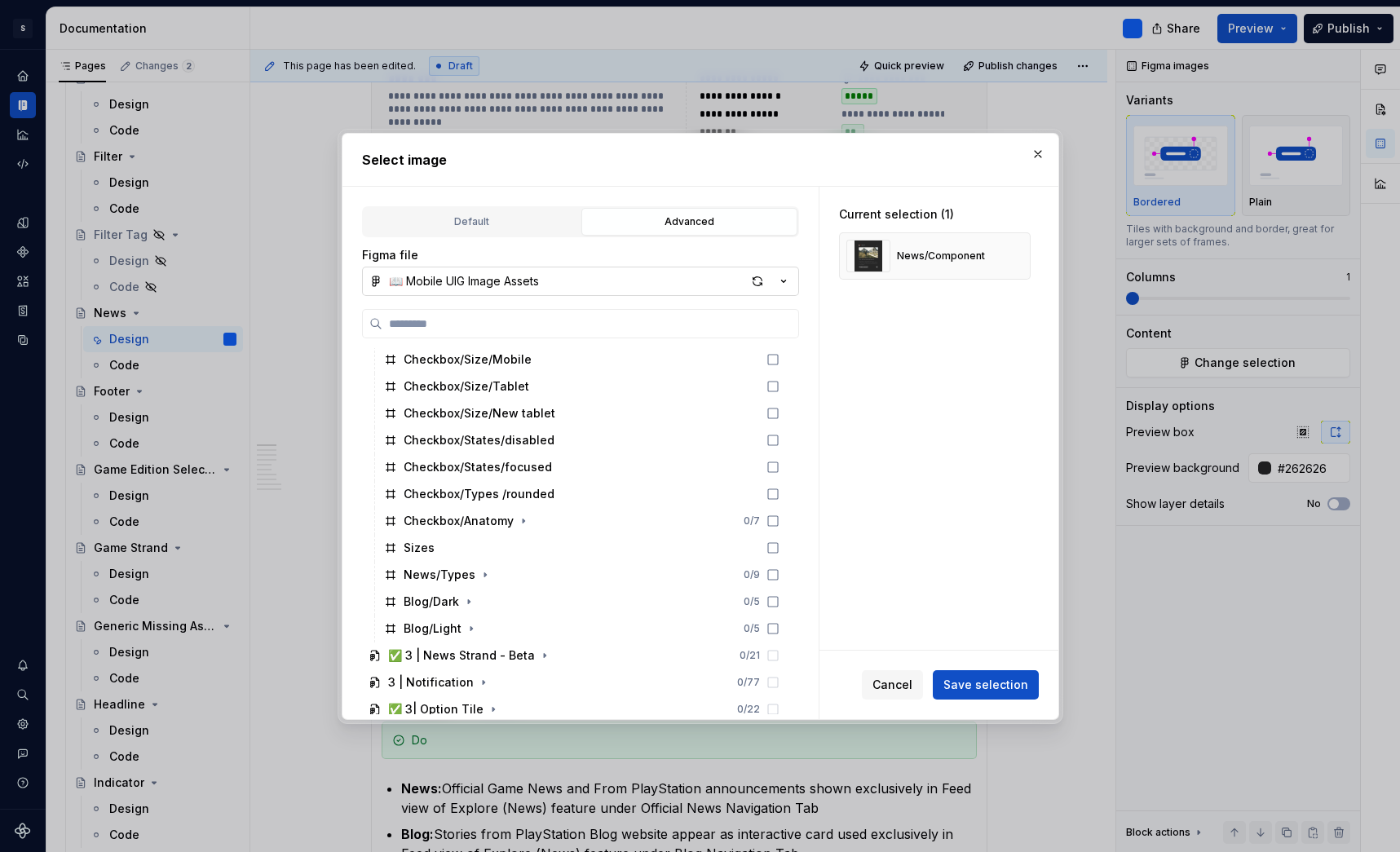
scroll to position [1647, 0]
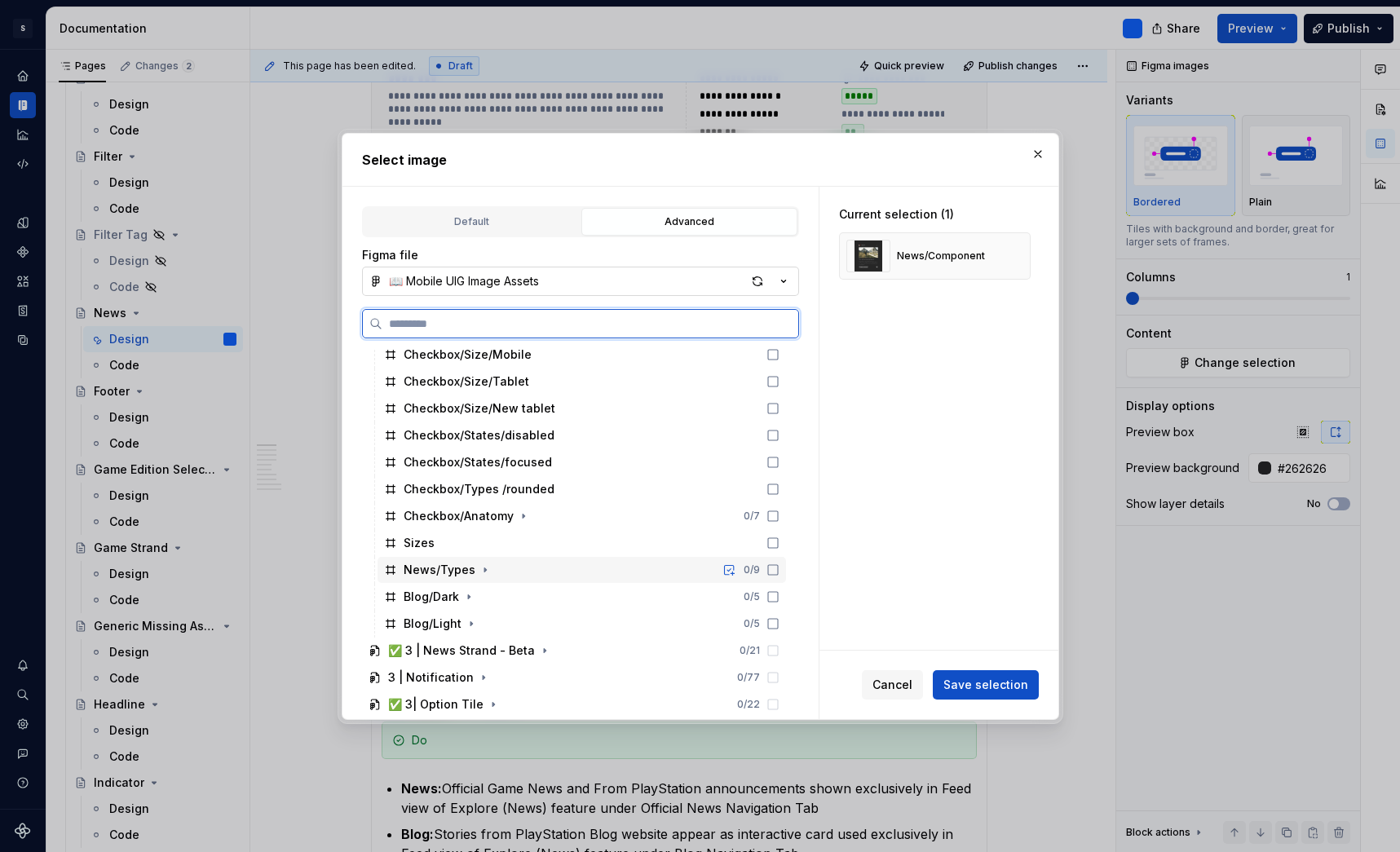
click at [442, 569] on div "News/Types" at bounding box center [439, 569] width 72 height 16
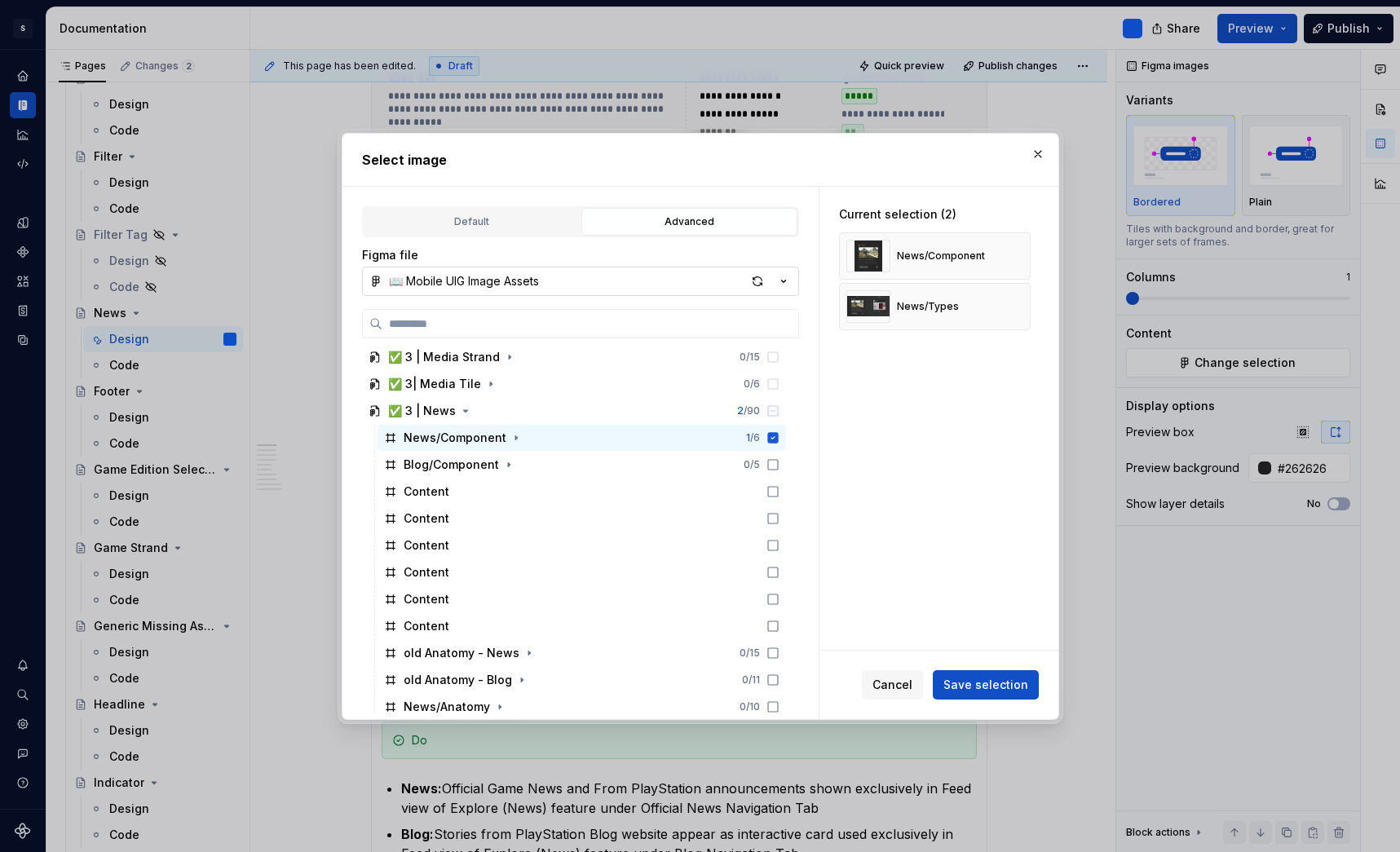
scroll to position [1160, 0]
click at [778, 435] on icon at bounding box center [772, 438] width 11 height 11
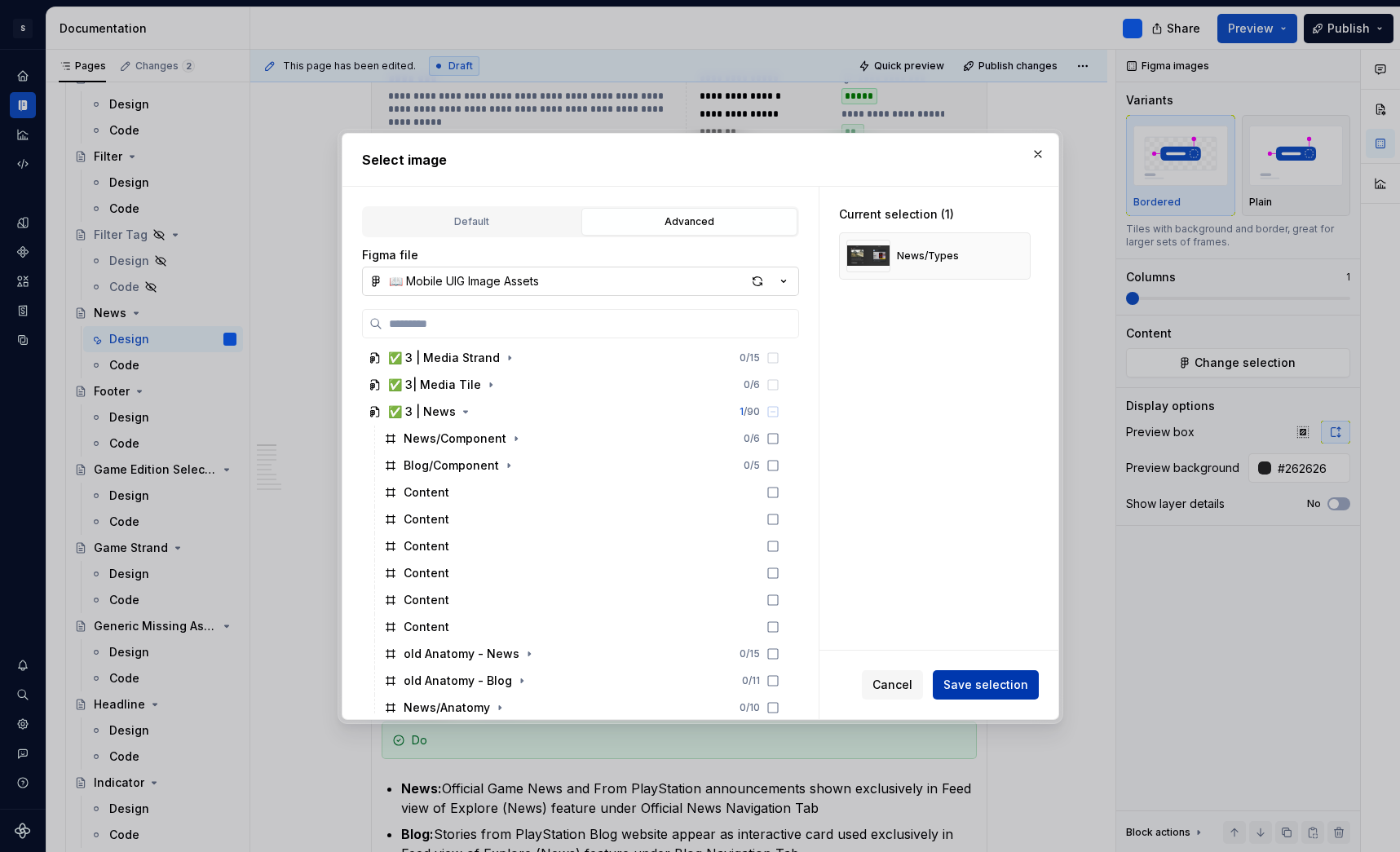
click at [1004, 687] on span "Save selection" at bounding box center [986, 685] width 84 height 16
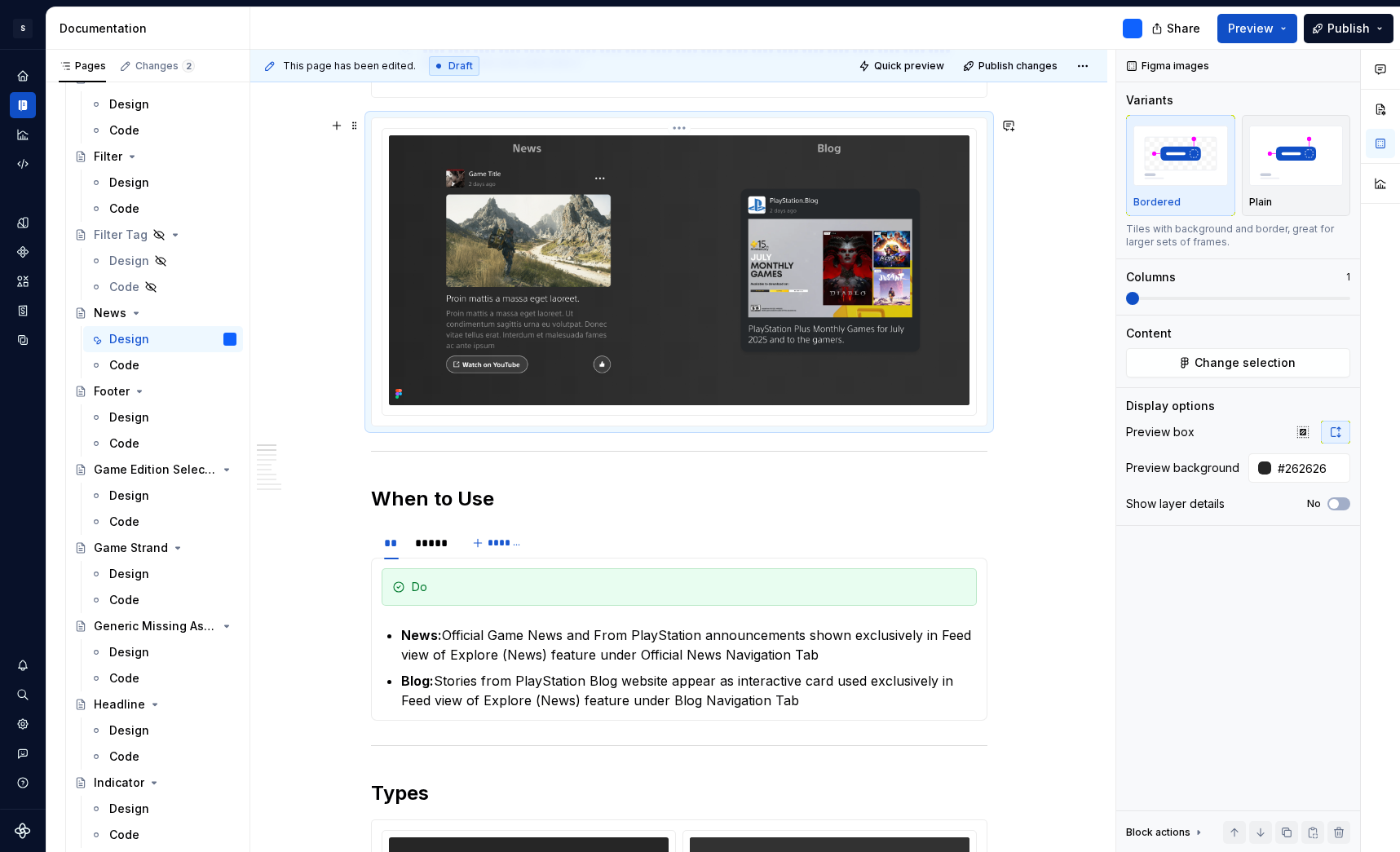
scroll to position [562, 0]
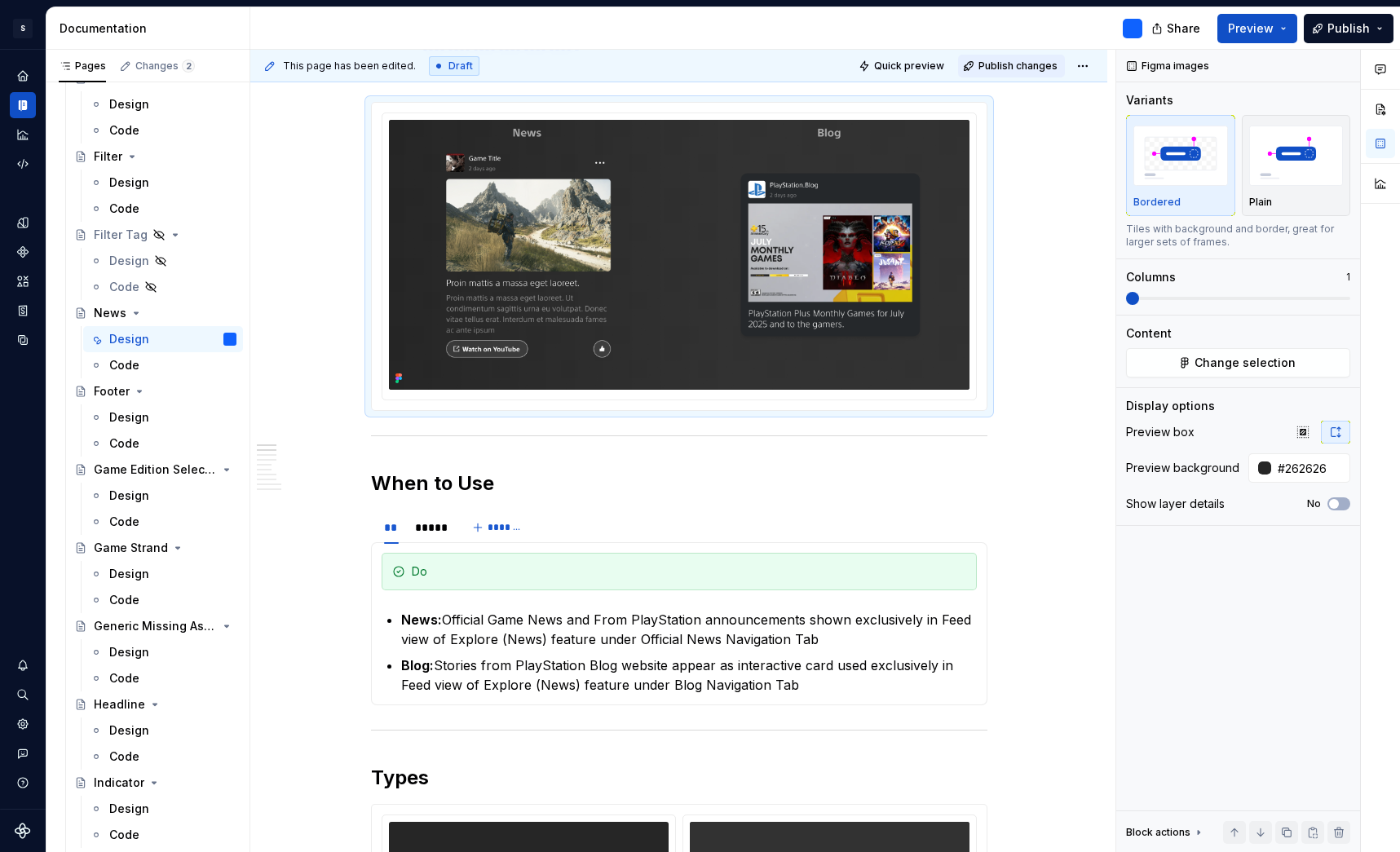
click at [1044, 64] on span "Publish changes" at bounding box center [1018, 66] width 79 height 13
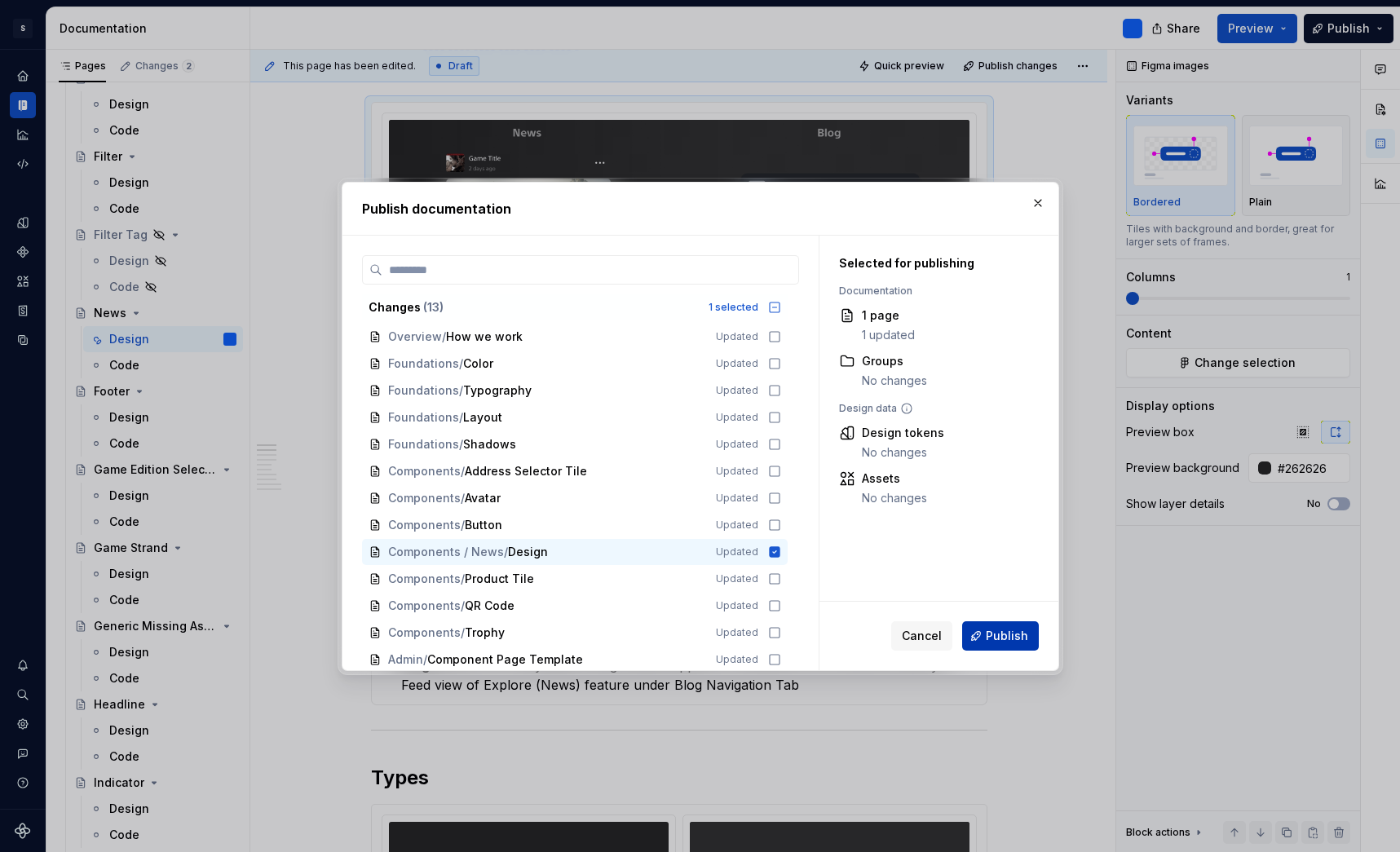
click at [1013, 636] on span "Publish" at bounding box center [1007, 636] width 43 height 16
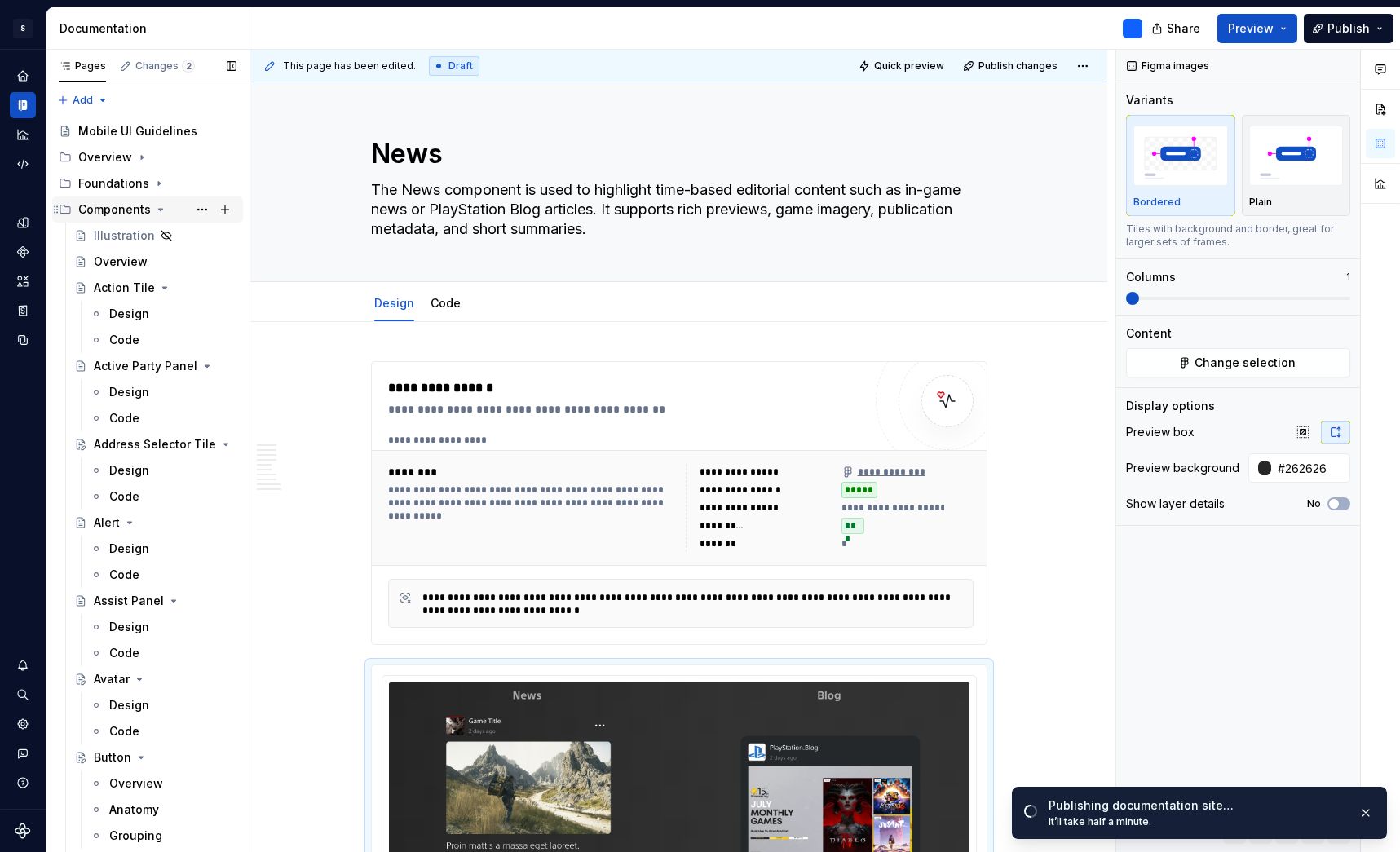
scroll to position [0, 0]
click at [121, 263] on div "Overview" at bounding box center [121, 261] width 54 height 16
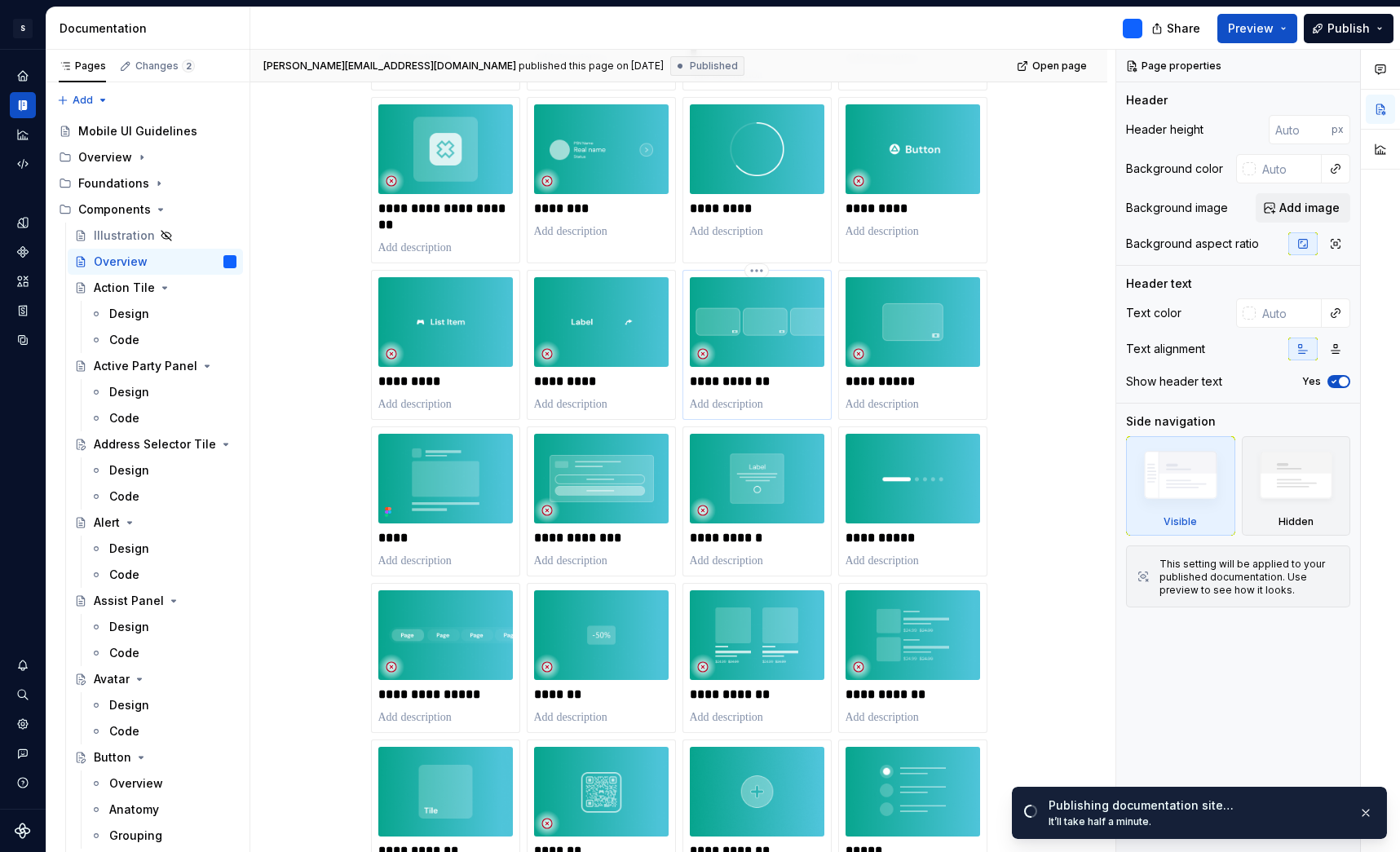
scroll to position [1272, 0]
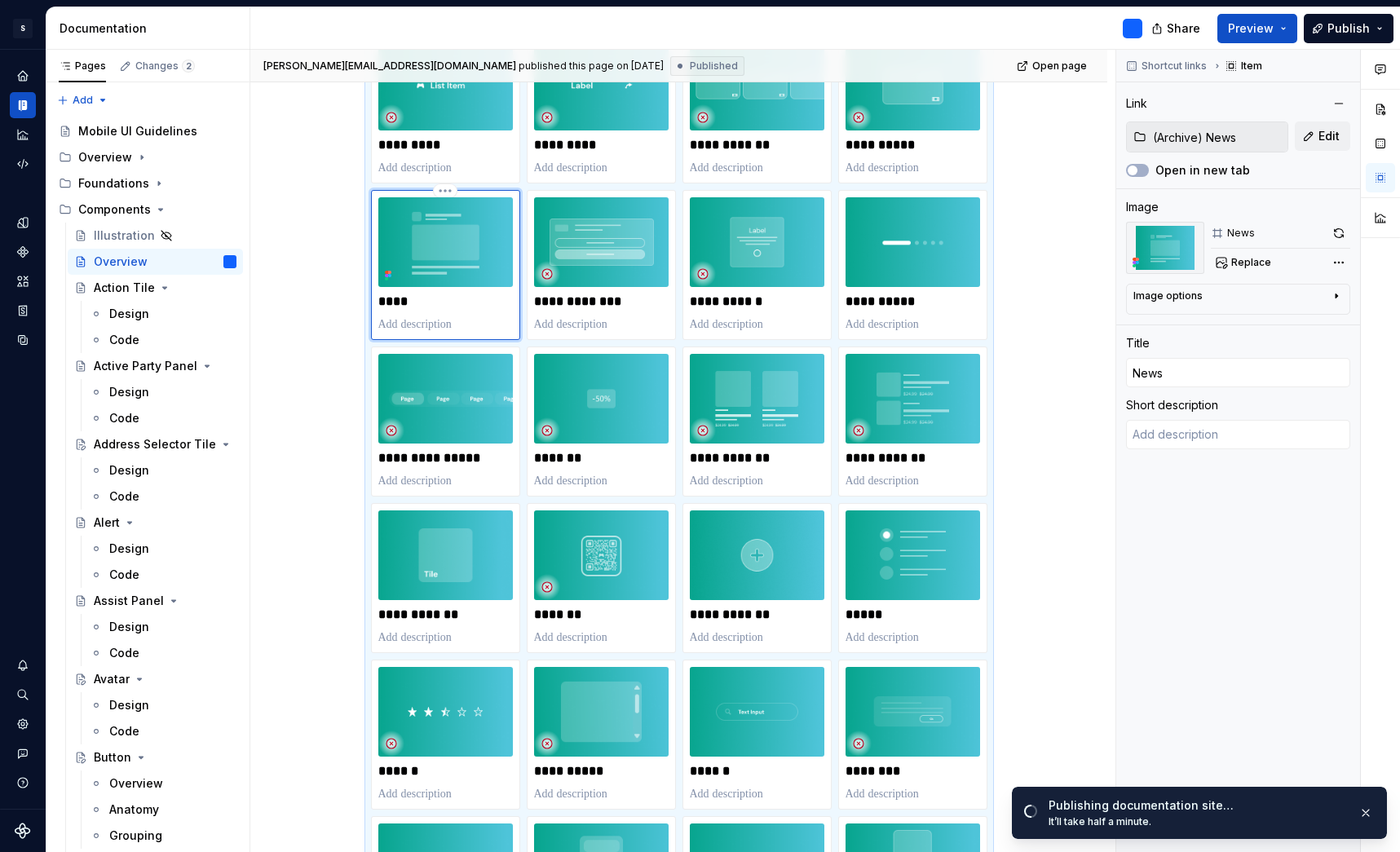
click at [460, 249] on img at bounding box center [445, 242] width 134 height 90
click at [1232, 133] on input "(Archive) News" at bounding box center [1217, 137] width 141 height 29
click at [1329, 136] on span "Edit" at bounding box center [1330, 136] width 21 height 16
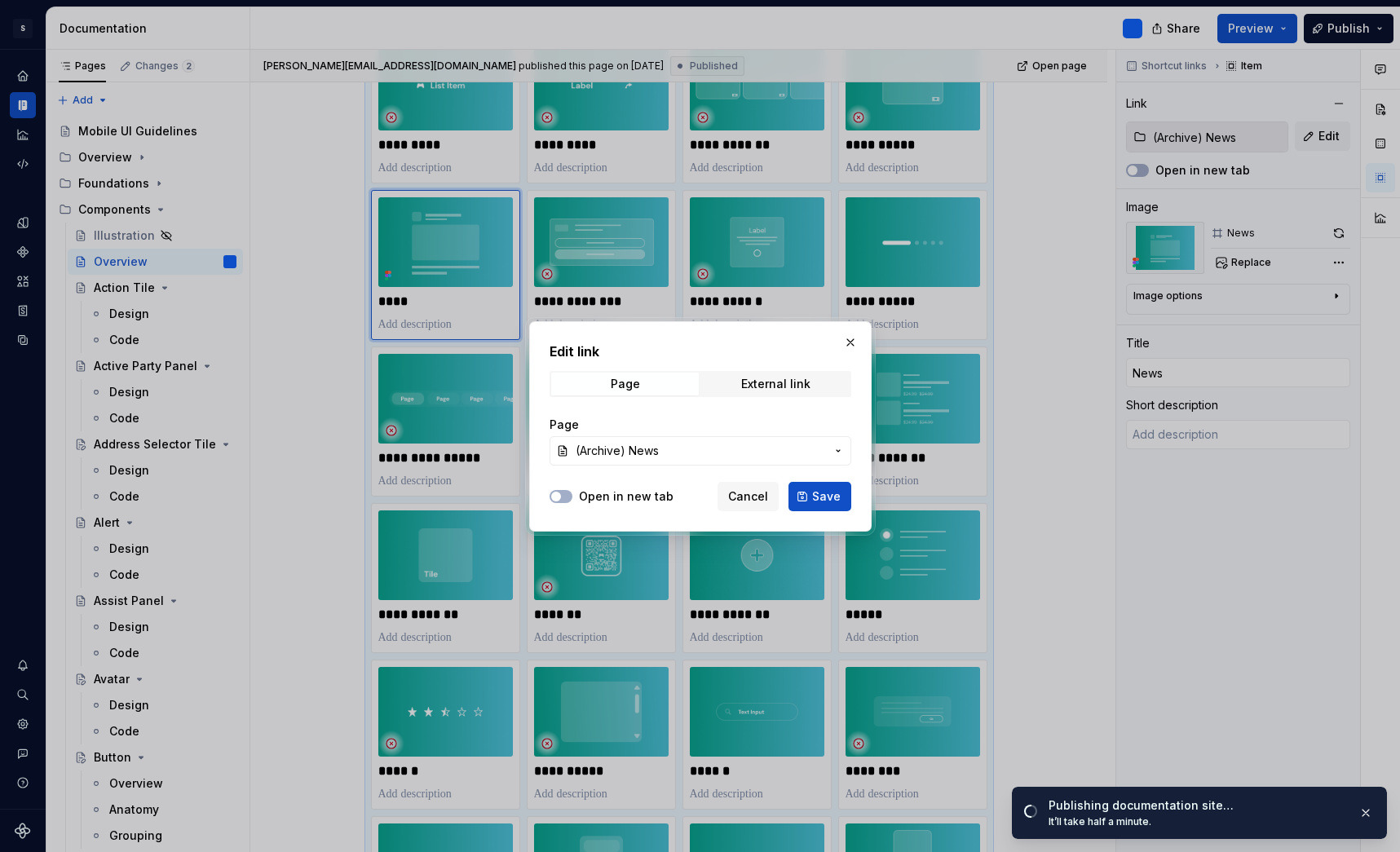
click at [713, 453] on span "(Archive) News" at bounding box center [700, 450] width 250 height 16
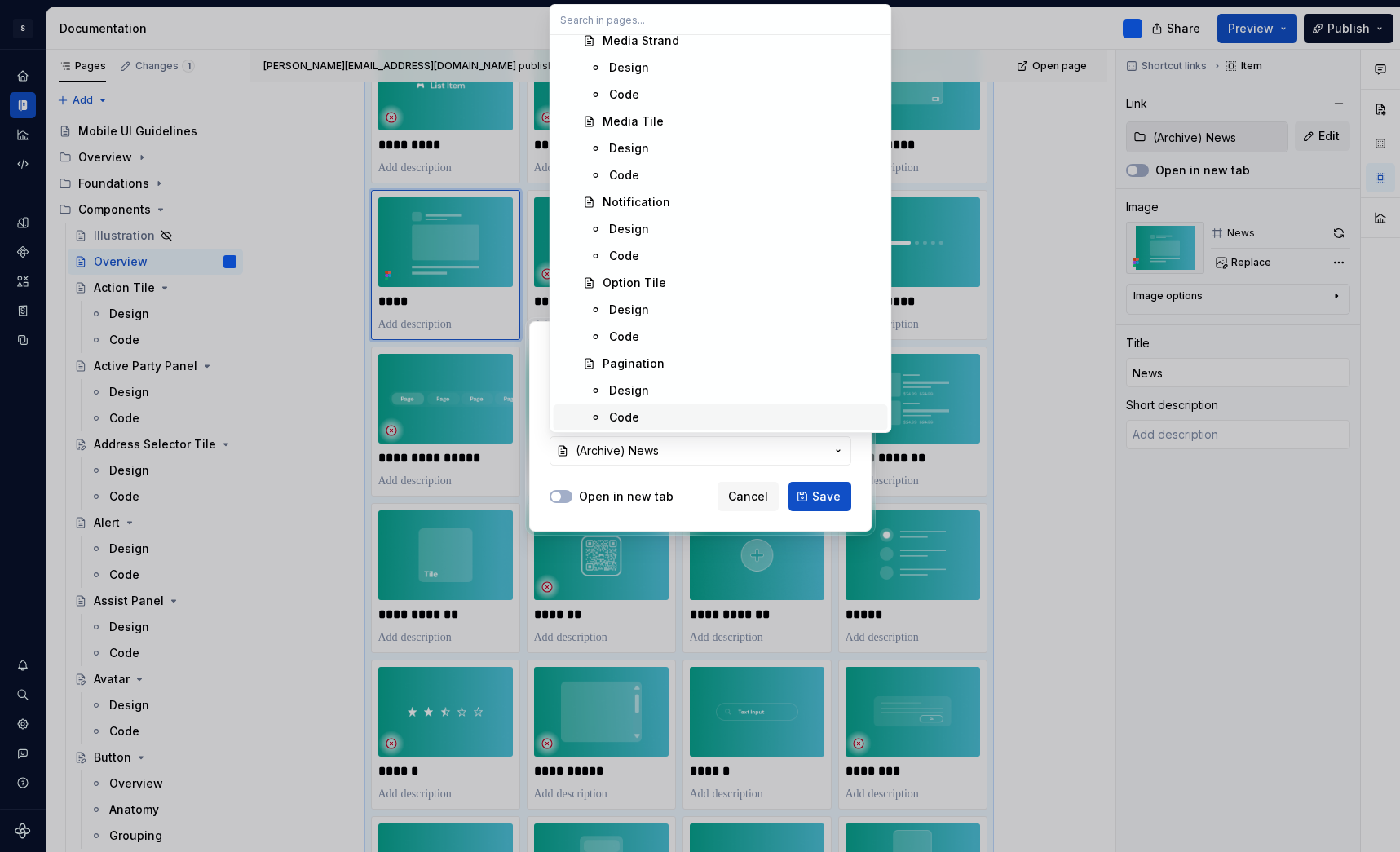
scroll to position [3275, 0]
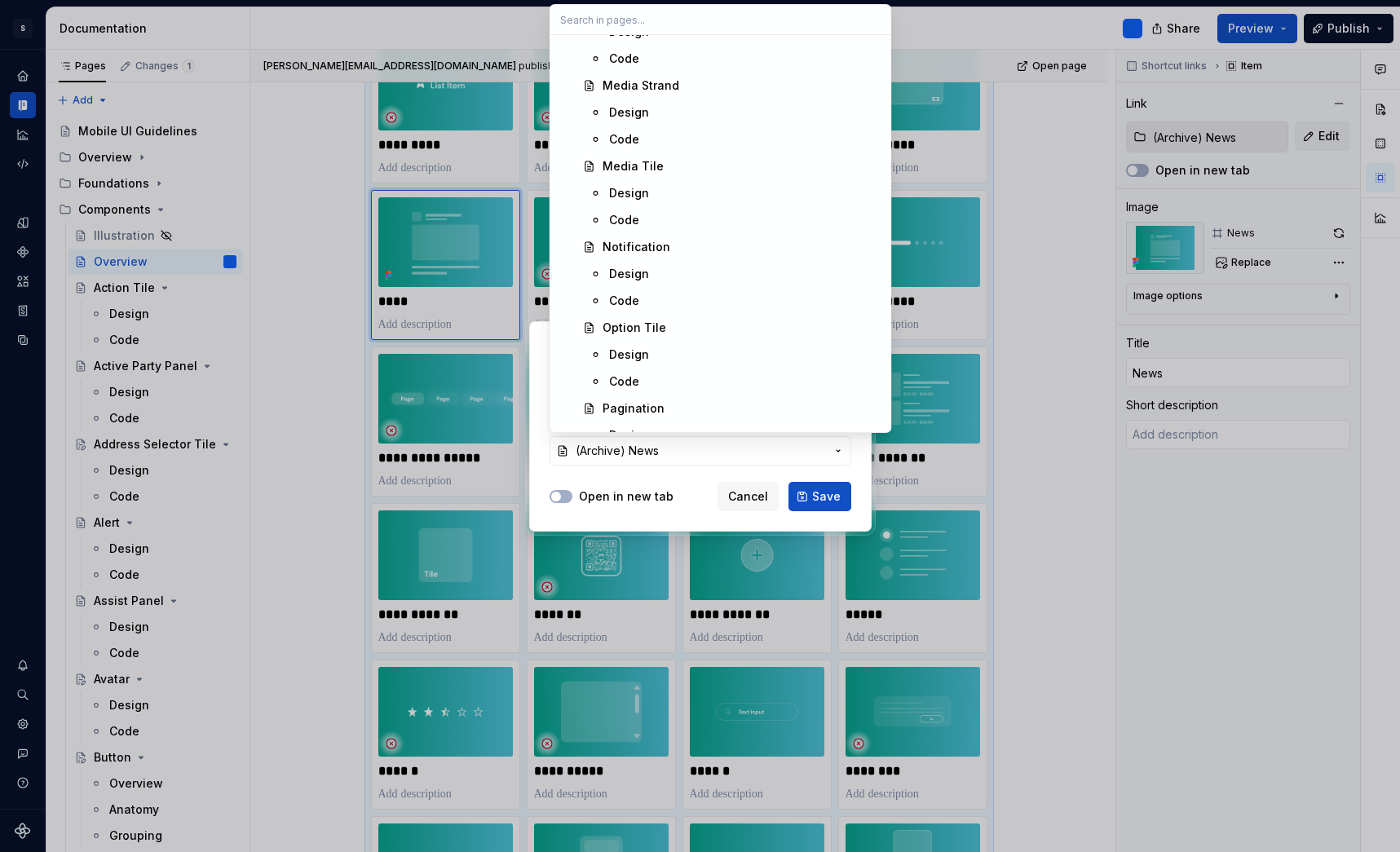
type textarea "*"
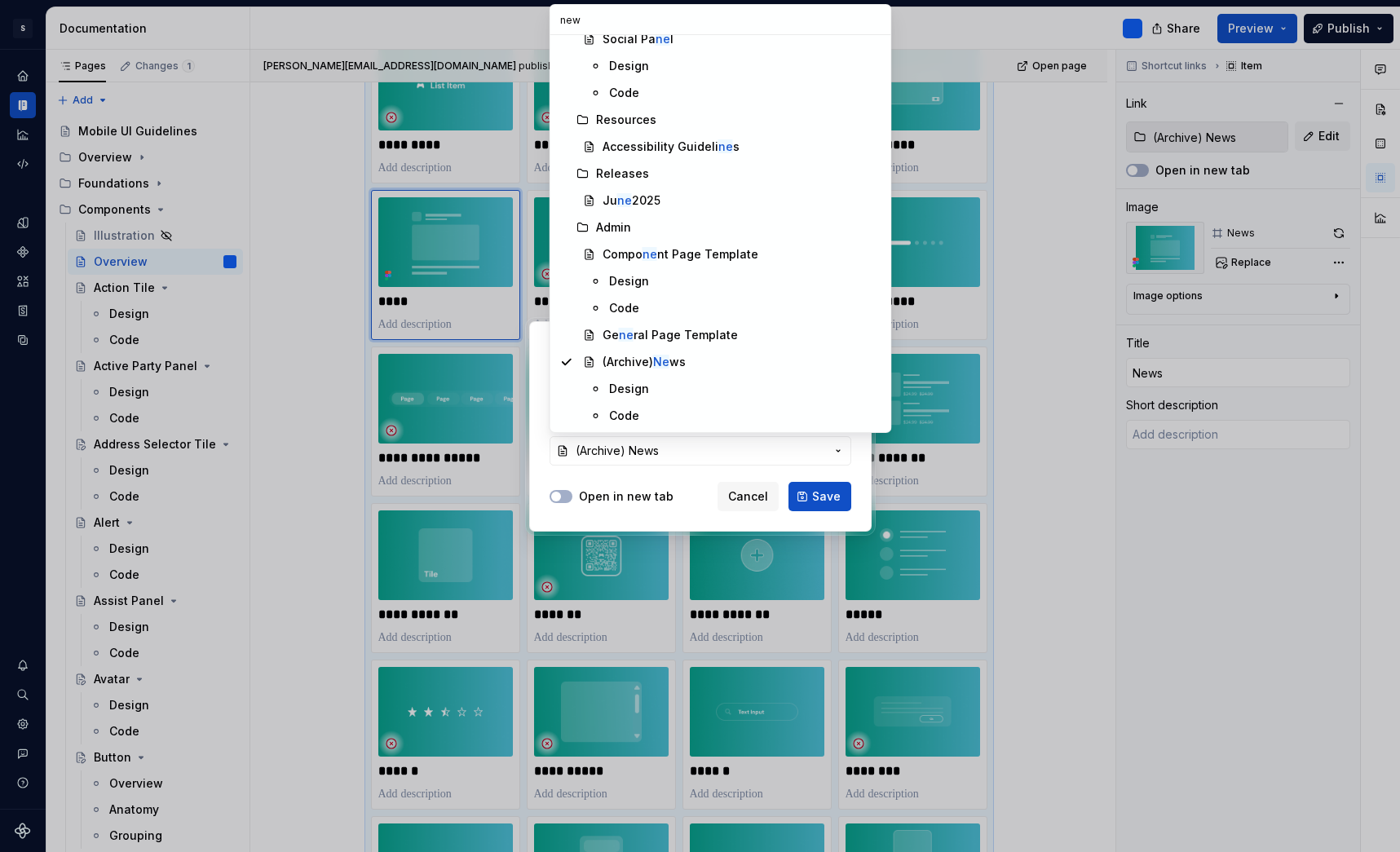
scroll to position [0, 0]
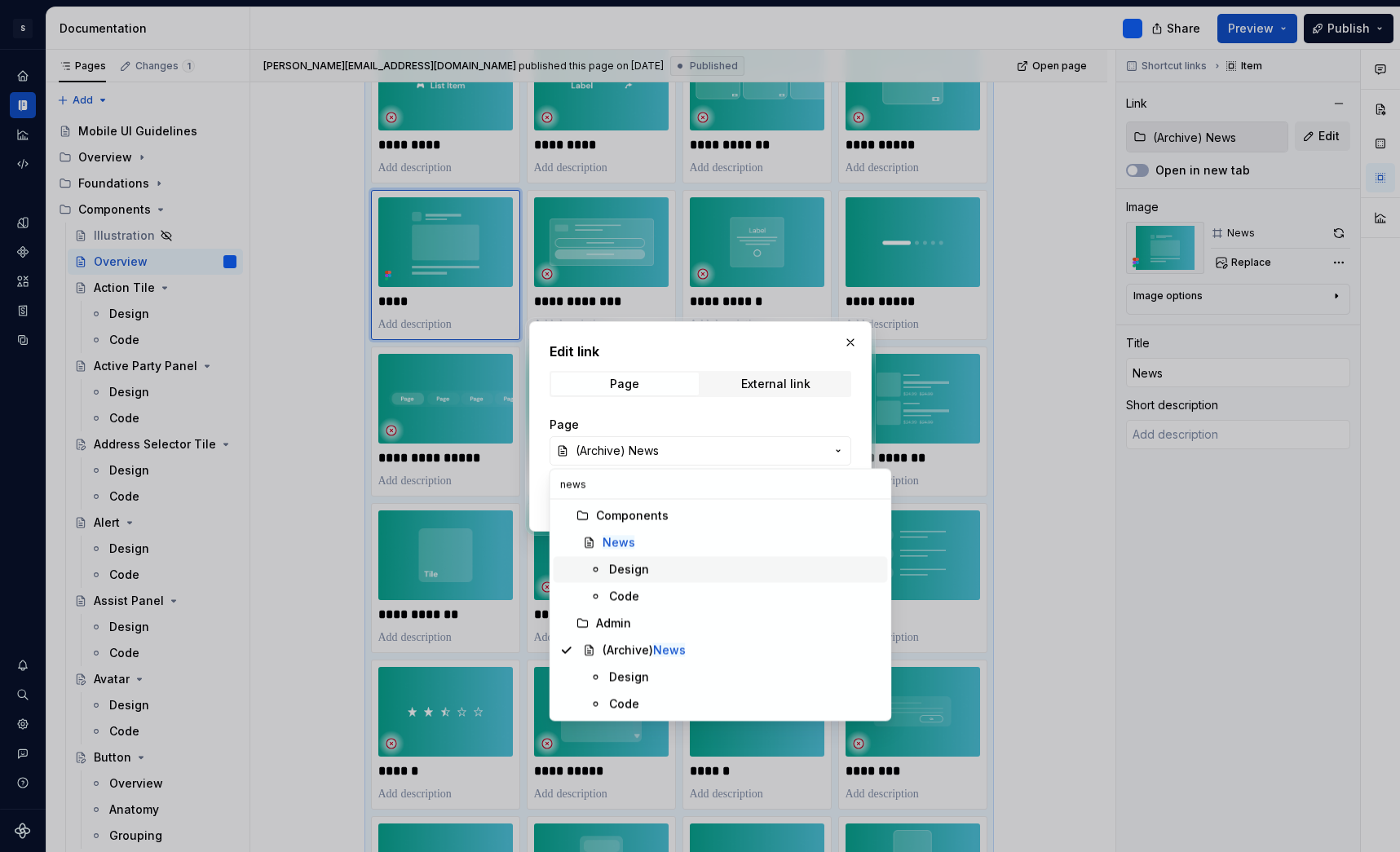
type input "news"
click at [634, 542] on div "News" at bounding box center [742, 543] width 279 height 16
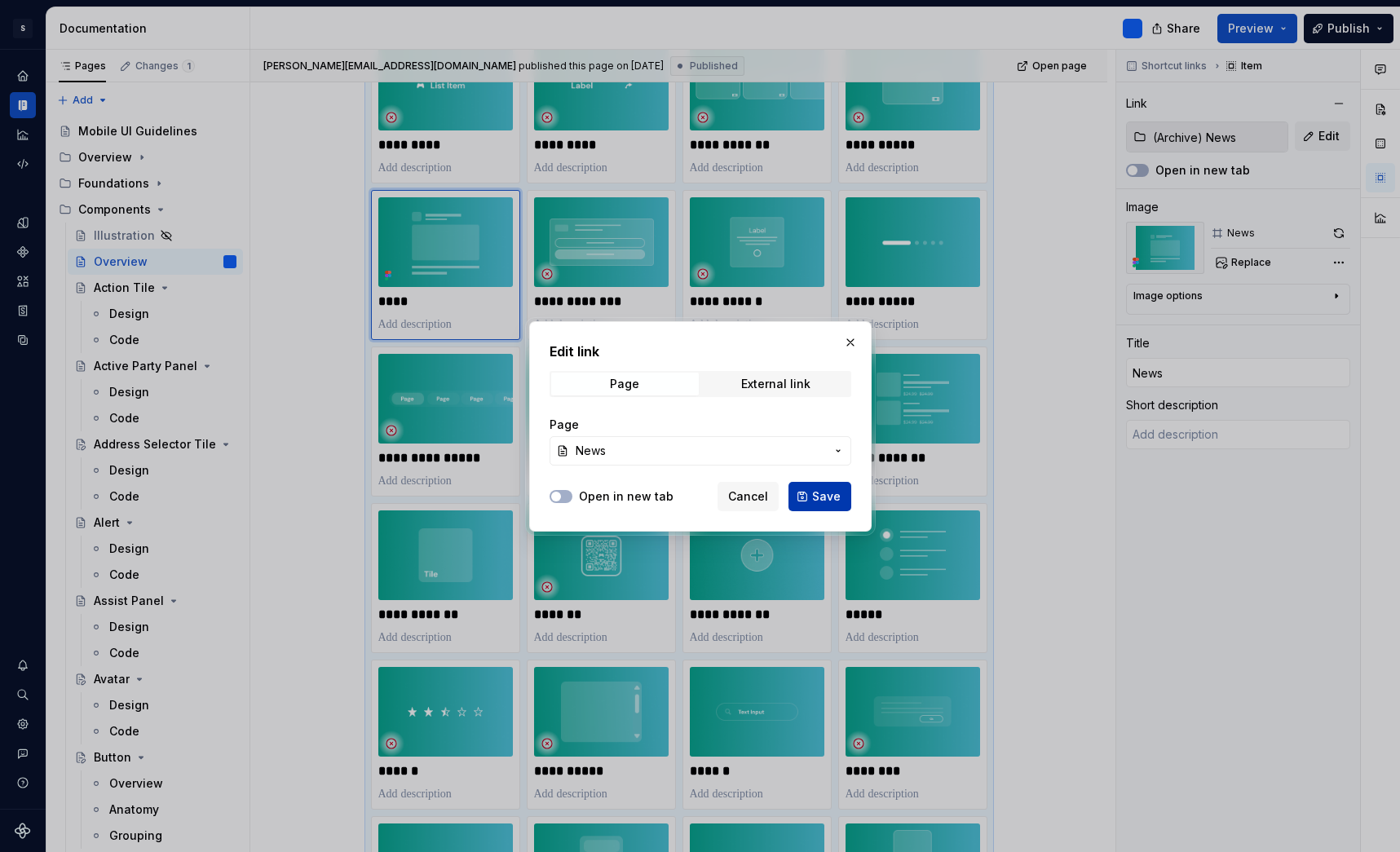
click at [834, 493] on span "Save" at bounding box center [827, 497] width 28 height 16
type textarea "*"
type input "News"
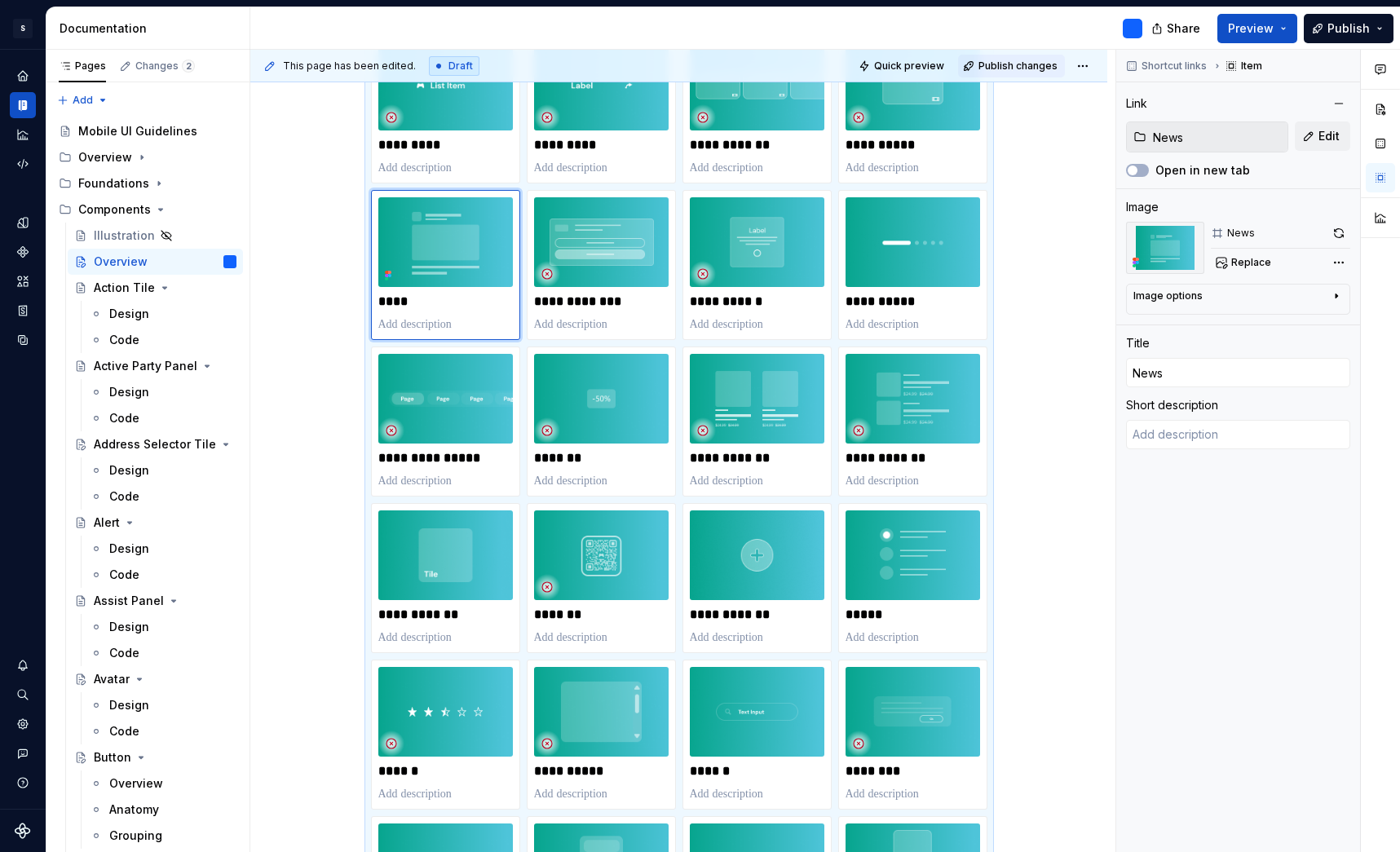
type textarea "*"
type textarea "The News component is used to highlight time-based editorial content such as in…"
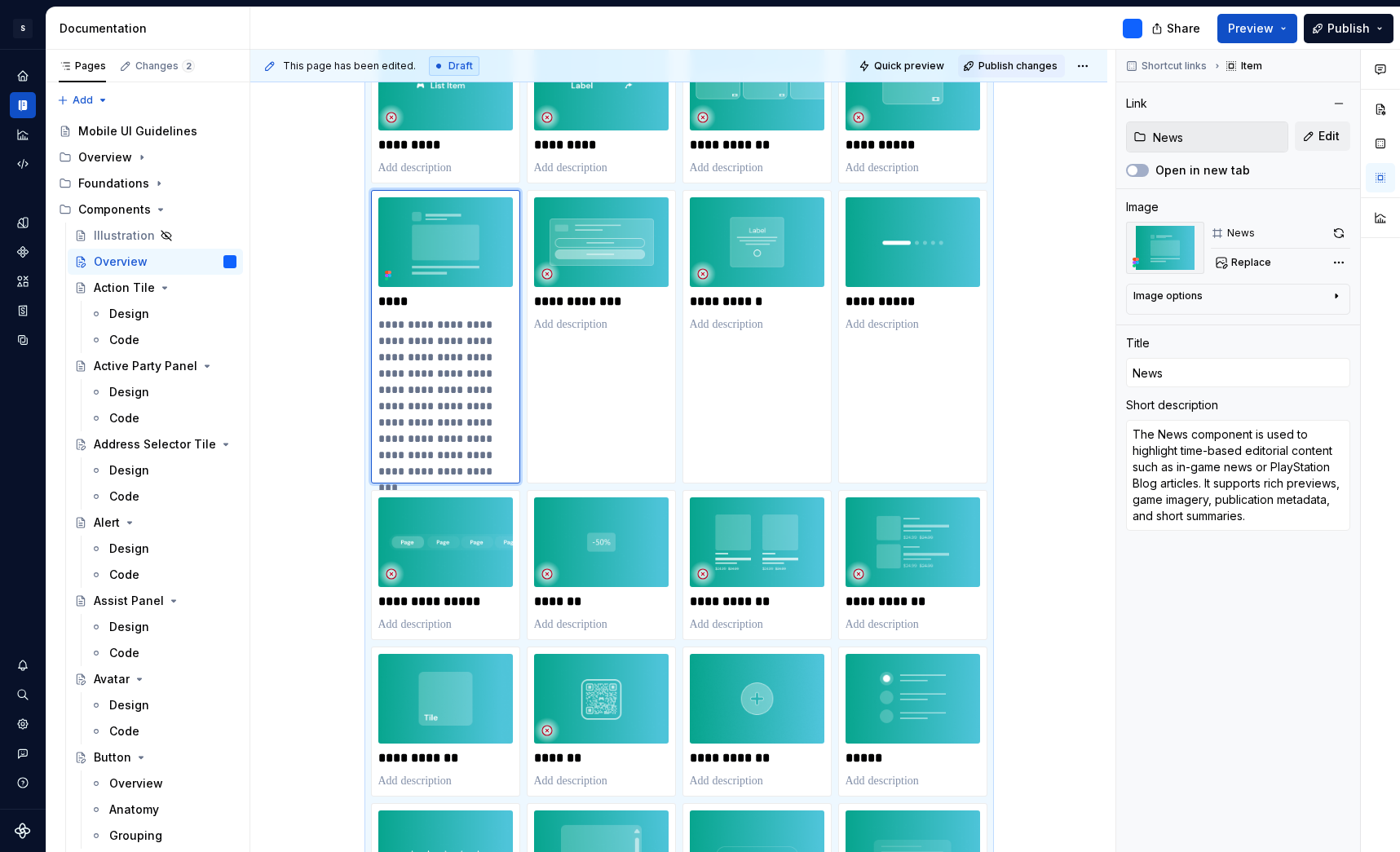
click at [1036, 68] on span "Publish changes" at bounding box center [1018, 66] width 79 height 13
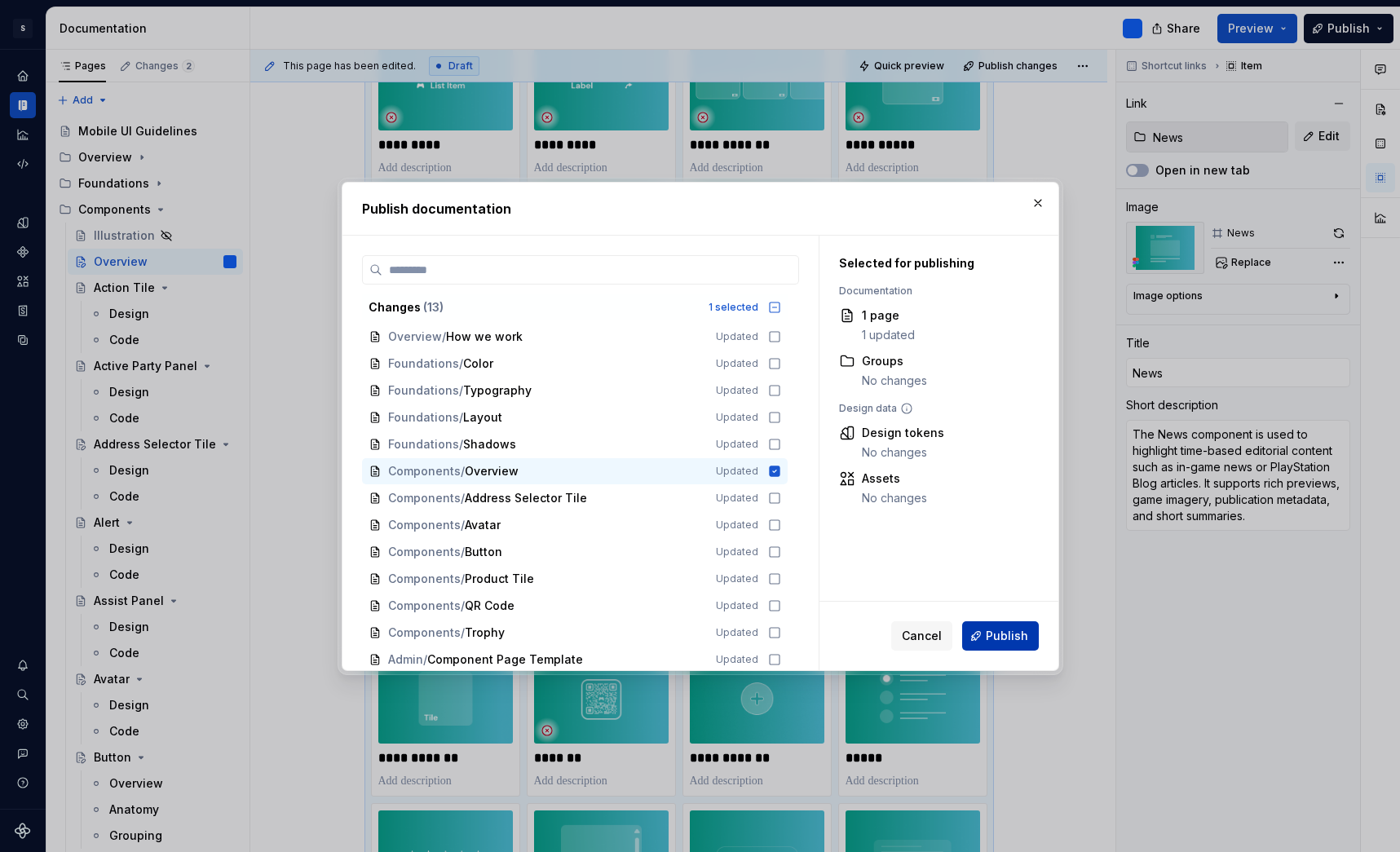
click at [1009, 633] on span "Publish" at bounding box center [1007, 636] width 43 height 16
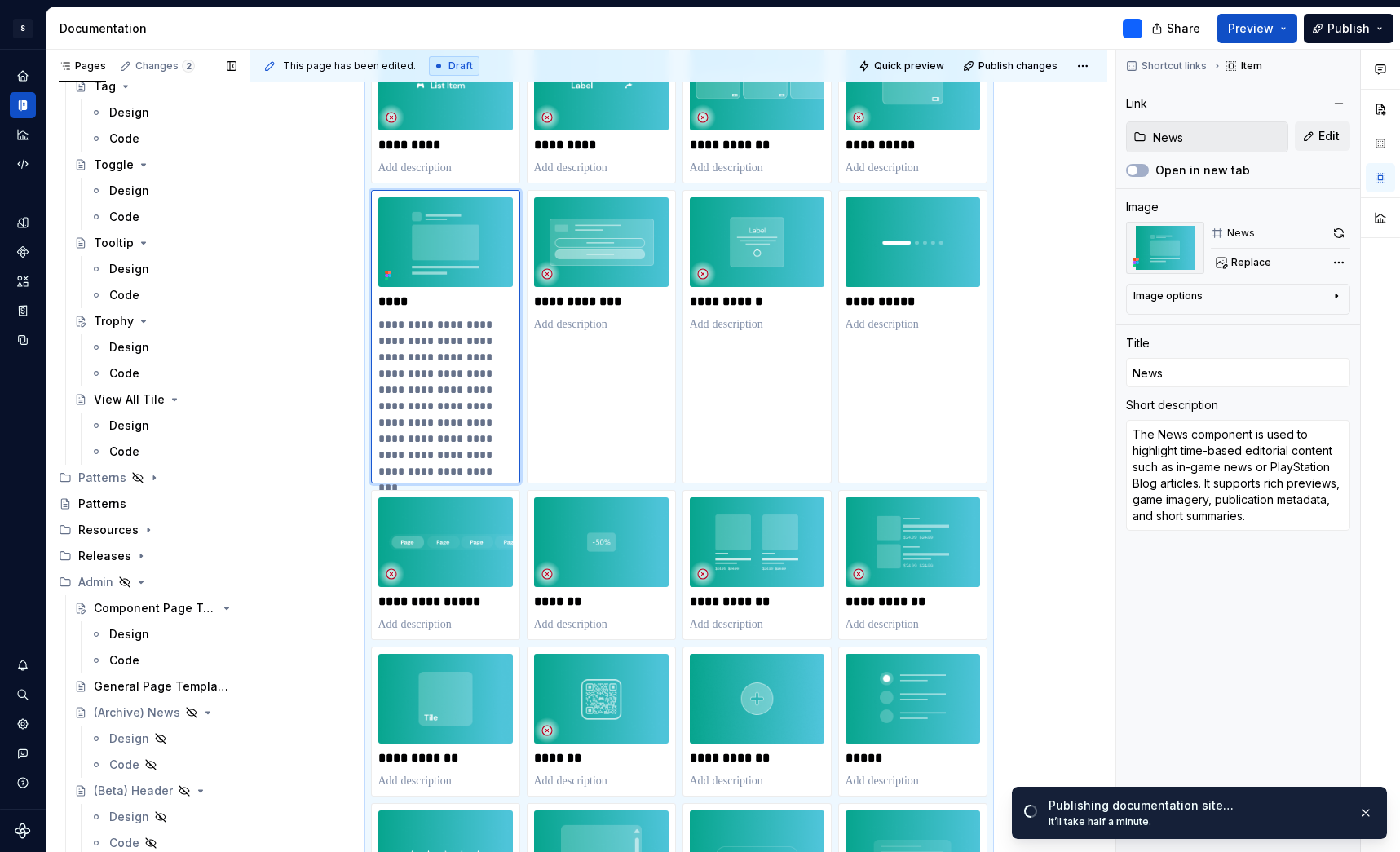
scroll to position [4089, 0]
click at [100, 583] on div "Admin" at bounding box center [95, 582] width 35 height 16
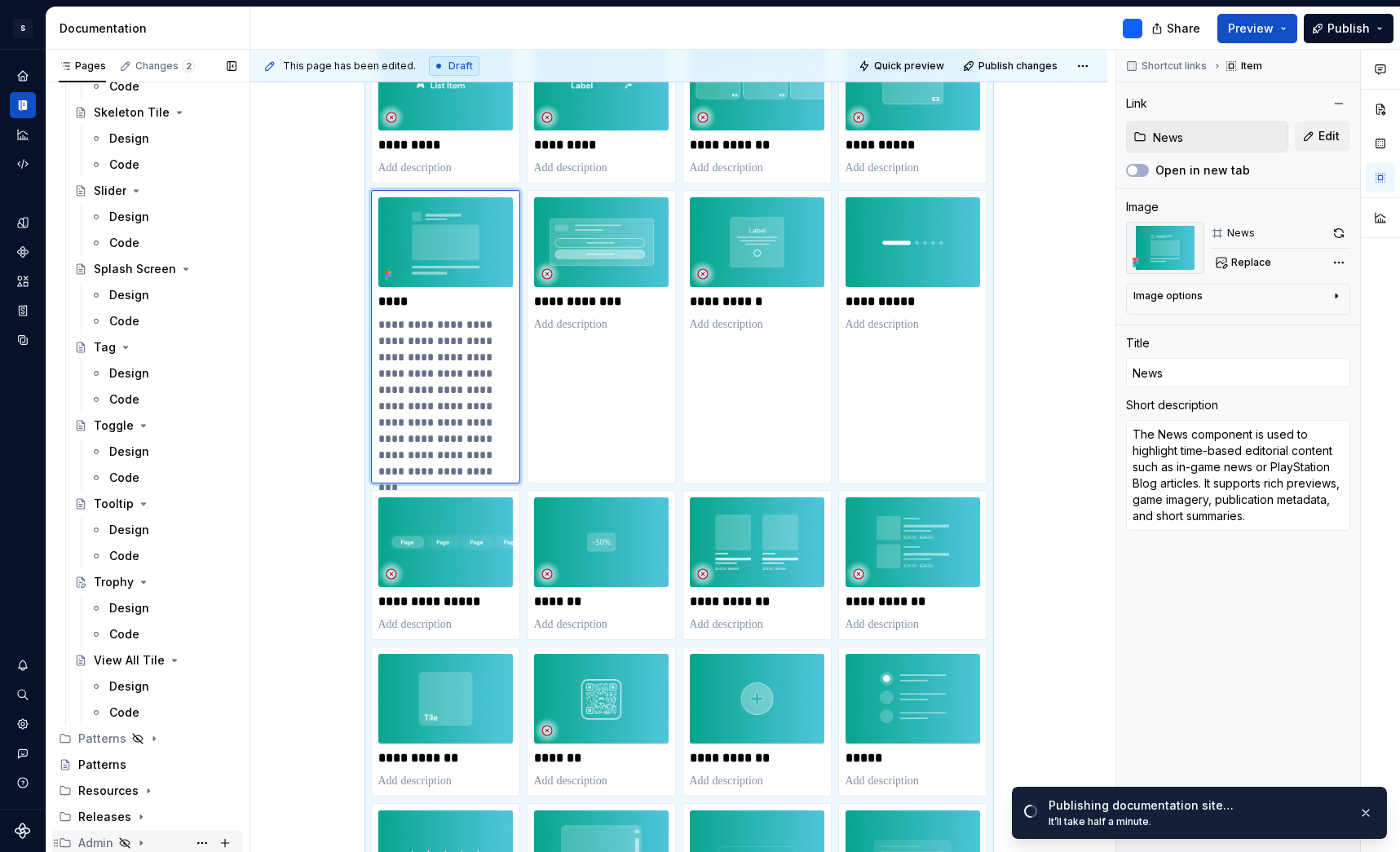
click at [100, 835] on div "Admin" at bounding box center [95, 843] width 35 height 16
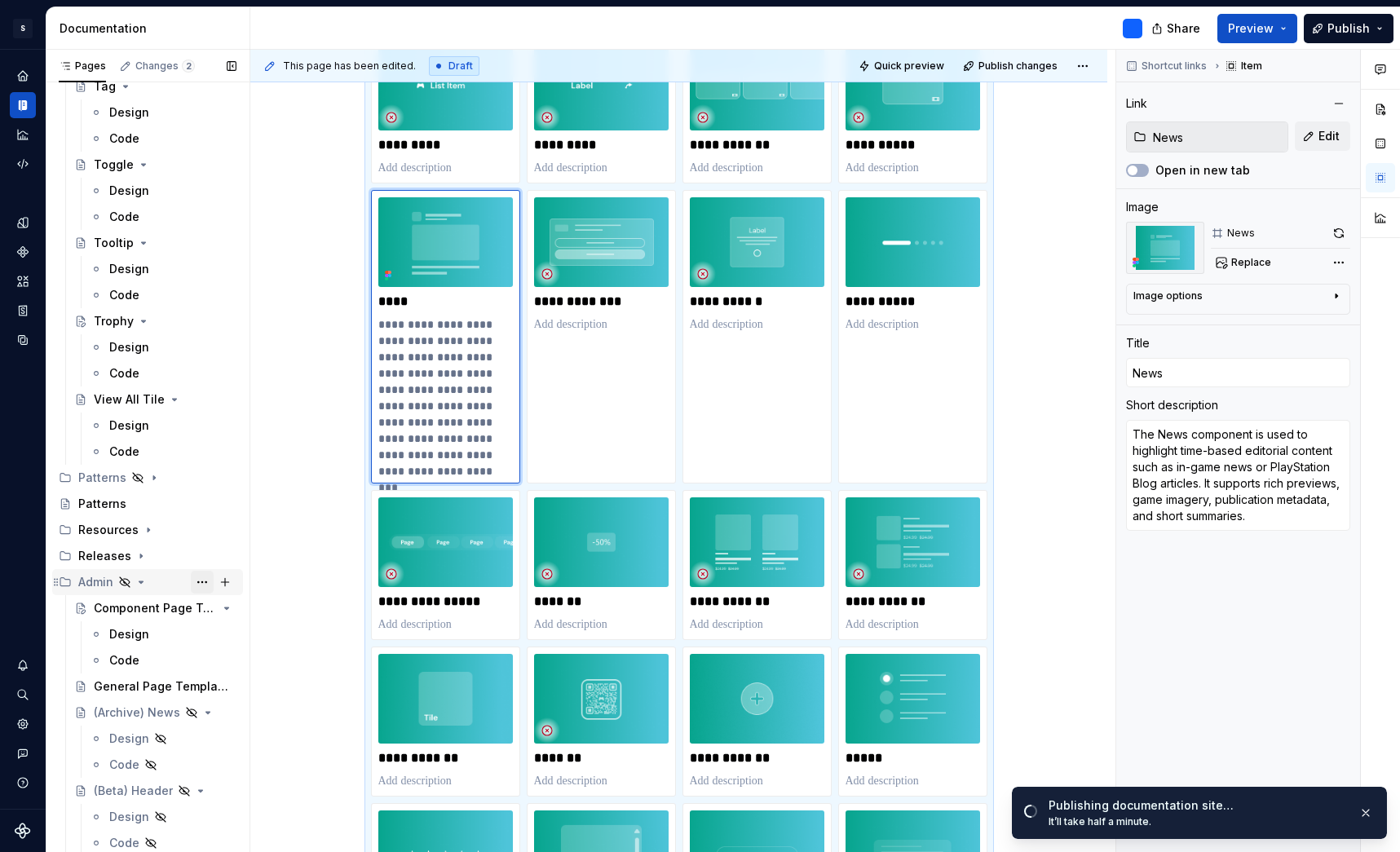
click at [208, 581] on button "Page tree" at bounding box center [203, 582] width 23 height 23
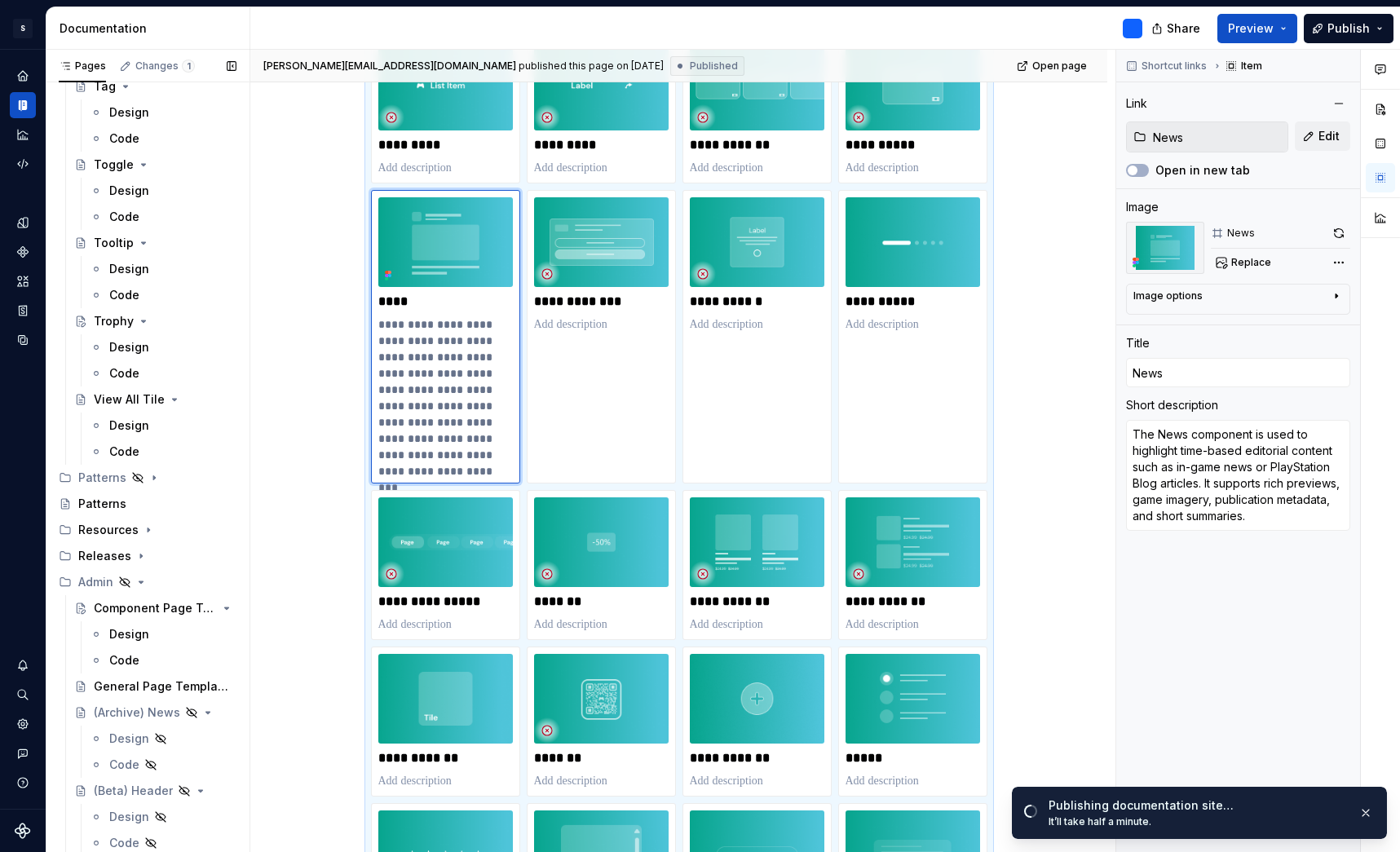
click at [93, 582] on div "Pages Changes 1 Add Accessibility guide for tree Page tree. Navigate the tree w…" at bounding box center [147, 454] width 204 height 809
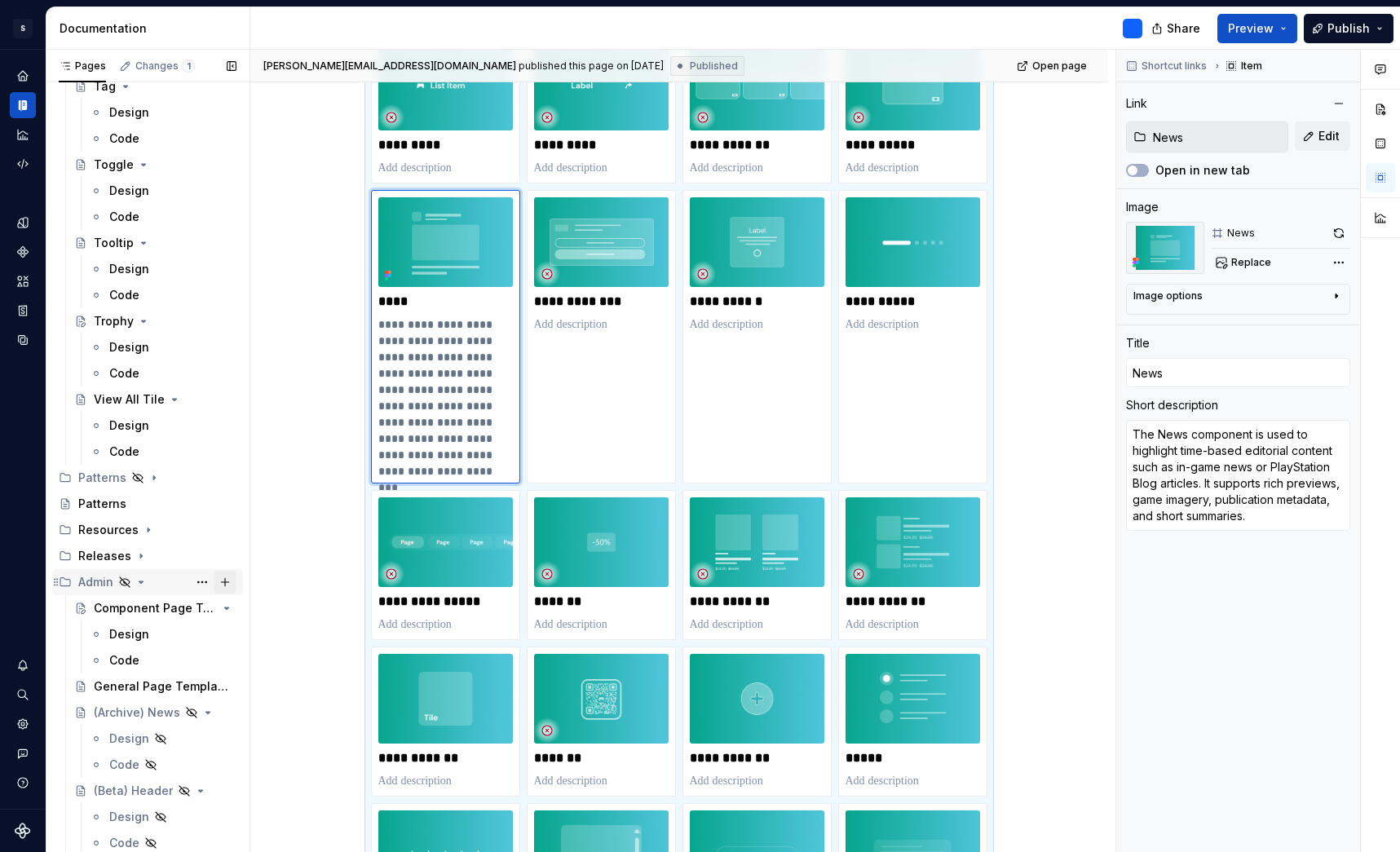
click at [228, 579] on button "Page tree" at bounding box center [225, 582] width 23 height 23
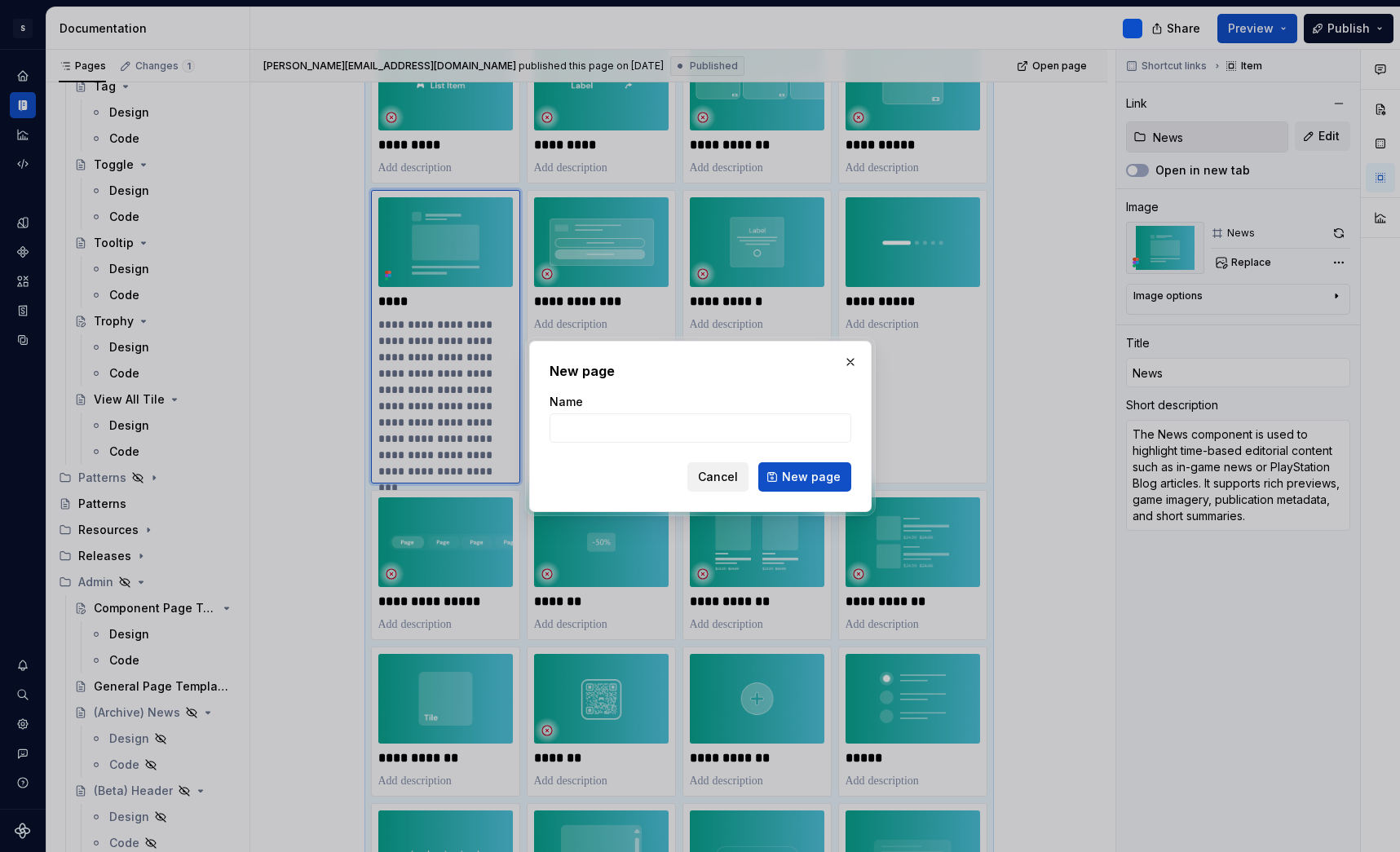
click at [717, 474] on span "Cancel" at bounding box center [717, 477] width 40 height 16
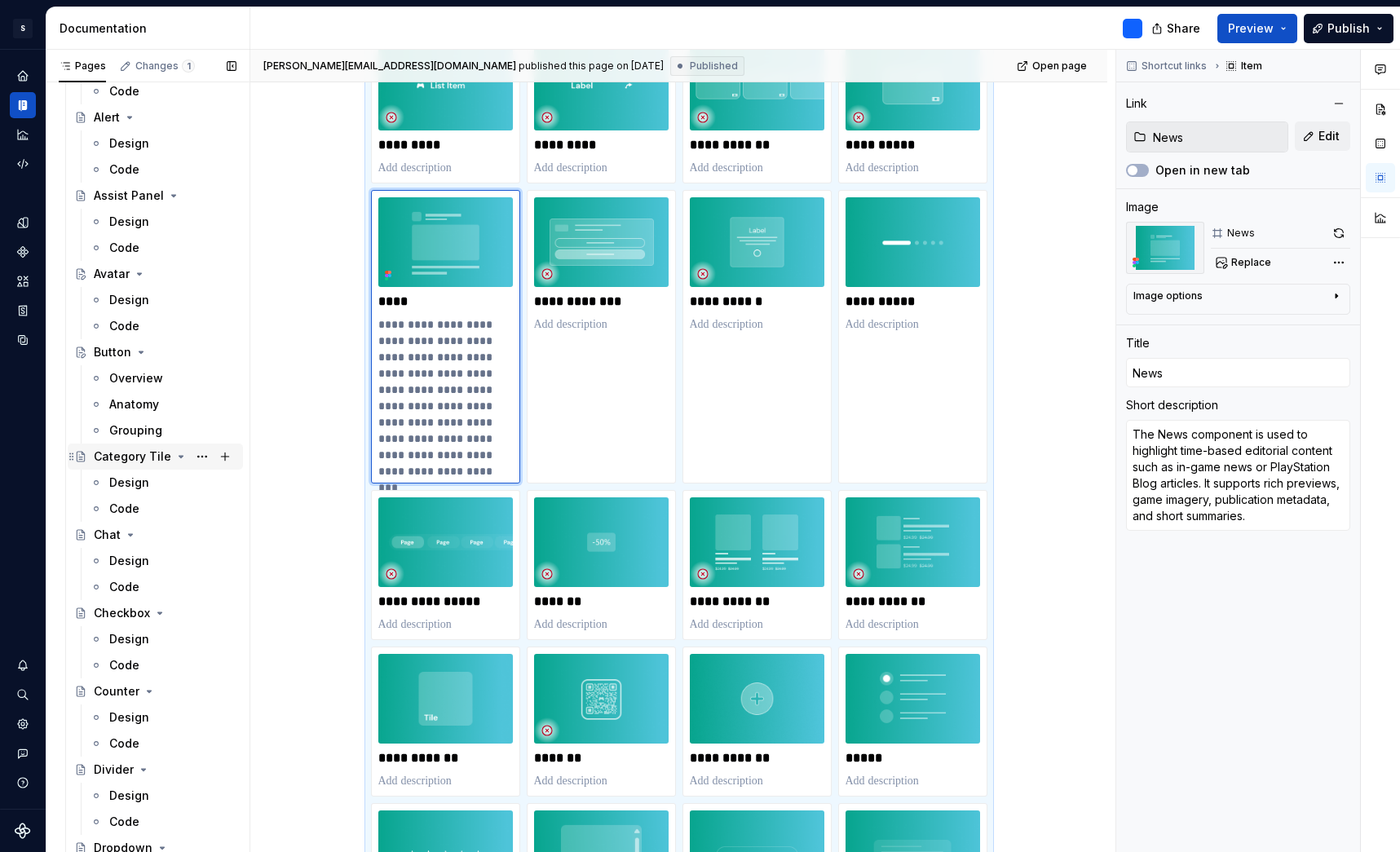
scroll to position [187, 0]
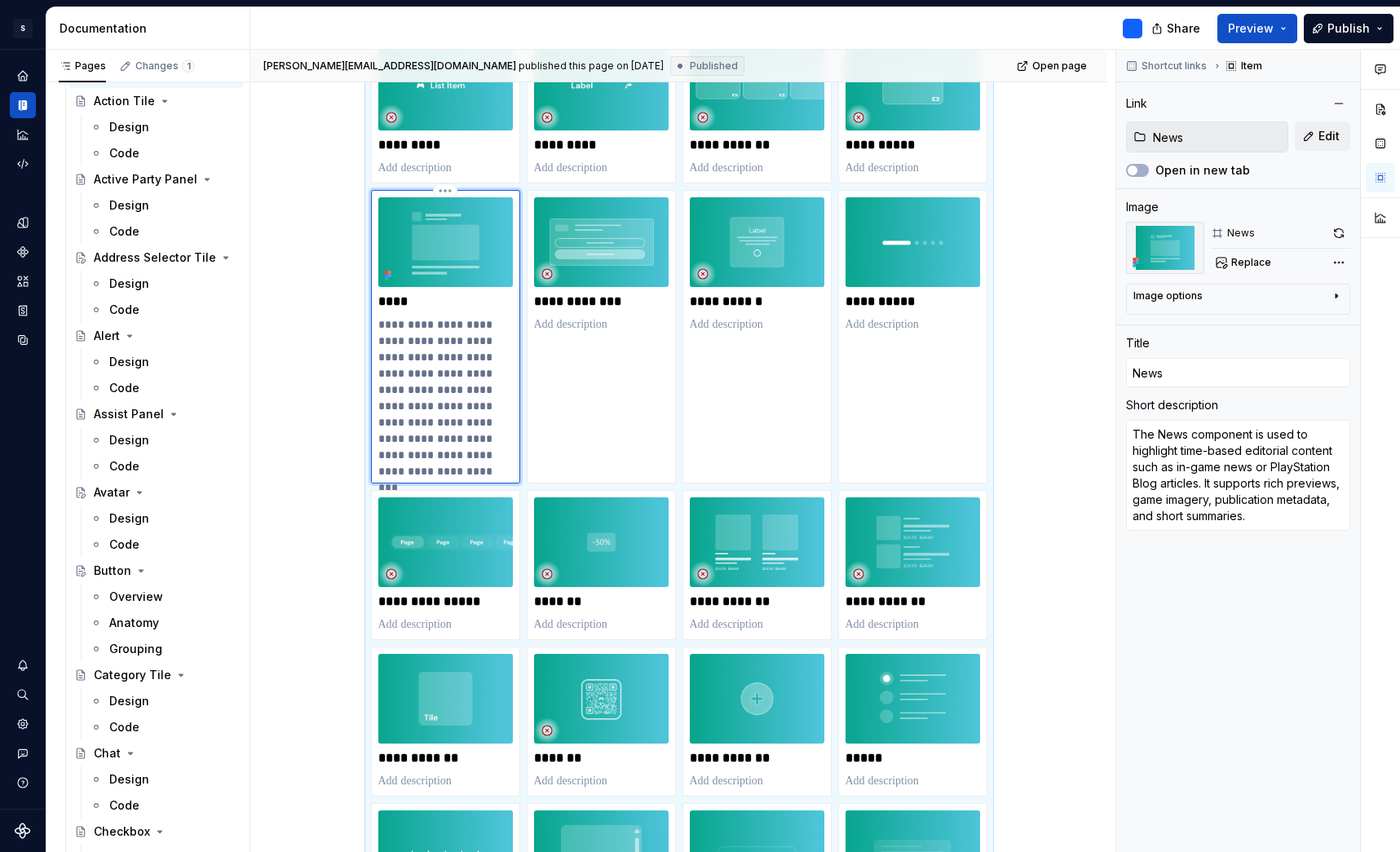
click at [471, 434] on p "**********" at bounding box center [445, 398] width 134 height 163
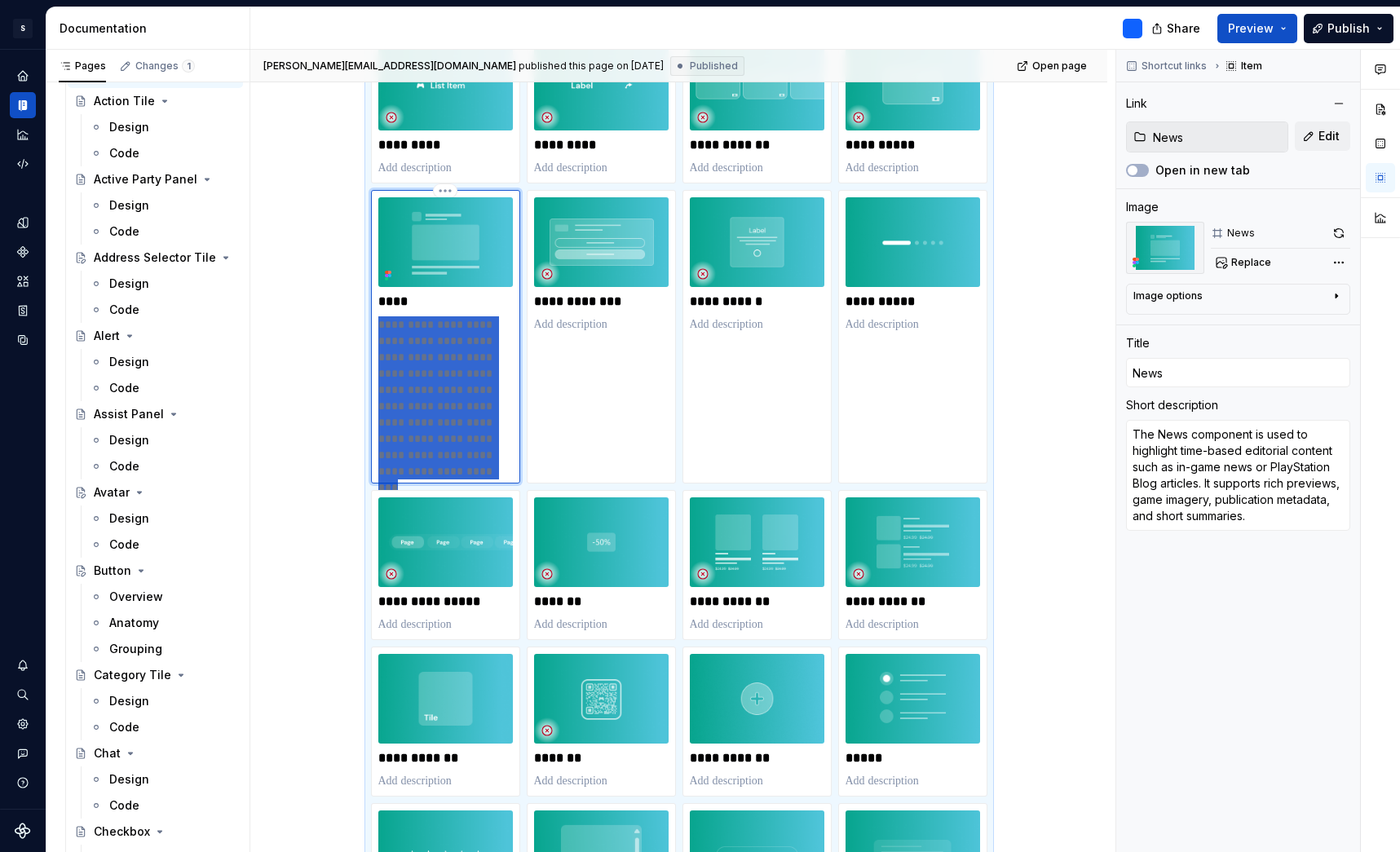
drag, startPoint x: 463, startPoint y: 471, endPoint x: 380, endPoint y: 319, distance: 173.2
click at [380, 319] on div "**********" at bounding box center [445, 337] width 149 height 293
type textarea "*"
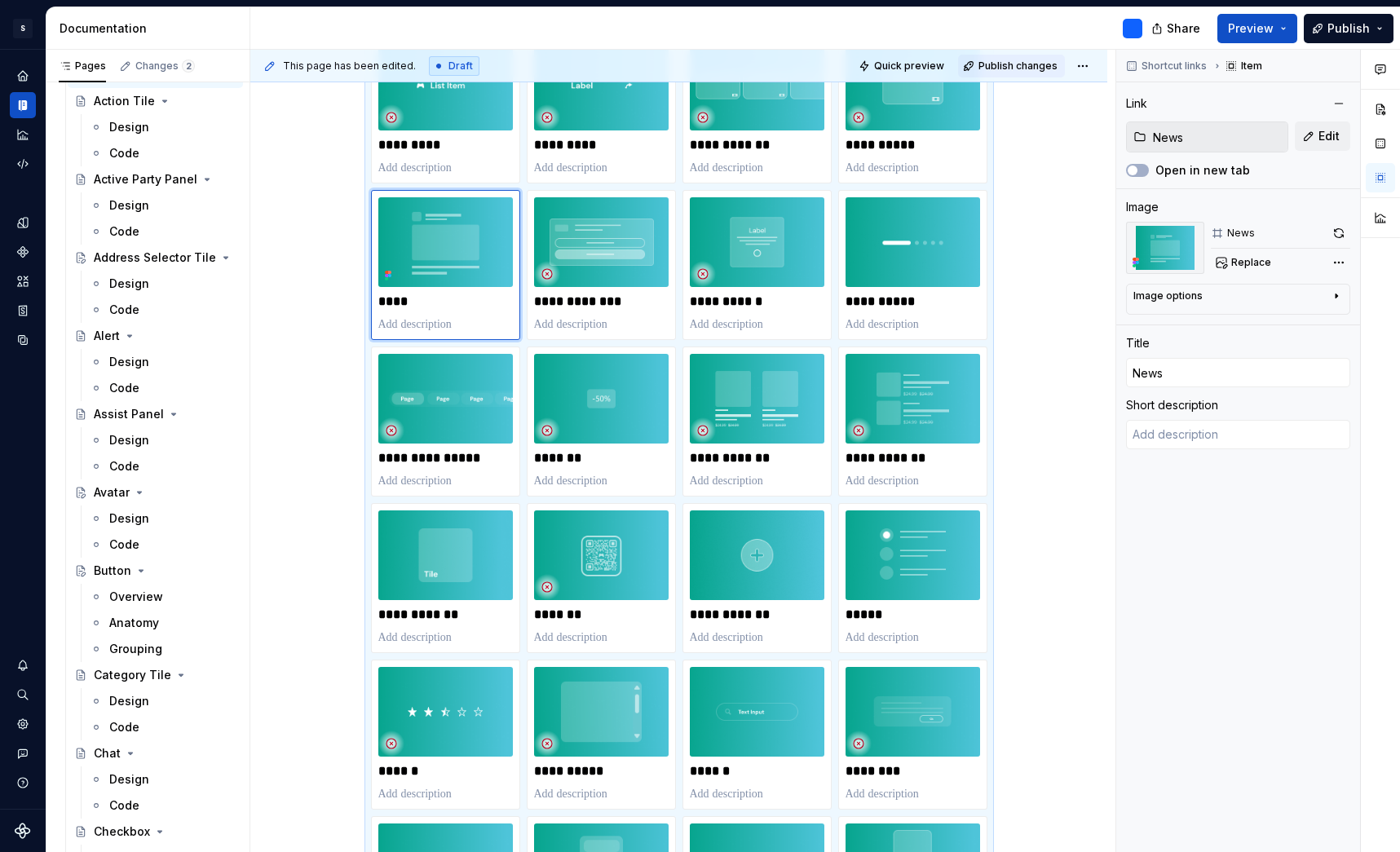
click at [1044, 70] on span "Publish changes" at bounding box center [1018, 66] width 79 height 13
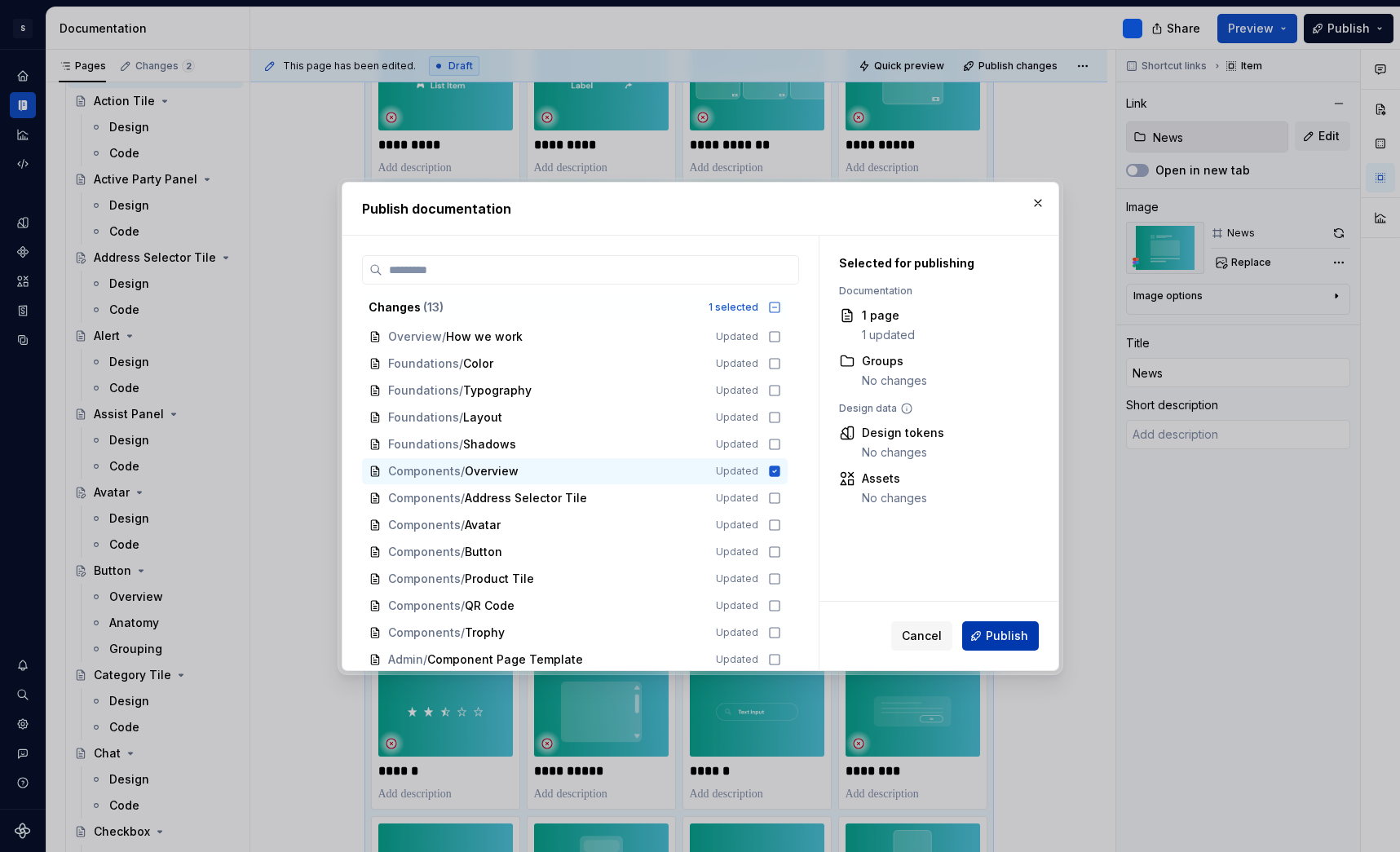
click at [1002, 639] on span "Publish" at bounding box center [1007, 636] width 43 height 16
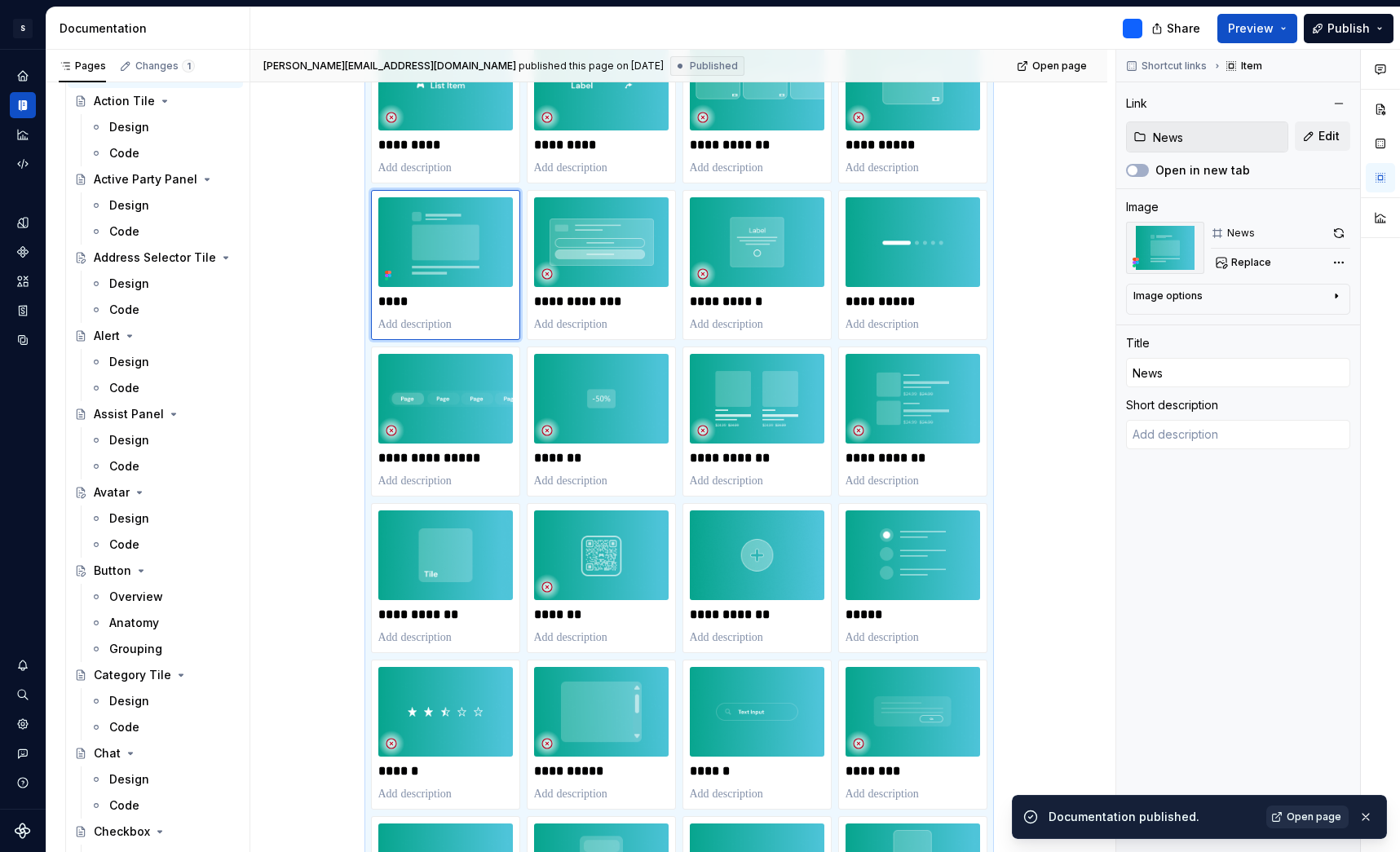
click at [1309, 817] on span "Open page" at bounding box center [1314, 816] width 54 height 13
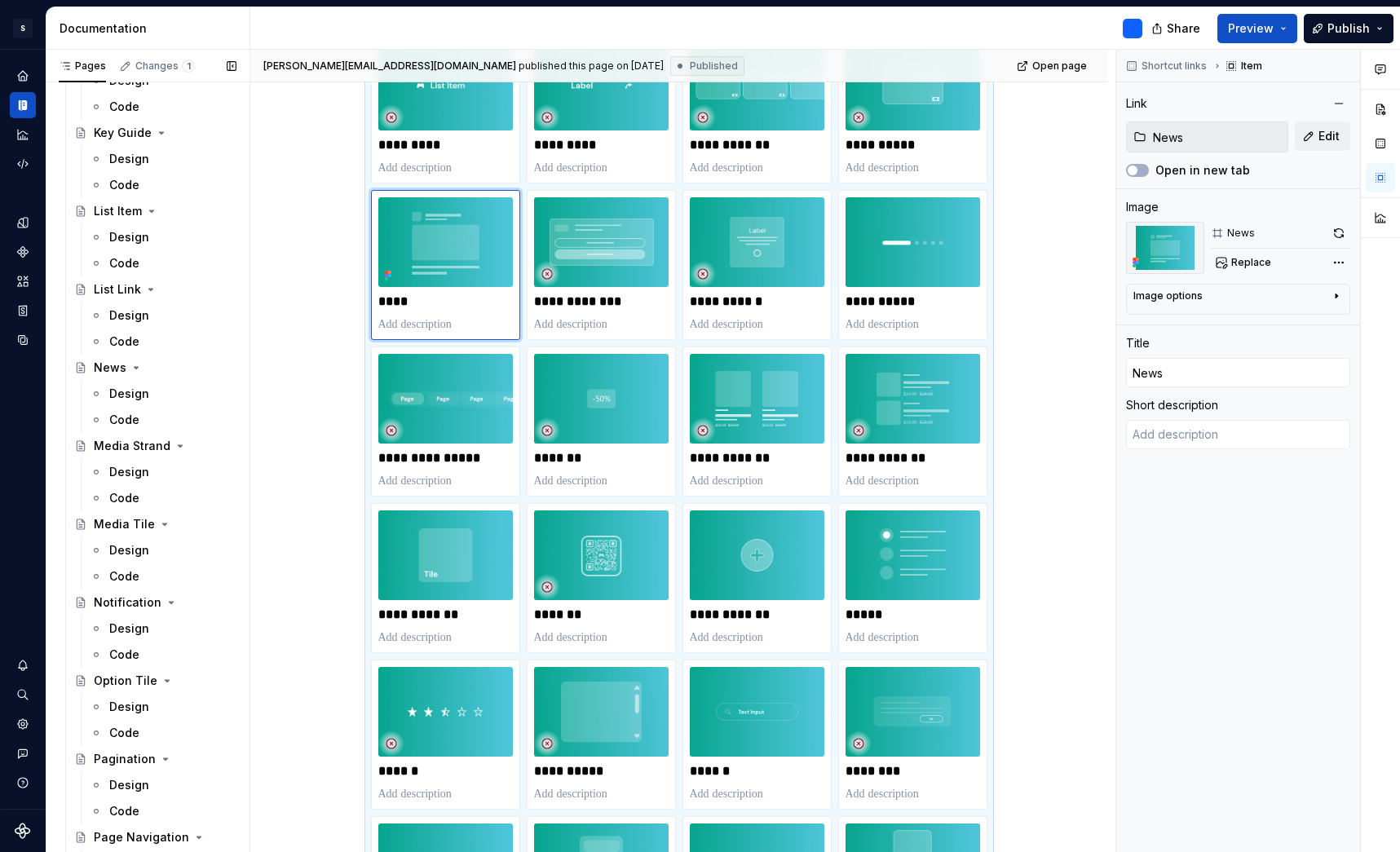
scroll to position [1992, 0]
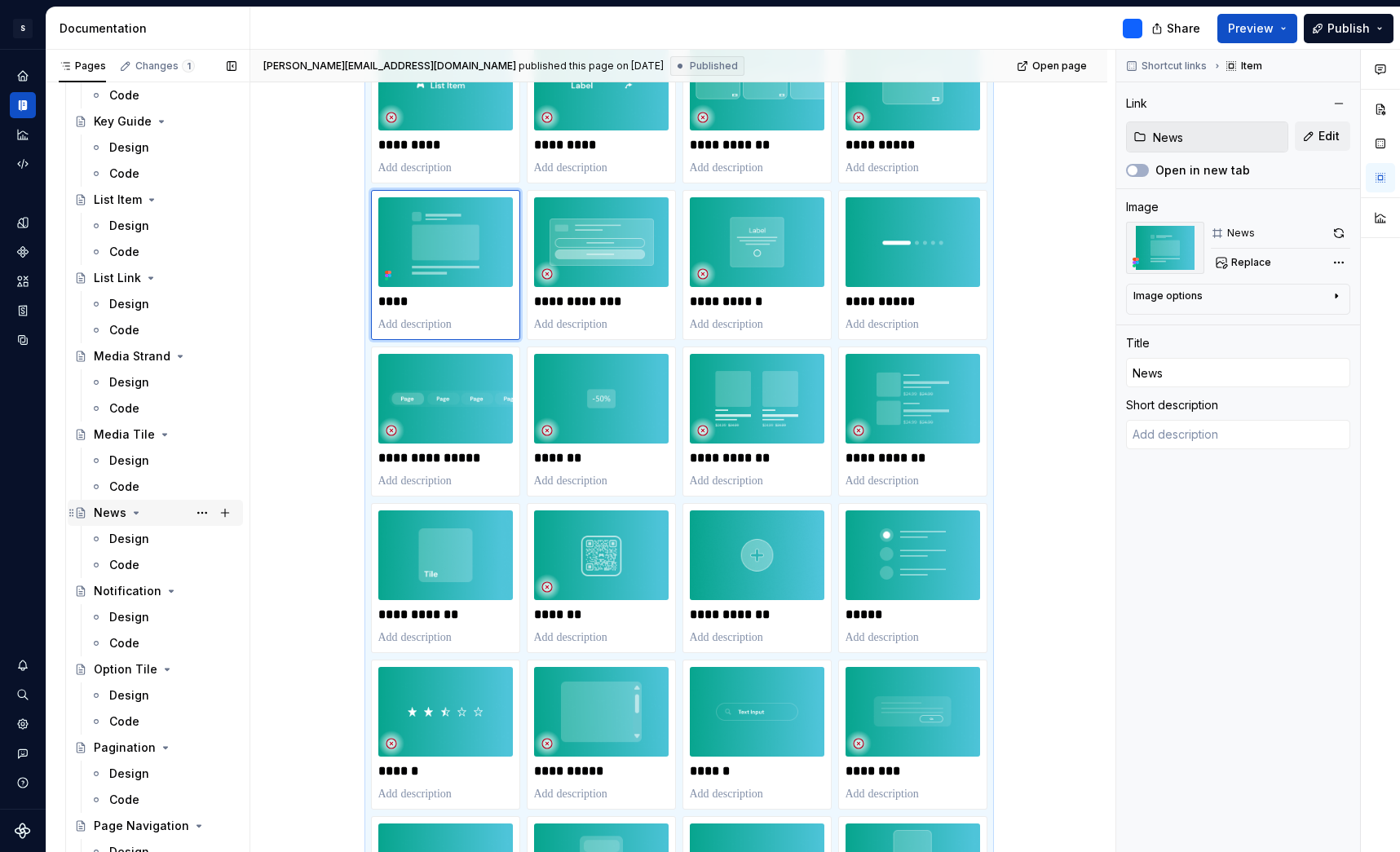
click at [111, 514] on div "News" at bounding box center [110, 513] width 33 height 16
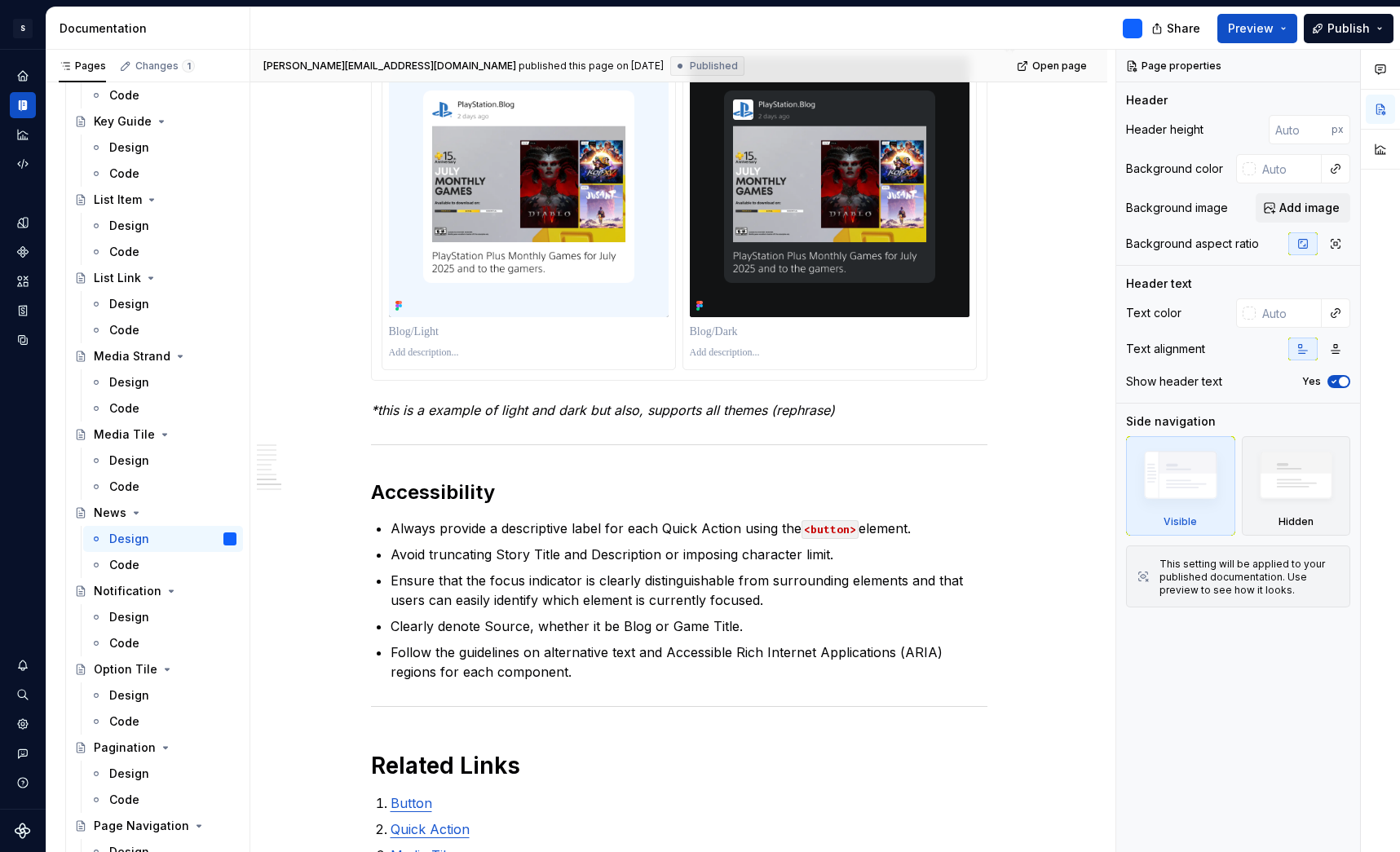
scroll to position [2581, 0]
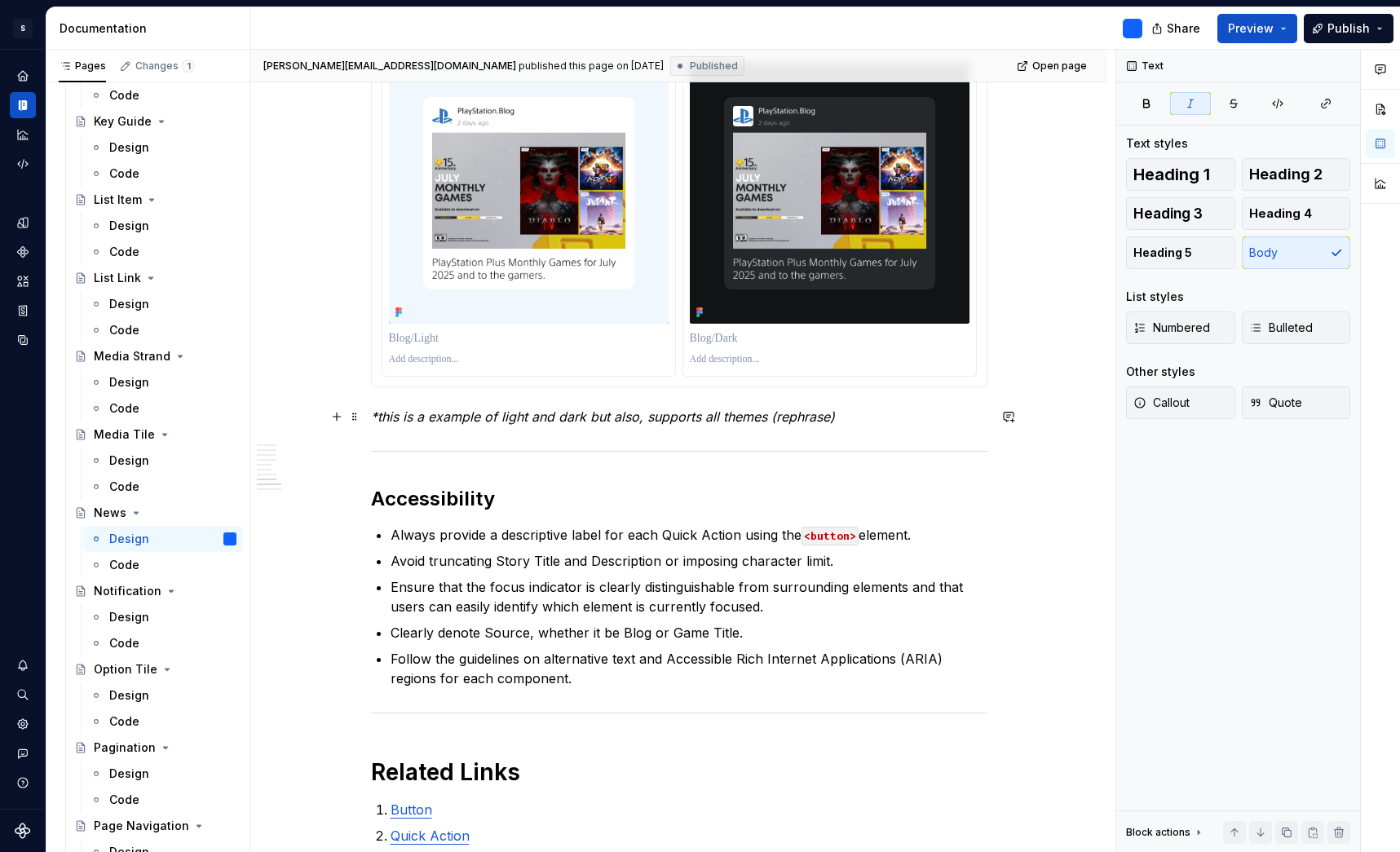
type textarea "*"
click at [504, 413] on em "*this is a example of light and dark but also, supports all themes (rephrase)" at bounding box center [603, 417] width 464 height 16
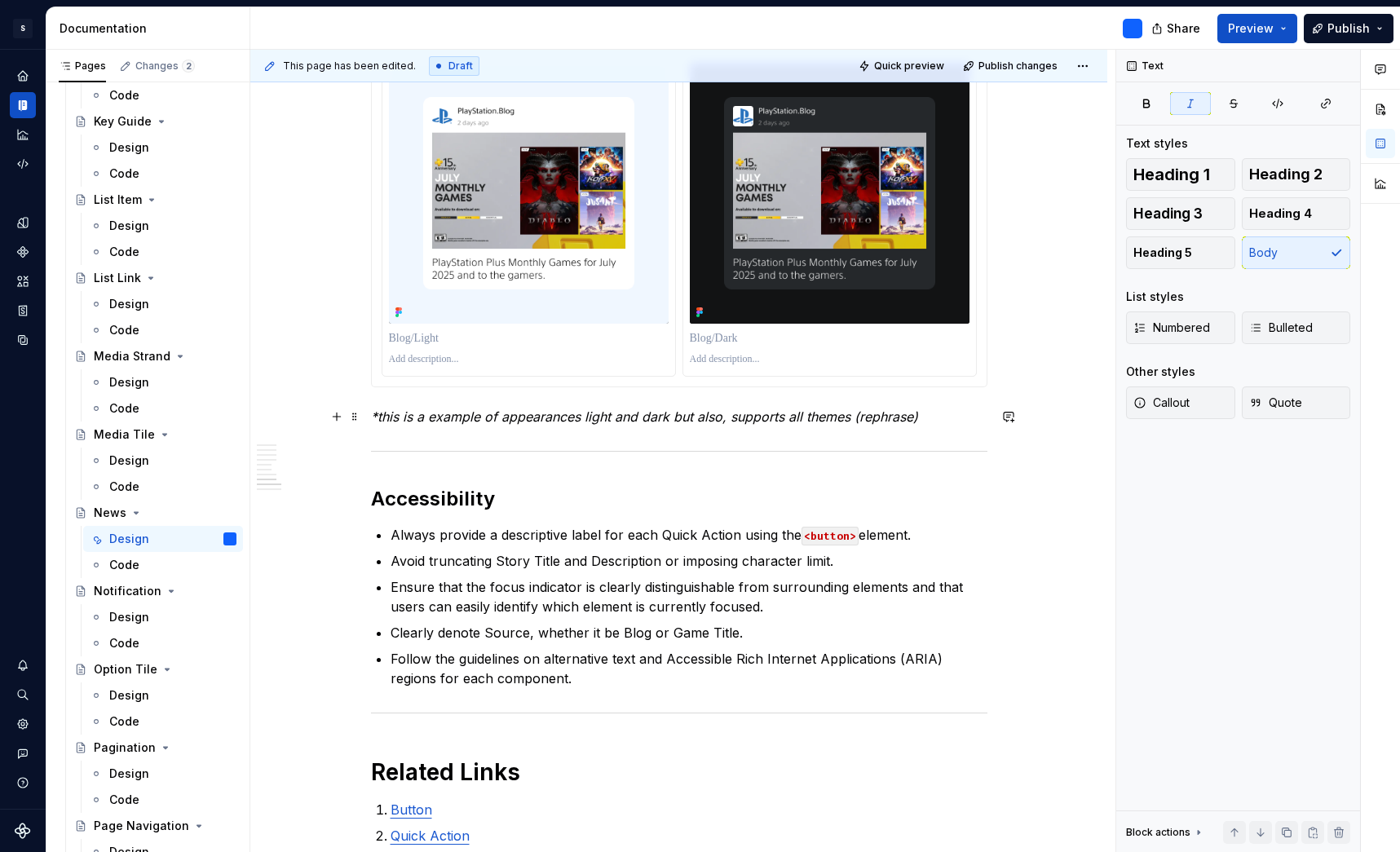
click at [604, 412] on em "*this is a example of appearances light and dark but also, supports all themes …" at bounding box center [644, 417] width 548 height 16
click at [663, 418] on em "and dark but also, supports all themes (rephrase)" at bounding box center [759, 417] width 303 height 16
click at [678, 418] on em "but also, supports all themes (rephrase)" at bounding box center [780, 417] width 244 height 16
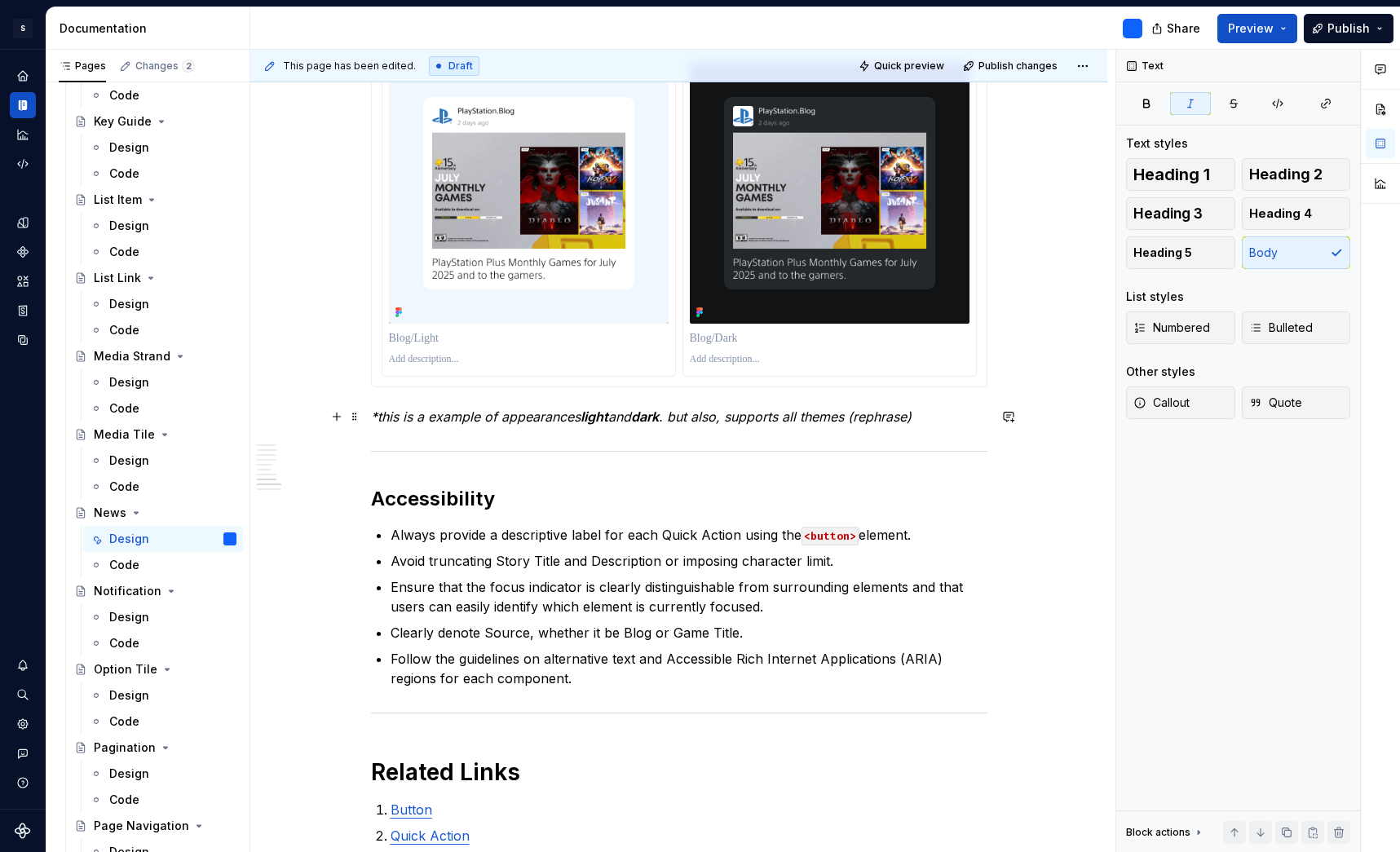
click at [678, 418] on em ". but also, supports all themes (rephrase)" at bounding box center [785, 417] width 252 height 16
drag, startPoint x: 704, startPoint y: 418, endPoint x: 795, endPoint y: 415, distance: 91.0
click at [795, 415] on em "but also, supports all themes (rephrase)" at bounding box center [780, 417] width 244 height 16
drag, startPoint x: 766, startPoint y: 417, endPoint x: 876, endPoint y: 417, distance: 110.0
click at [876, 417] on p "*this is a example of appearances light and dark but all themes (rephrase)" at bounding box center [679, 417] width 617 height 20
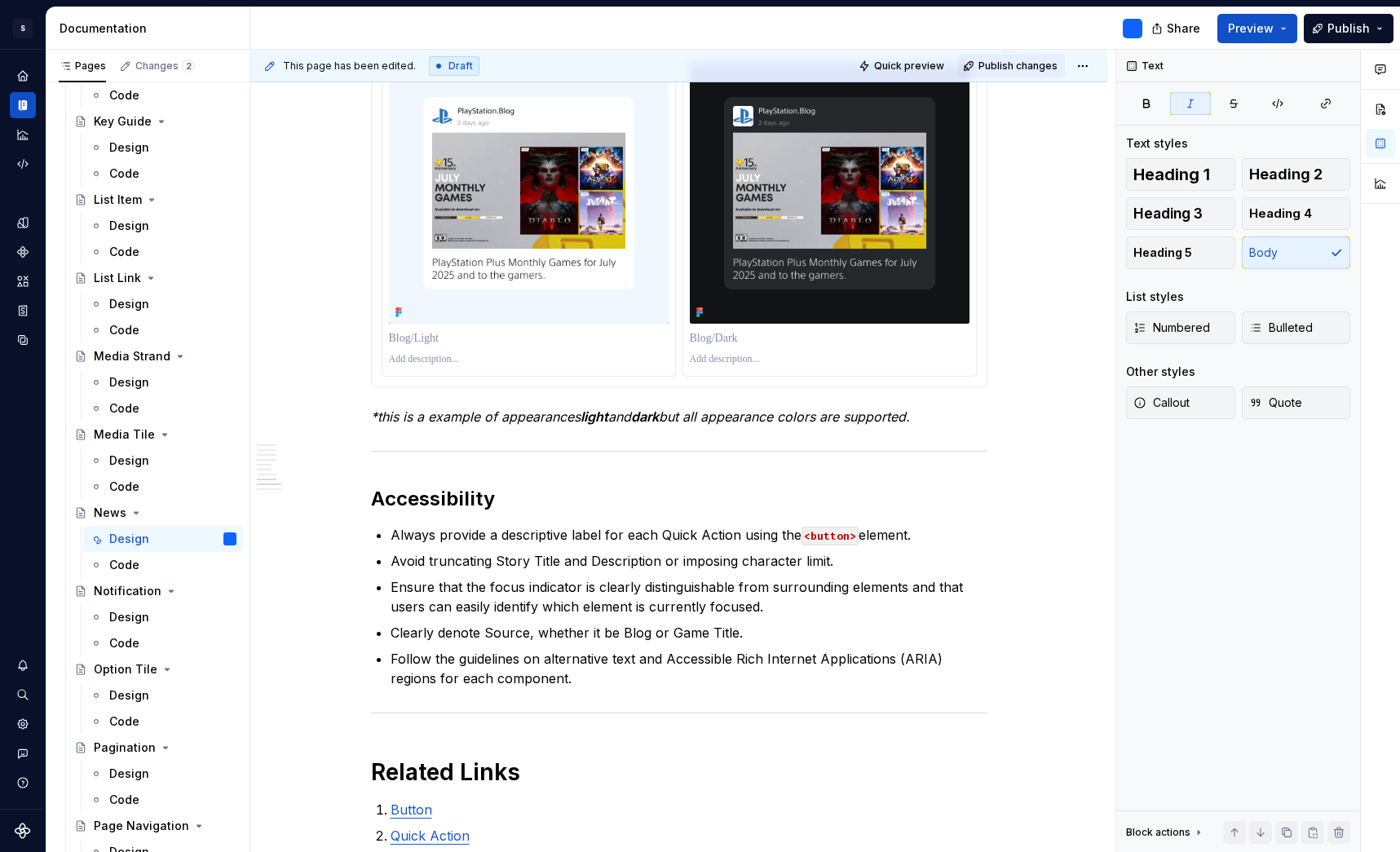
click at [1024, 69] on span "Publish changes" at bounding box center [1018, 66] width 79 height 13
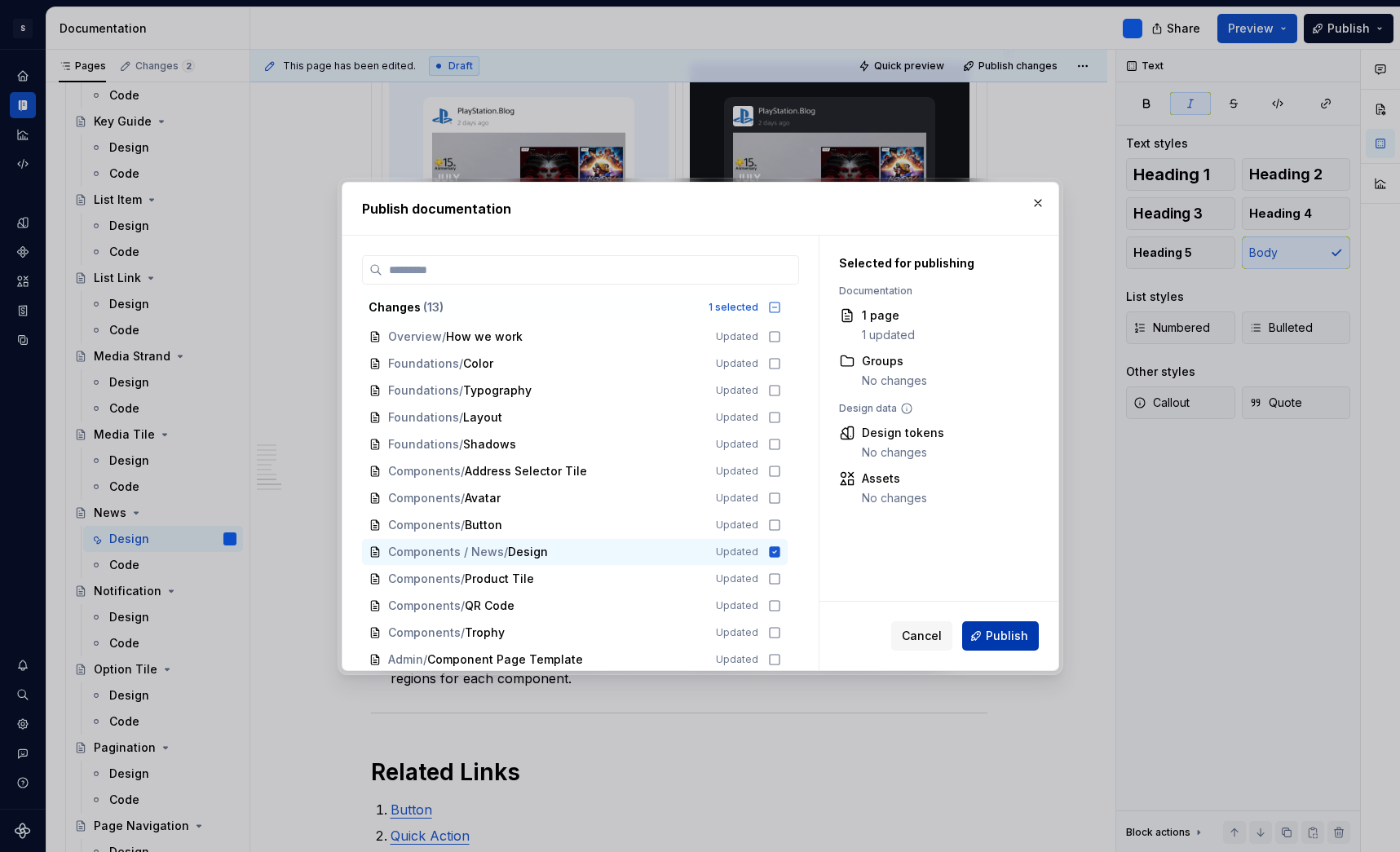
click at [1003, 633] on span "Publish" at bounding box center [1007, 636] width 43 height 16
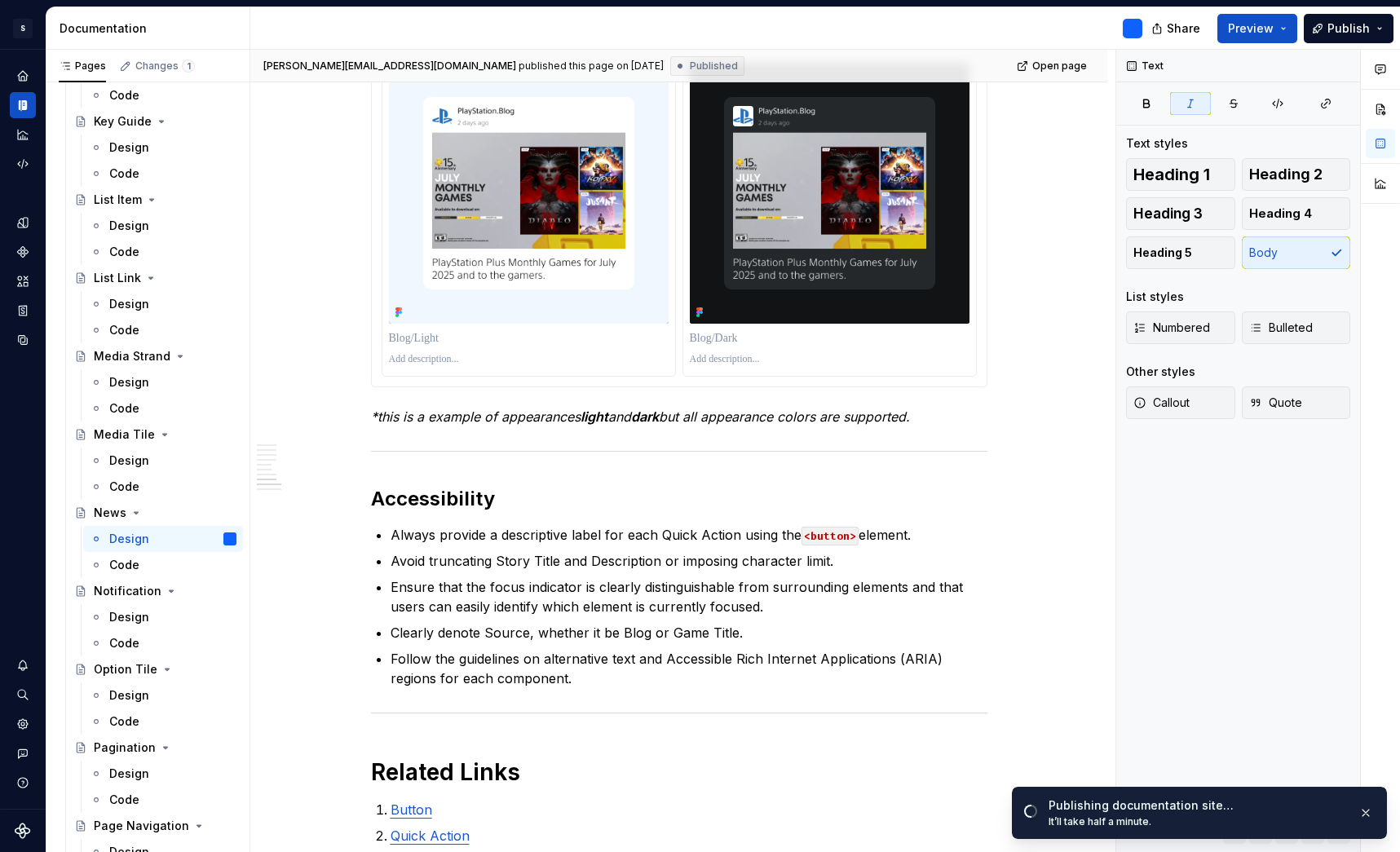
type textarea "*"
